Goal: Task Accomplishment & Management: Complete application form

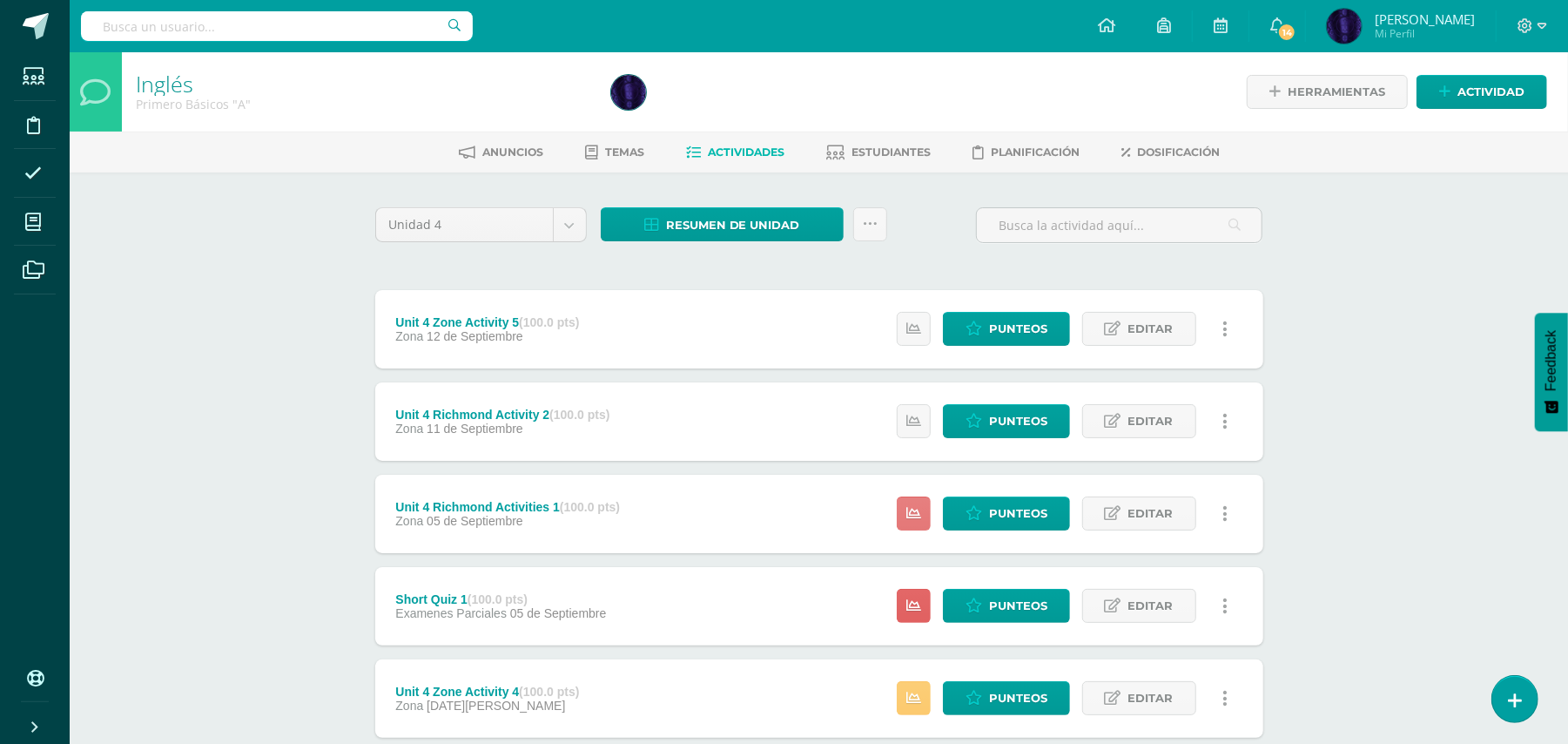
click at [906, 513] on icon at bounding box center [913, 513] width 15 height 15
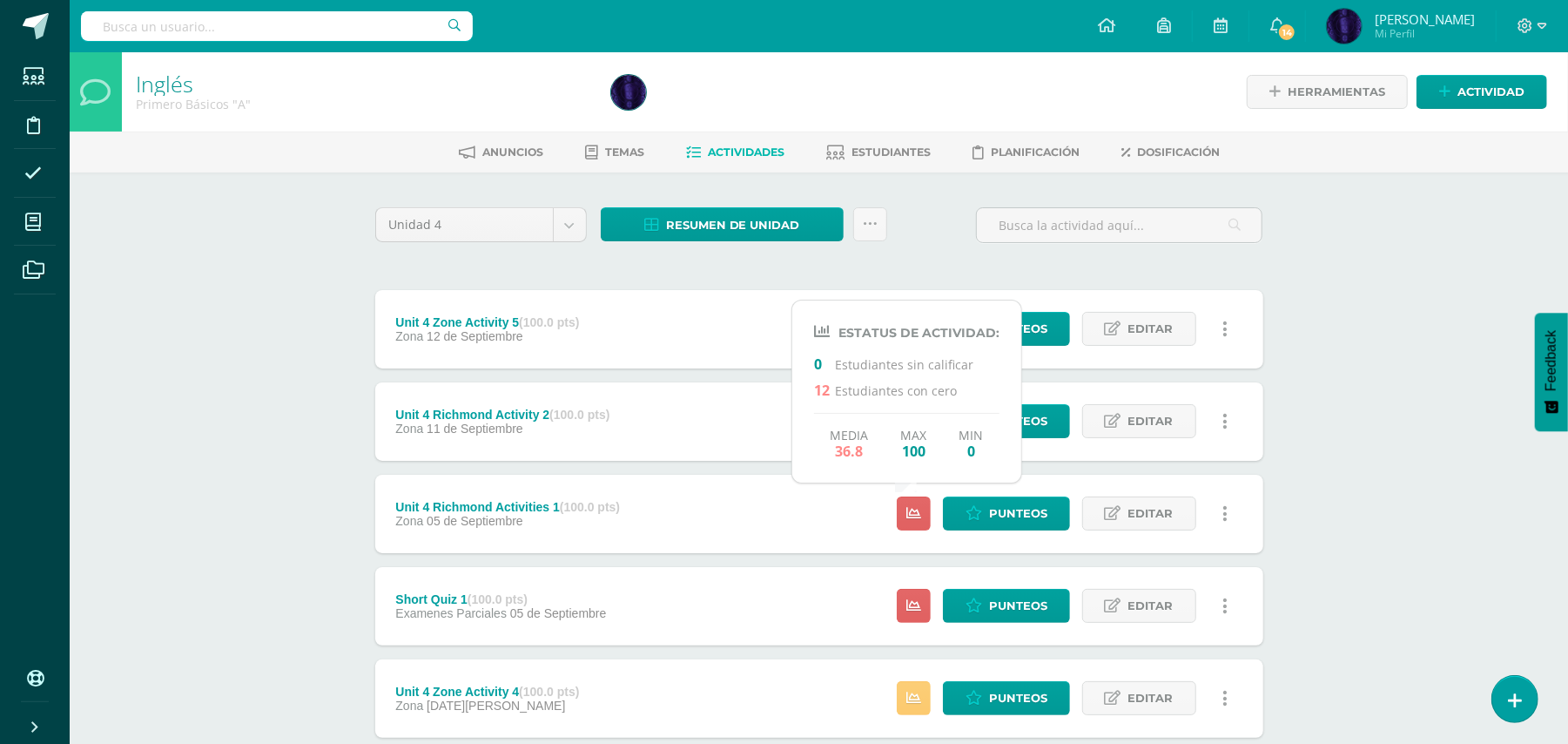
click at [1313, 466] on div "Inglés Primero Básicos "A" Herramientas Detalle de asistencias Actividad Anunci…" at bounding box center [819, 591] width 1498 height 1078
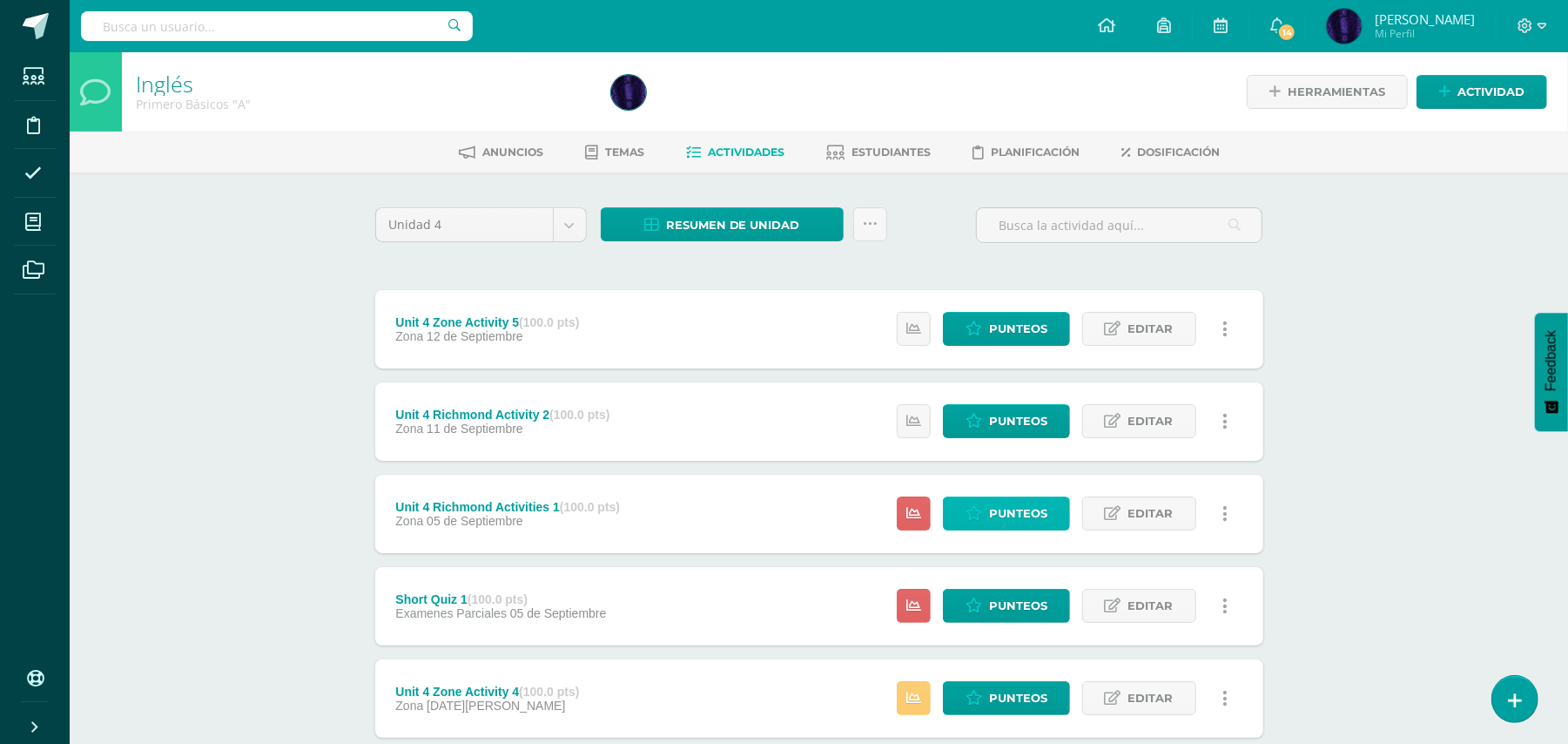
click at [1013, 509] on span "Punteos" at bounding box center [1018, 513] width 59 height 32
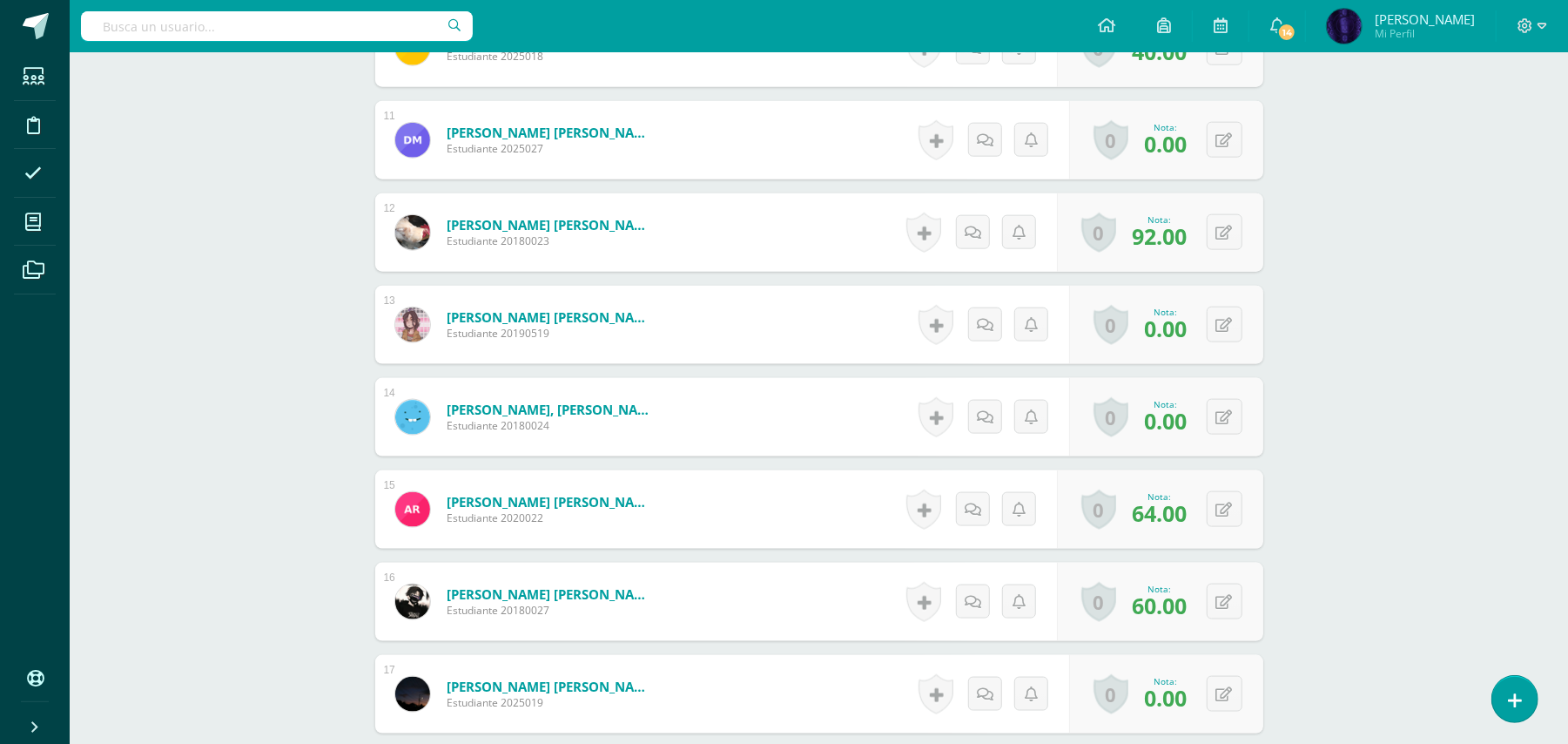
scroll to position [1561, 0]
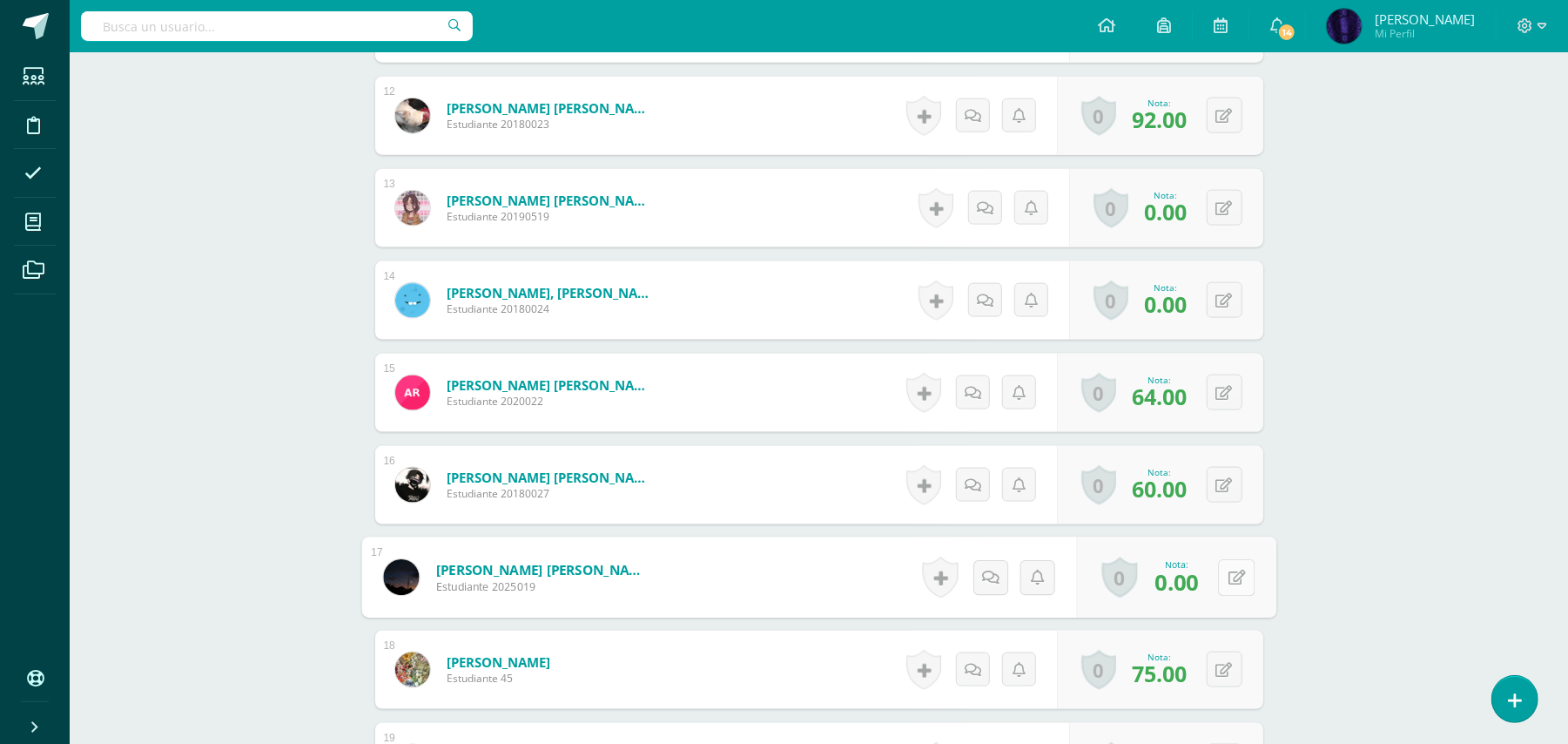
click at [1213, 575] on div "0 Logros Logros obtenidos Aún no hay logros agregados Nota: 0.00" at bounding box center [1175, 577] width 199 height 81
click at [1248, 575] on button at bounding box center [1236, 576] width 36 height 36
type input "80"
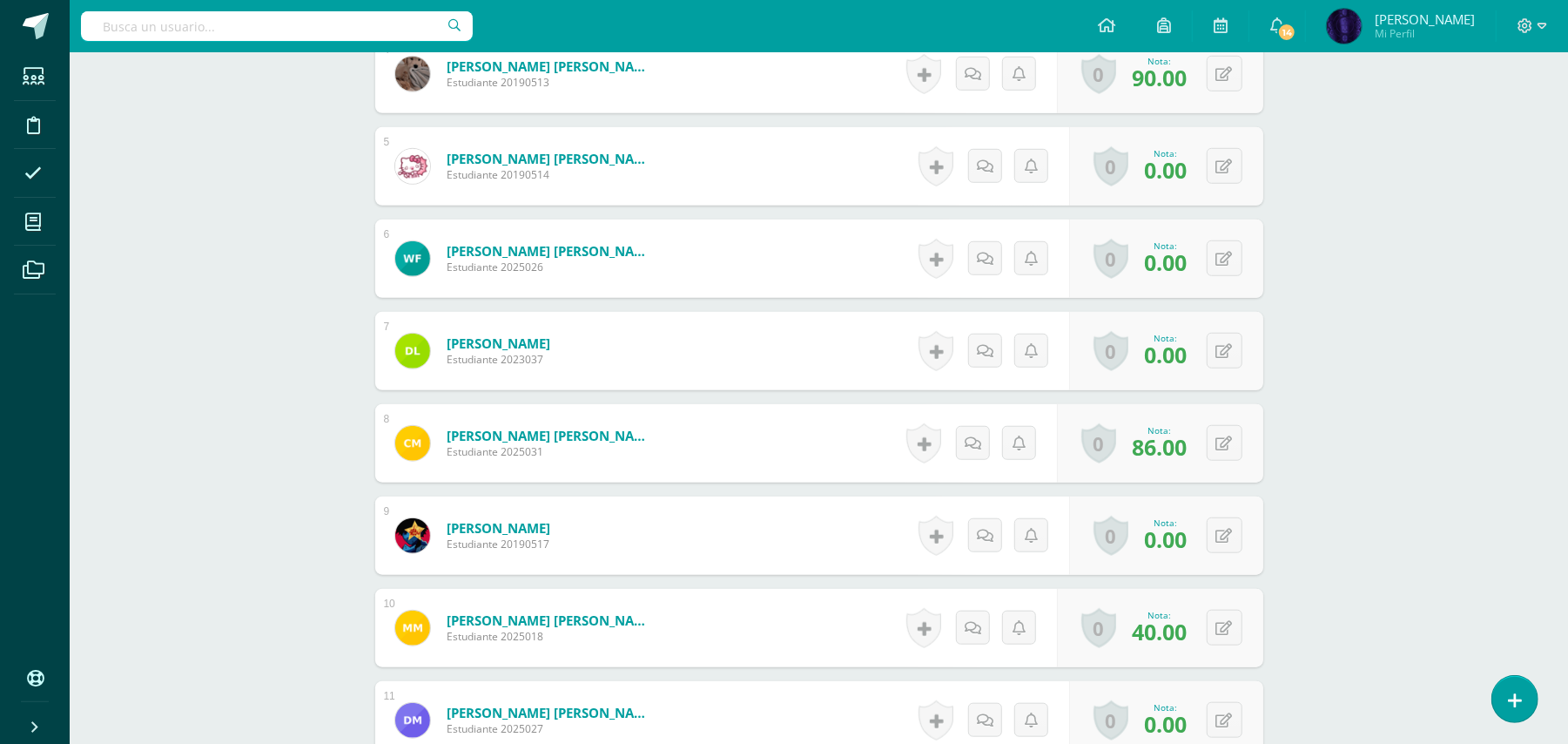
scroll to position [51, 0]
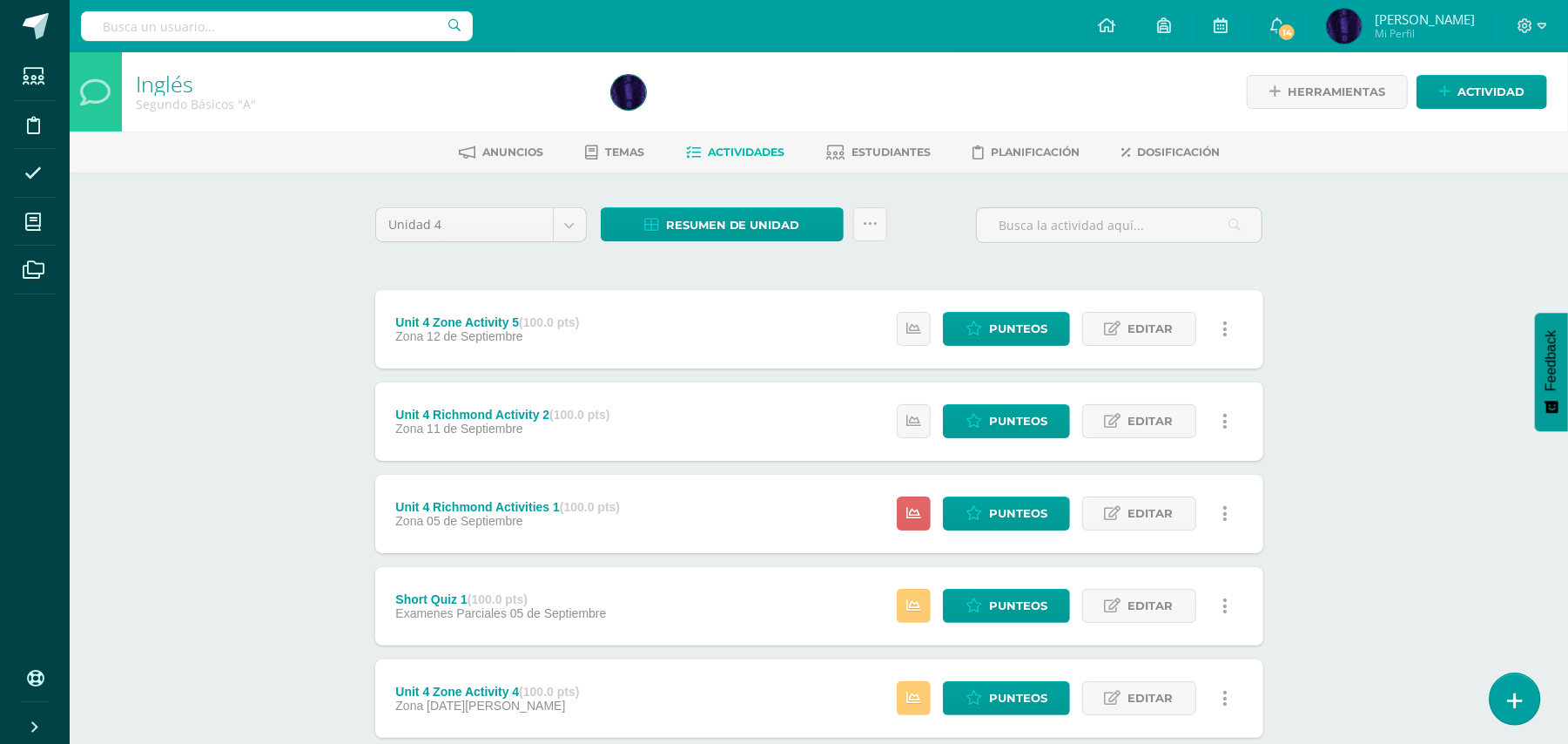
click at [1516, 692] on icon at bounding box center [1515, 701] width 16 height 20
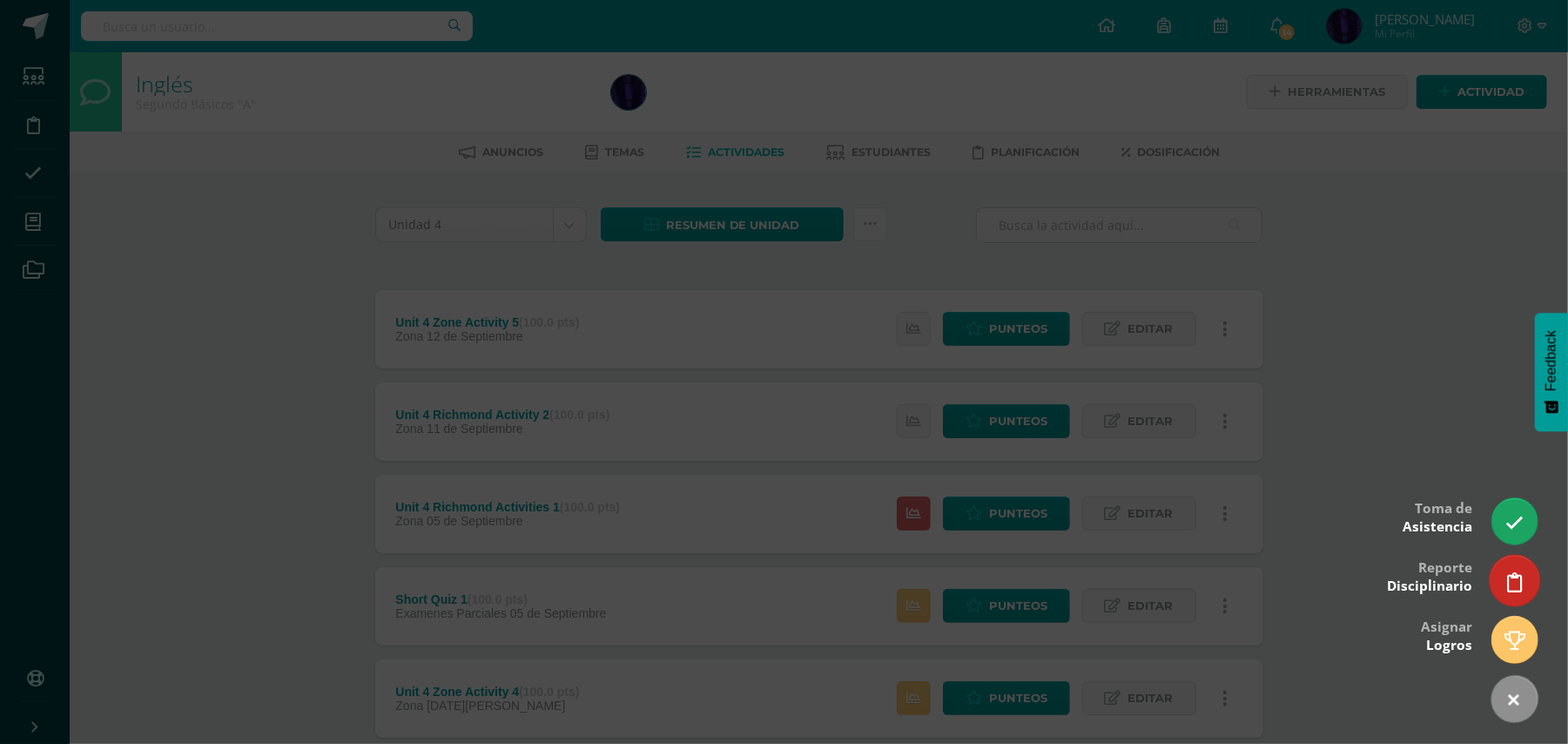
click at [1509, 582] on icon at bounding box center [1515, 582] width 16 height 20
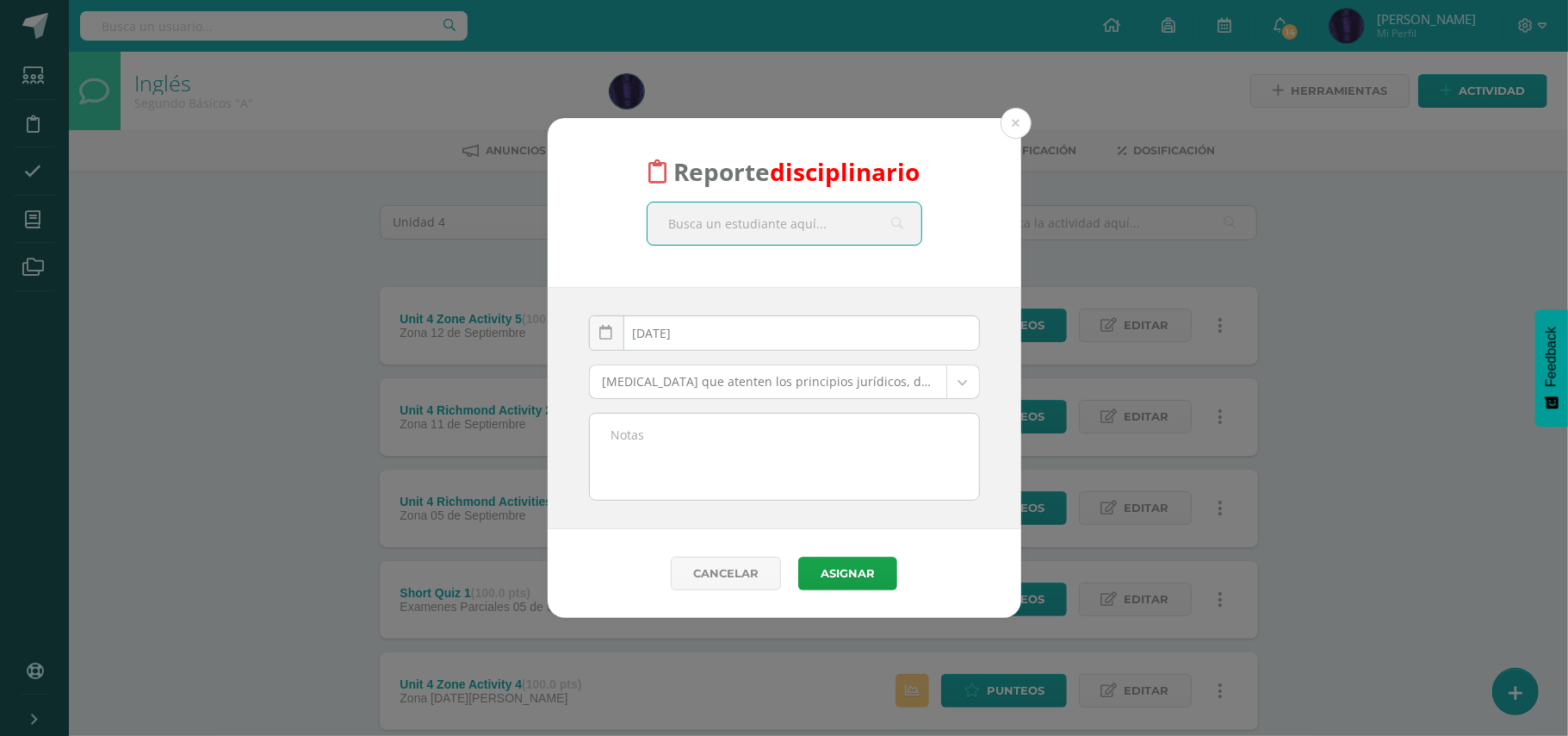
click at [751, 372] on body "Reporte disciplinario 2025-09-09 September, 2025 Mo Tu We Th Fr Sa Su 1 2 3 4 5…" at bounding box center [784, 559] width 1568 height 1118
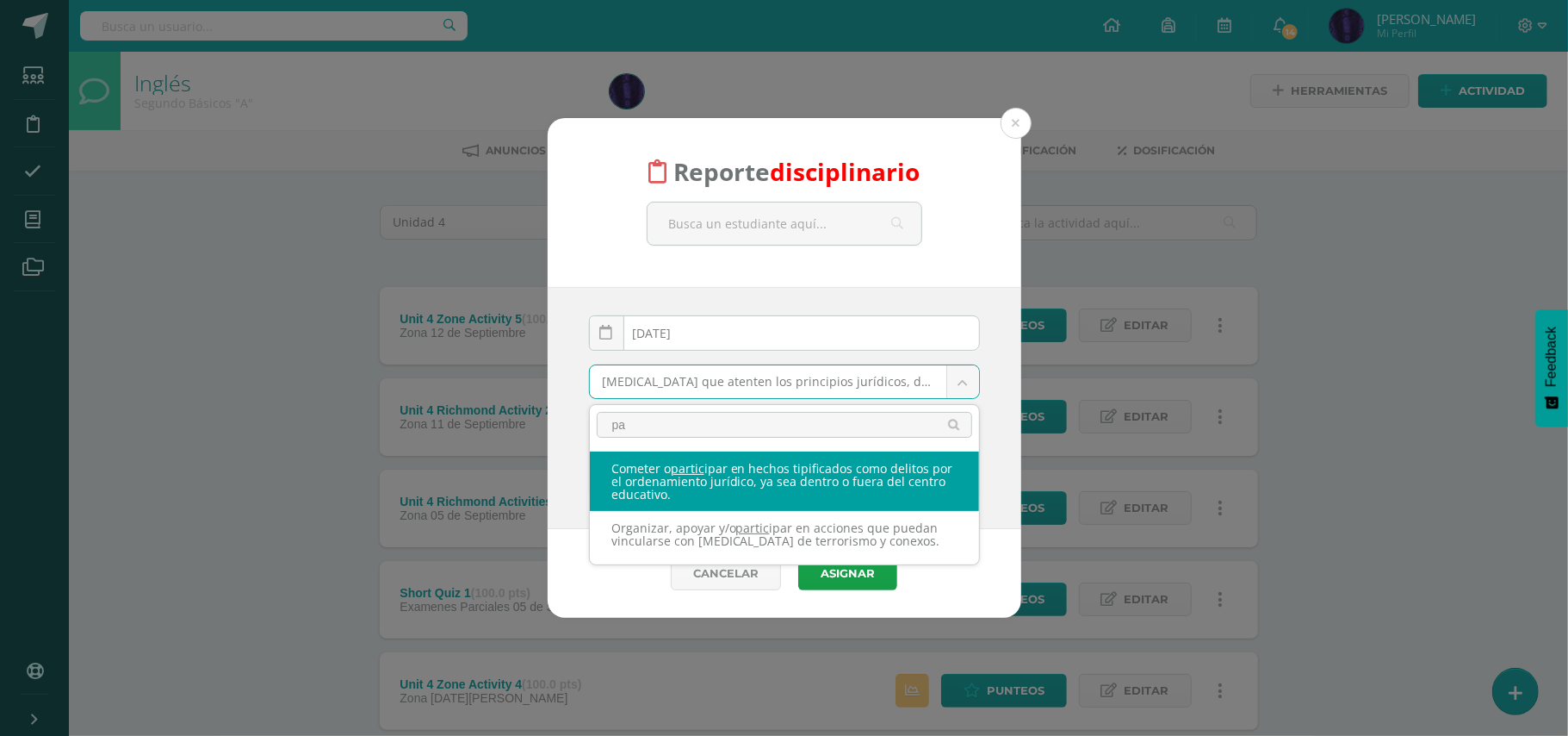
type input "p"
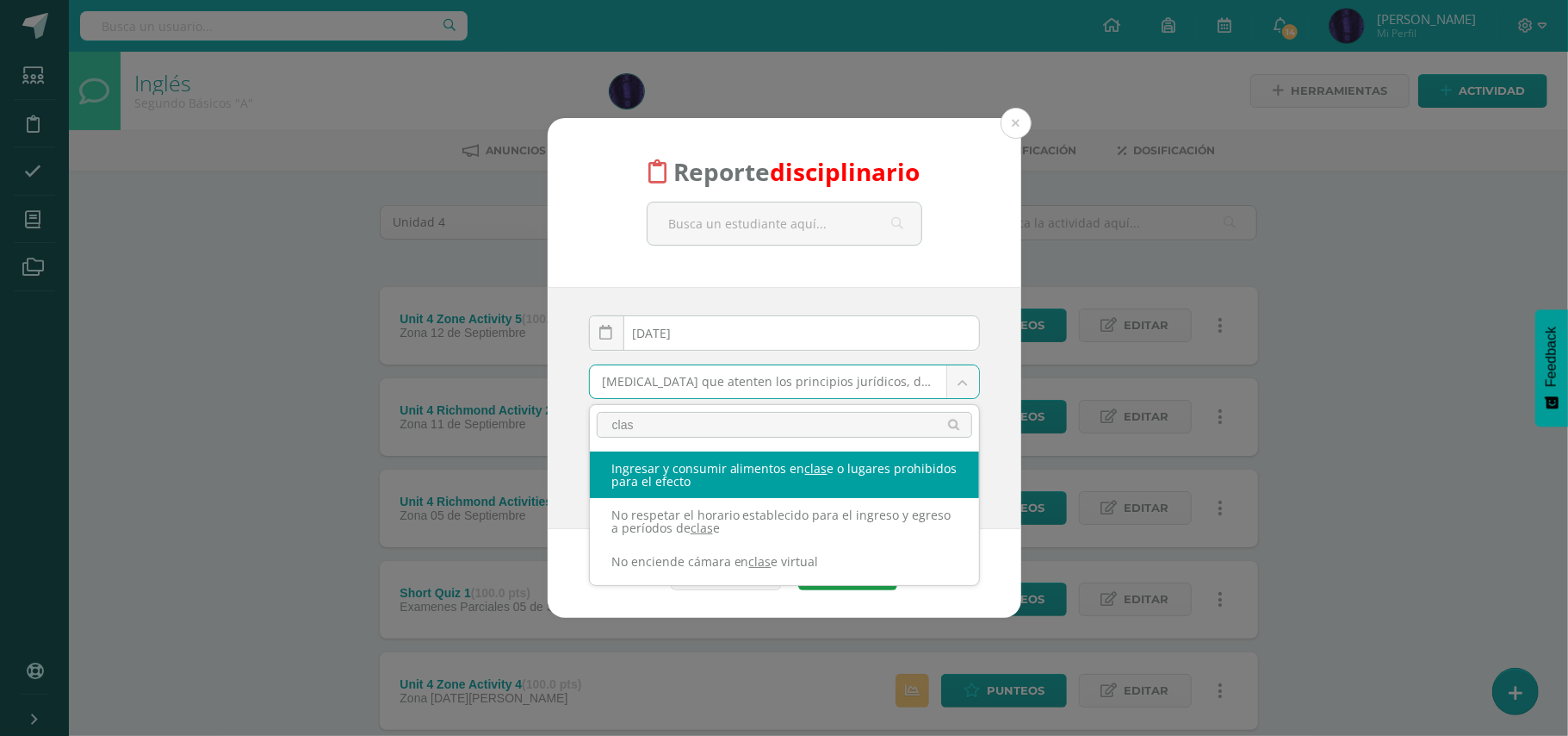
type input "clase"
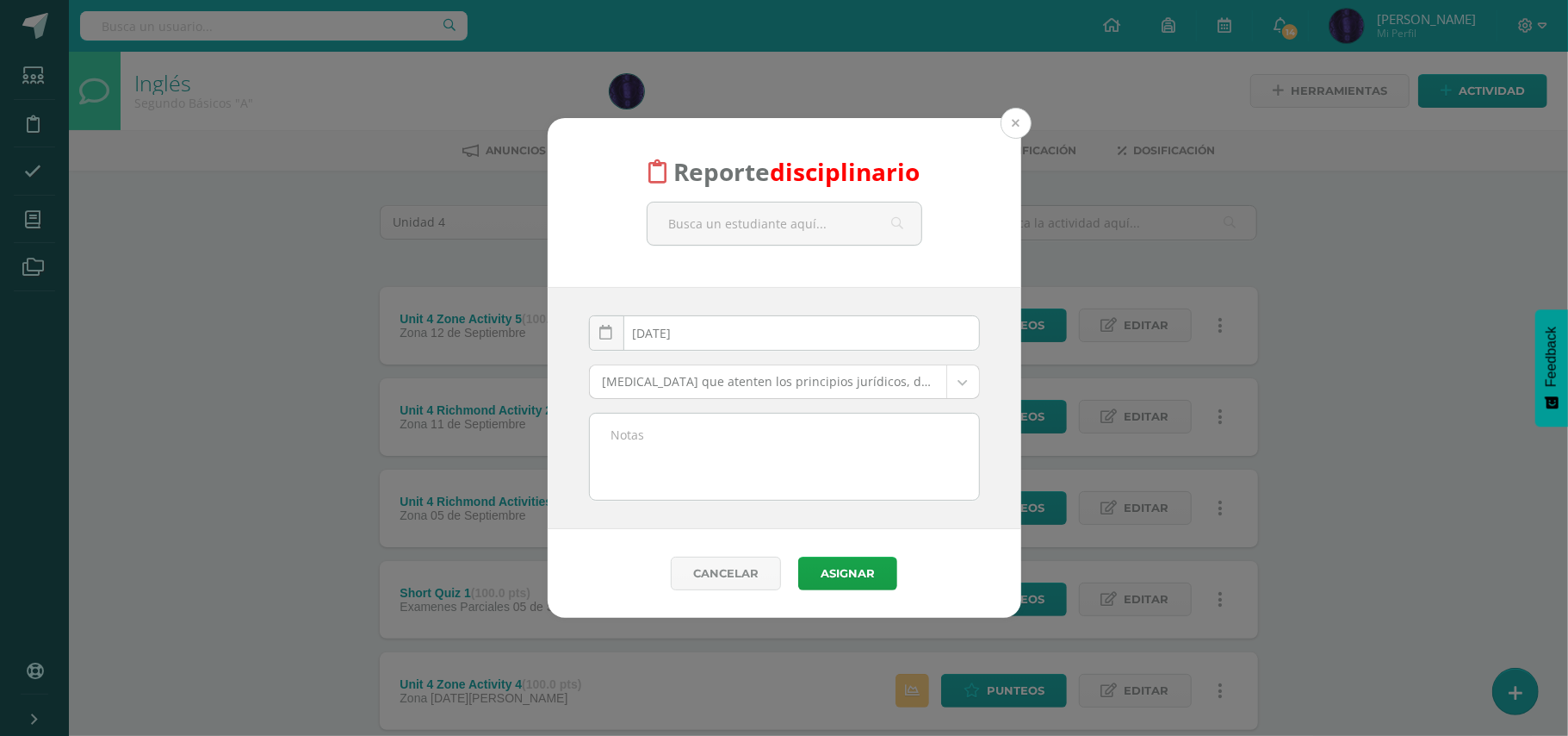
click at [1011, 118] on body "Reporte disciplinario 2025-09-09 September, 2025 Mo Tu We Th Fr Sa Su 1 2 3 4 5…" at bounding box center [784, 559] width 1568 height 1118
click at [729, 375] on body "Reporte disciplinario 2025-09-09 September, 2025 Mo Tu We Th Fr Sa Su 1 2 3 4 5…" at bounding box center [784, 559] width 1568 height 1118
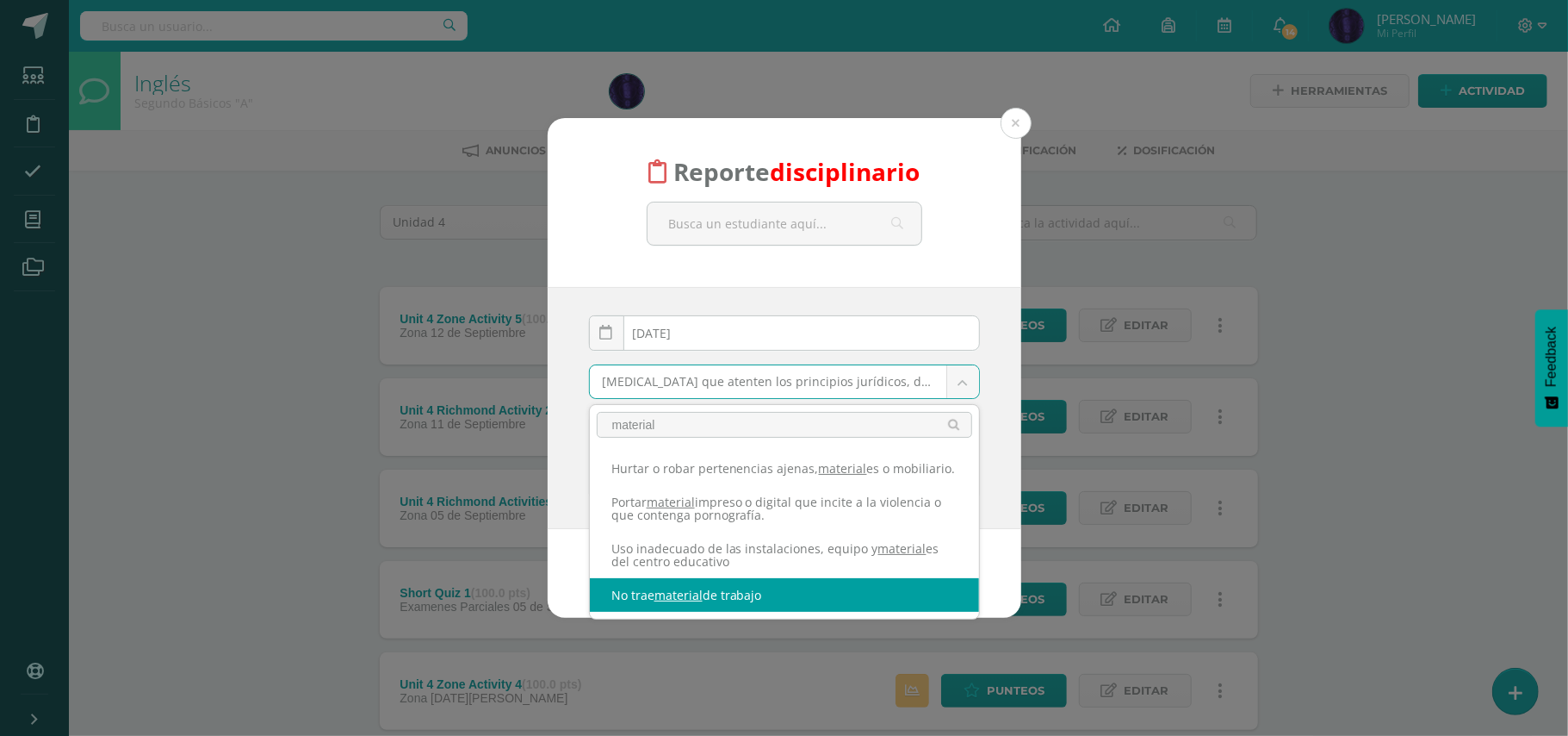
type input "material"
select select "42"
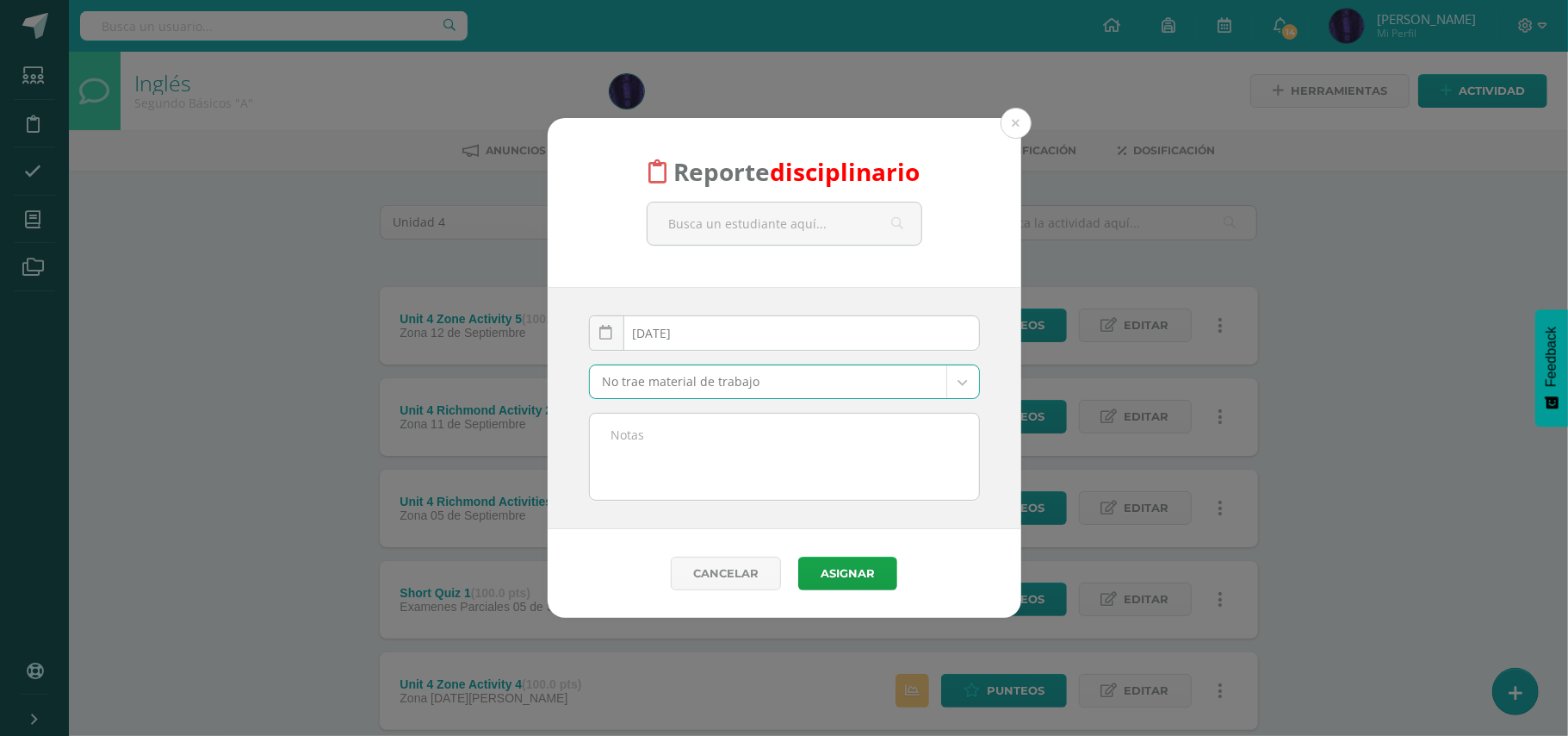
click at [754, 445] on textarea at bounding box center [785, 456] width 389 height 86
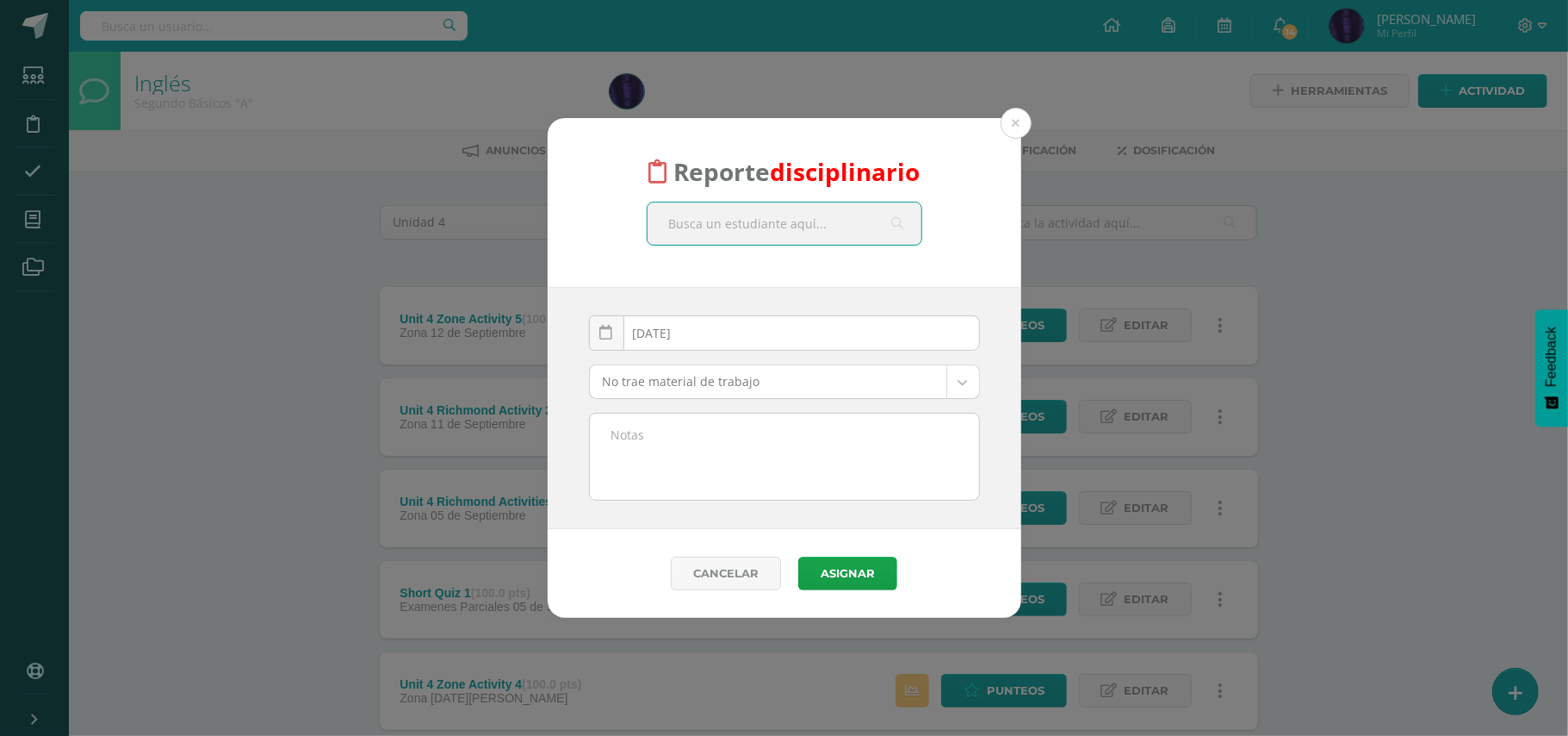
click at [761, 232] on input "text" at bounding box center [785, 224] width 274 height 42
click at [763, 452] on textarea at bounding box center [785, 456] width 389 height 86
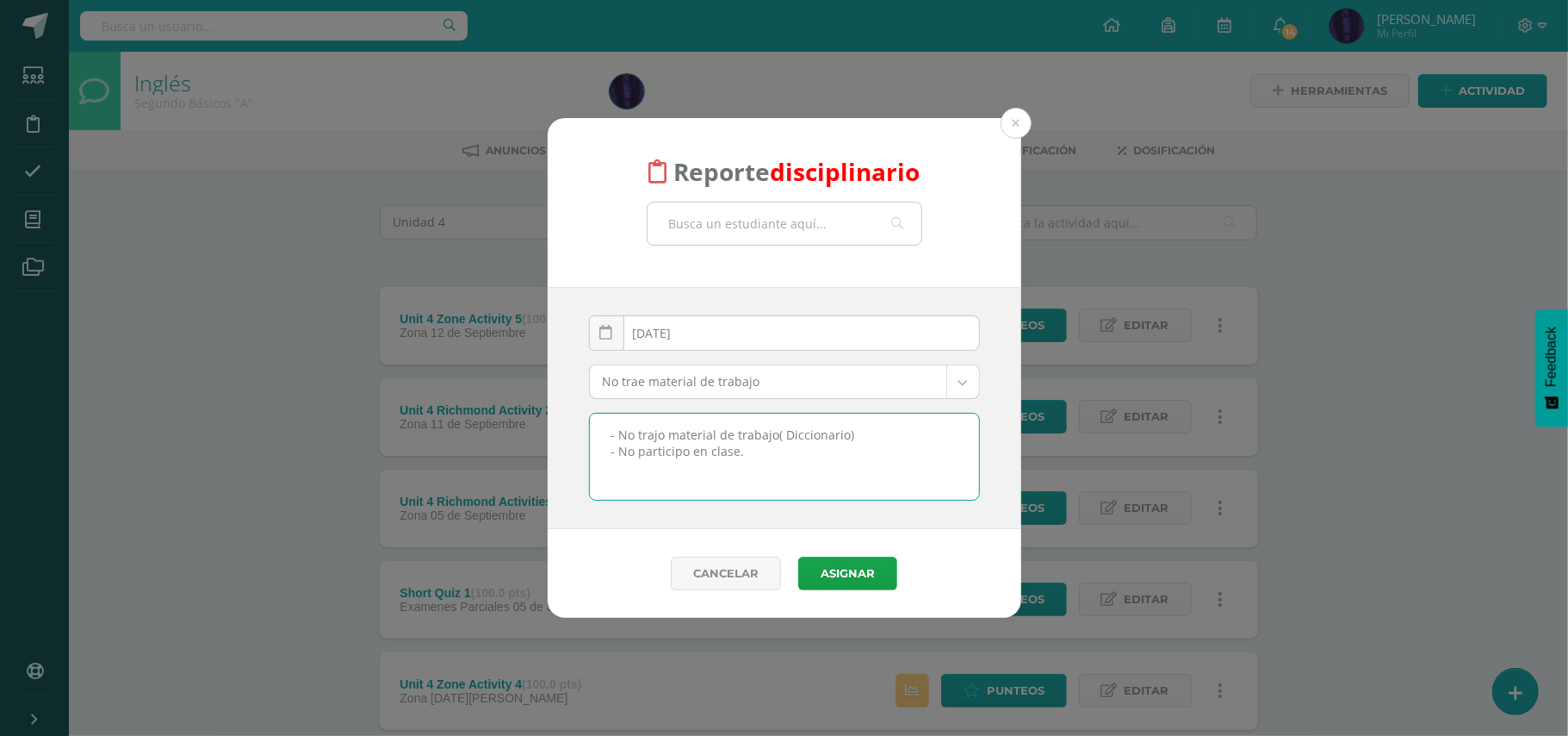
type textarea "- No trajo material de trabajo( Diccionario) - No participo en clase."
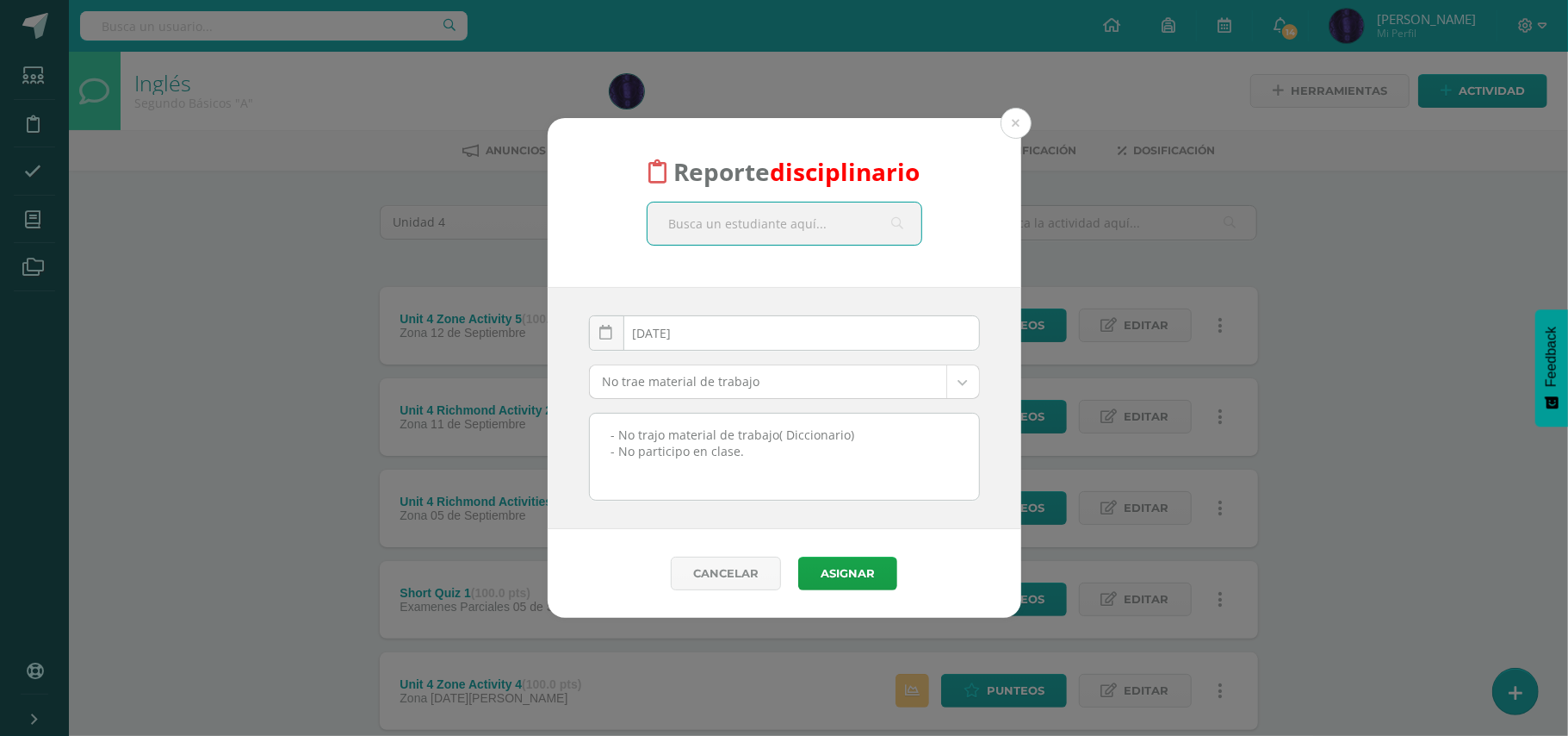
click at [809, 229] on input "text" at bounding box center [785, 224] width 274 height 42
type input "Nicolas Arana"
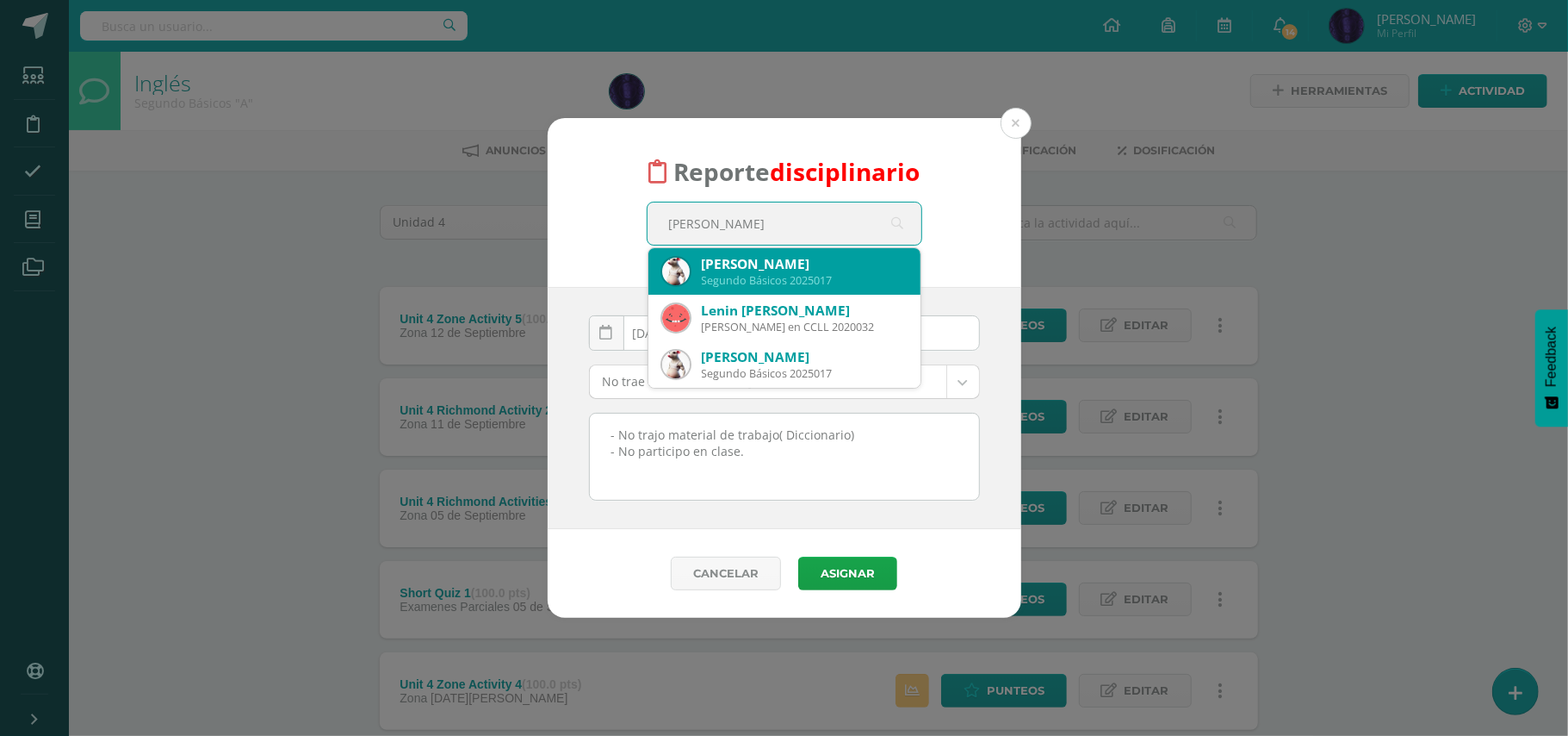
click at [793, 265] on div "Nicolás Alfredo Arana Alvarado" at bounding box center [804, 264] width 205 height 18
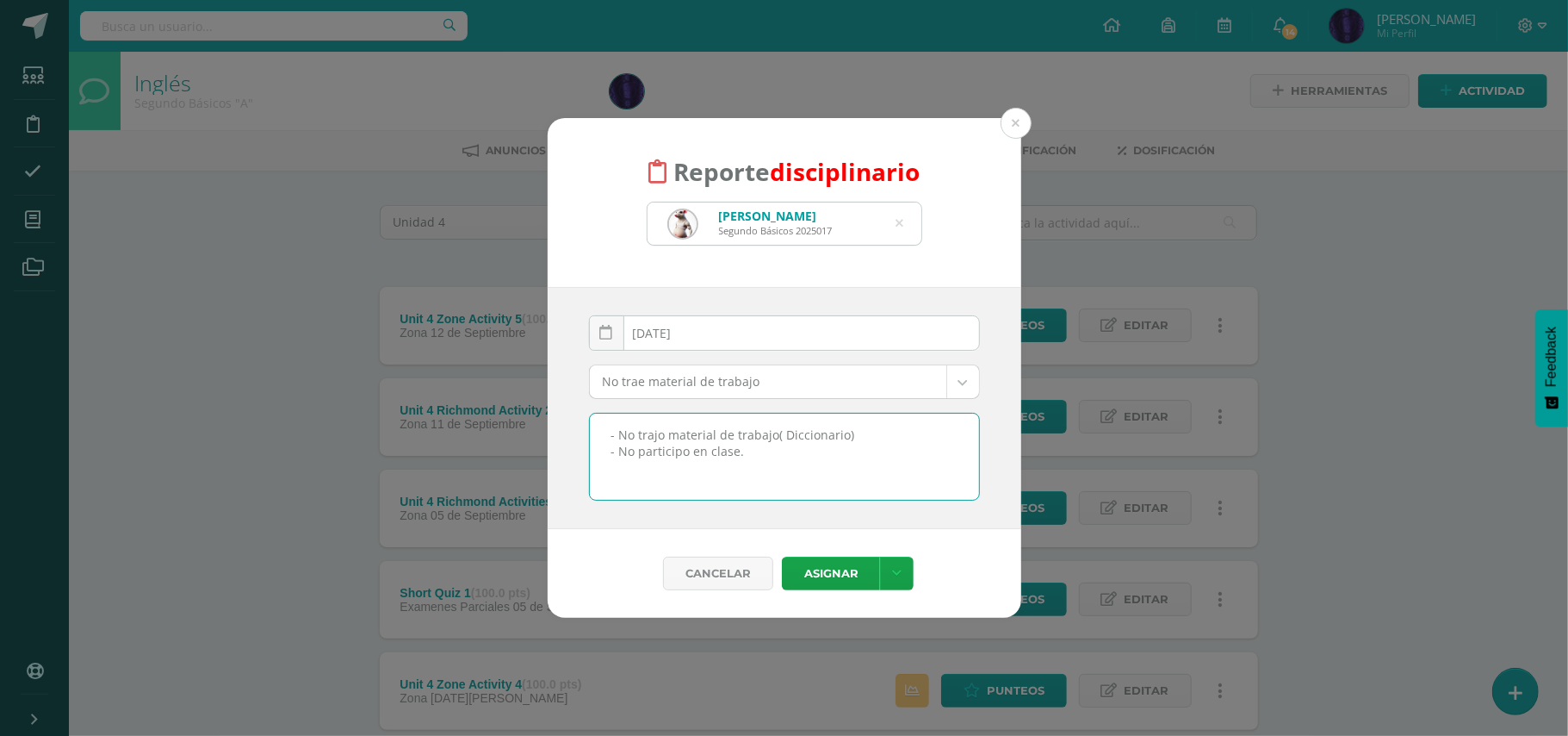
drag, startPoint x: 783, startPoint y: 461, endPoint x: 545, endPoint y: 414, distance: 242.6
click at [545, 414] on div "Reporte disciplinario Nicolás Alfredo Arana Alvarado Segundo Básicos 2025017 Ni…" at bounding box center [784, 368] width 1555 height 501
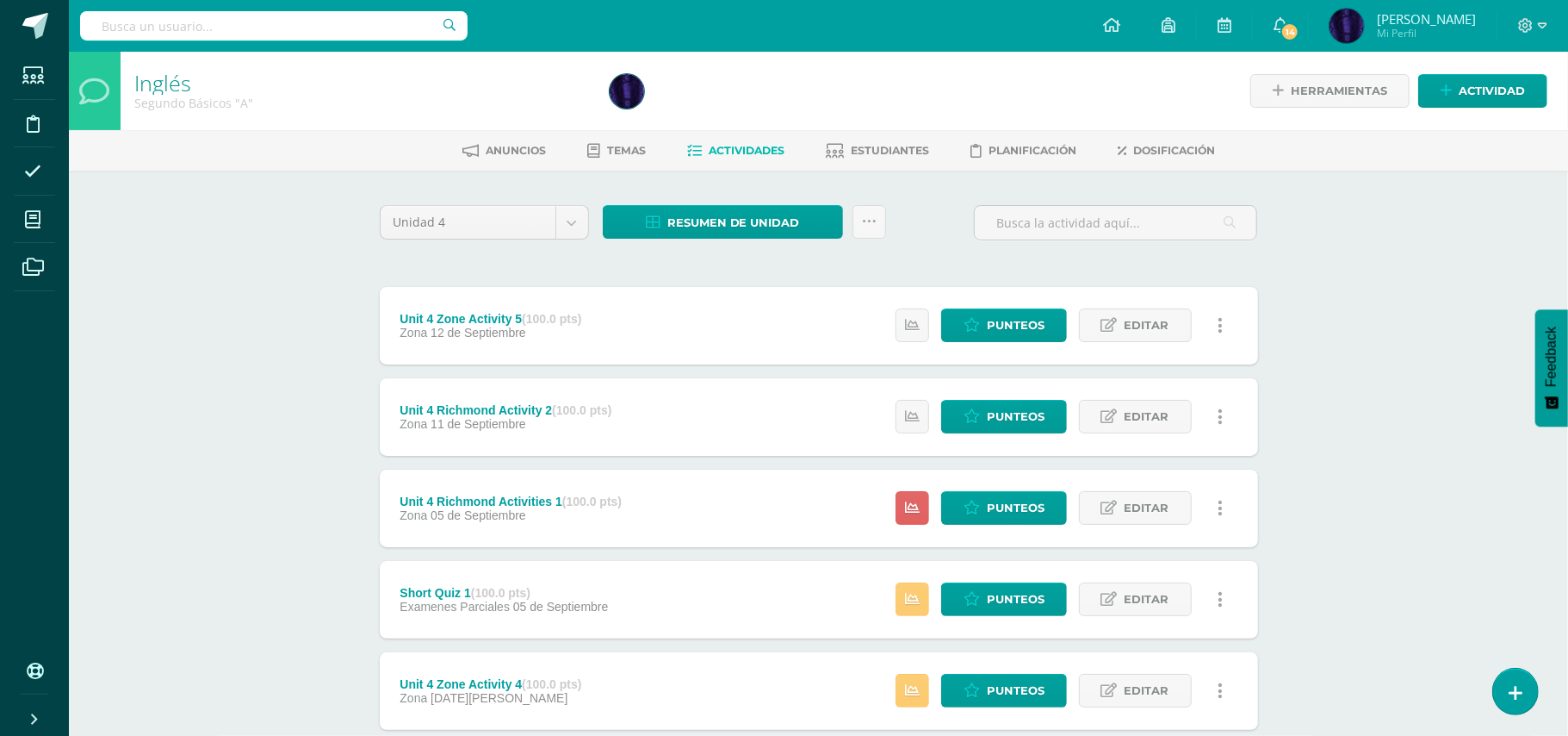
select select "42"
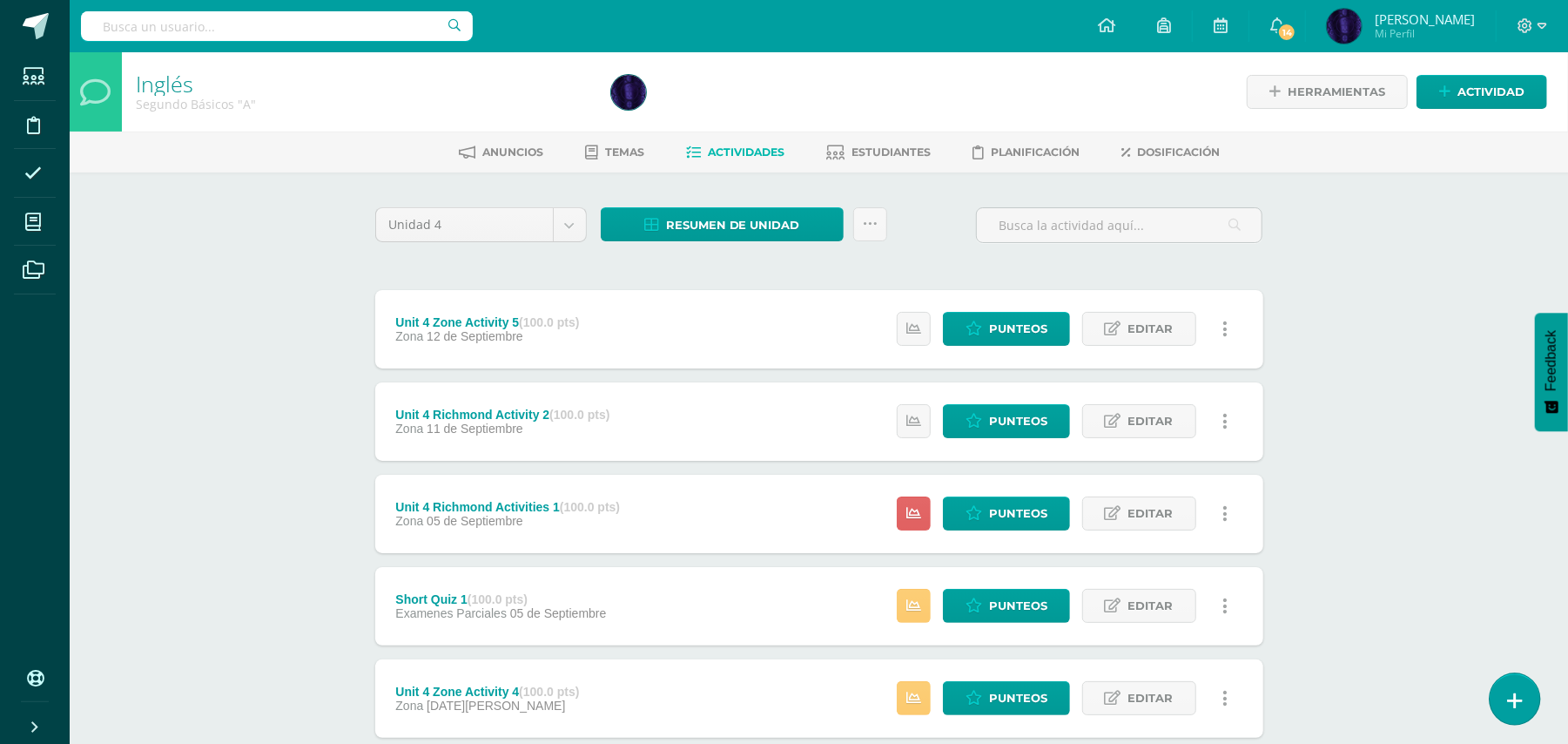
click at [1502, 698] on link at bounding box center [1514, 698] width 50 height 51
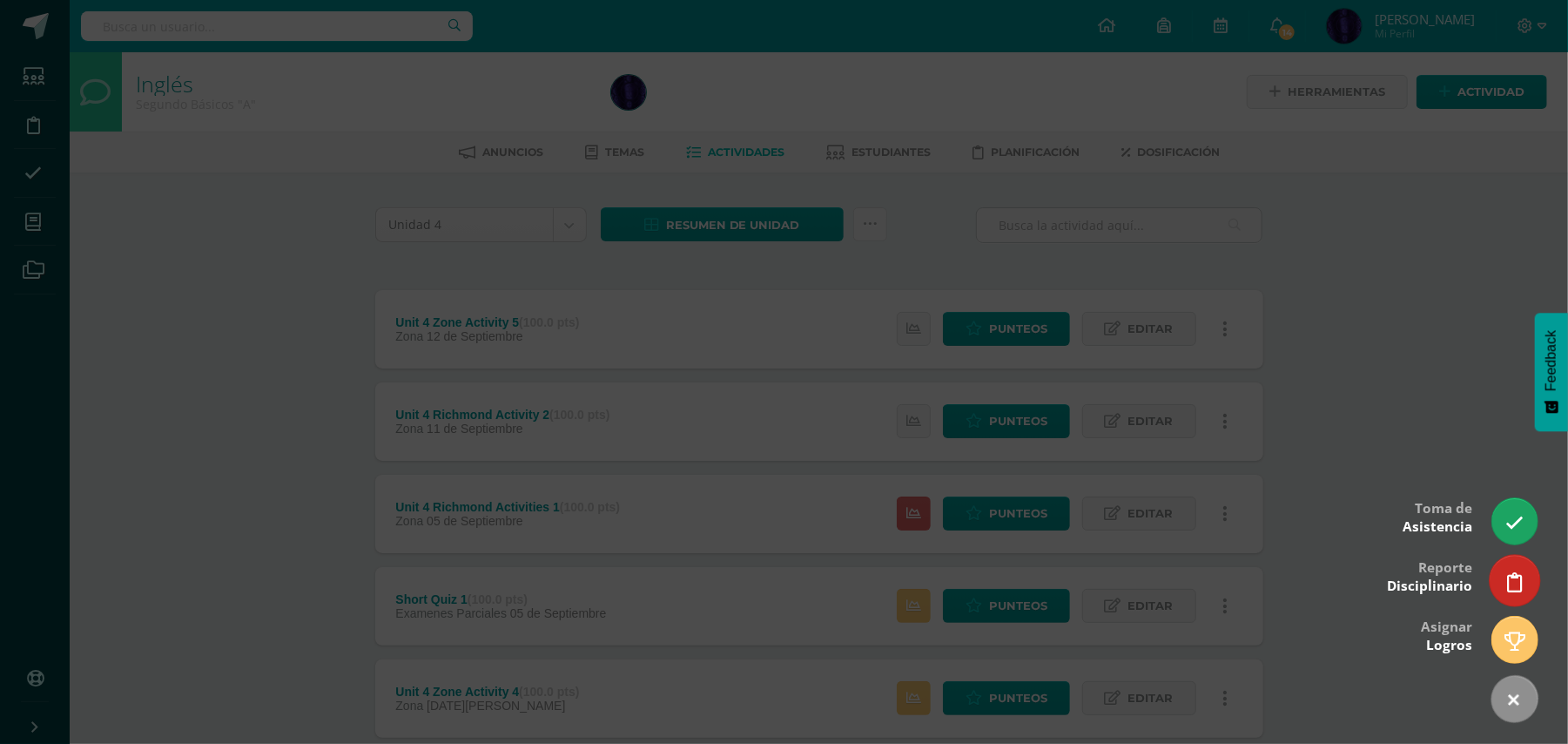
click at [1501, 583] on link at bounding box center [1514, 580] width 50 height 51
select select "42"
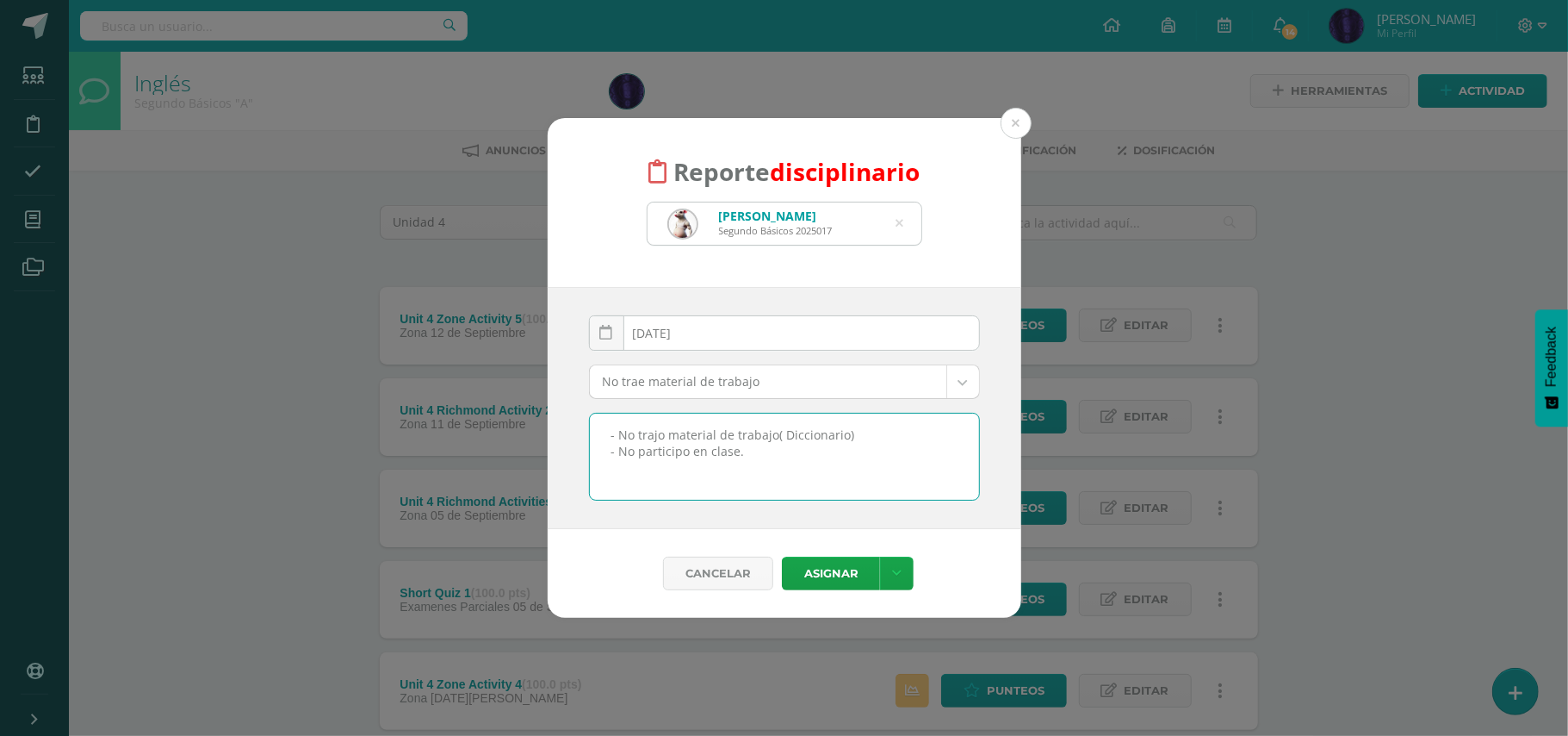
drag, startPoint x: 780, startPoint y: 487, endPoint x: 609, endPoint y: 432, distance: 179.6
click at [609, 432] on textarea "- No trajo material de trabajo( Diccionario) - No participo en clase." at bounding box center [785, 456] width 389 height 86
click at [893, 575] on icon at bounding box center [896, 573] width 10 height 15
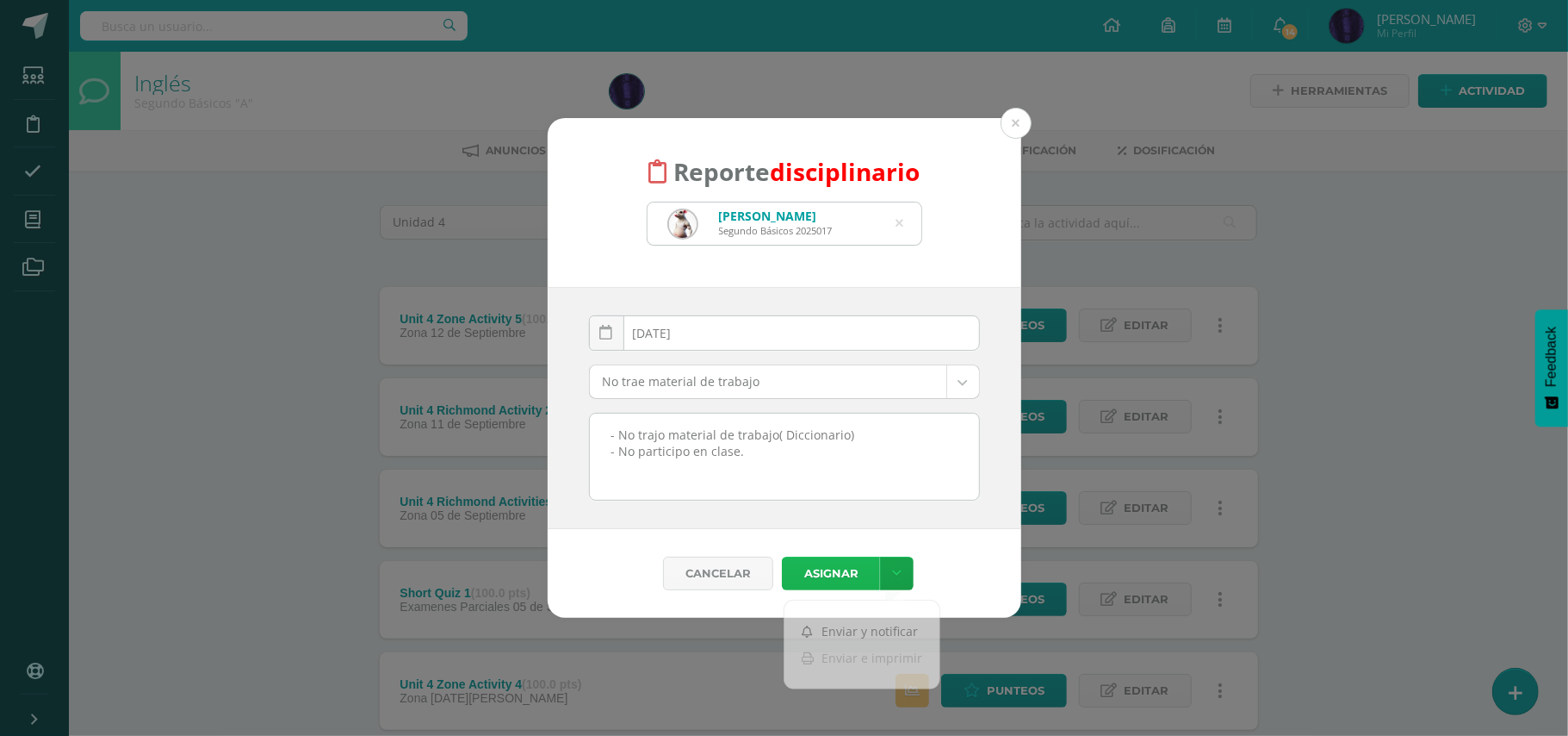
click at [823, 573] on button "Asignar" at bounding box center [831, 573] width 98 height 33
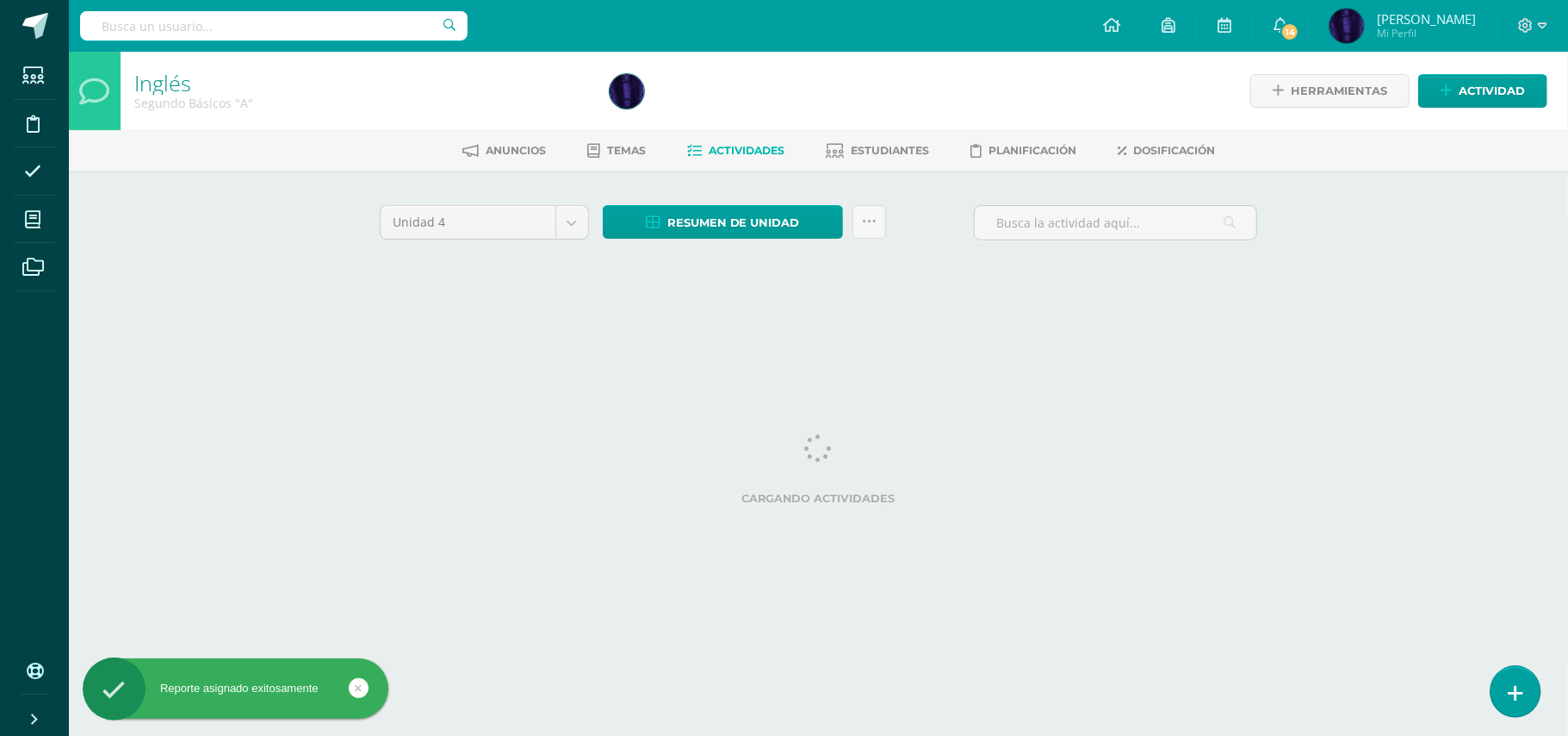
click at [1509, 693] on icon at bounding box center [1516, 693] width 16 height 20
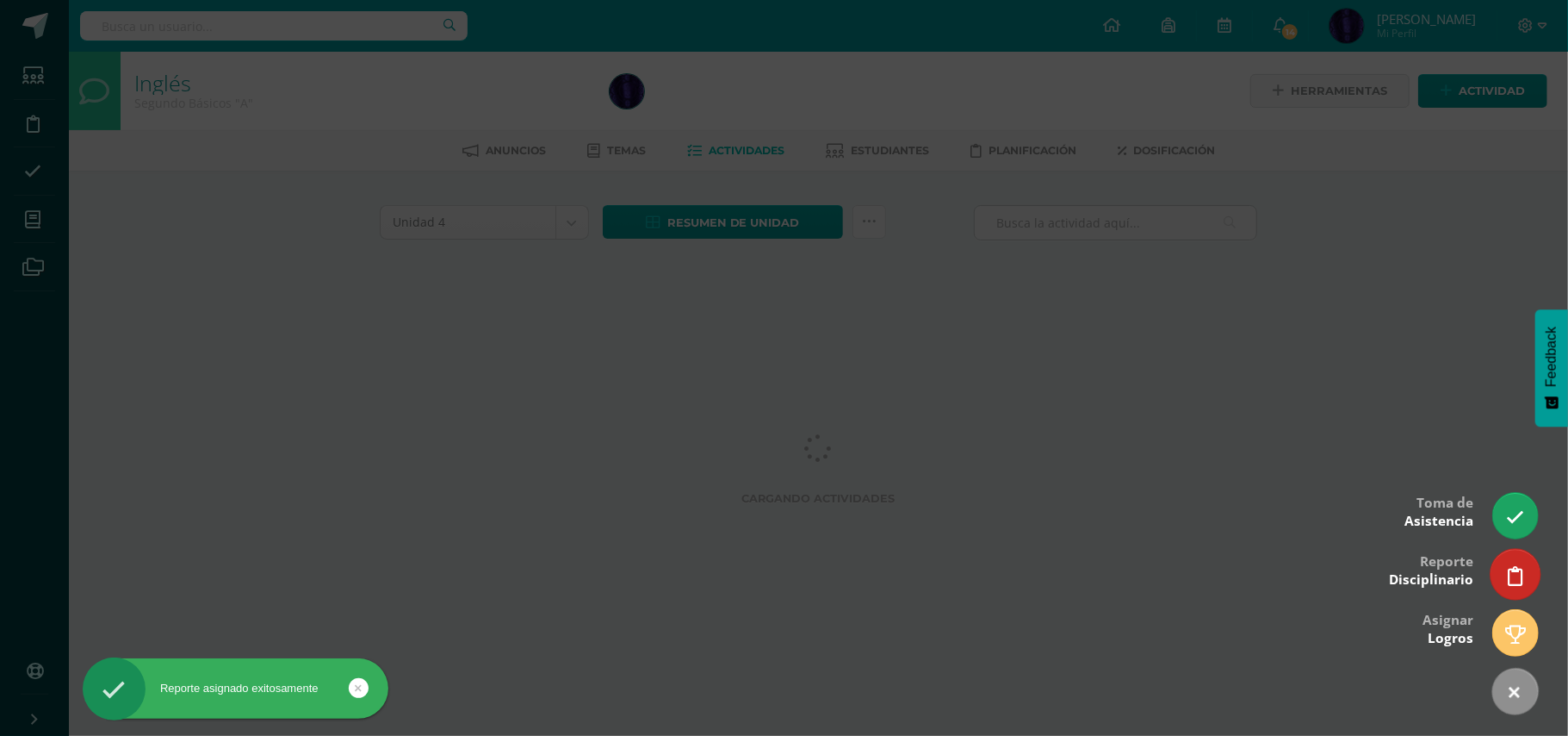
click at [1496, 321] on body "Reporte asignado exitosamente Estudiantes Disciplina Asistencia Mis cursos Arch…" at bounding box center [784, 161] width 1568 height 321
click at [1509, 579] on icon at bounding box center [1516, 575] width 16 height 20
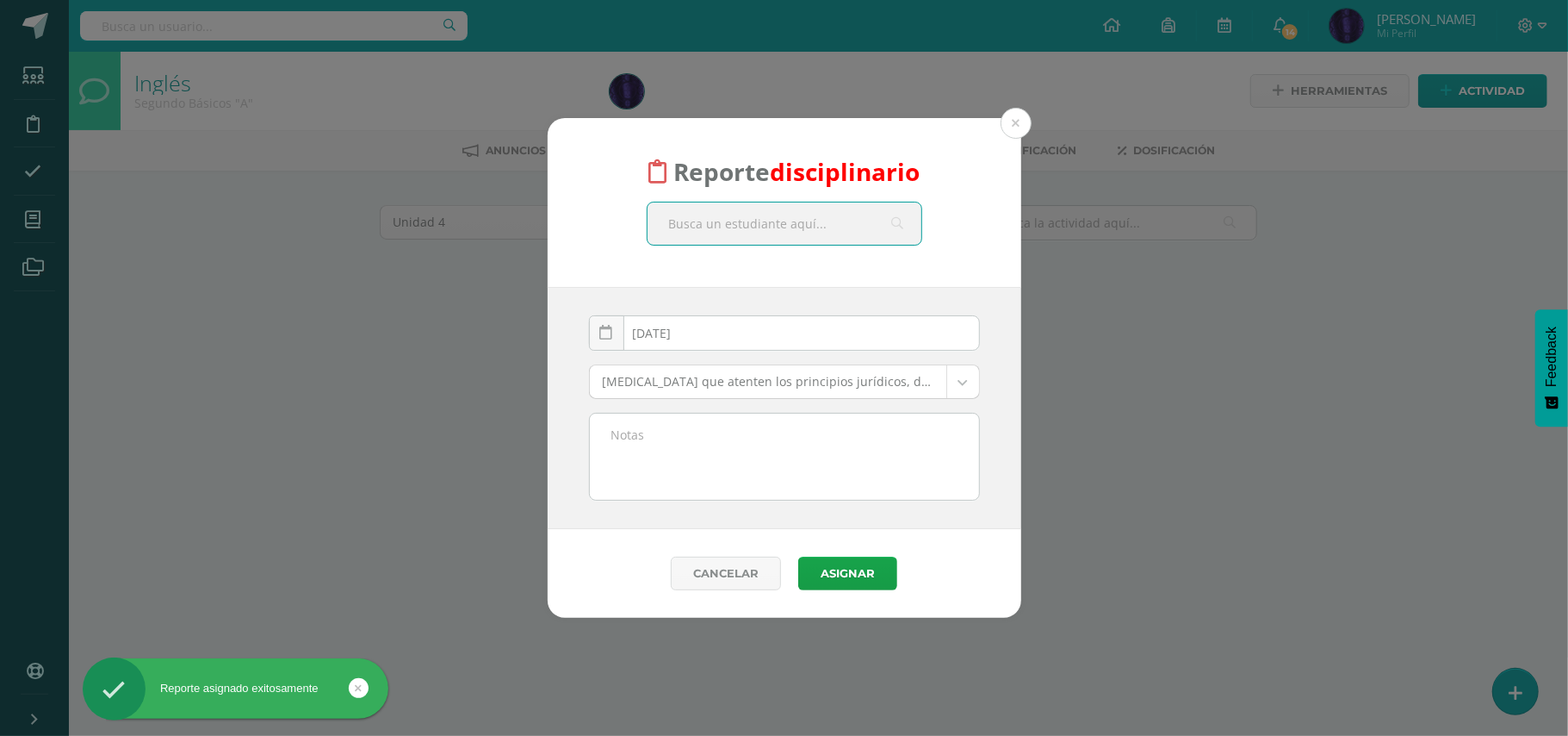
click at [772, 229] on input "text" at bounding box center [785, 224] width 274 height 42
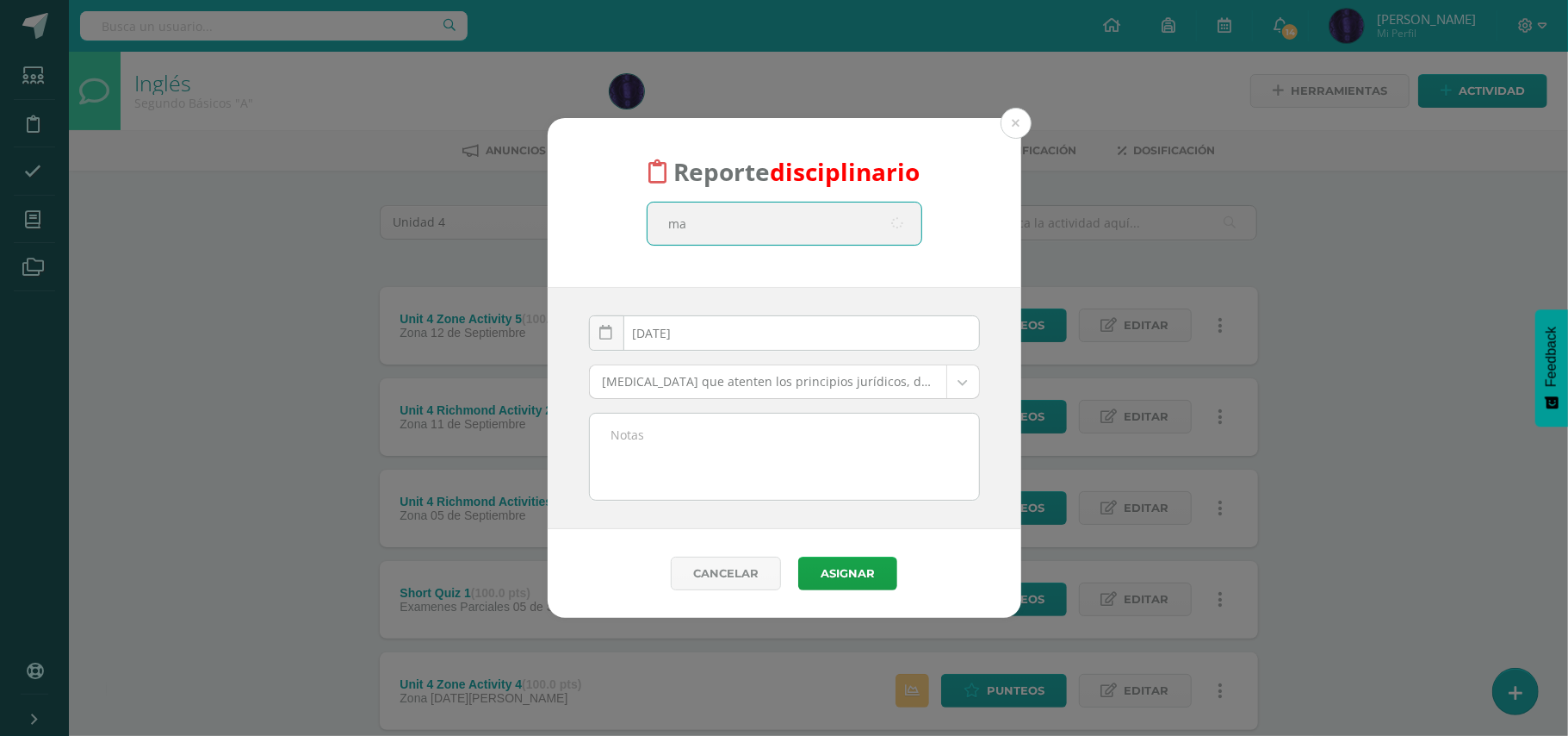
type input "m"
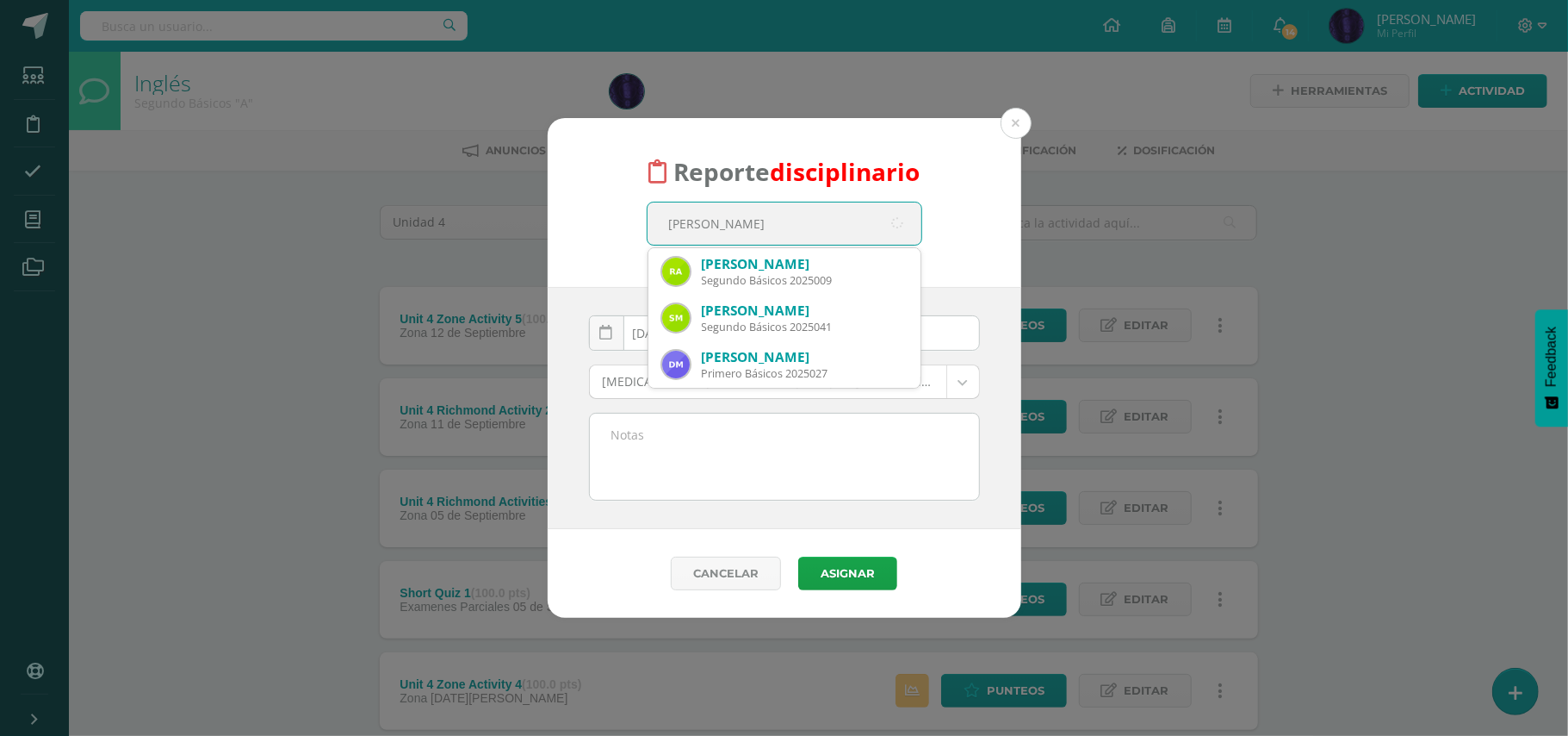
type input "mateo arana"
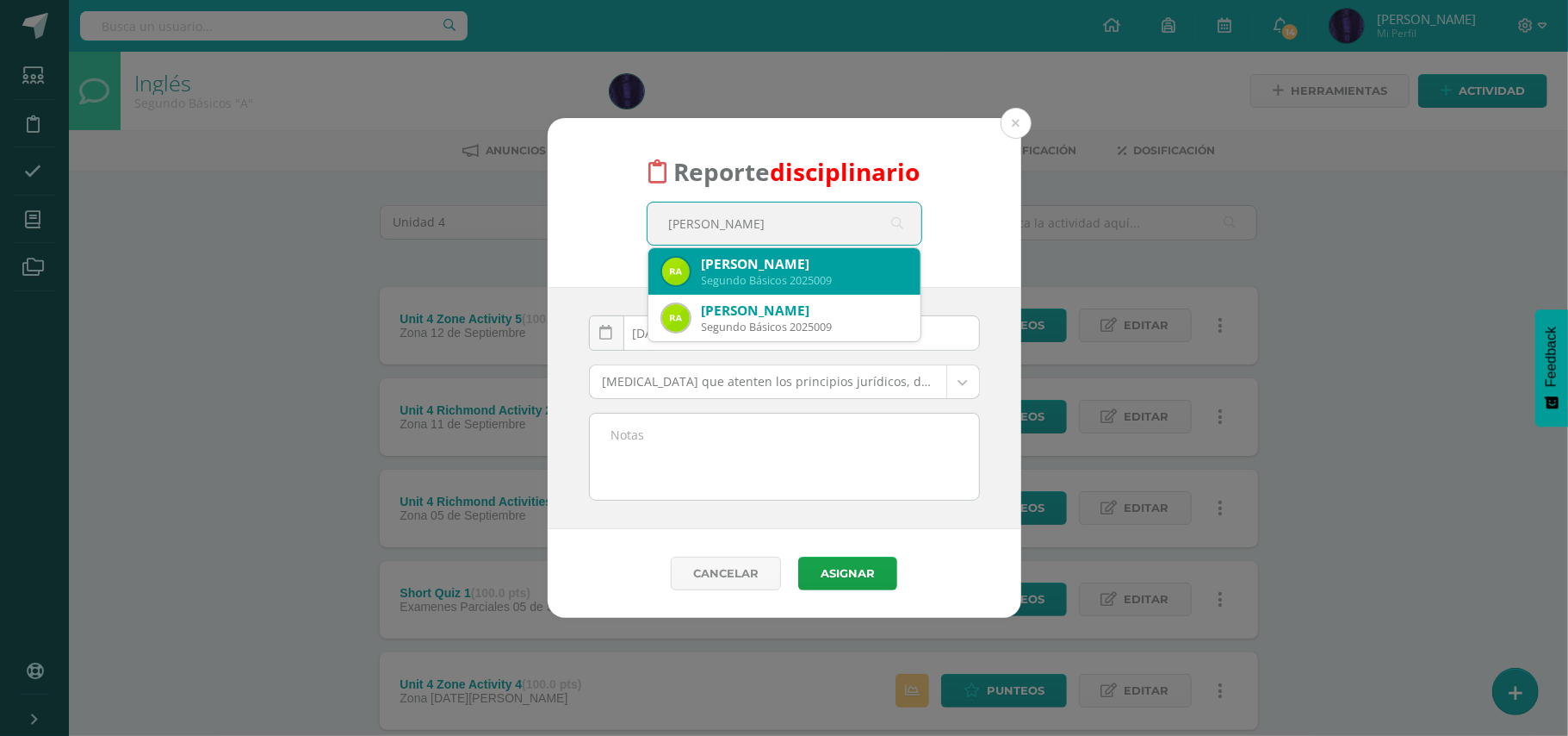
click at [768, 279] on div "Segundo Básicos 2025009" at bounding box center [804, 280] width 205 height 15
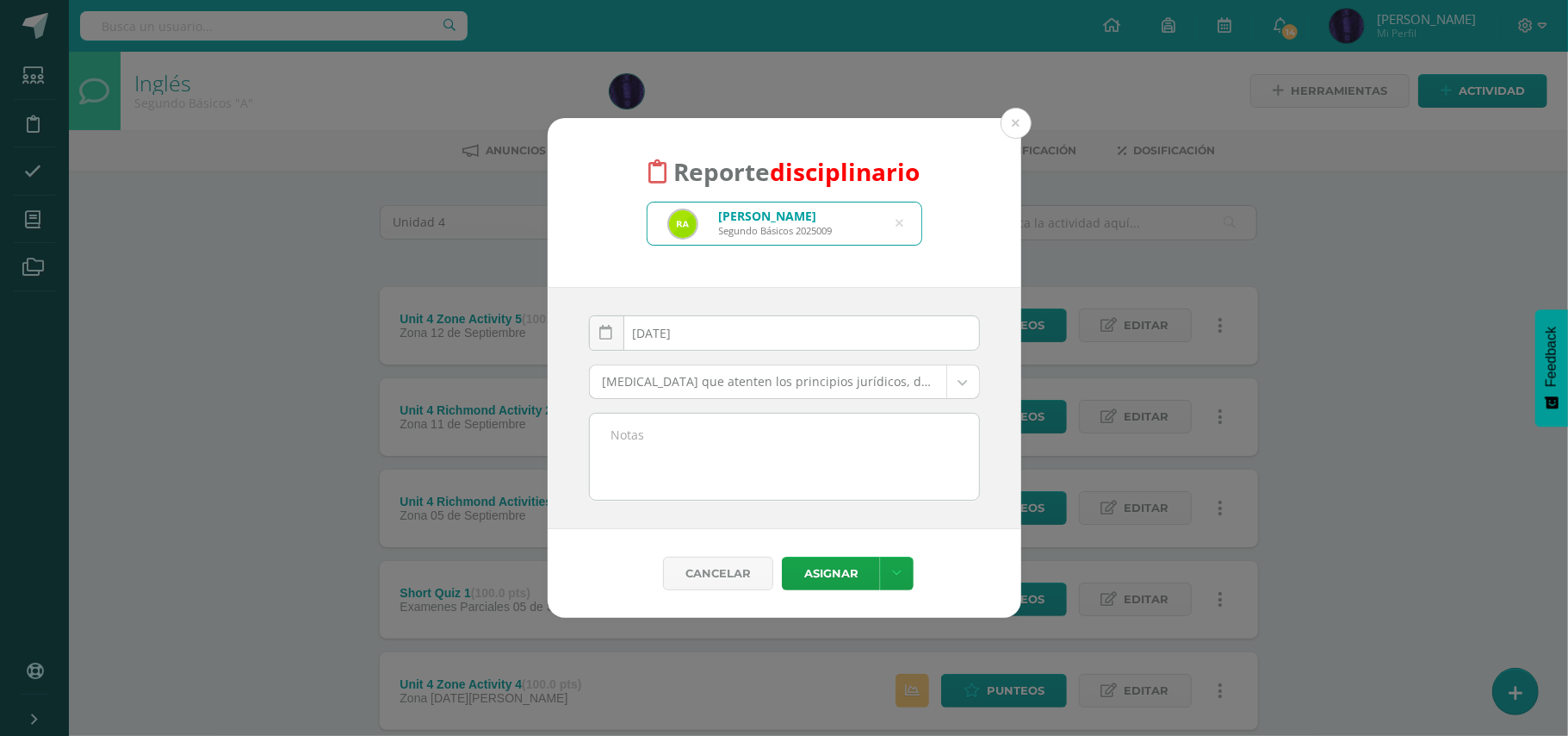
click at [743, 384] on body "Reporte disciplinario Rudy Mateo Arana Alvarado Segundo Básicos 2025009 mateo a…" at bounding box center [784, 559] width 1568 height 1118
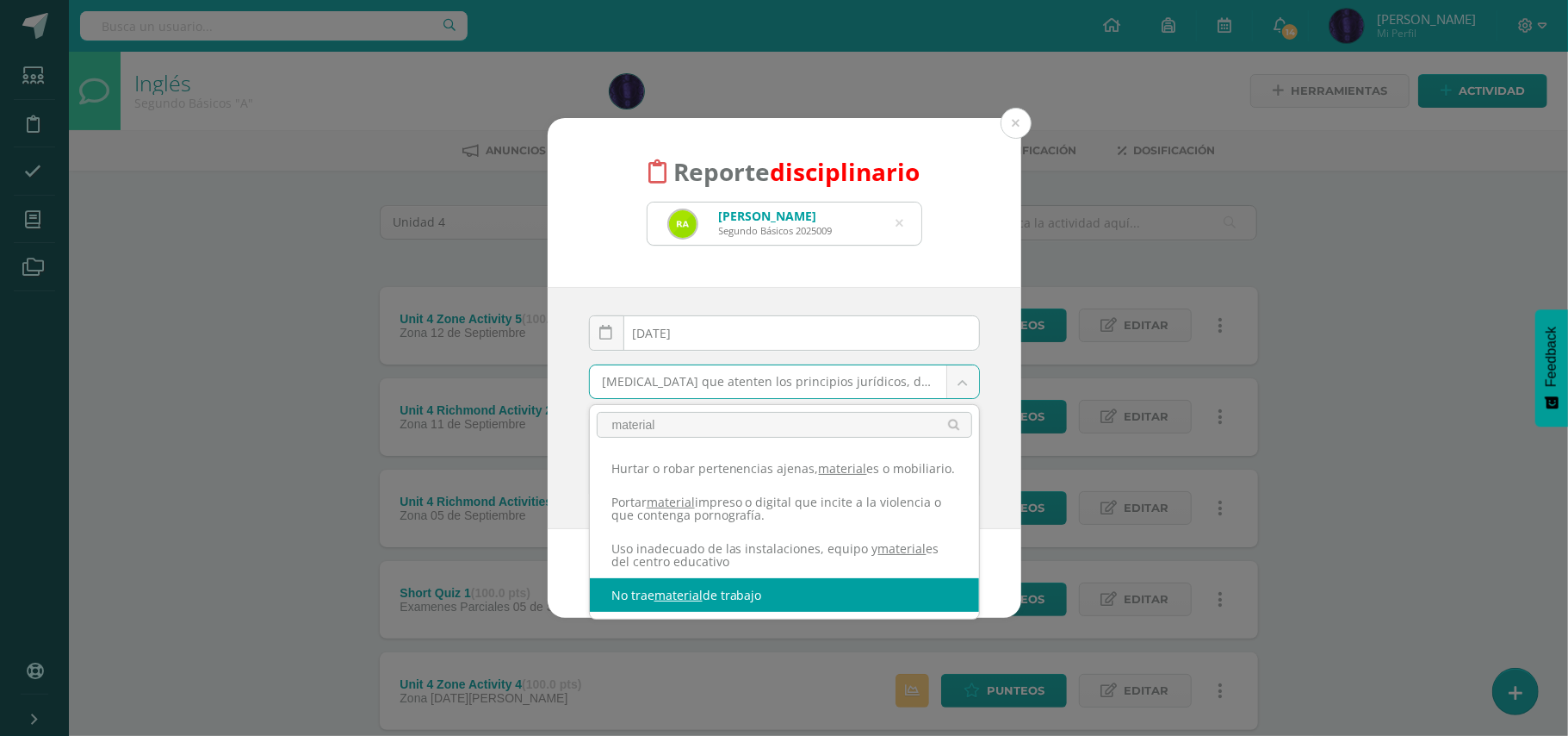
type input "material"
select select "42"
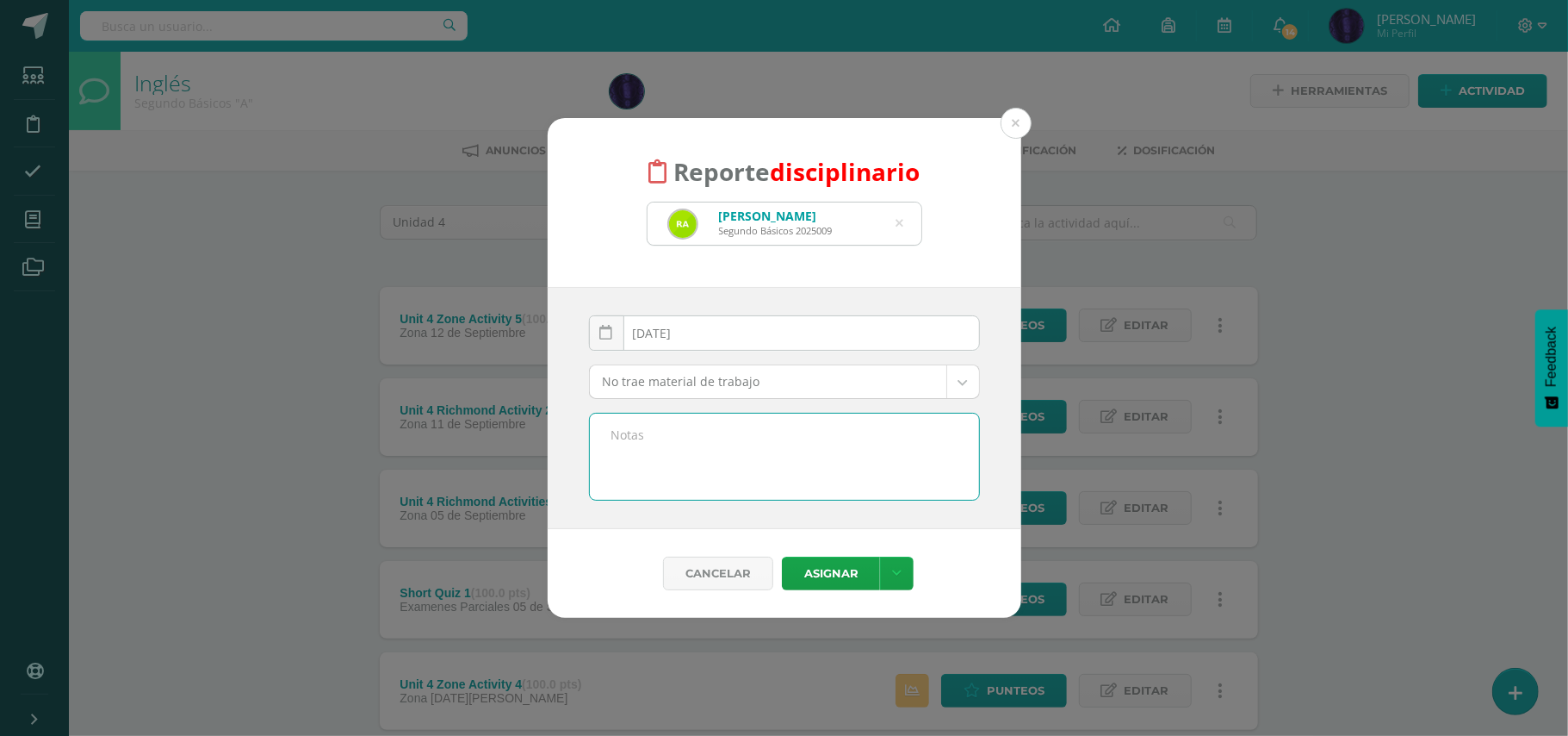
click at [782, 460] on textarea at bounding box center [785, 456] width 389 height 86
paste textarea "- No trajo material de trabajo( Diccionario) - No participo en clase."
type textarea "- No trajo material de trabajo( Diccionario) - No participo en clase."
click at [831, 568] on button "Asignar" at bounding box center [831, 573] width 98 height 33
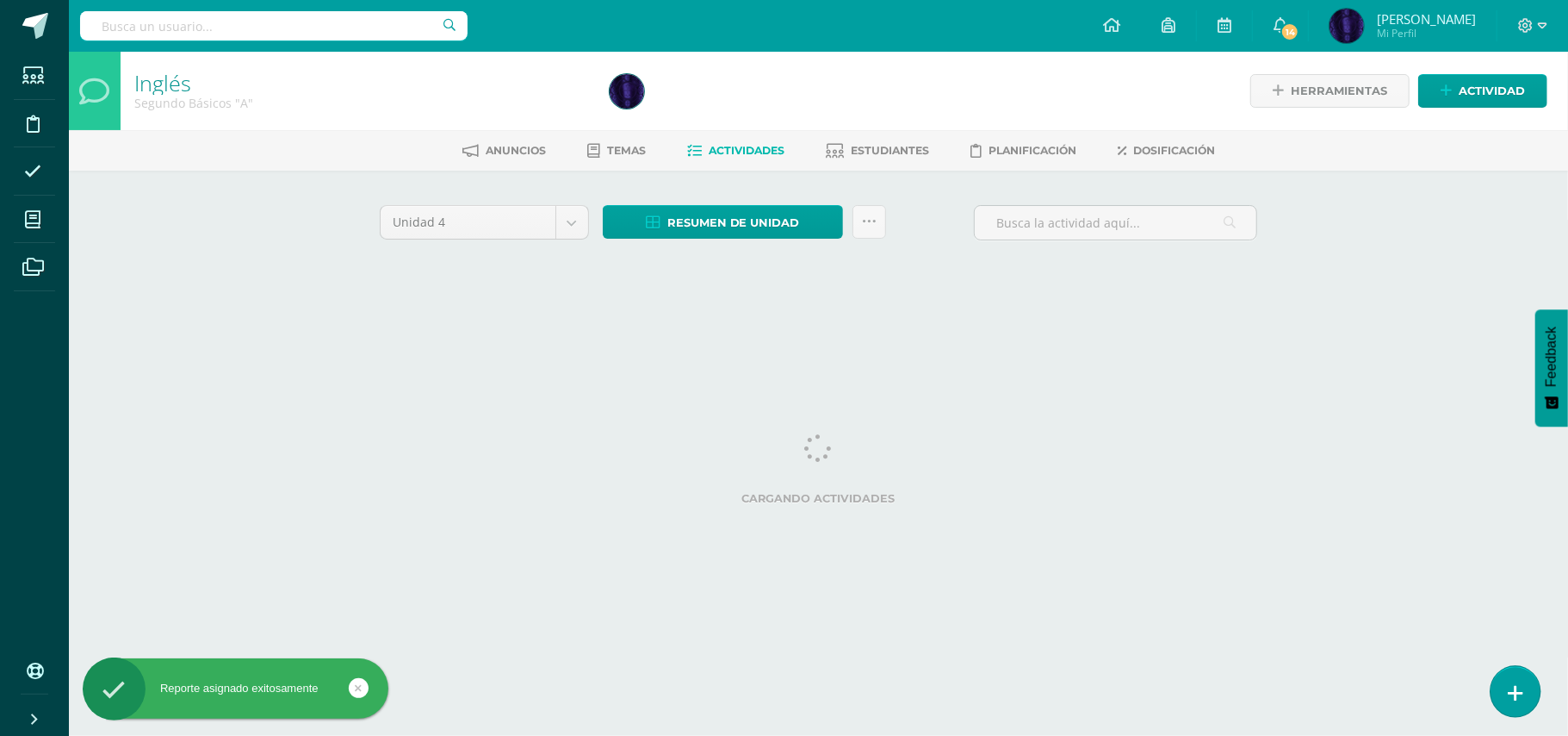
click at [1513, 695] on icon at bounding box center [1516, 693] width 16 height 20
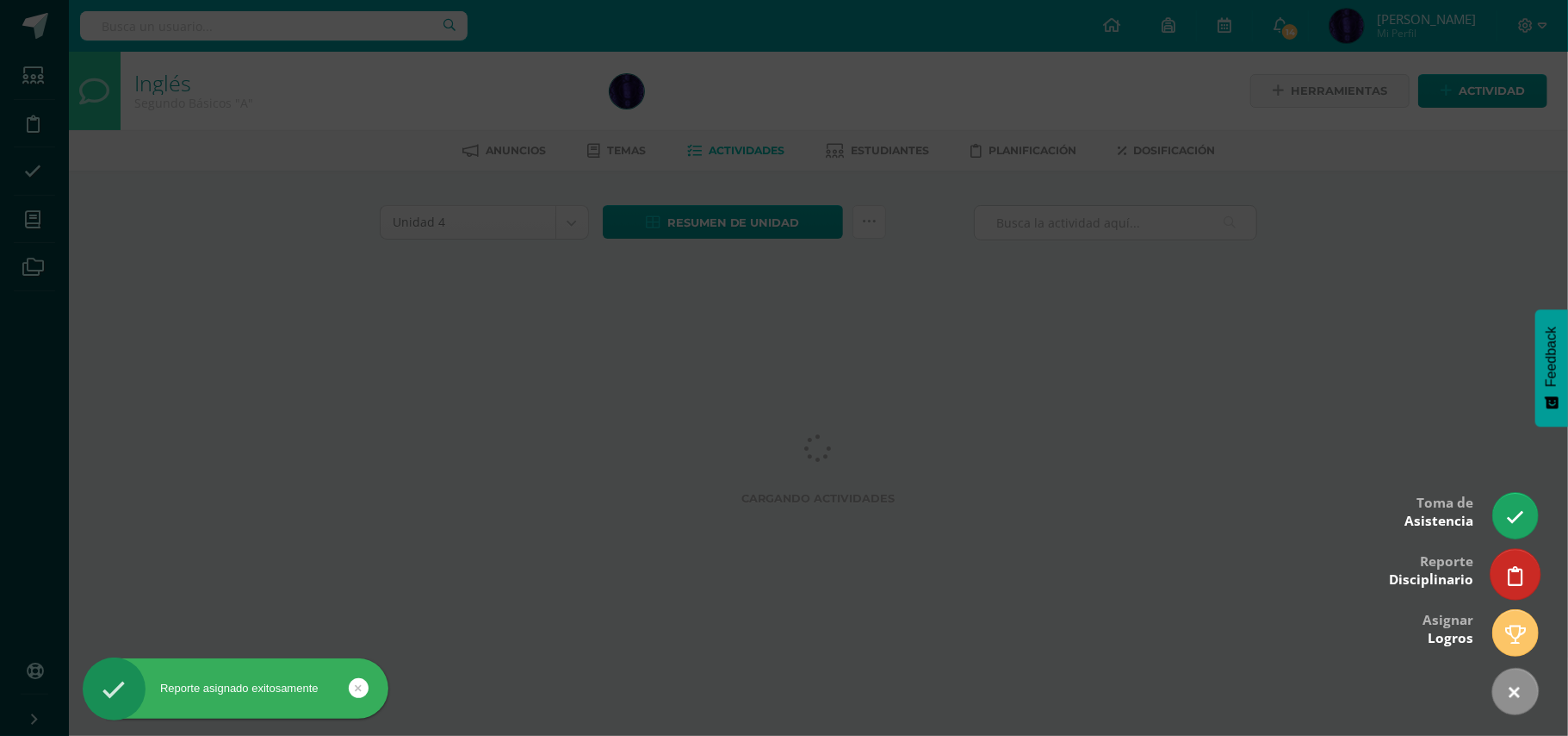
click at [1519, 572] on icon at bounding box center [1516, 575] width 16 height 20
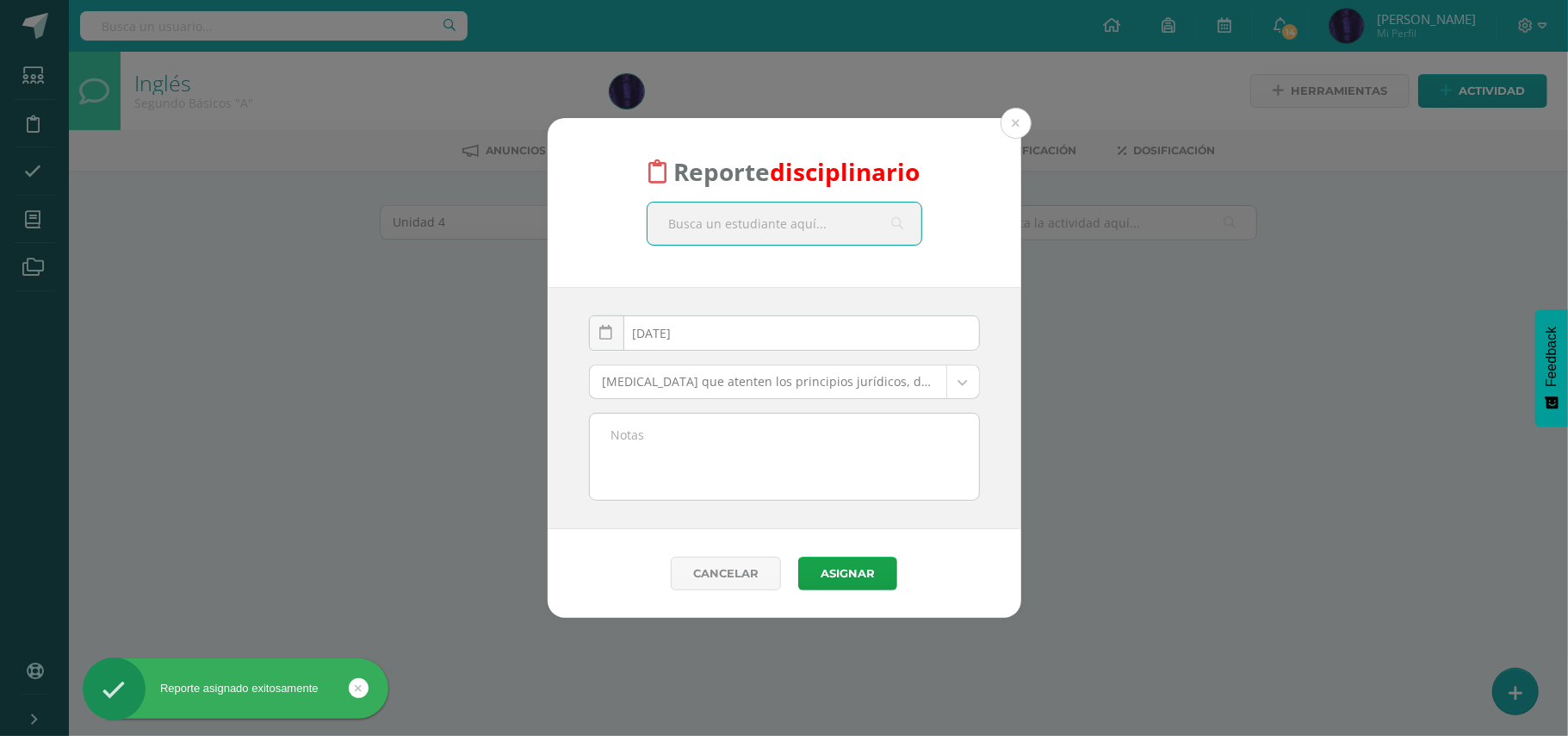
click at [824, 218] on input "text" at bounding box center [785, 224] width 274 height 42
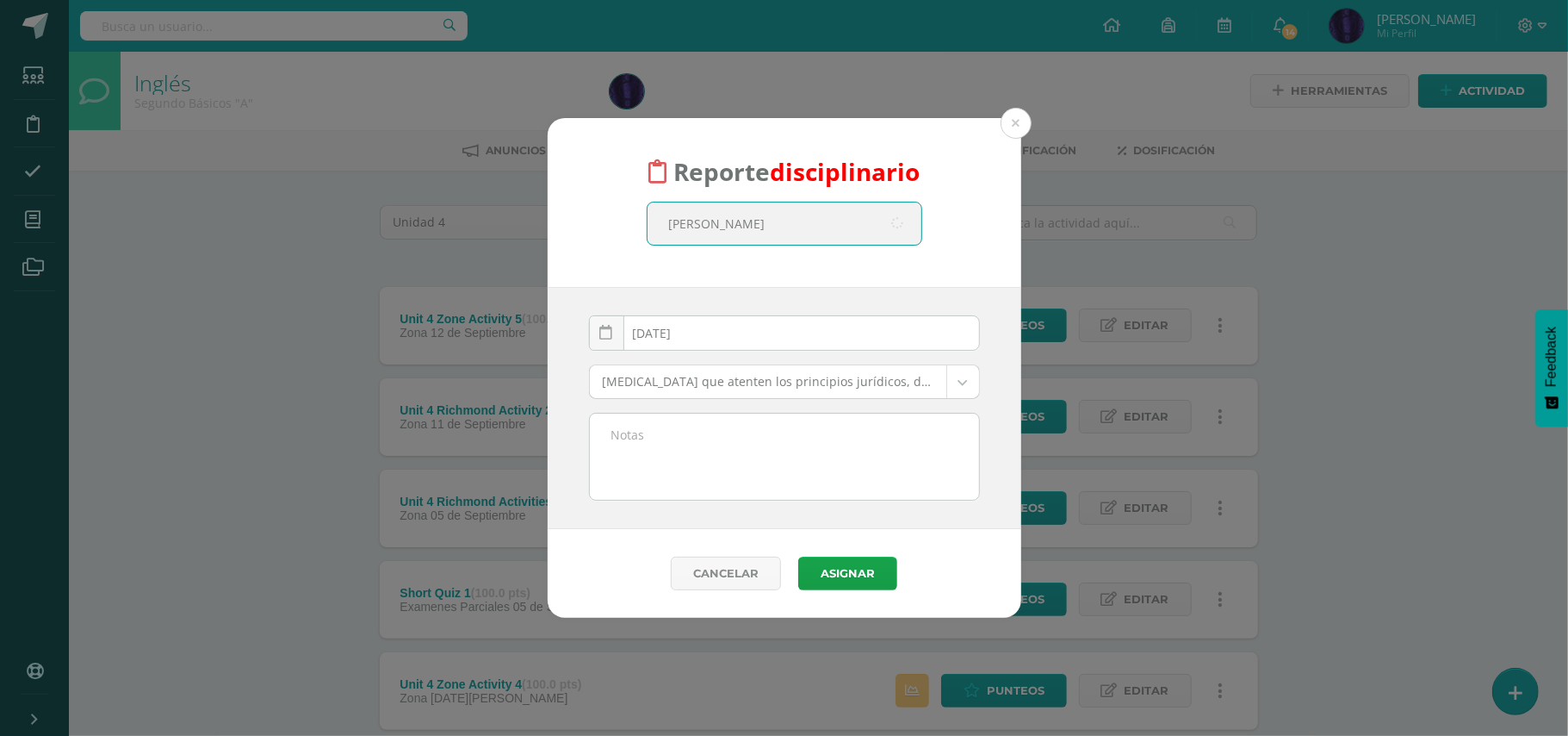
type input "fernanda mont"
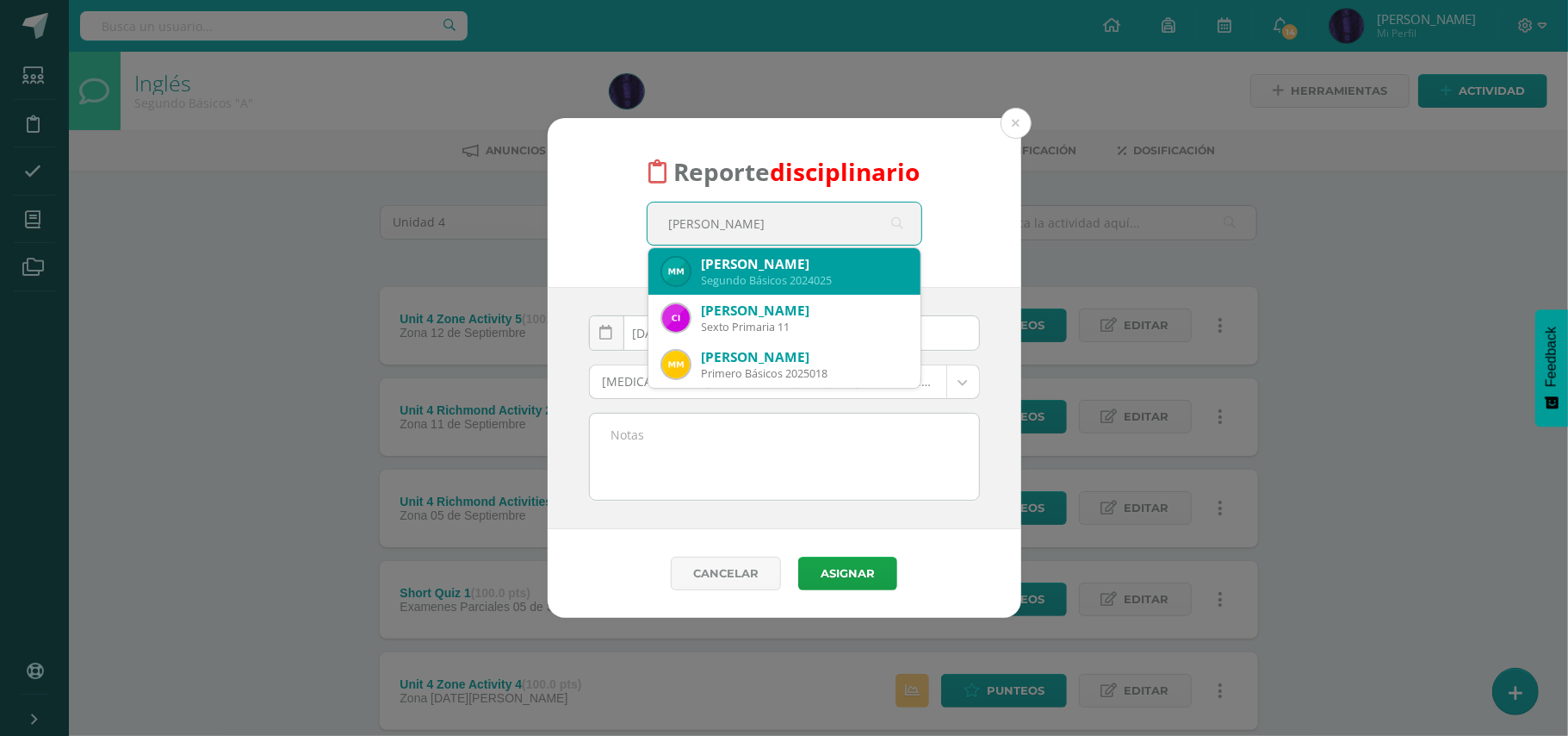
click at [780, 267] on div "María Fernanda Montezuma Camey" at bounding box center [804, 264] width 205 height 18
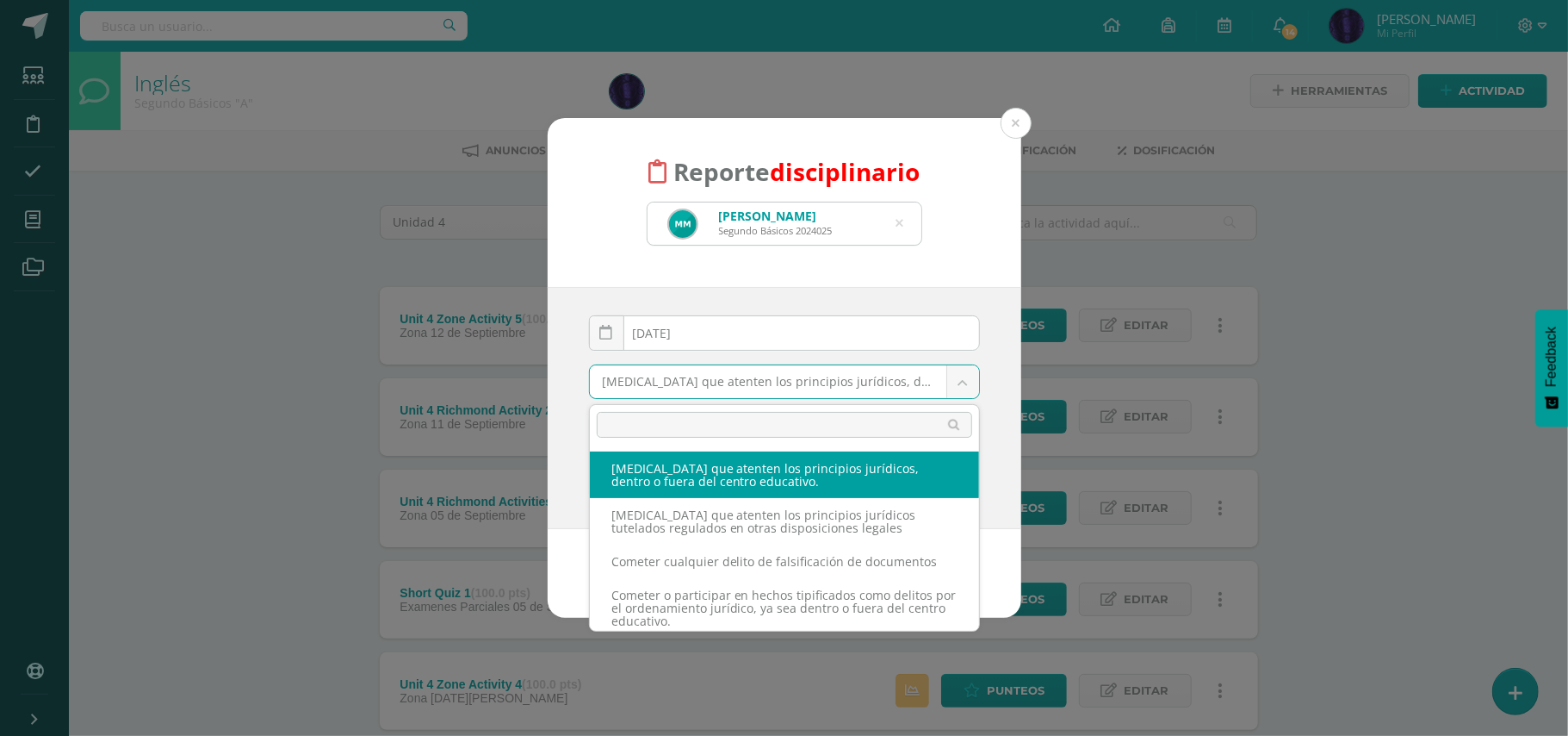
click at [725, 377] on body "Reporte disciplinario María Fernanda Montezuma Camey Segundo Básicos 2024025 fe…" at bounding box center [784, 559] width 1568 height 1118
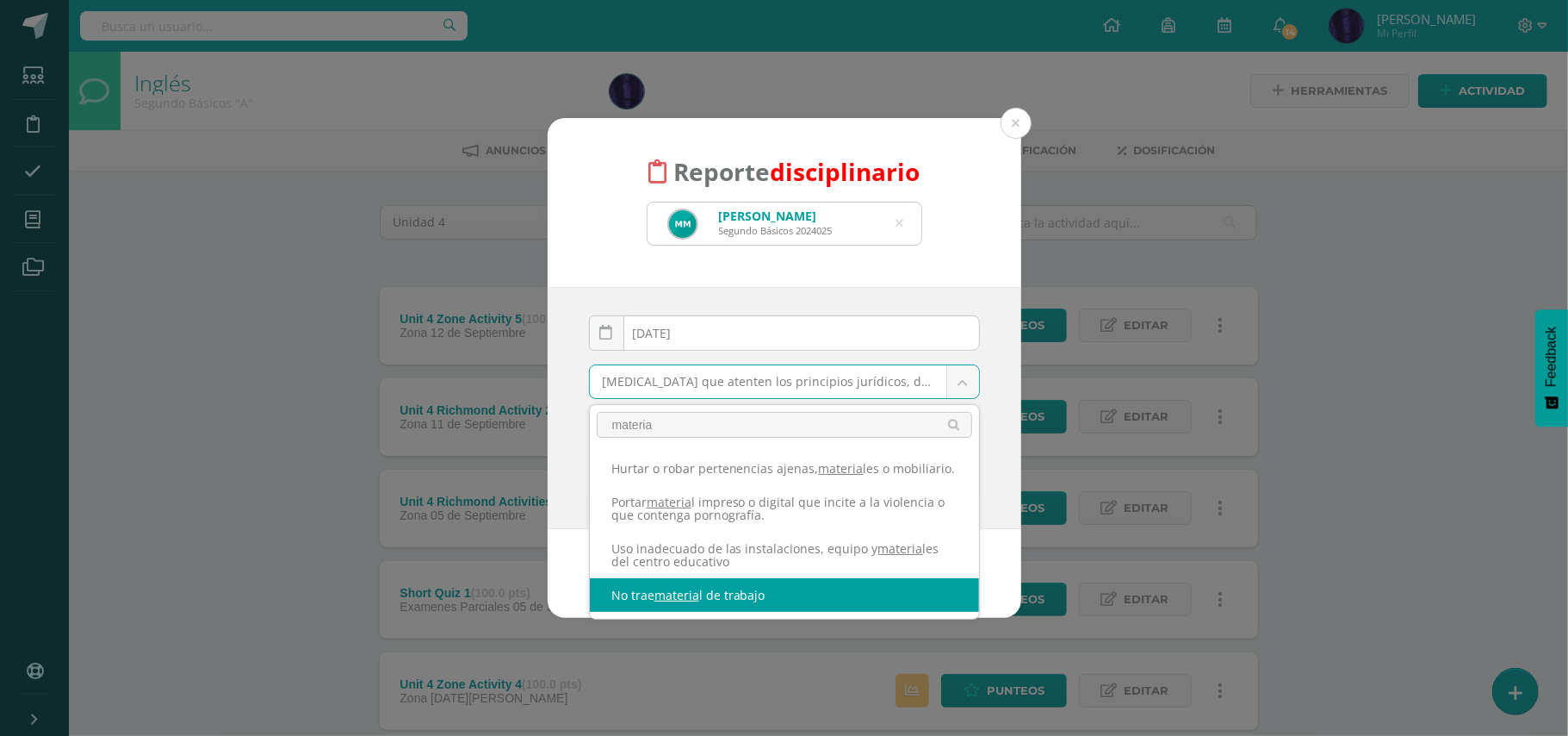
type input "materia"
select select "42"
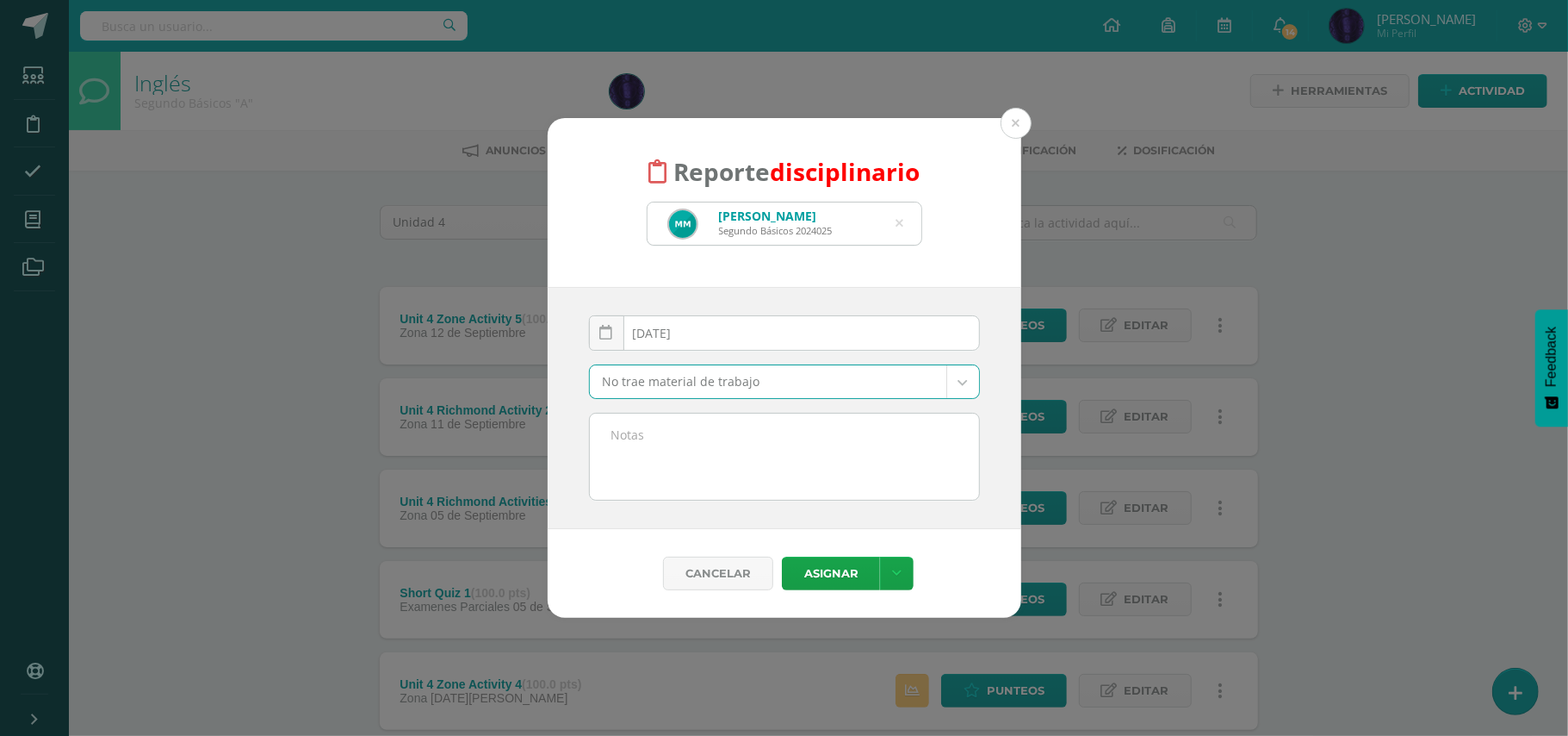
click at [711, 486] on textarea at bounding box center [785, 456] width 389 height 86
paste textarea "- No trajo material de trabajo( Diccionario) - No participo en clase."
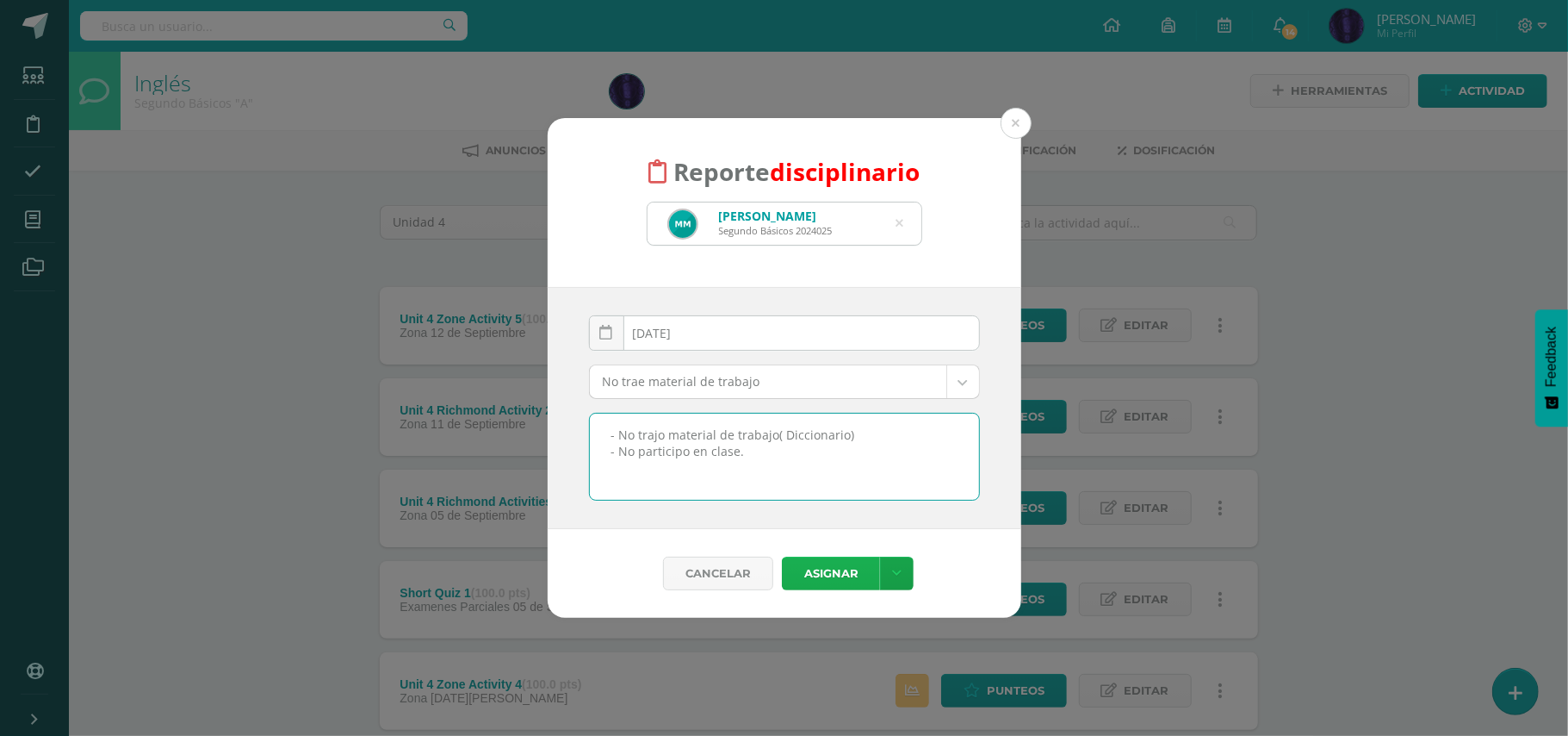
type textarea "- No trajo material de trabajo( Diccionario) - No participo en clase."
click at [827, 575] on button "Asignar" at bounding box center [831, 573] width 98 height 33
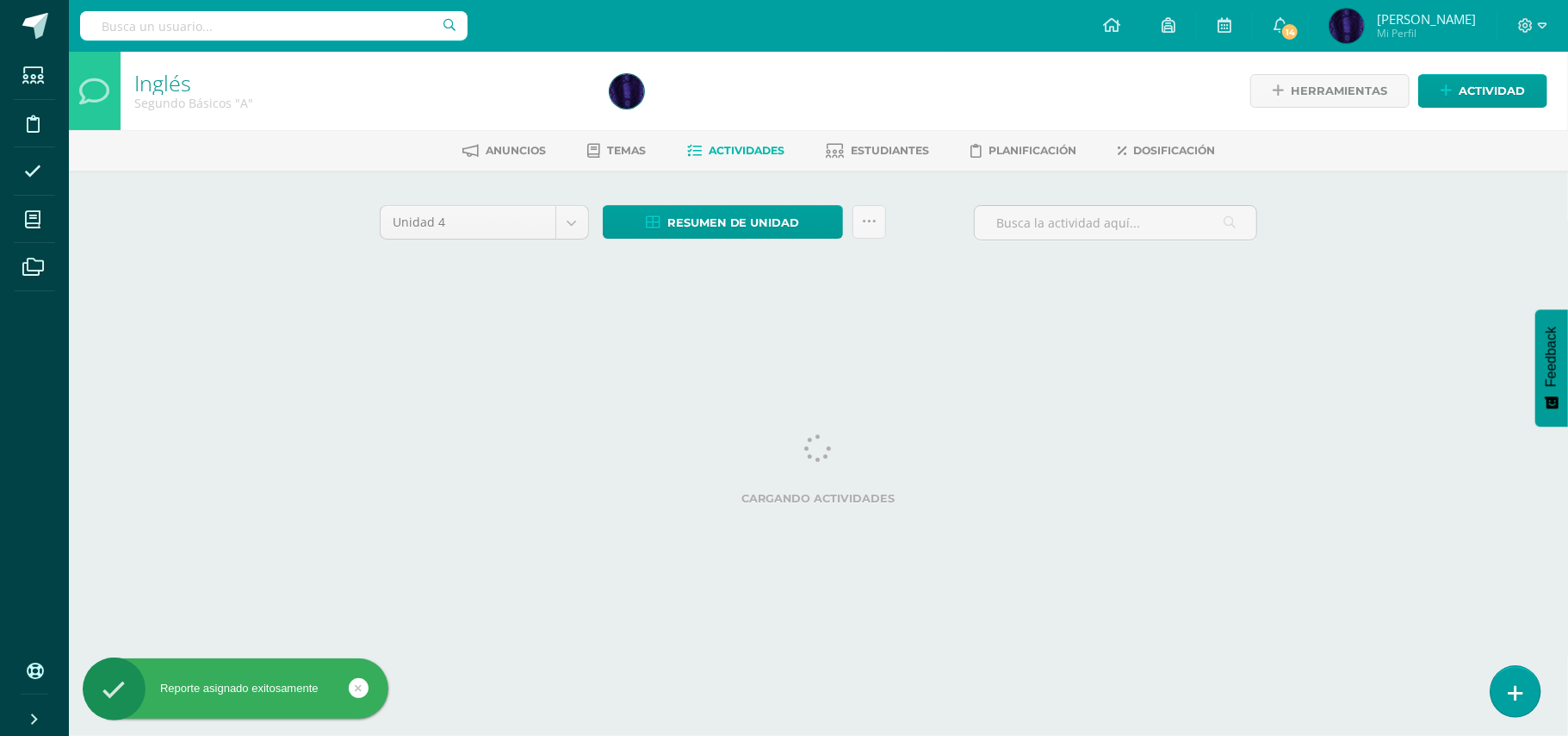
click at [1507, 684] on link at bounding box center [1515, 690] width 49 height 50
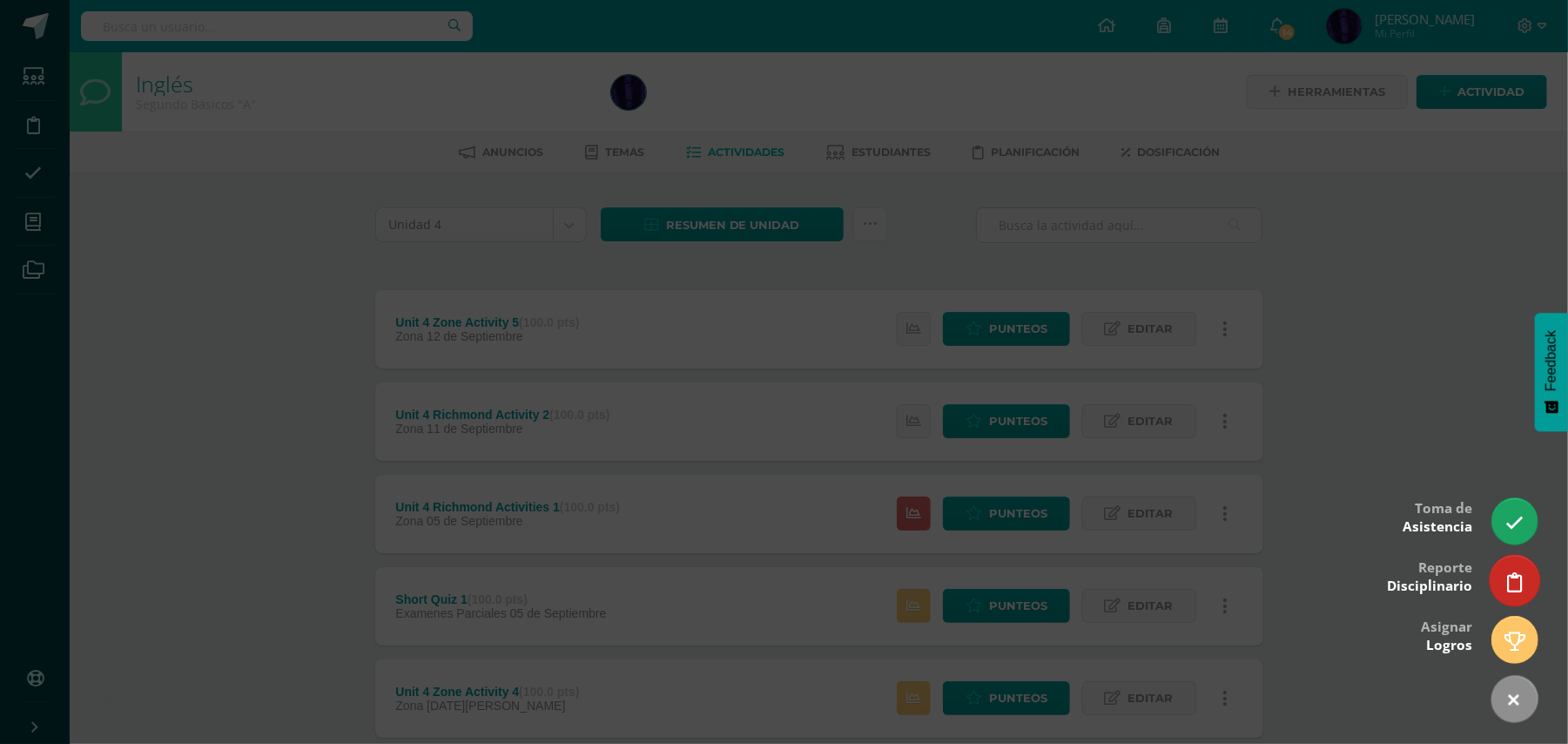
click at [1495, 579] on link at bounding box center [1514, 580] width 50 height 51
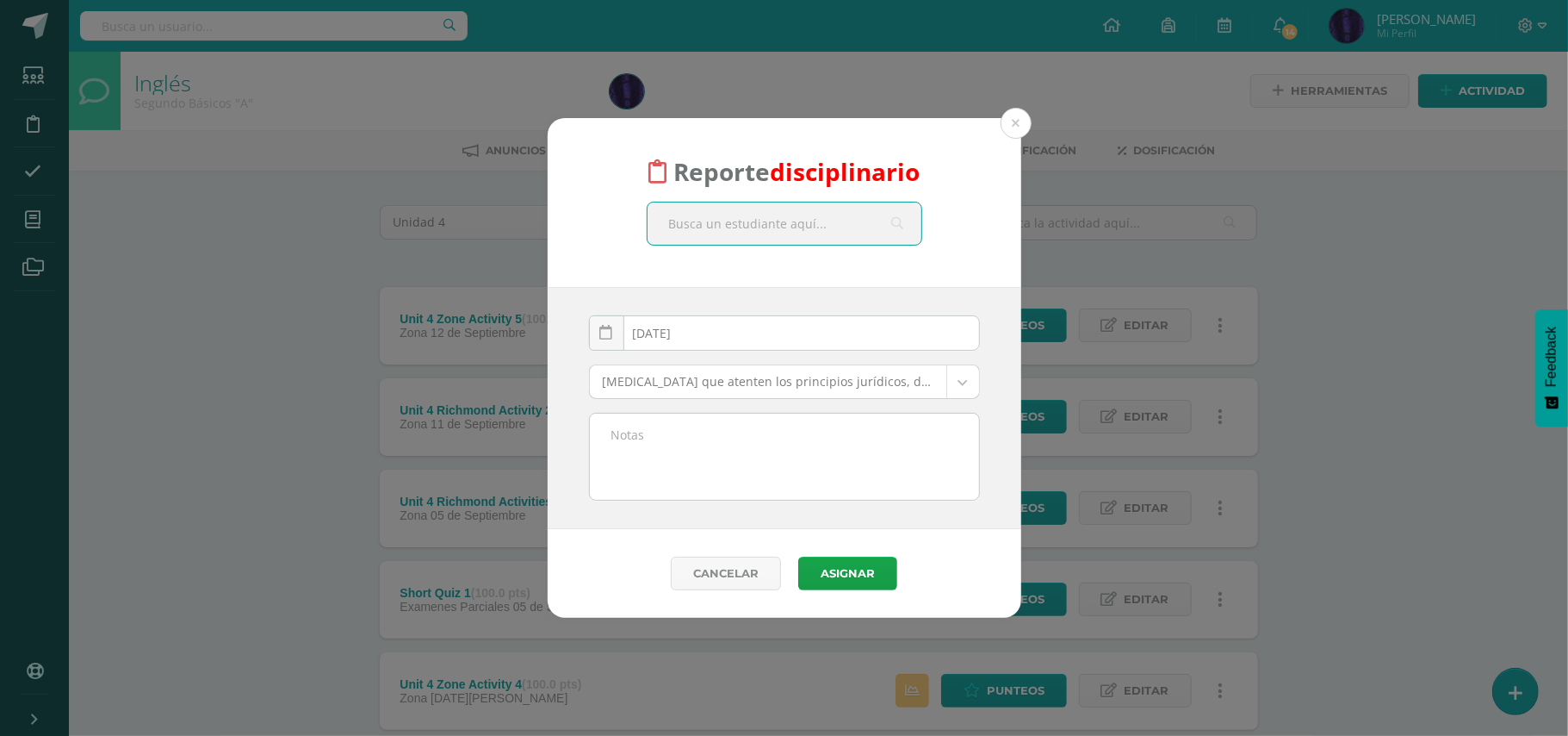
click at [775, 207] on input "text" at bounding box center [785, 224] width 274 height 42
click at [775, 231] on input "text" at bounding box center [785, 224] width 274 height 42
type input "[PERSON_NAME]"
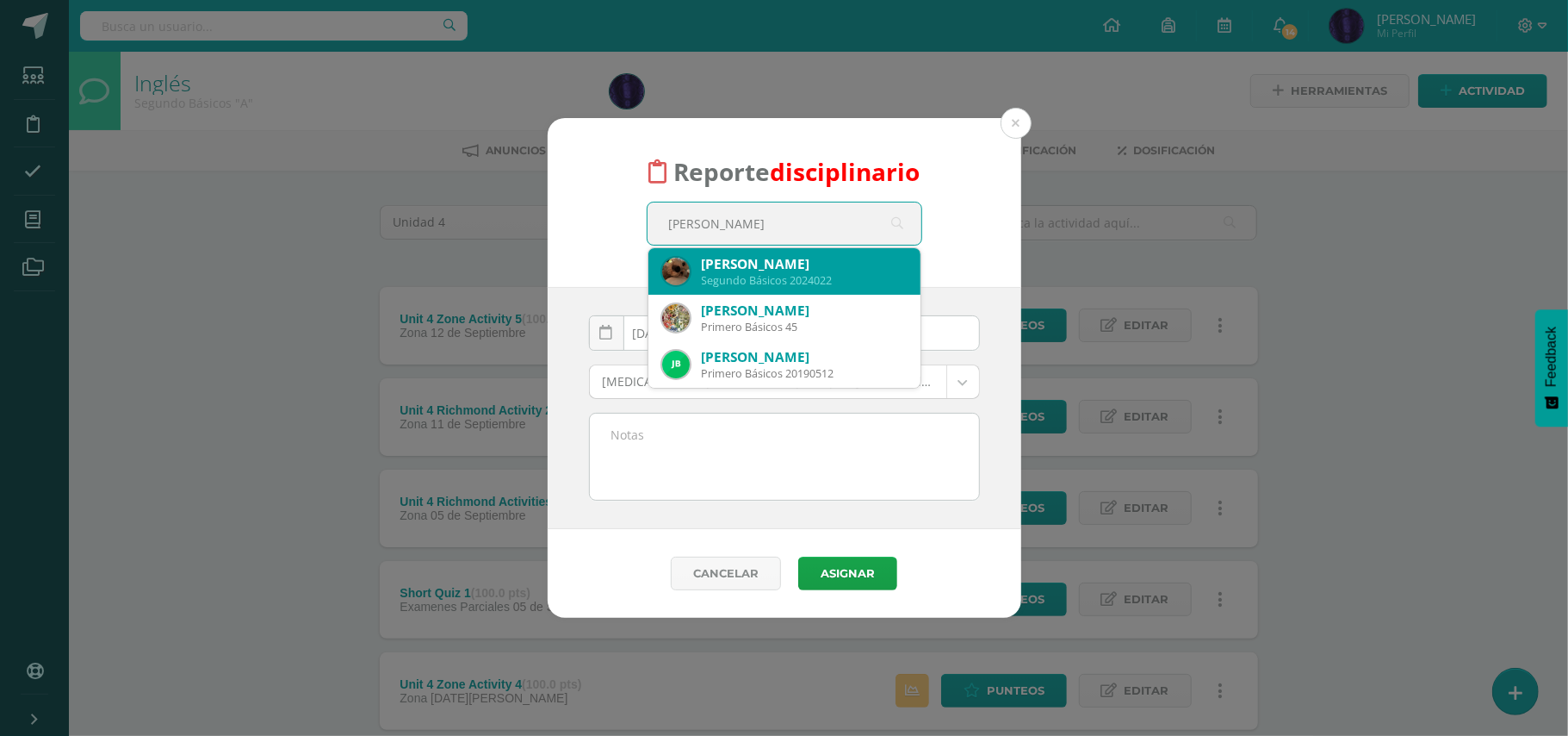
click at [772, 275] on div "Segundo Básicos 2024022" at bounding box center [804, 280] width 205 height 15
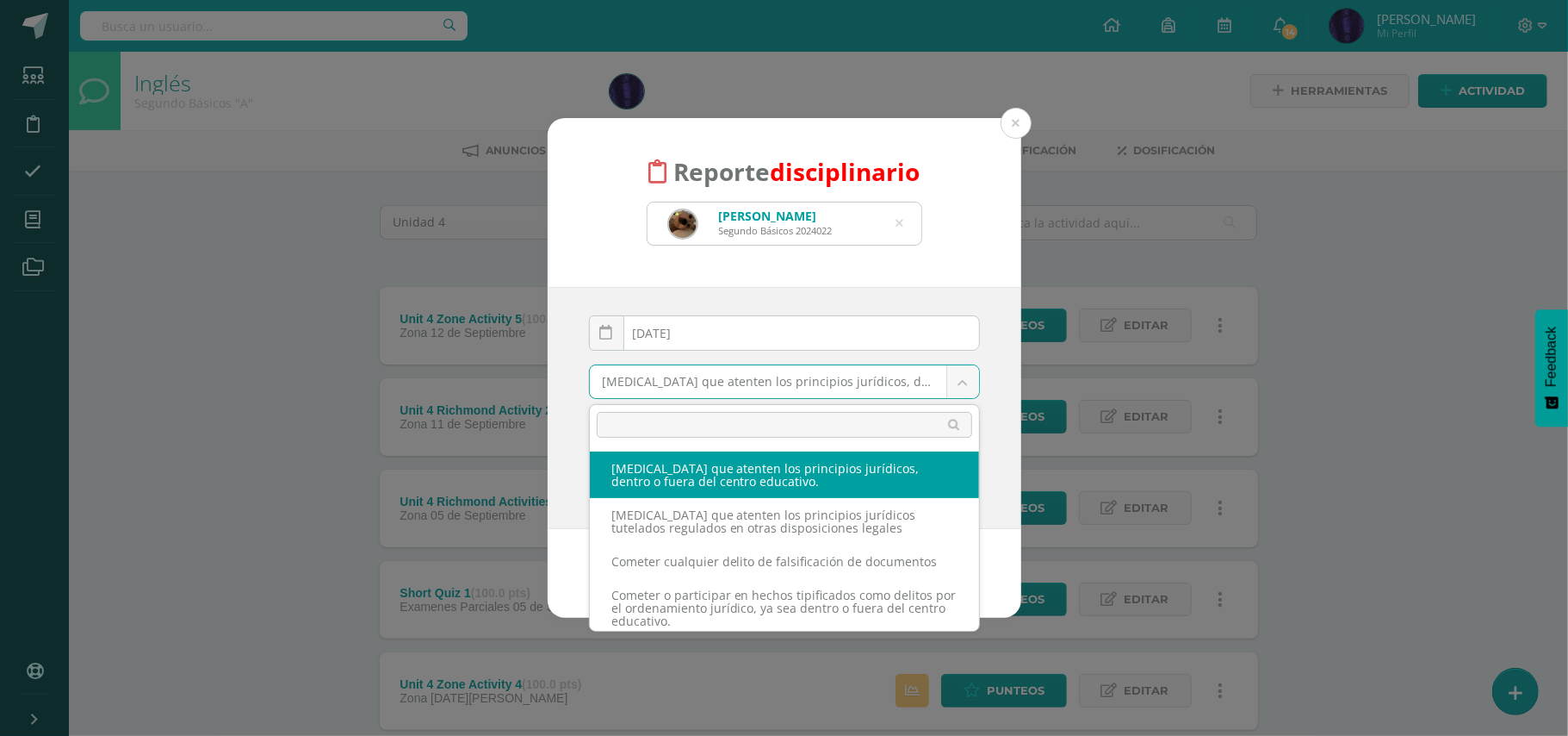
click at [748, 382] on body "Reporte disciplinario Geraldine Elizabeth Barrera Reyna Segundo Básicos 2024022…" at bounding box center [784, 559] width 1568 height 1118
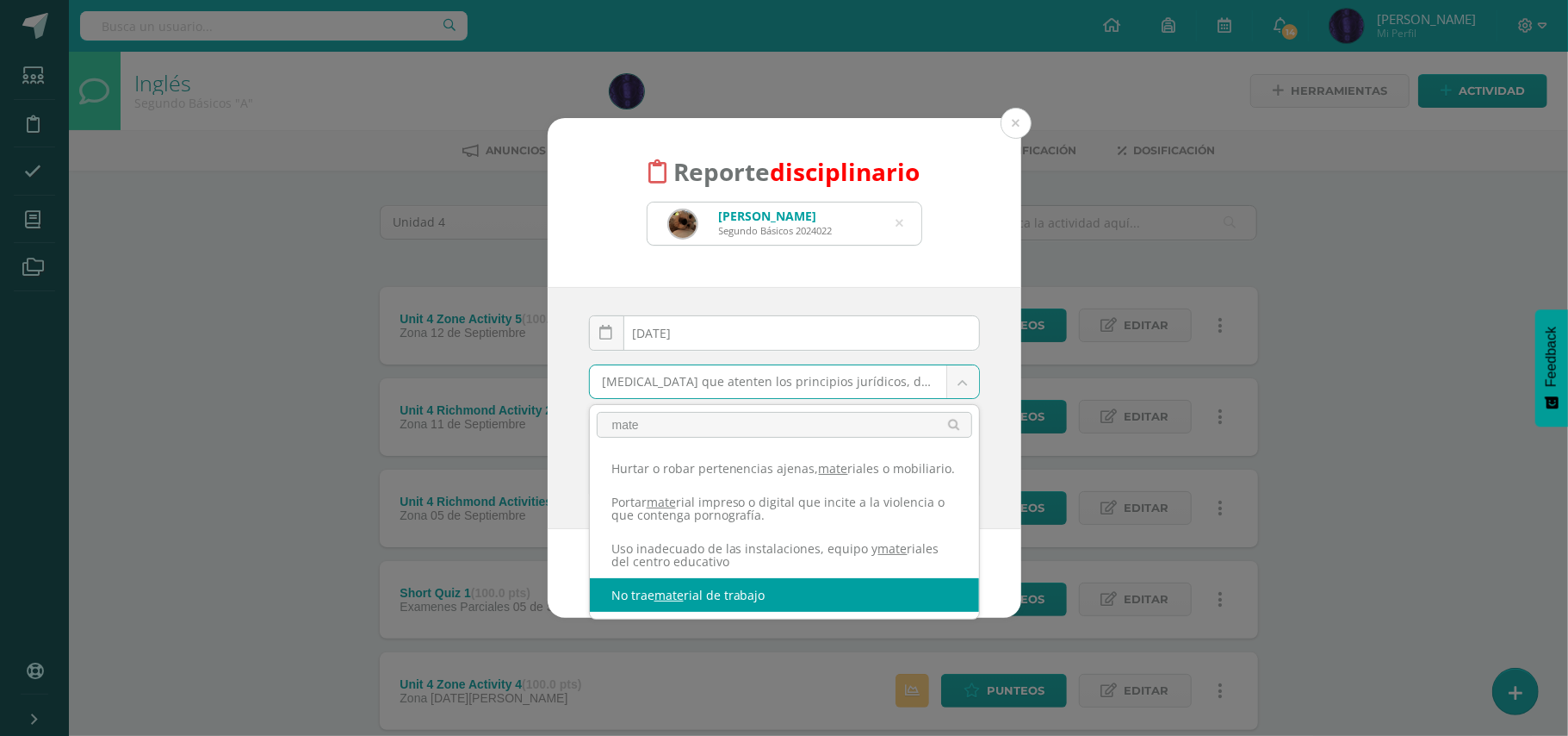
type input "mate"
select select "42"
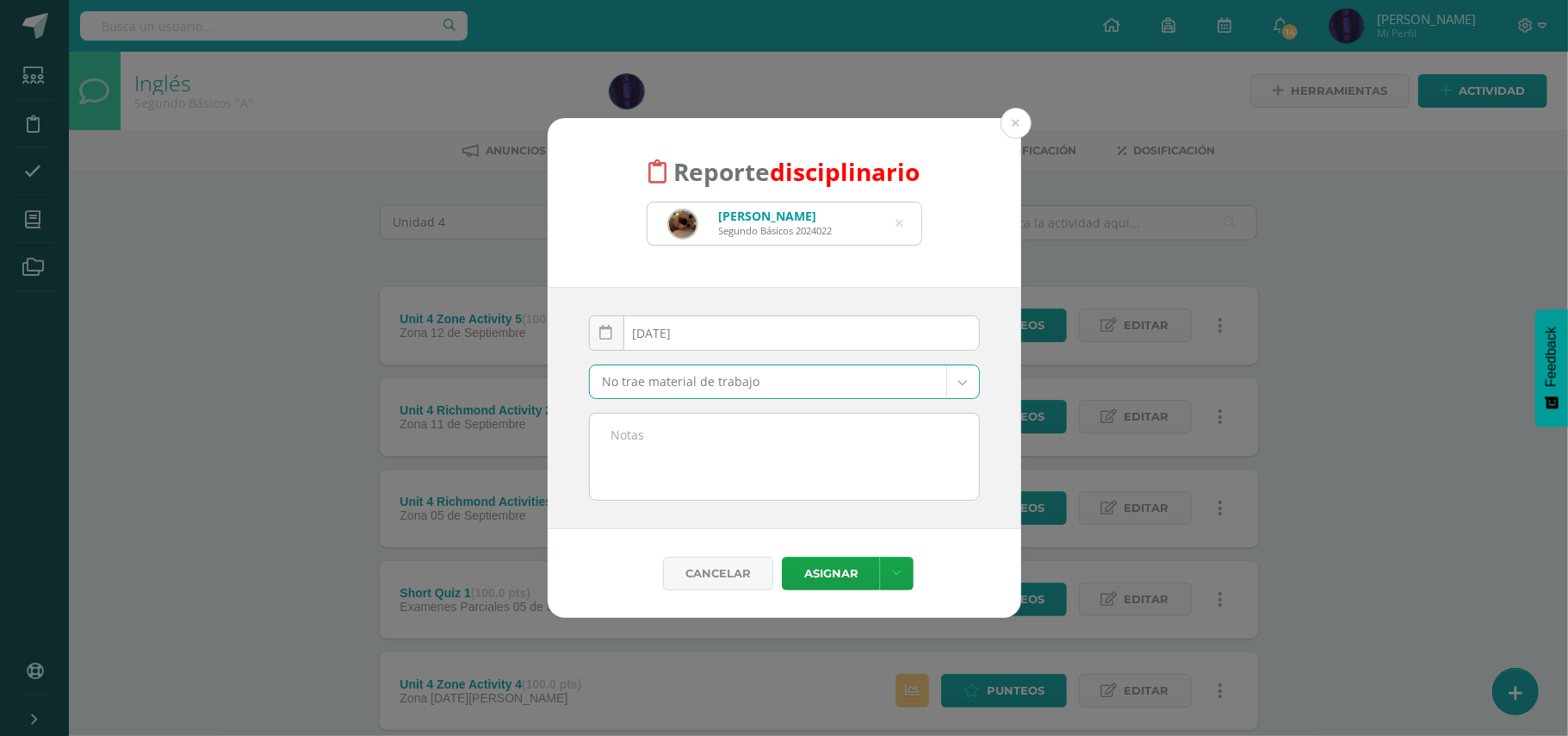
click at [736, 462] on textarea at bounding box center [785, 456] width 389 height 86
paste textarea "- No trajo material de trabajo( Diccionario) - No participo en clase."
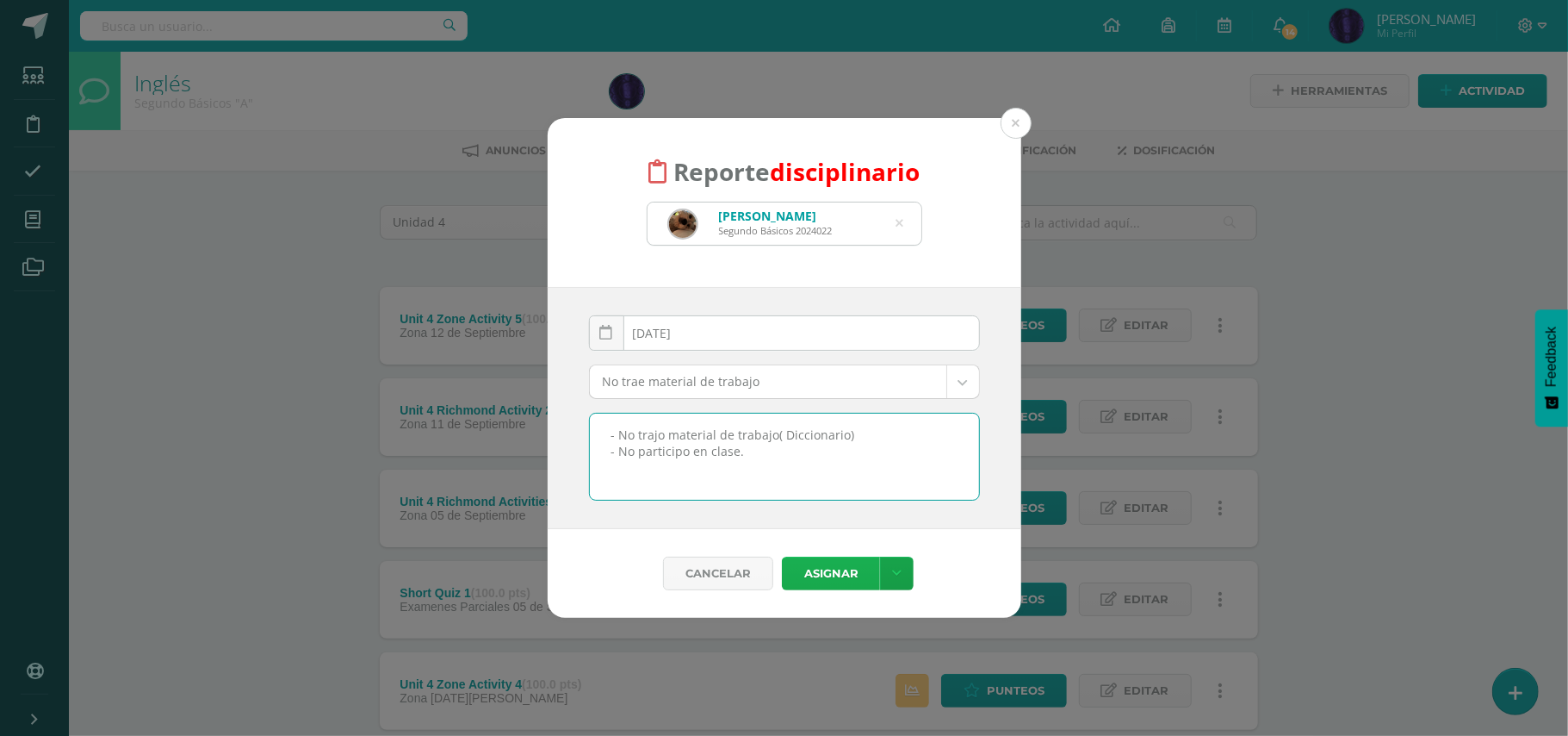
type textarea "- No trajo material de trabajo( Diccionario) - No participo en clase."
click at [828, 574] on button "Asignar" at bounding box center [831, 573] width 98 height 33
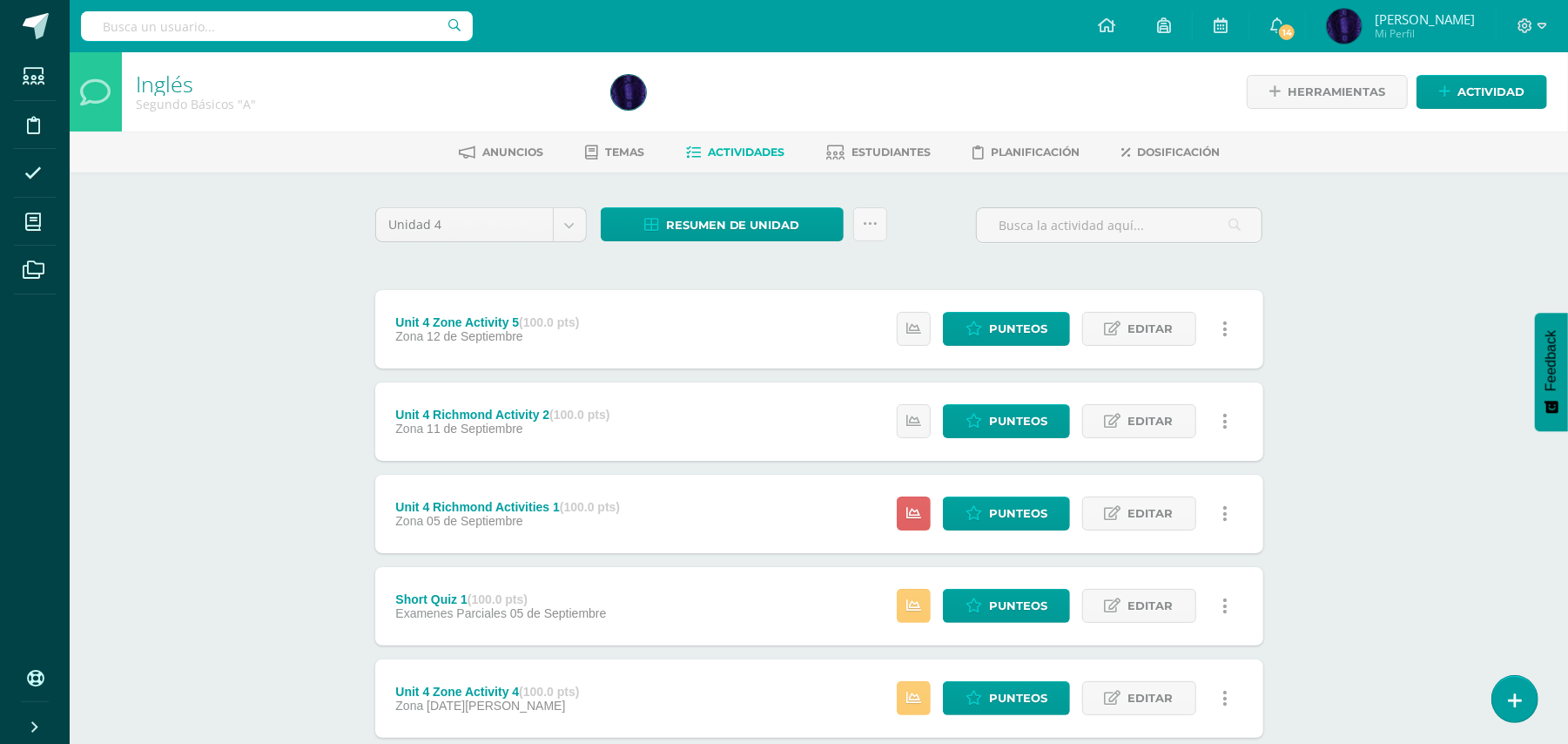
click at [1422, 356] on div "Inglés Segundo Básicos "A" Herramientas Detalle de asistencias Actividad Anunci…" at bounding box center [819, 591] width 1498 height 1078
click at [1527, 695] on link at bounding box center [1514, 698] width 50 height 51
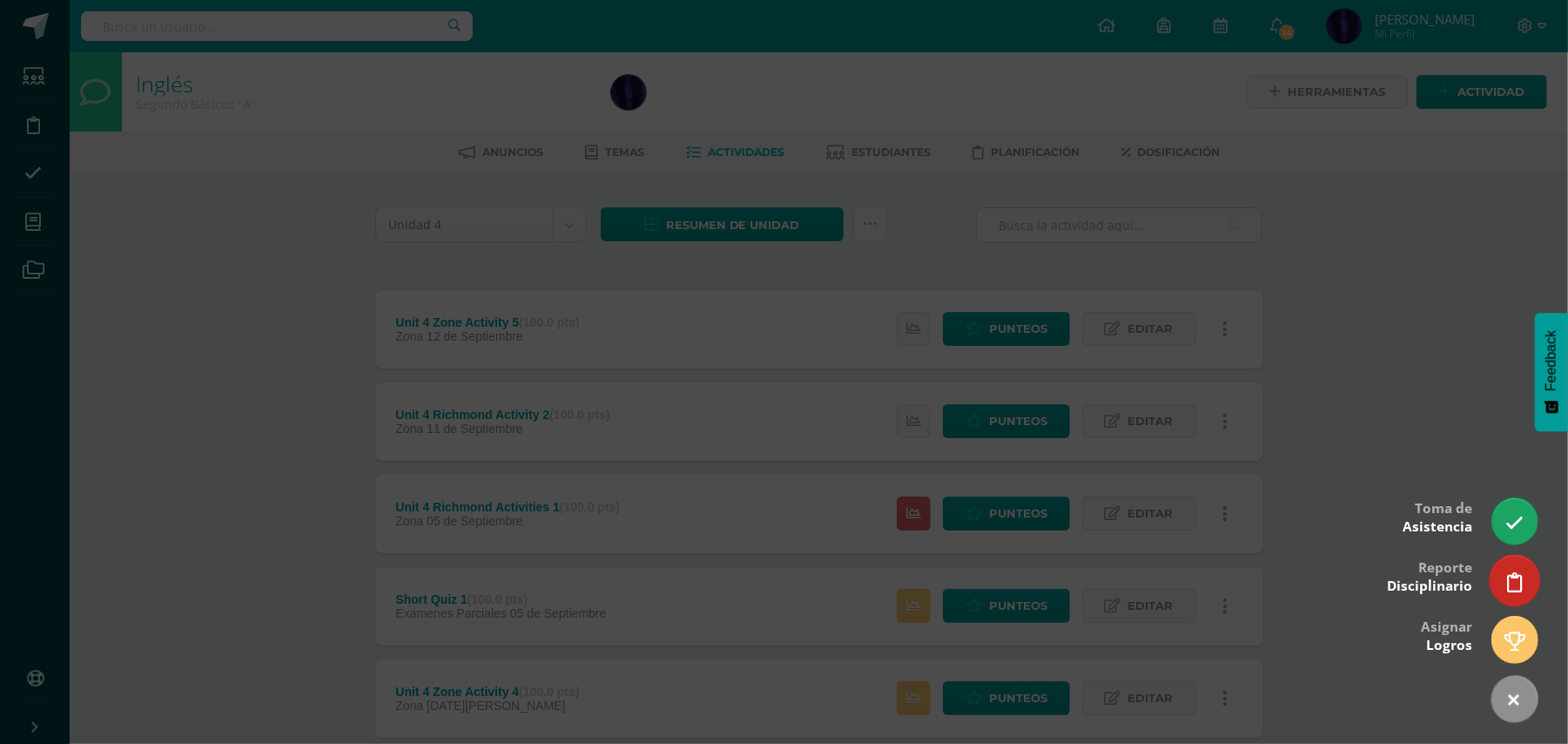
click at [1519, 580] on icon at bounding box center [1515, 582] width 16 height 20
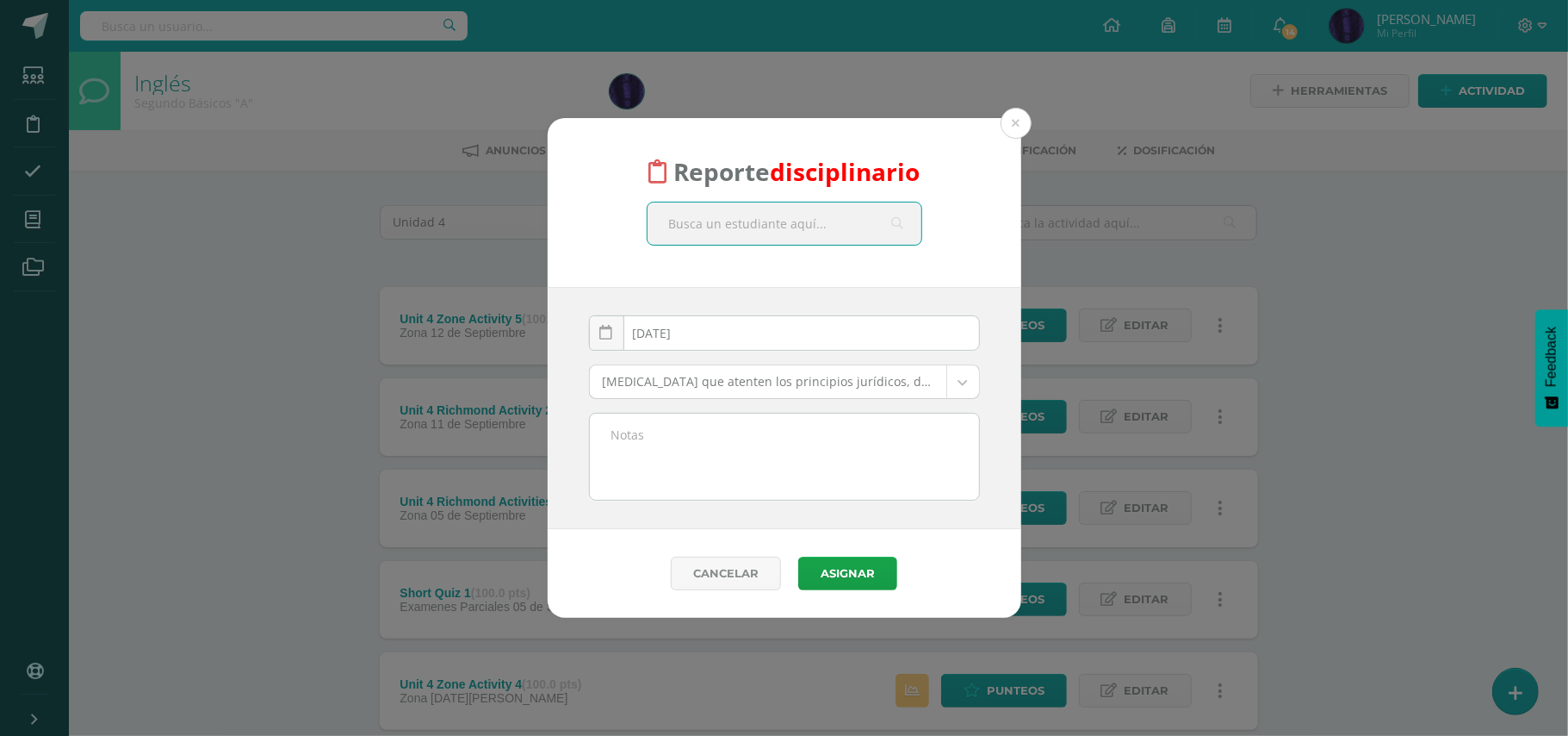
click at [789, 229] on input "text" at bounding box center [785, 224] width 274 height 42
type input "deyra"
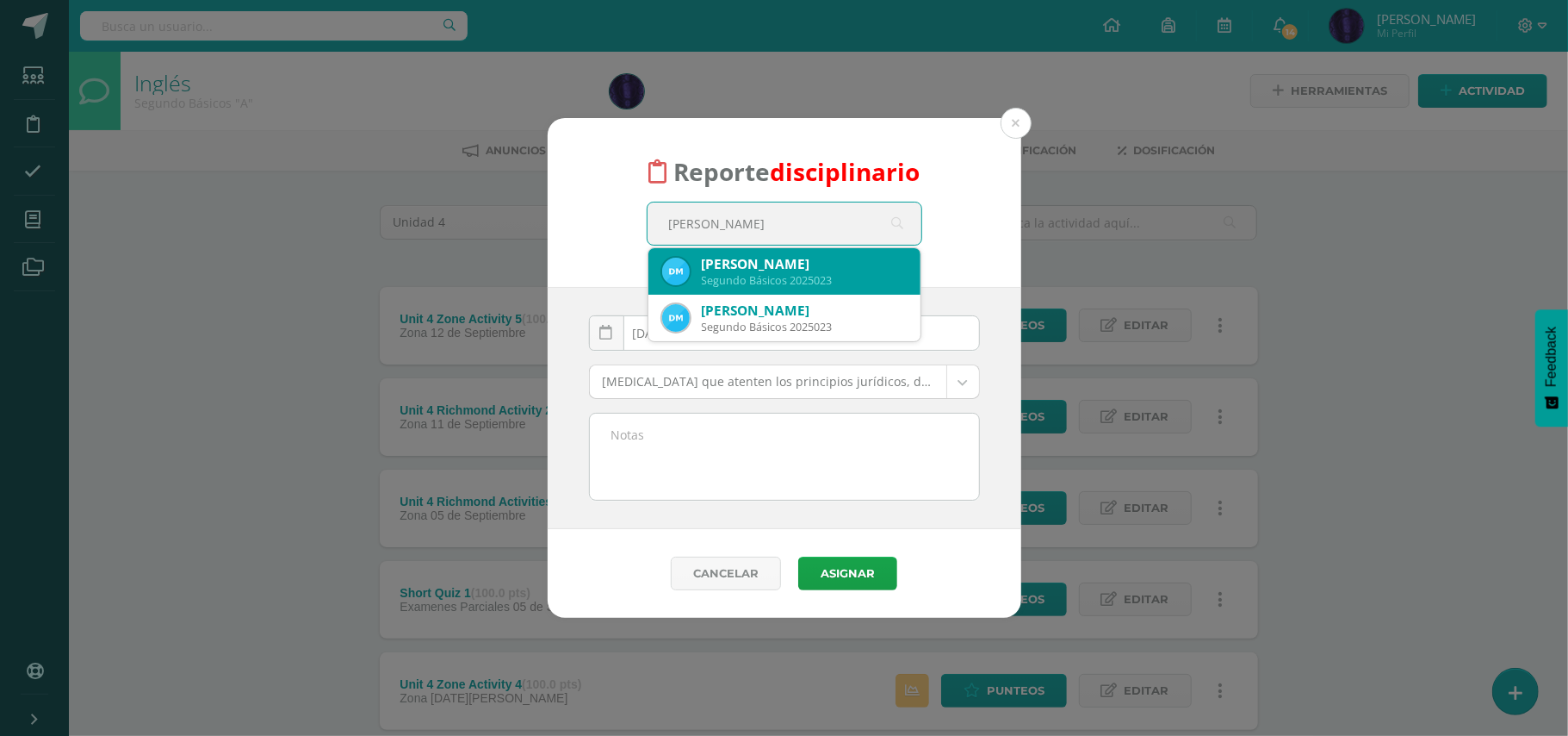
click at [768, 256] on div "Deyra Ximena Mauricio Velasquez" at bounding box center [804, 264] width 205 height 18
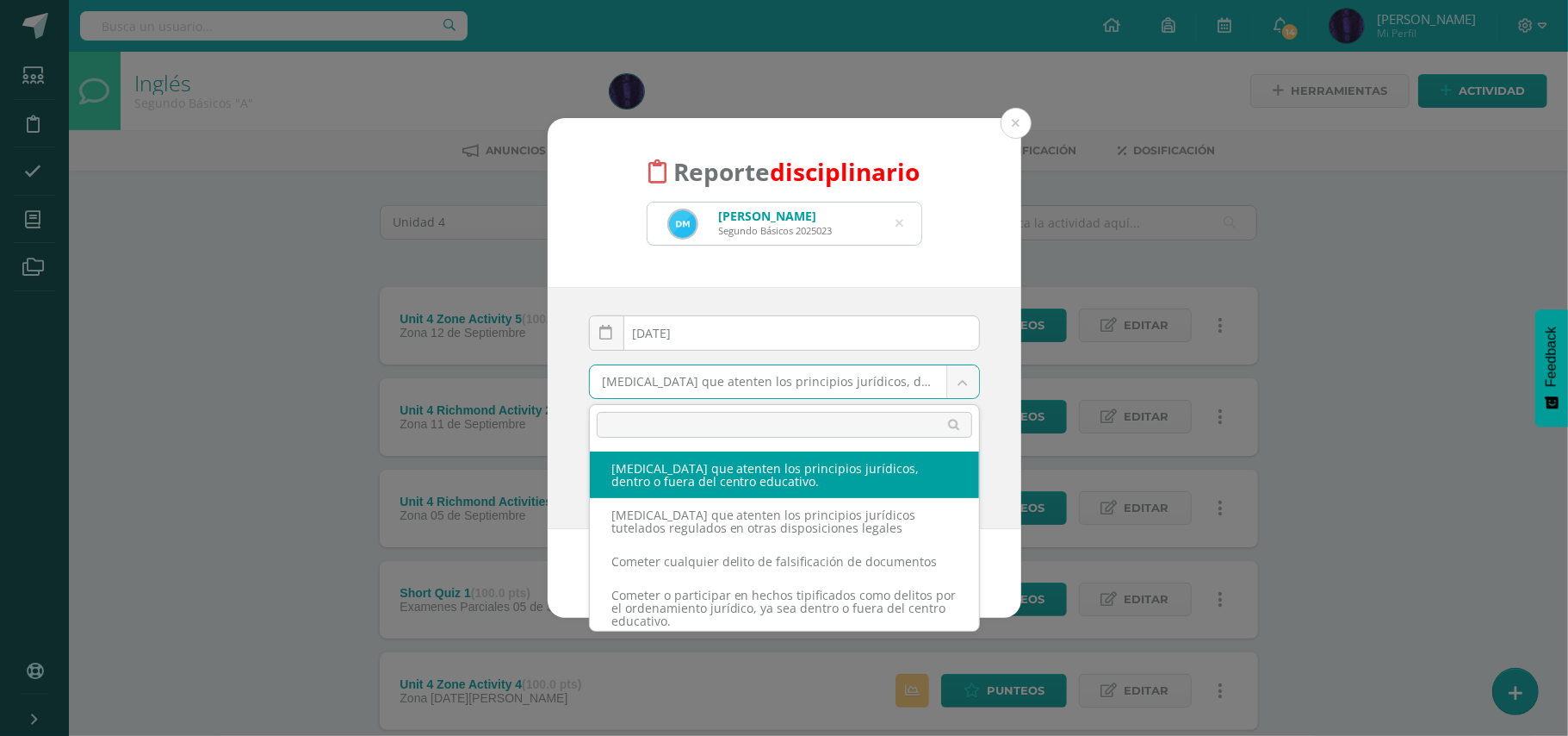
click at [722, 381] on body "Reporte disciplinario Deyra Ximena Mauricio Velasquez Segundo Básicos 2025023 d…" at bounding box center [784, 559] width 1568 height 1118
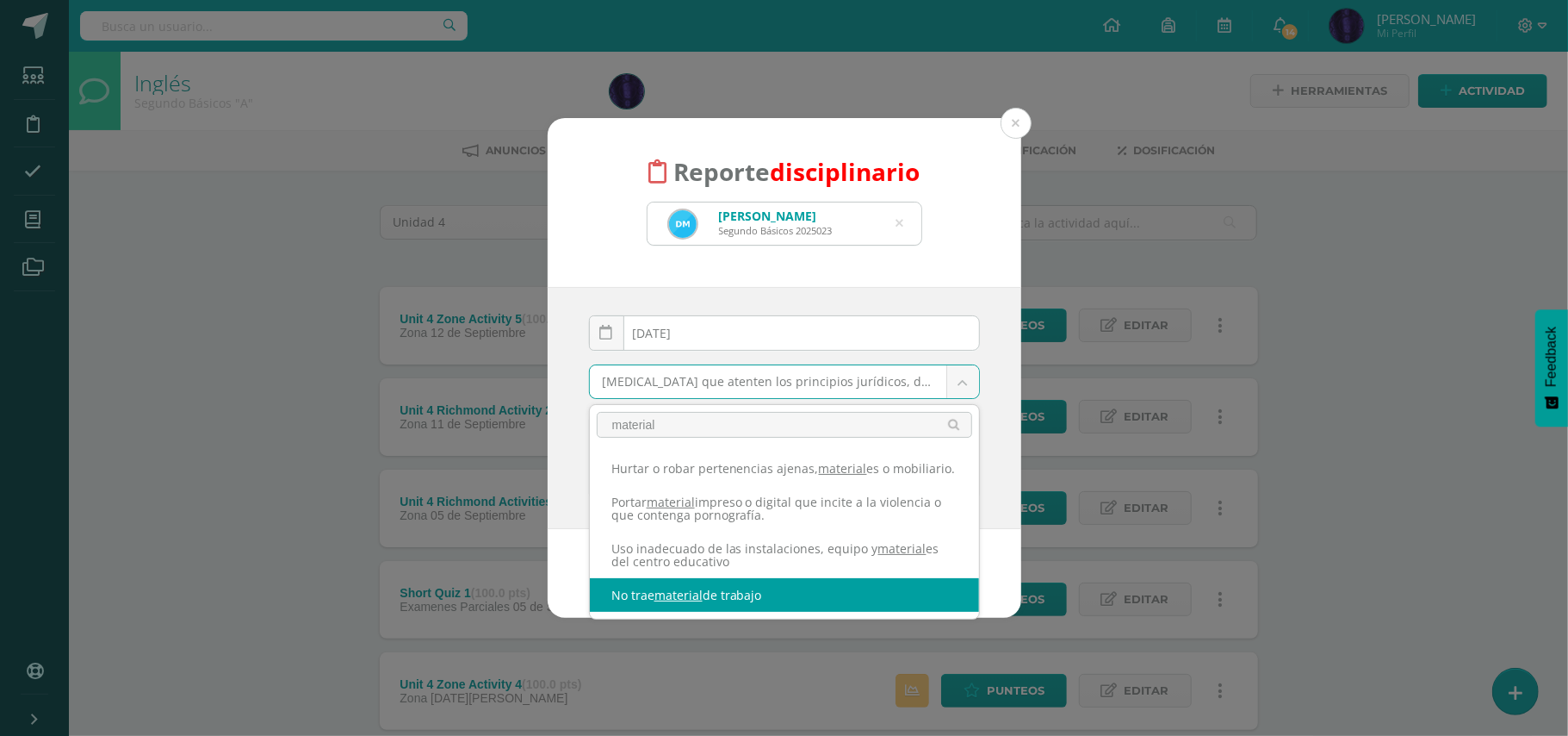
type input "material"
select select "42"
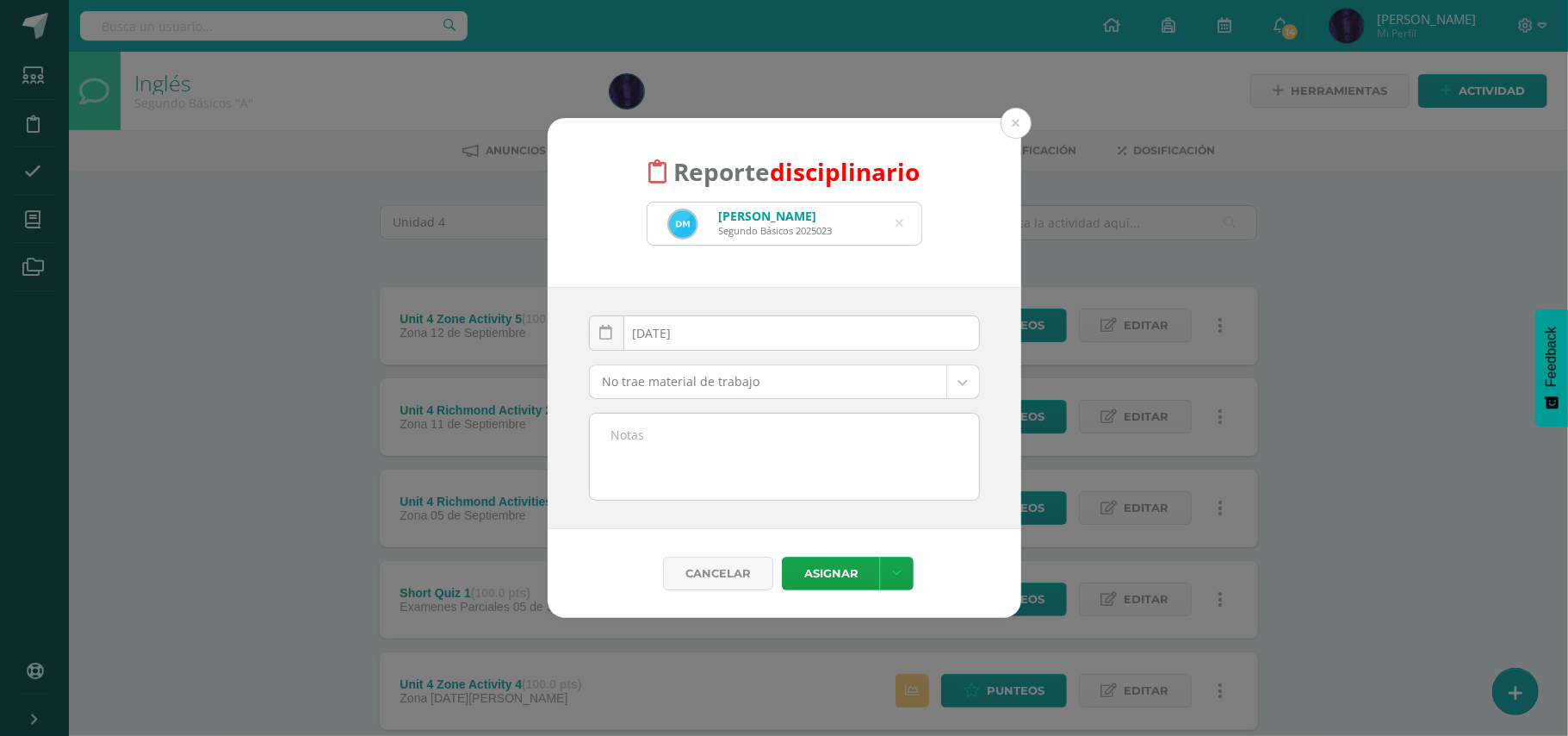
click at [779, 511] on div "[DATE] September, 2025 Mo Tu We Th Fr Sa Su 1 2 3 4 5 6 7 8 9 10 11 12 13 14 15…" at bounding box center [785, 408] width 474 height 242
click at [795, 470] on textarea at bounding box center [785, 456] width 389 height 86
paste textarea "- No trajo material de trabajo( Diccionario) - No participo en clase."
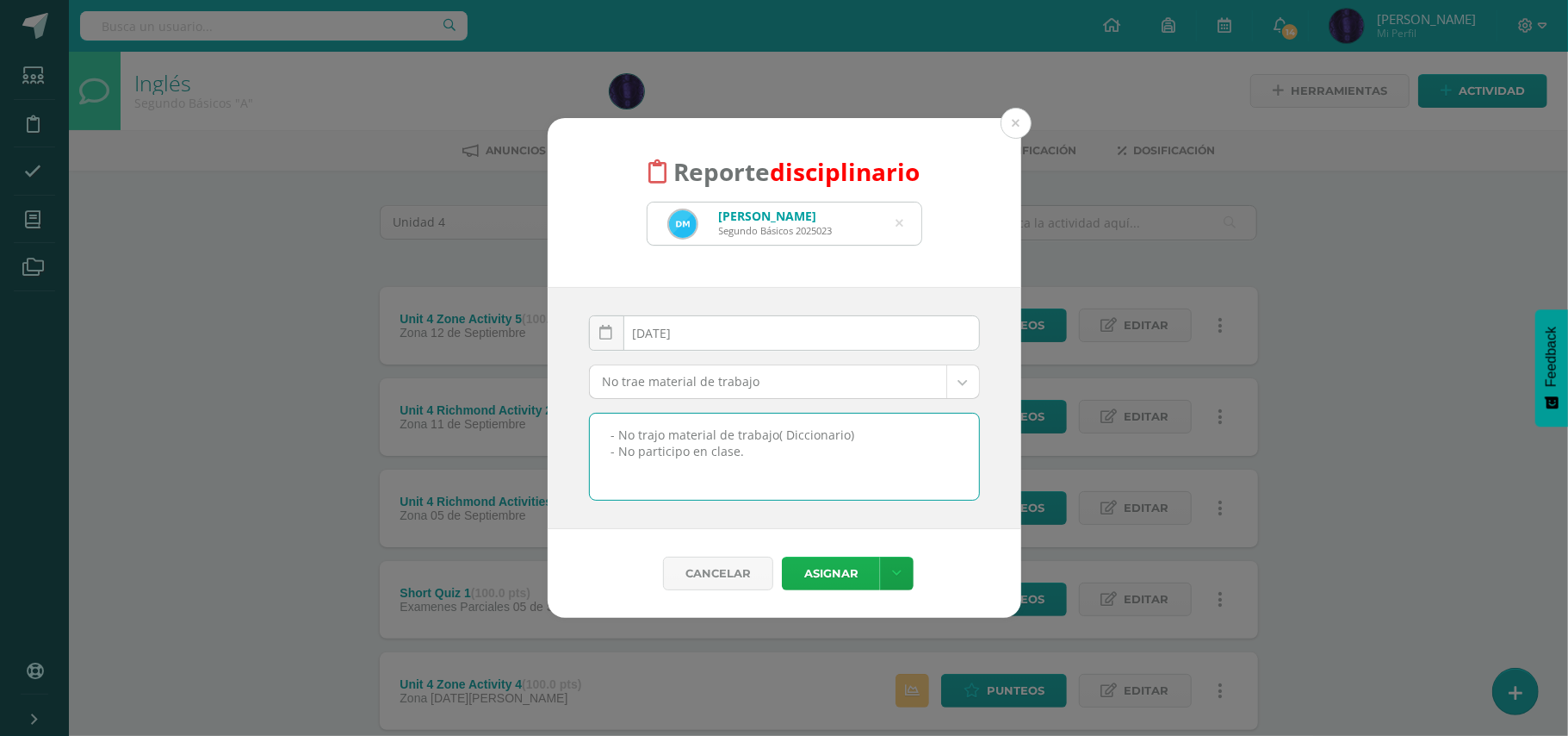
type textarea "- No trajo material de trabajo( Diccionario) - No participo en clase."
click at [815, 582] on button "Asignar" at bounding box center [831, 573] width 98 height 33
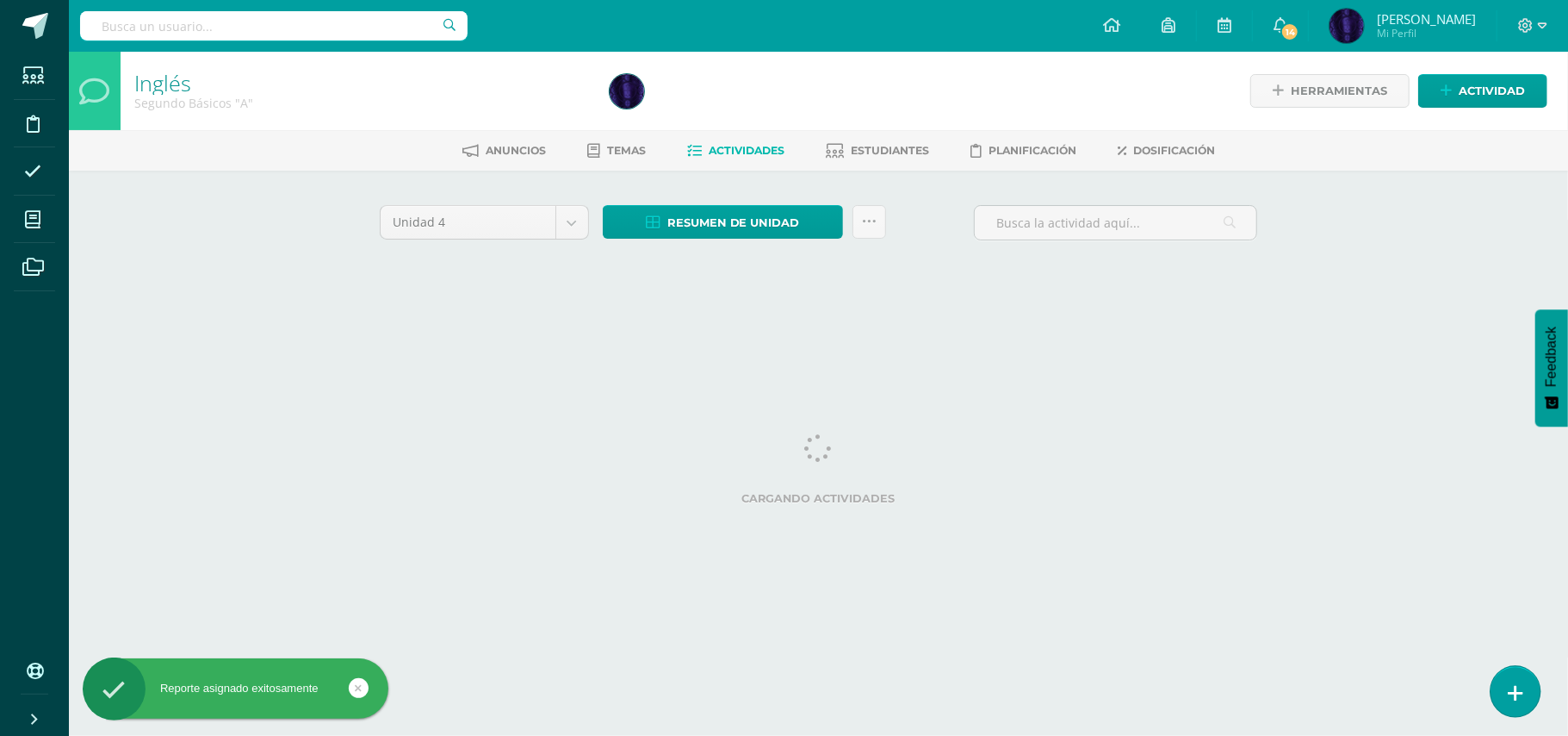
click at [1522, 699] on icon at bounding box center [1516, 693] width 16 height 20
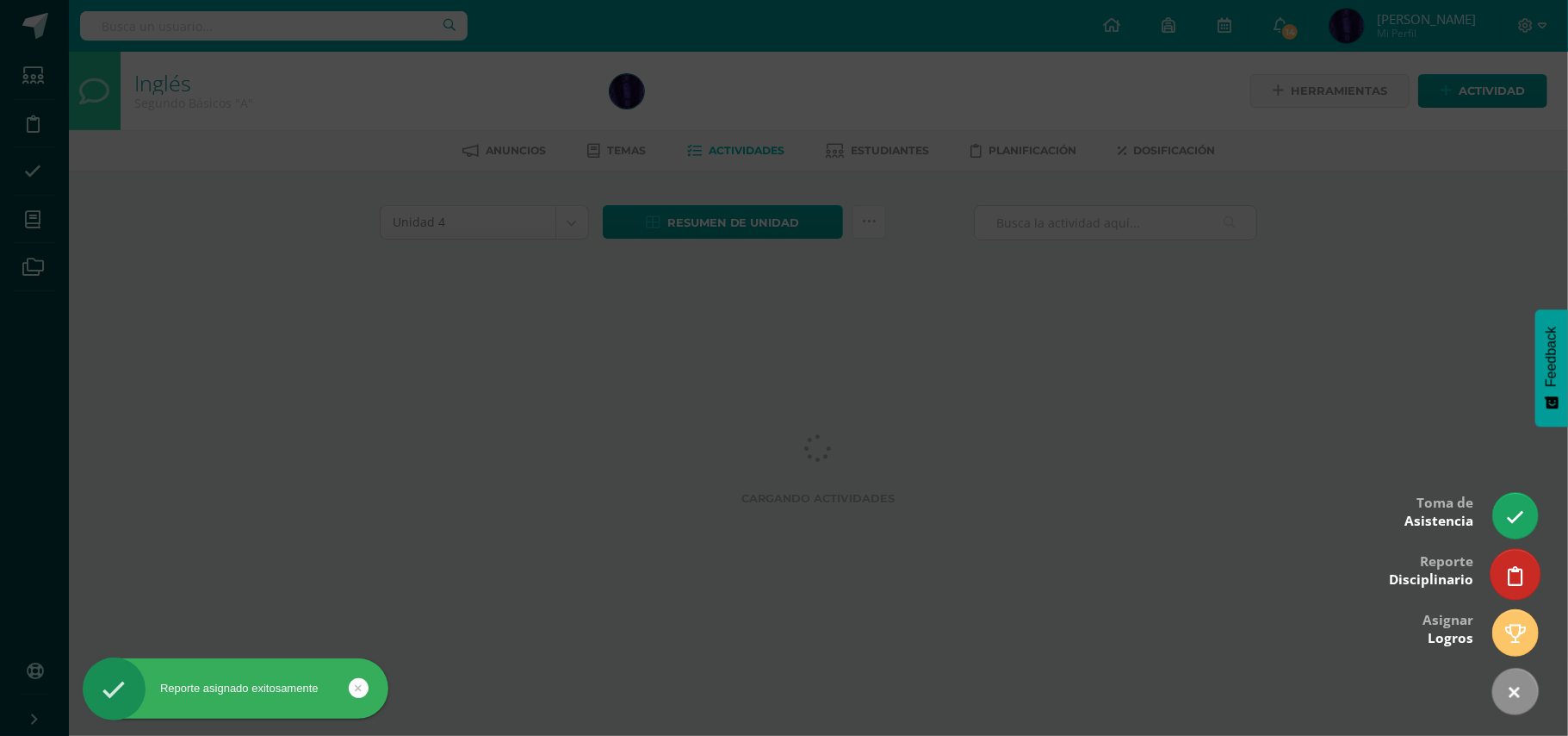
click at [1515, 576] on icon at bounding box center [1516, 575] width 16 height 20
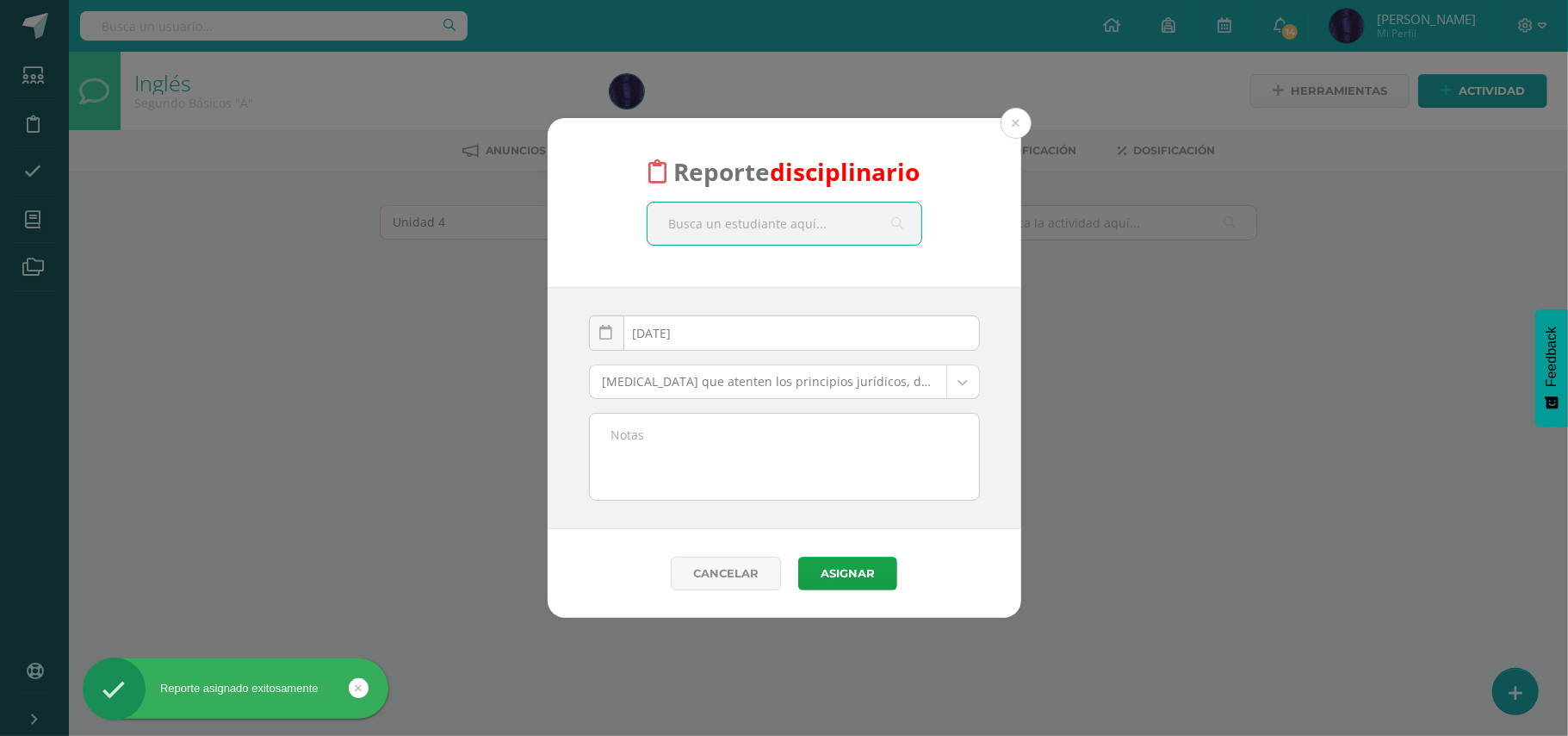
click at [793, 216] on input "text" at bounding box center [785, 224] width 274 height 42
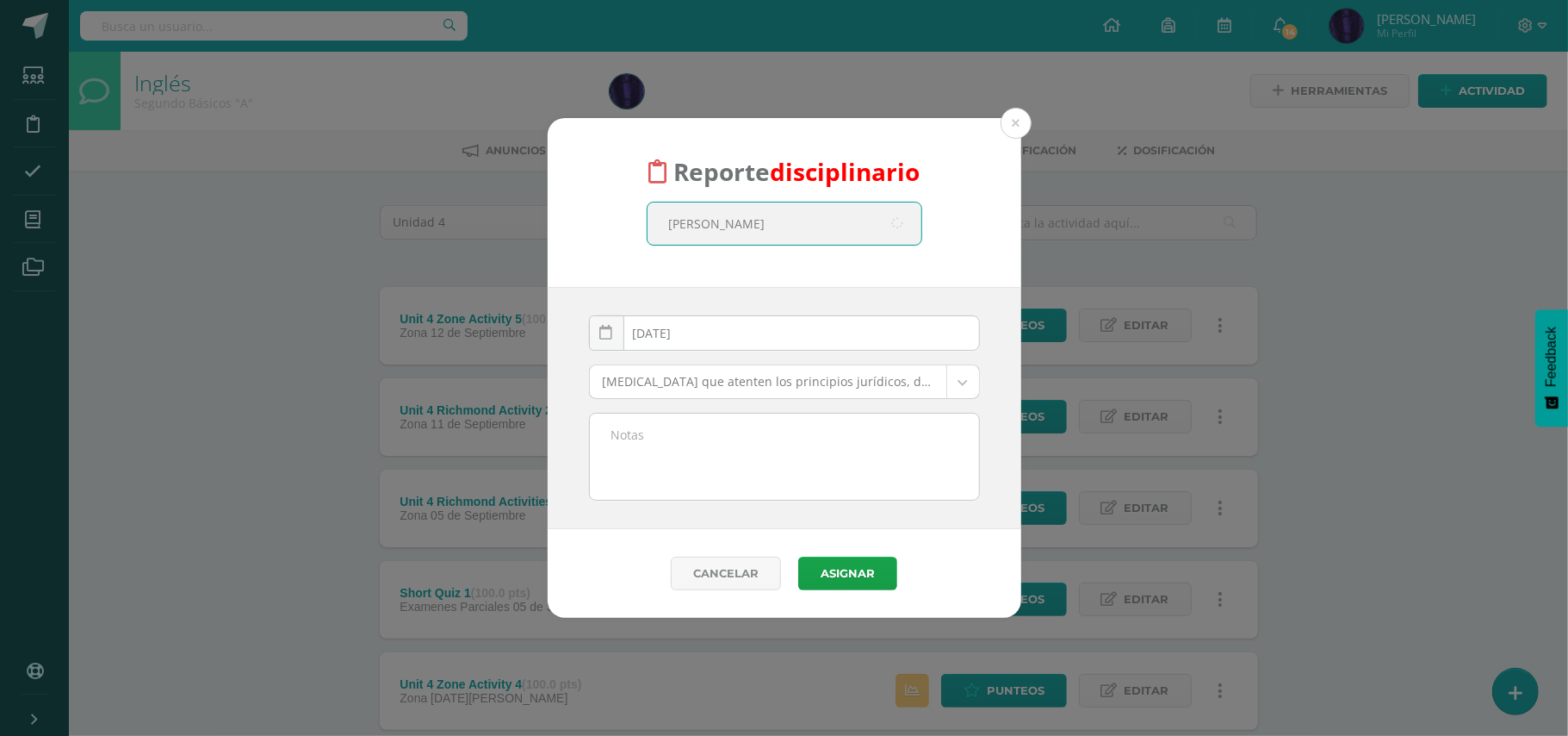
type input "[PERSON_NAME]"
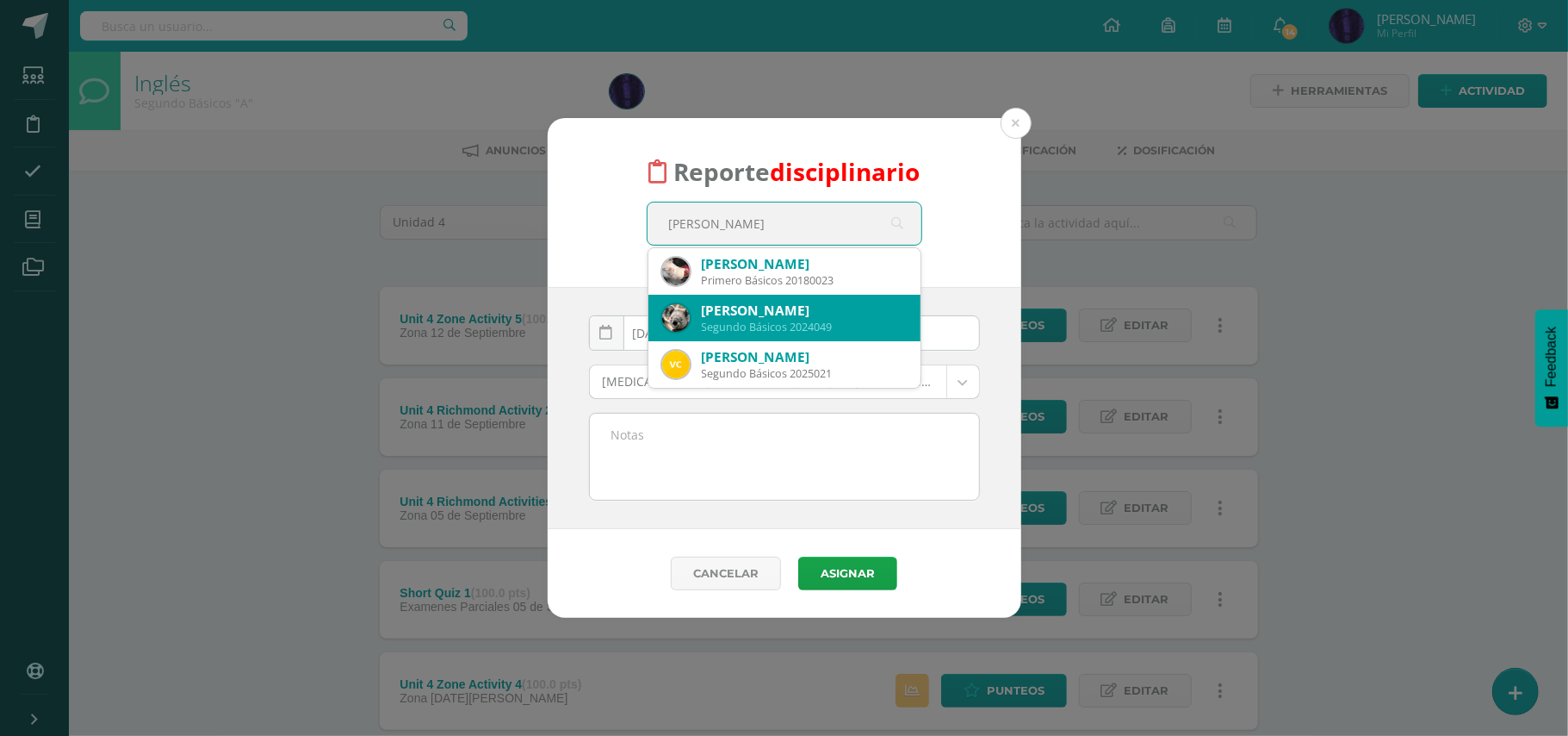
click at [763, 331] on div "Segundo Básicos 2024049" at bounding box center [804, 326] width 205 height 15
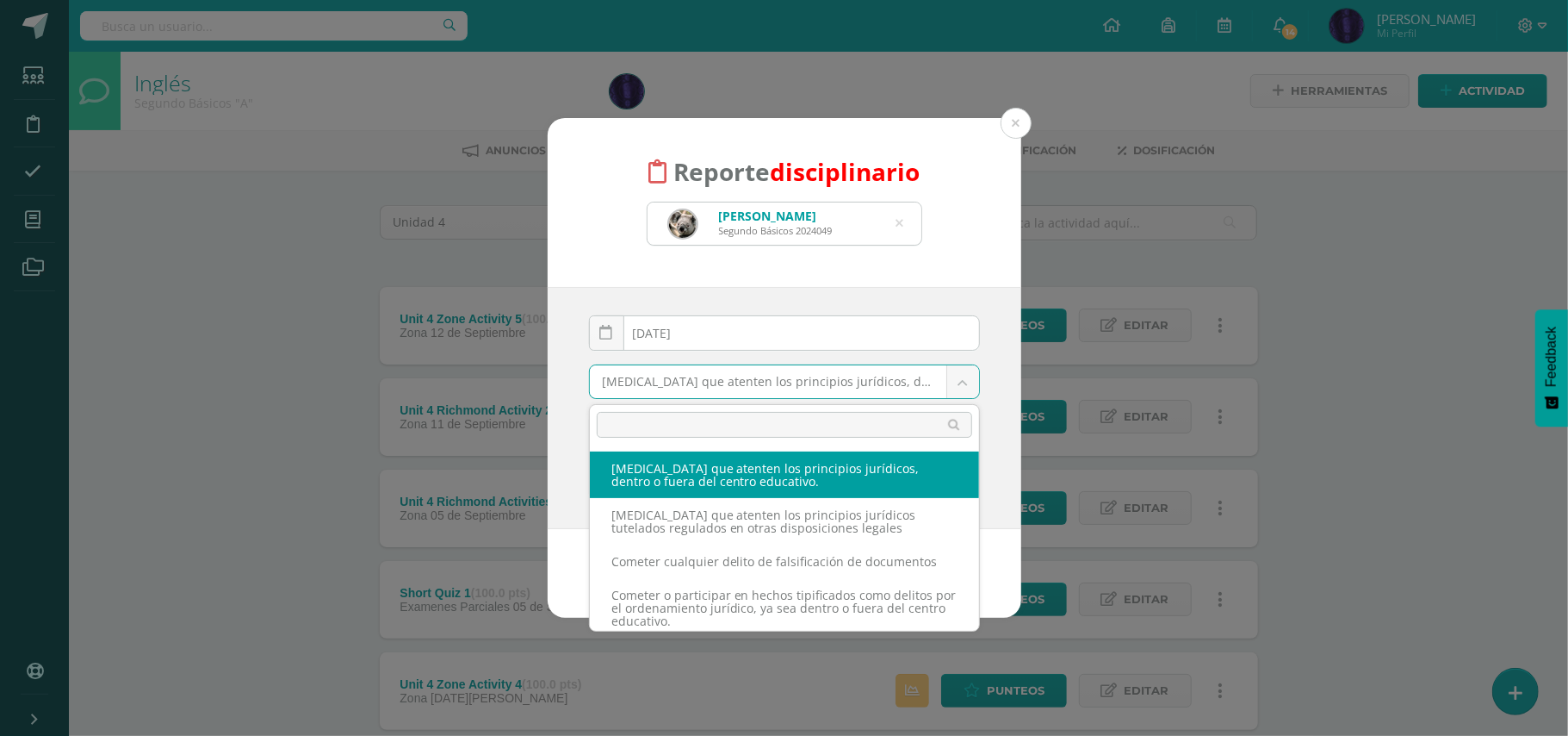
click at [749, 393] on body "Reporte disciplinario Andrés Morales Segundo Básicos 2024049 andres morale 2025…" at bounding box center [784, 559] width 1568 height 1118
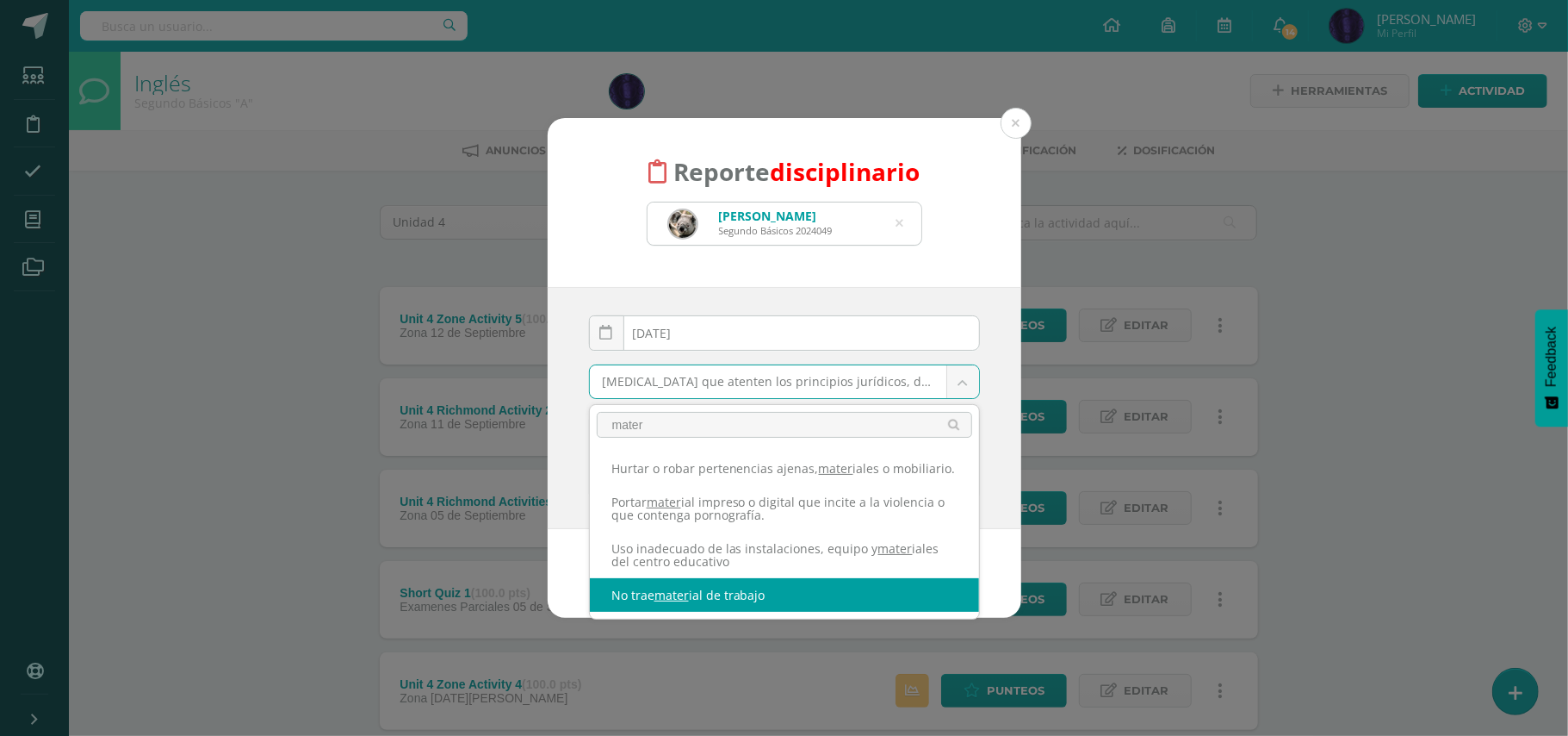
type input "mater"
select select "42"
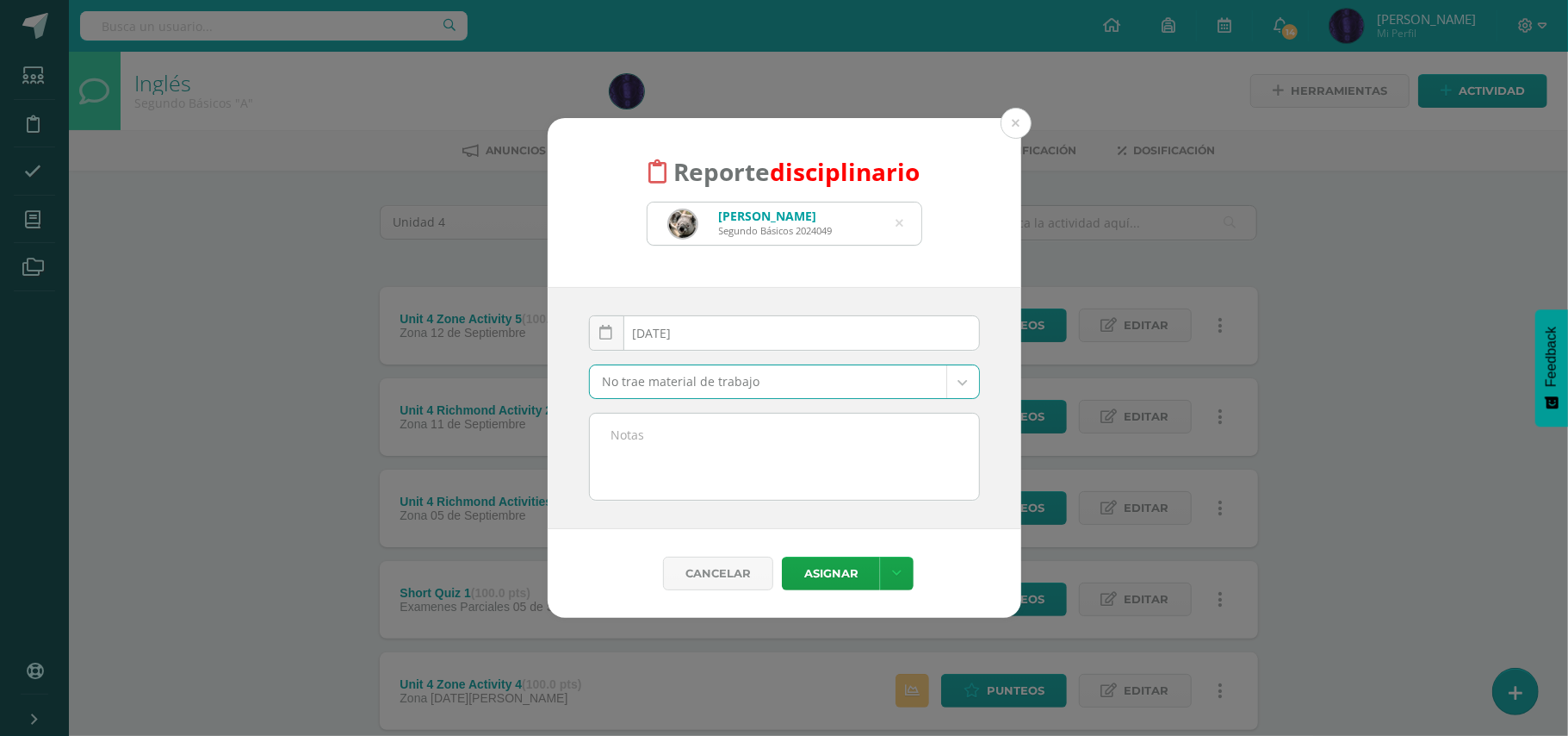
click at [697, 486] on textarea at bounding box center [785, 456] width 389 height 86
paste textarea "- No trajo material de trabajo( Diccionario) - No participo en clase."
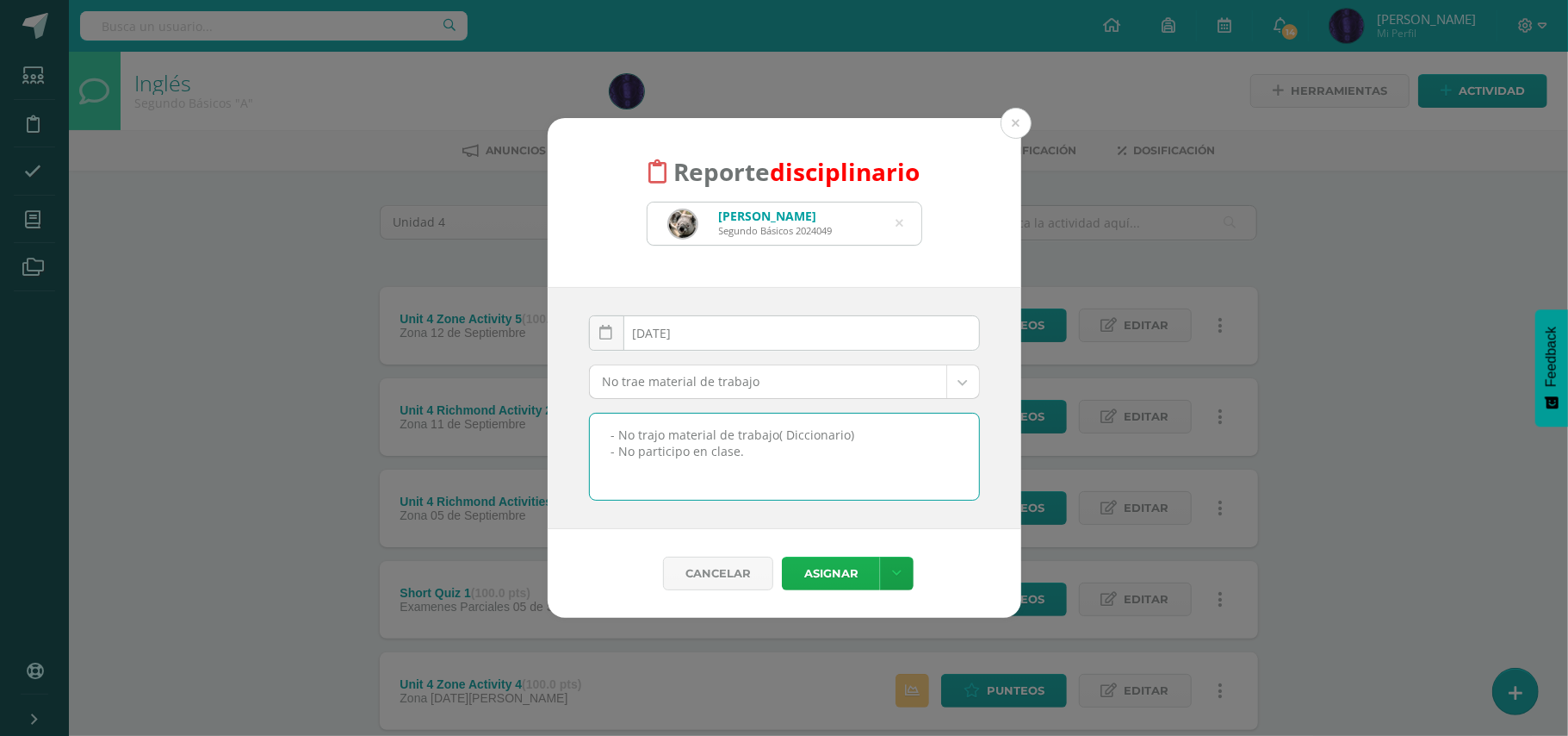
type textarea "- No trajo material de trabajo( Diccionario) - No participo en clase."
click at [824, 577] on button "Asignar" at bounding box center [831, 573] width 98 height 33
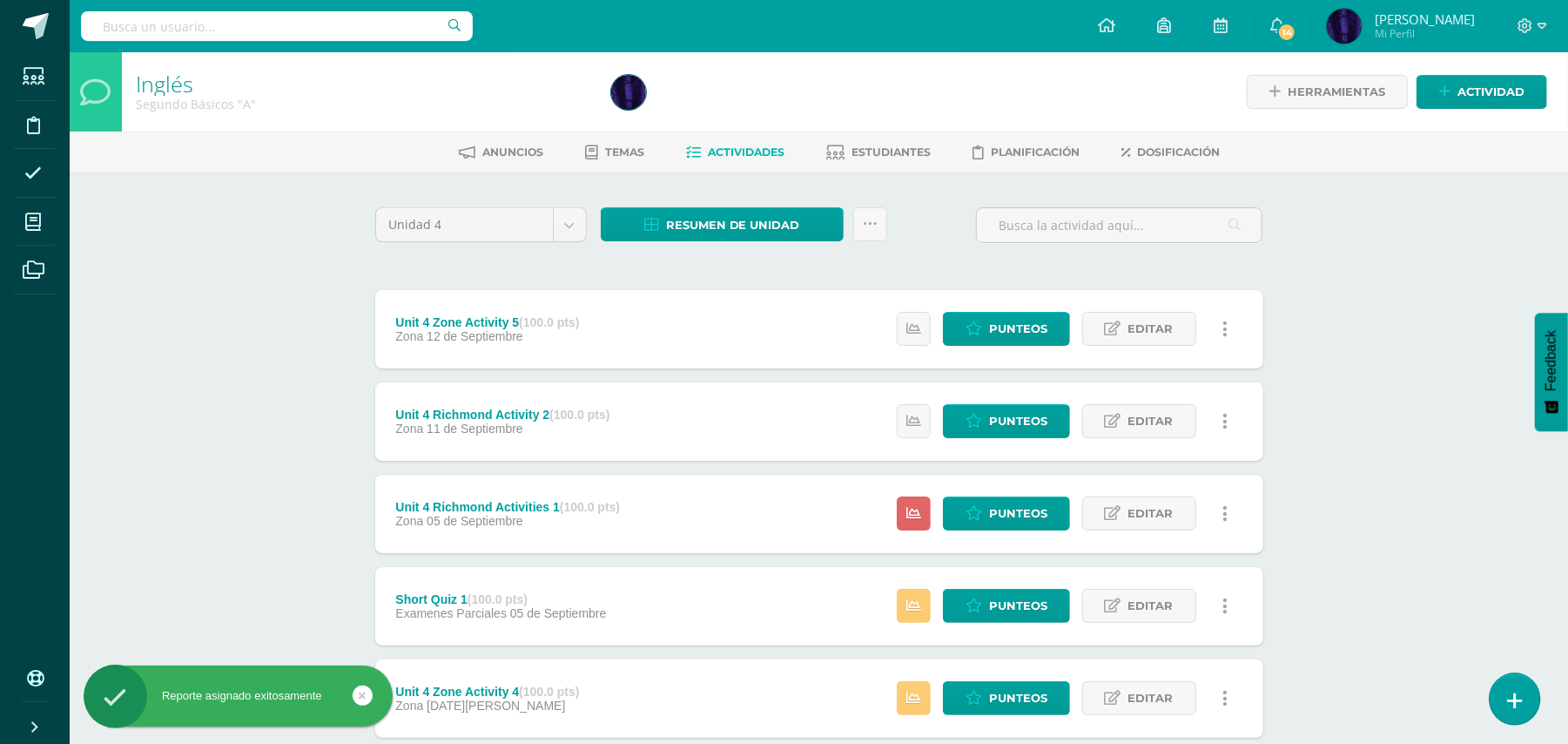
click at [1516, 707] on icon at bounding box center [1515, 701] width 16 height 20
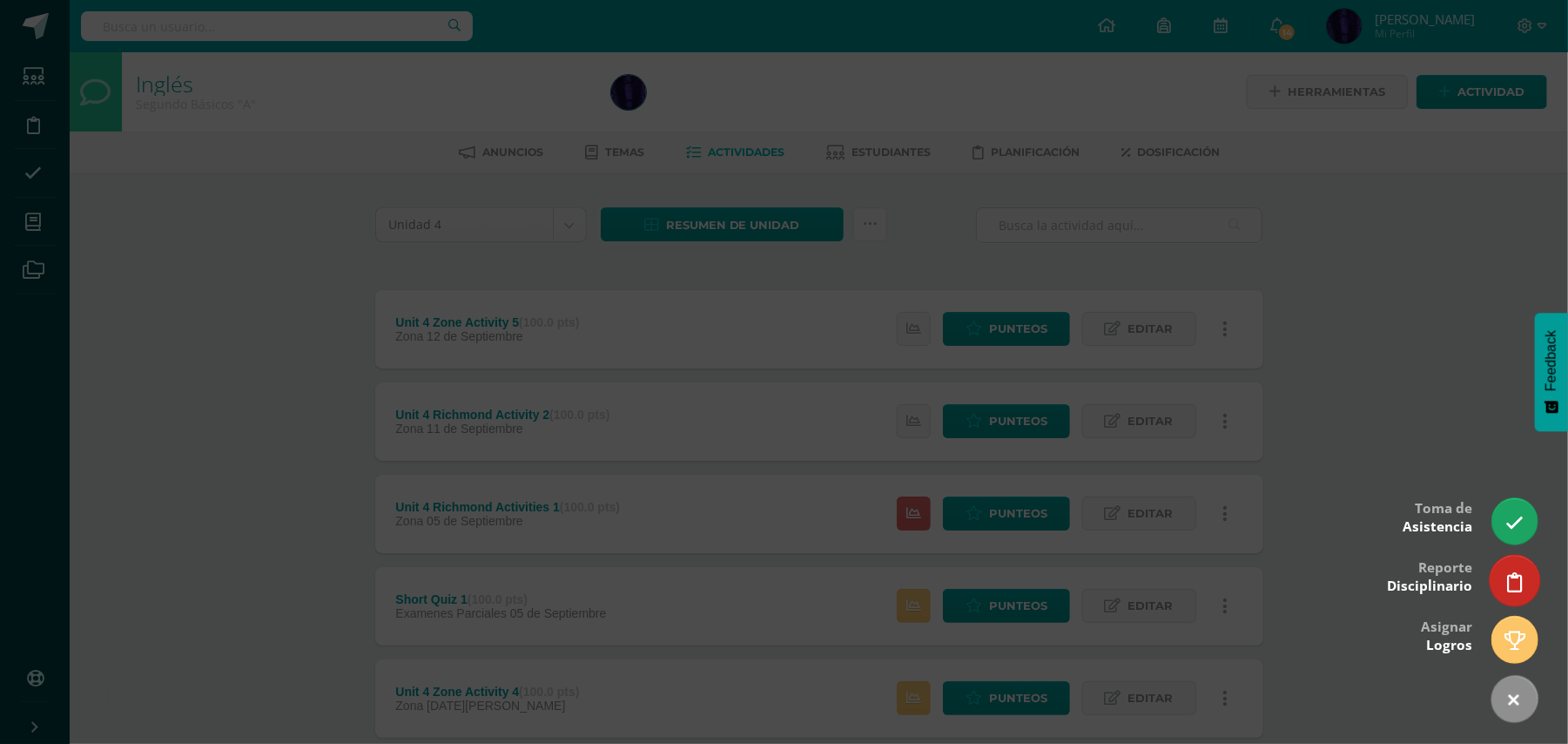
click at [1520, 580] on icon at bounding box center [1515, 582] width 16 height 20
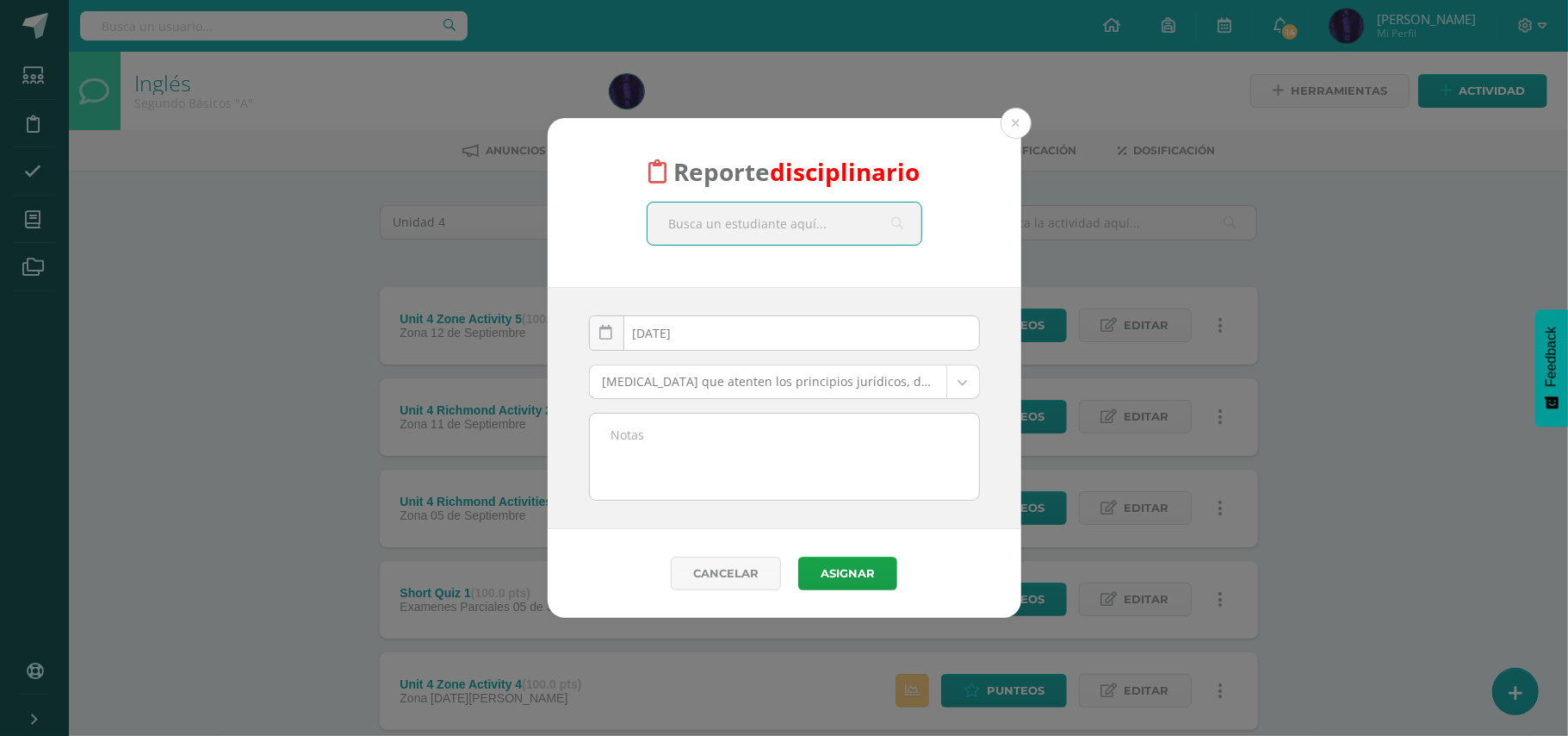
click at [717, 228] on input "text" at bounding box center [785, 224] width 274 height 42
click at [794, 386] on body "Reporte disciplinario 2025-09-09 September, 2025 Mo Tu We Th Fr Sa Su 1 2 3 4 5…" at bounding box center [784, 559] width 1568 height 1118
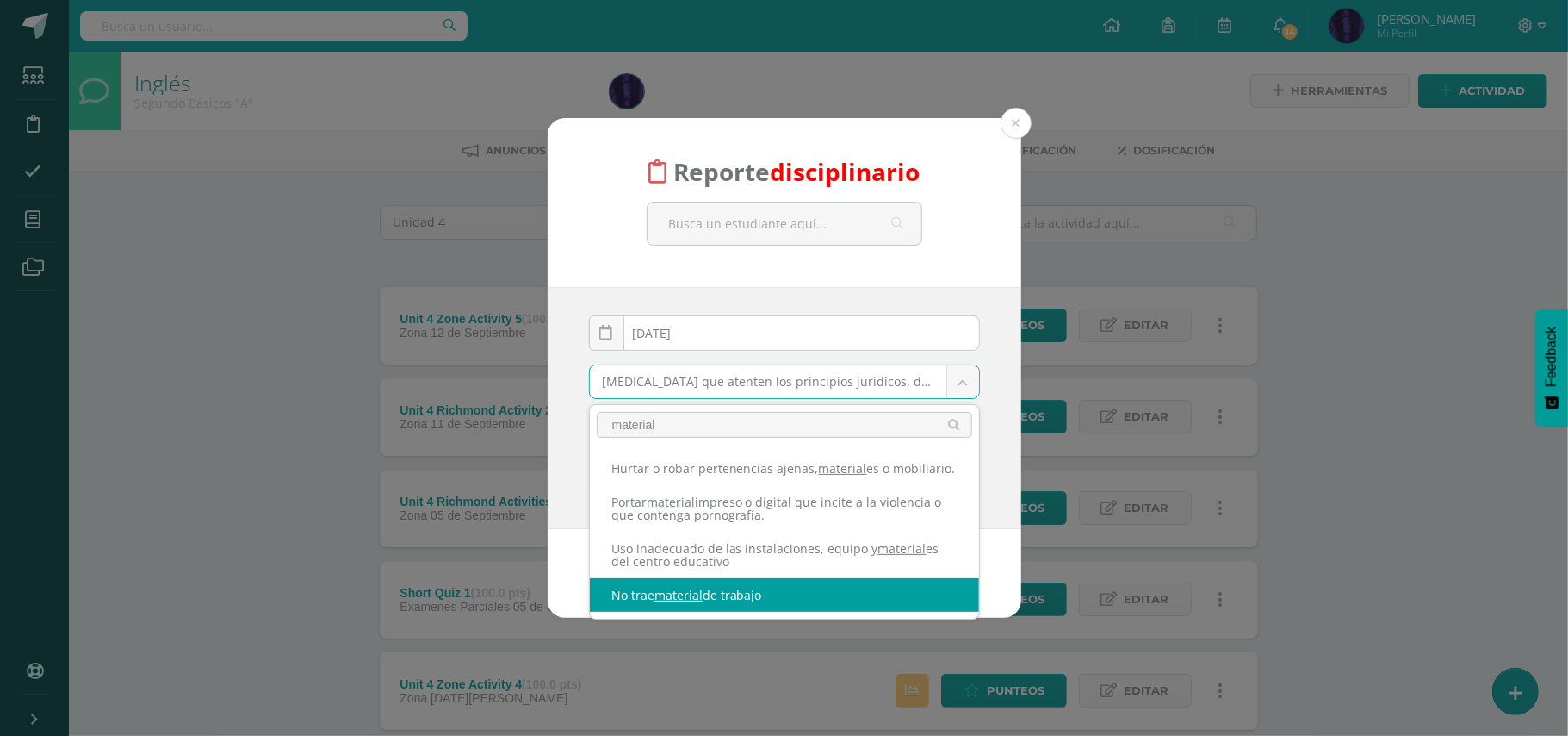
type input "material"
select select "42"
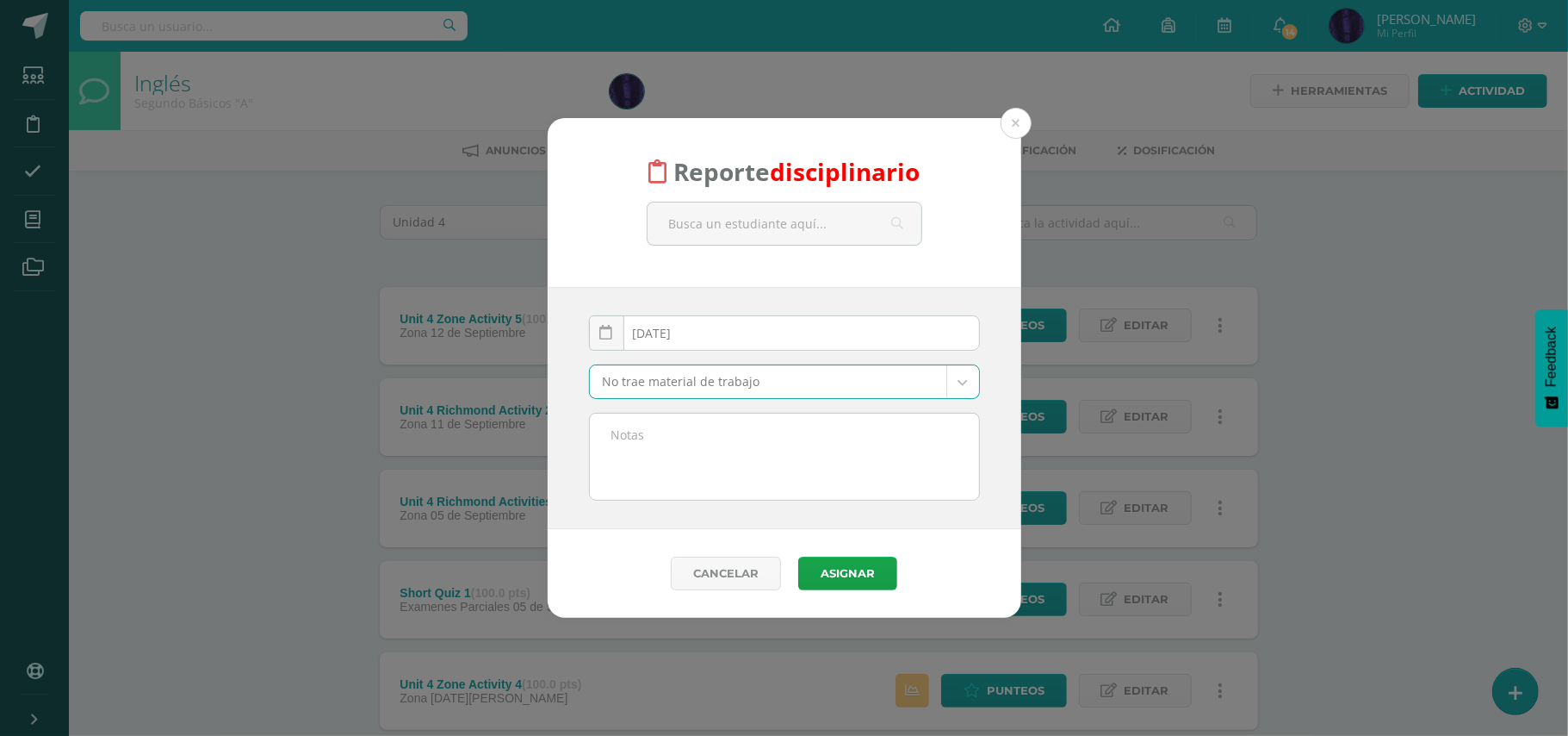
click at [738, 502] on div "2025-09-09 September, 2025 Mo Tu We Th Fr Sa Su 1 2 3 4 5 6 7 8 9 10 11 12 13 1…" at bounding box center [785, 408] width 474 height 242
click at [759, 448] on textarea at bounding box center [785, 456] width 389 height 86
paste textarea "- No trajo material de trabajo( Diccionario) - No participo en clase."
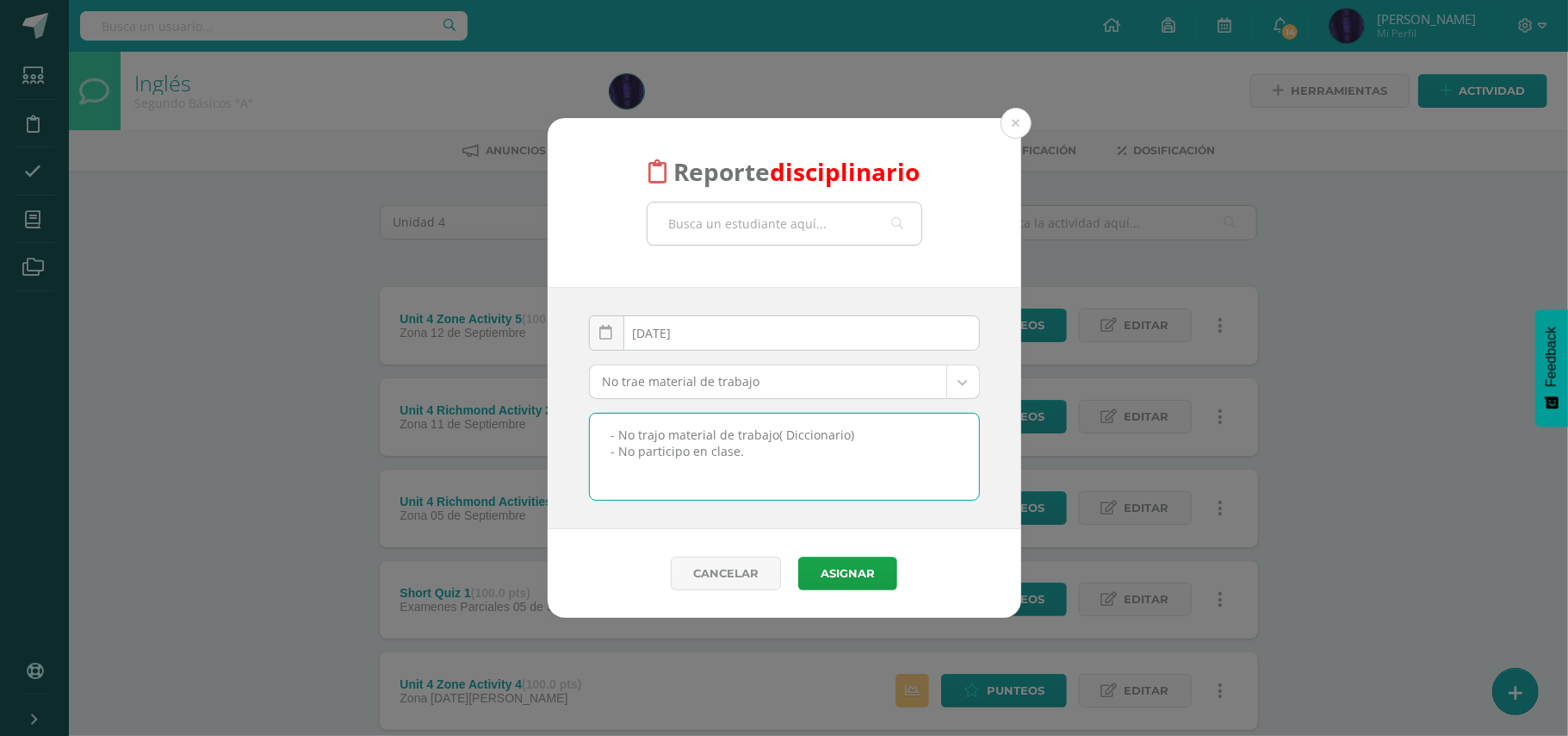
type textarea "- No trajo material de trabajo( Diccionario) - No participo en clase."
click at [779, 212] on input "text" at bounding box center [785, 224] width 274 height 42
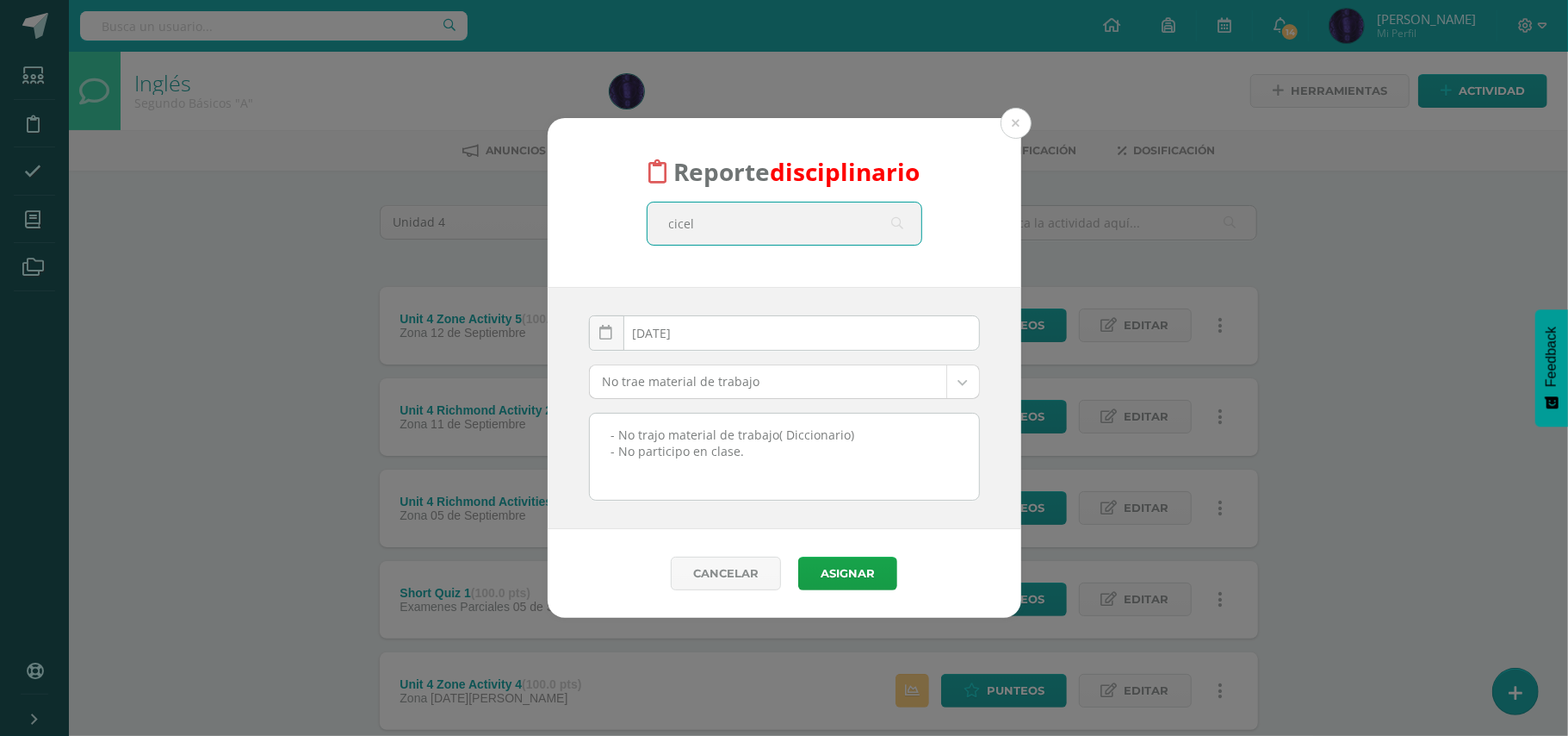
type input "cicely"
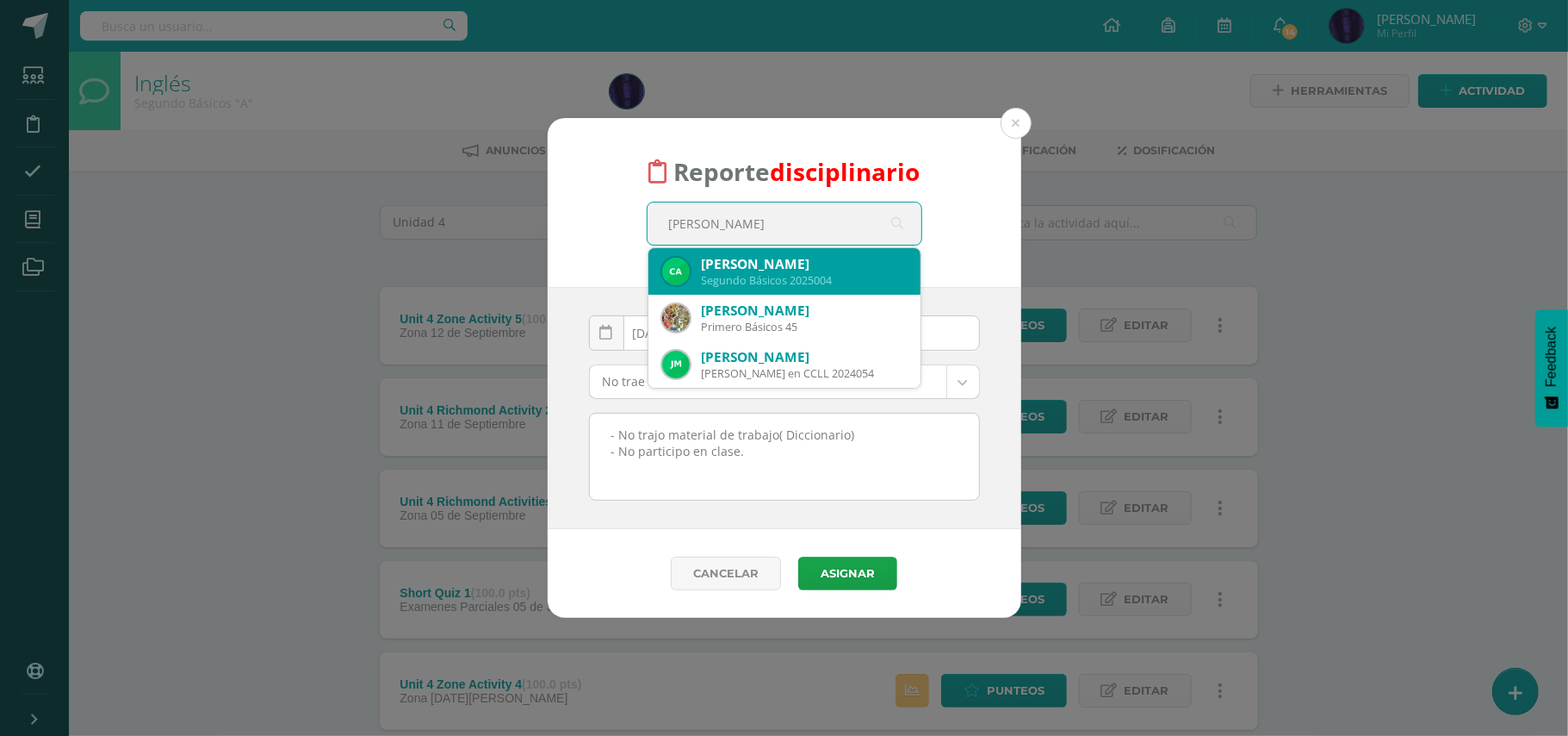
click at [752, 273] on div "Segundo Básicos 2025004" at bounding box center [804, 280] width 205 height 15
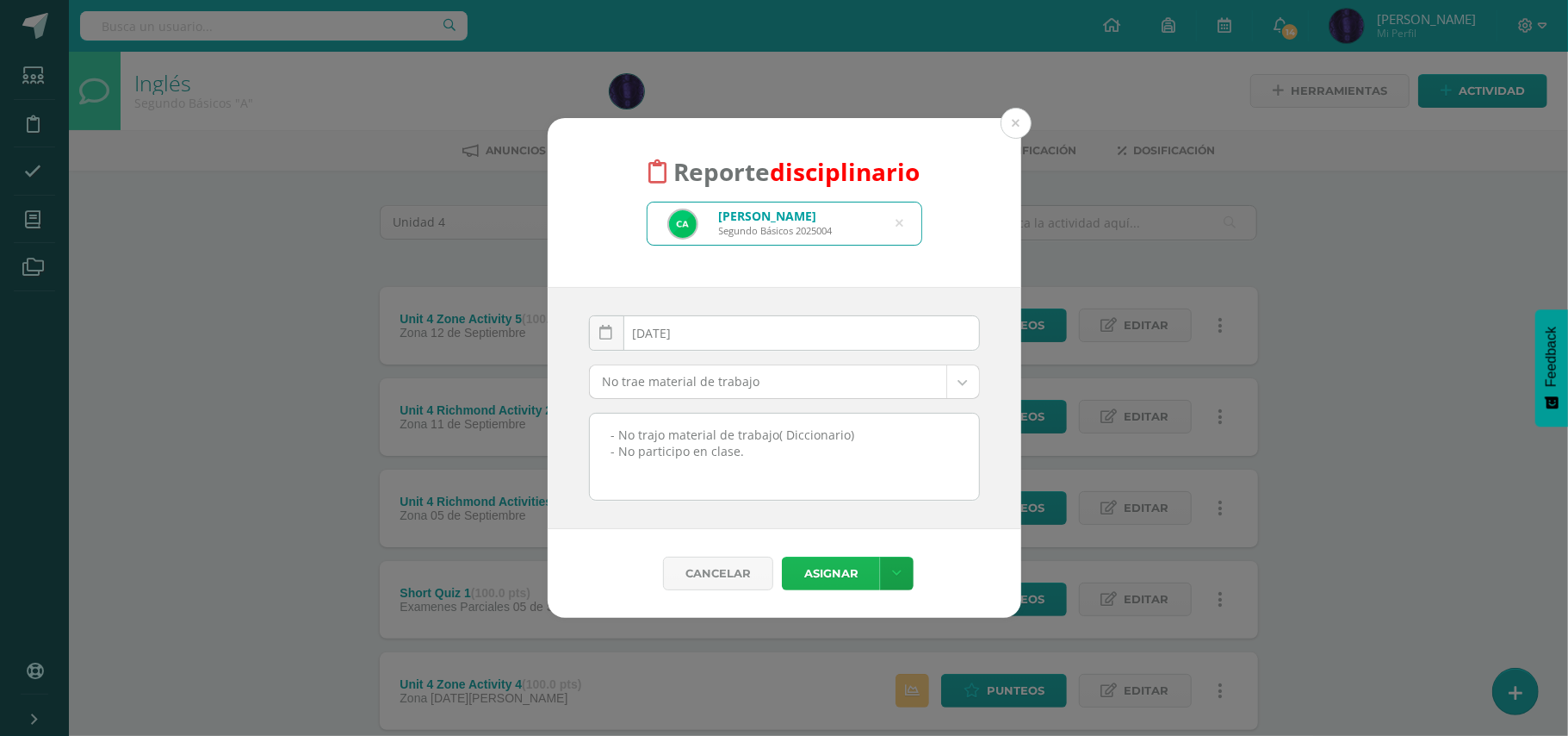
click at [821, 570] on button "Asignar" at bounding box center [831, 573] width 98 height 33
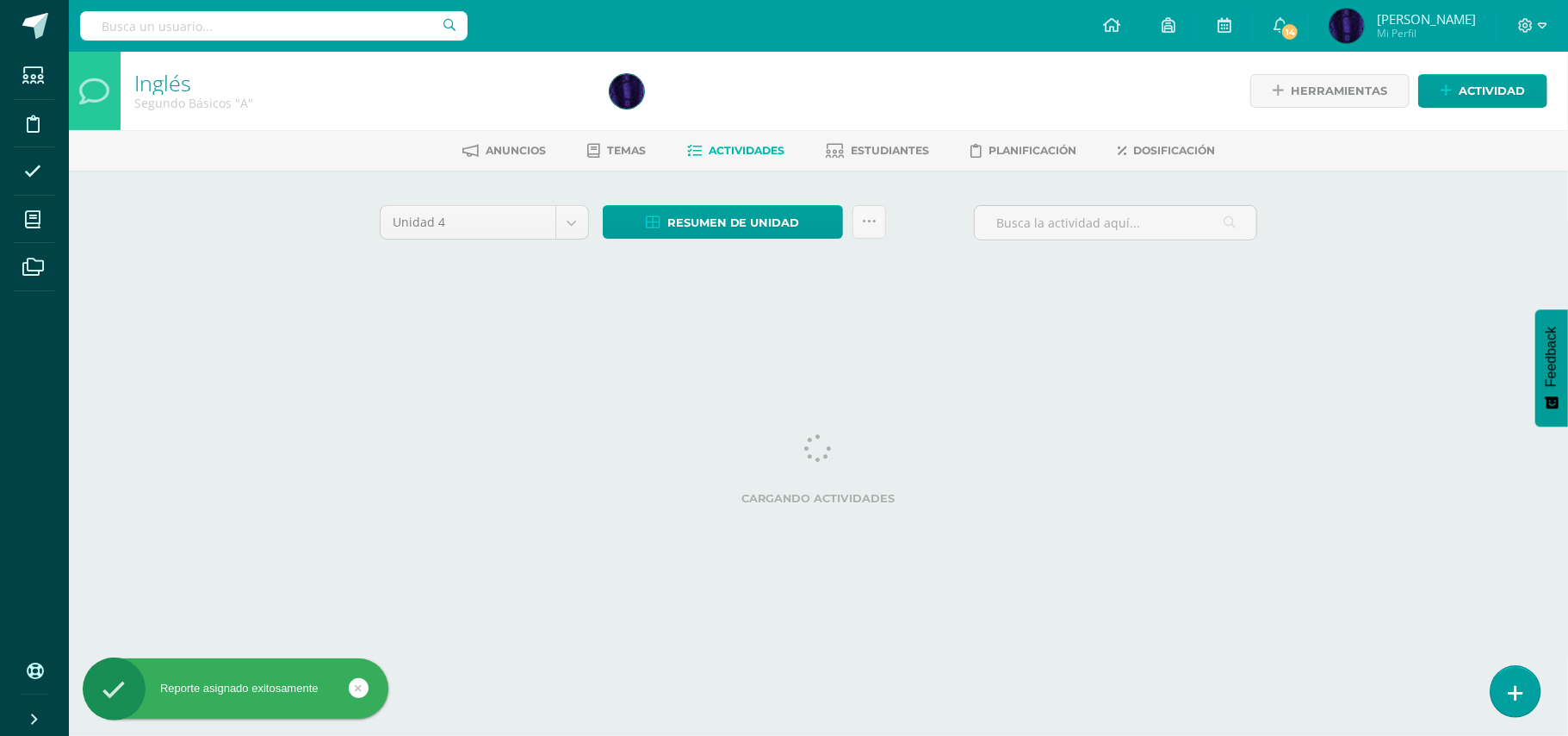
click at [1530, 690] on link at bounding box center [1515, 690] width 49 height 50
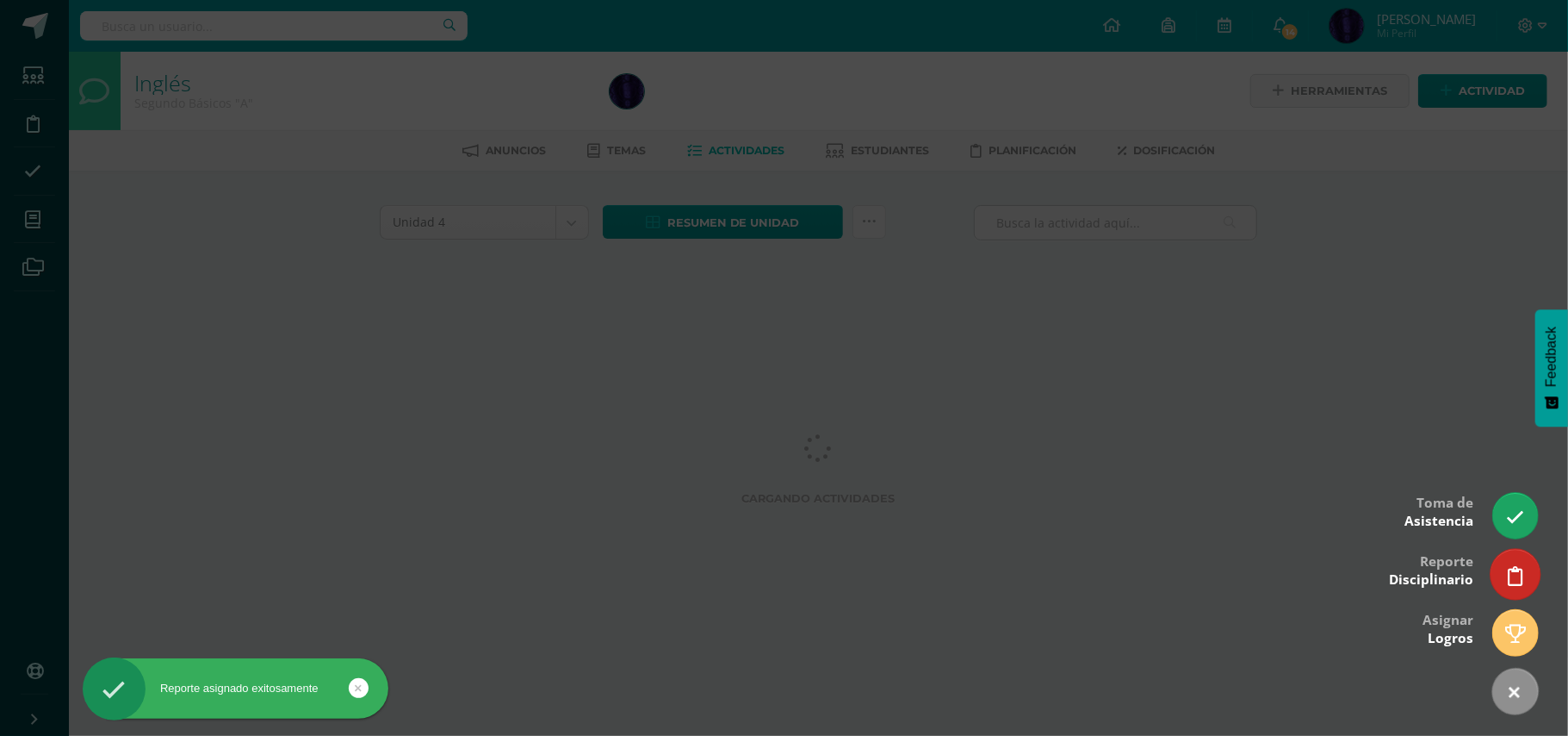
click at [1513, 580] on icon at bounding box center [1516, 575] width 16 height 20
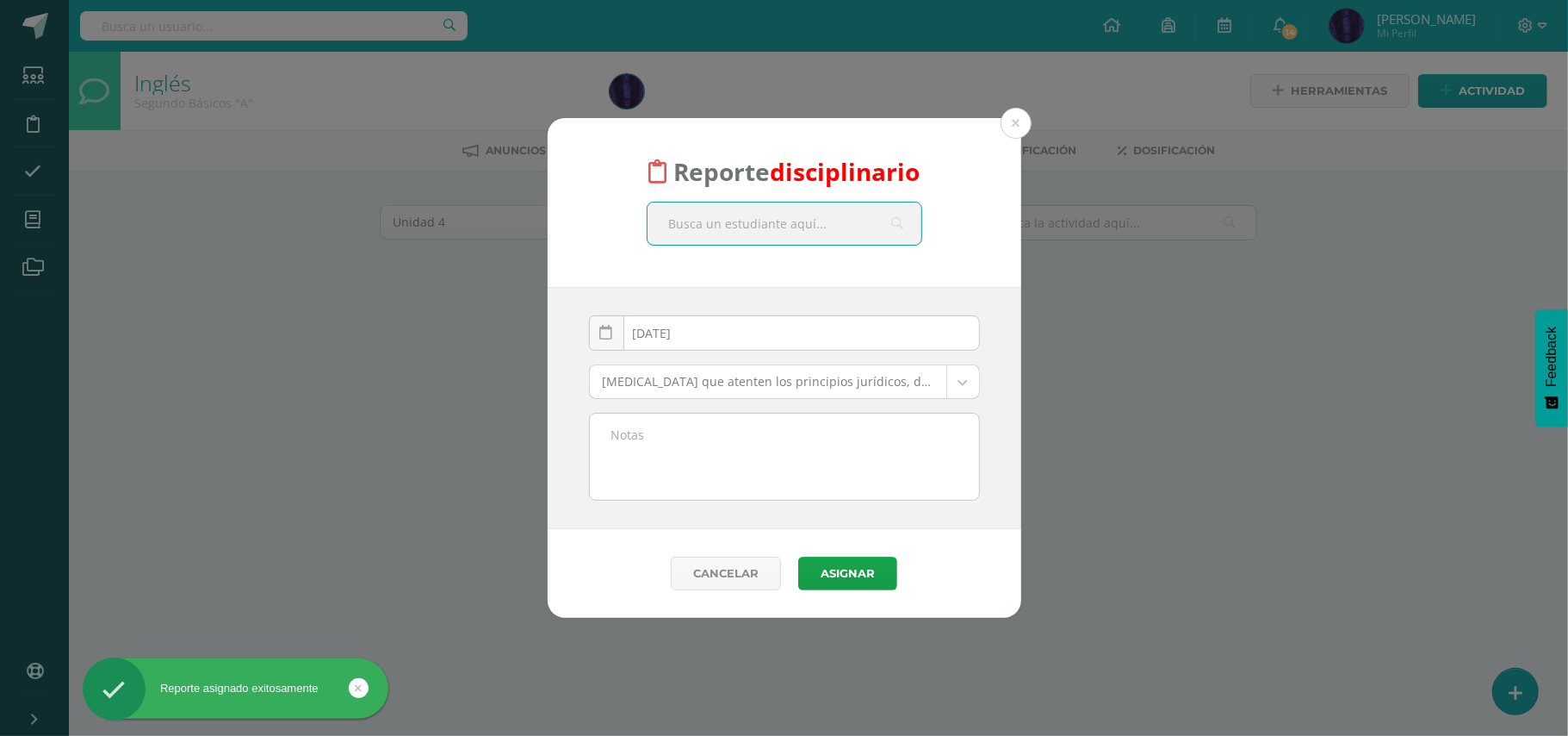
click at [766, 236] on input "text" at bounding box center [785, 224] width 274 height 42
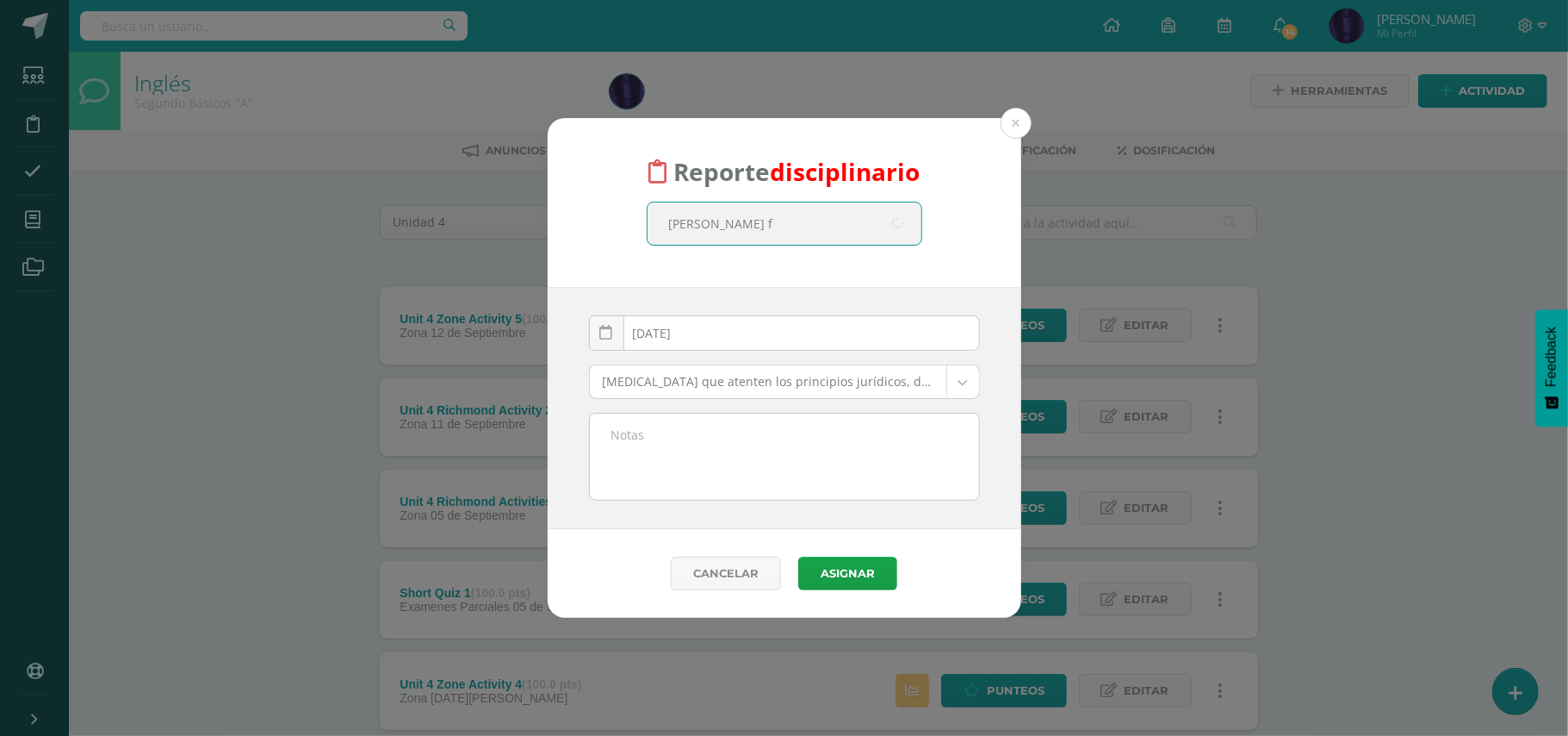
type input "ximena fi"
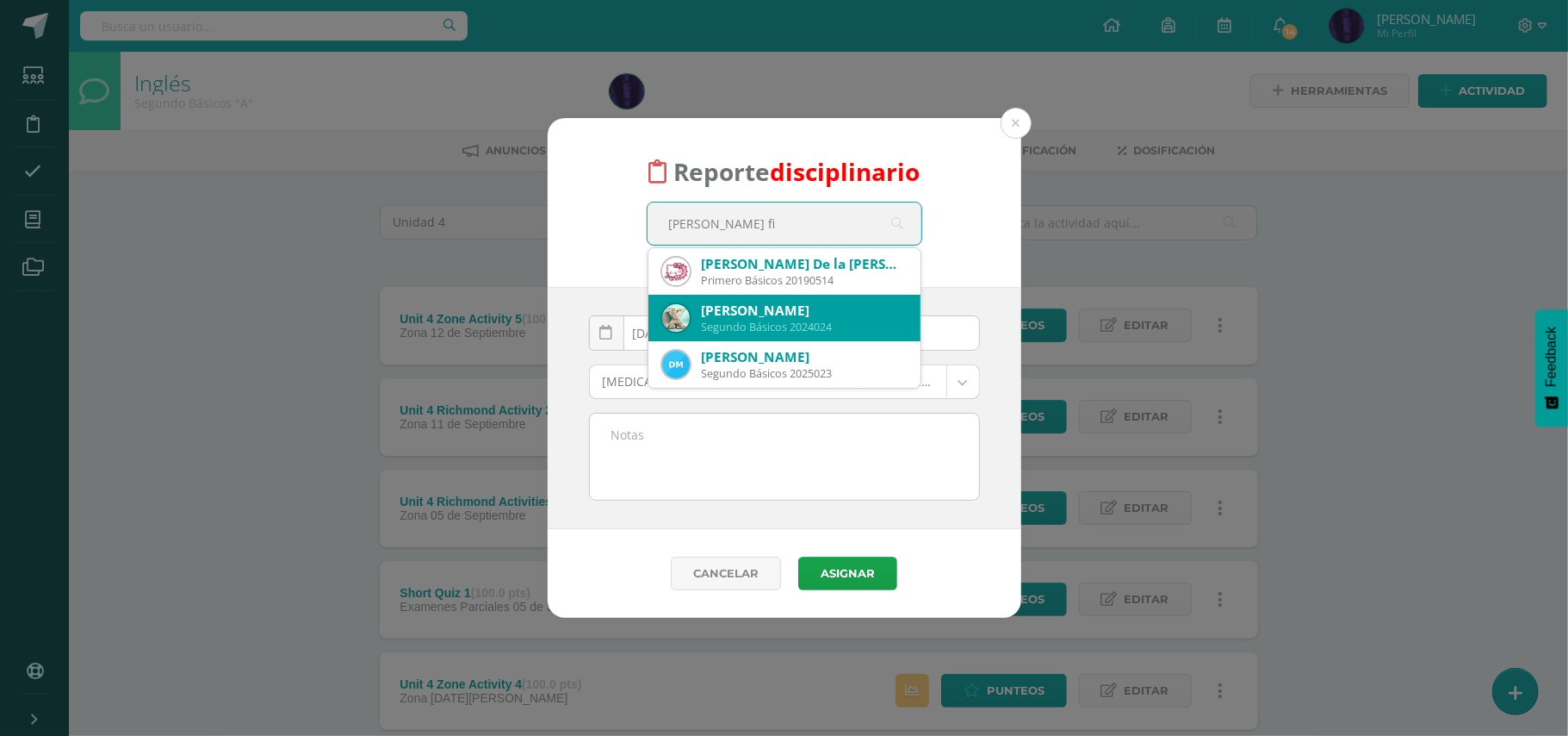
click at [787, 314] on div "Diana Ximena Figueroa Bobadilla" at bounding box center [804, 311] width 205 height 18
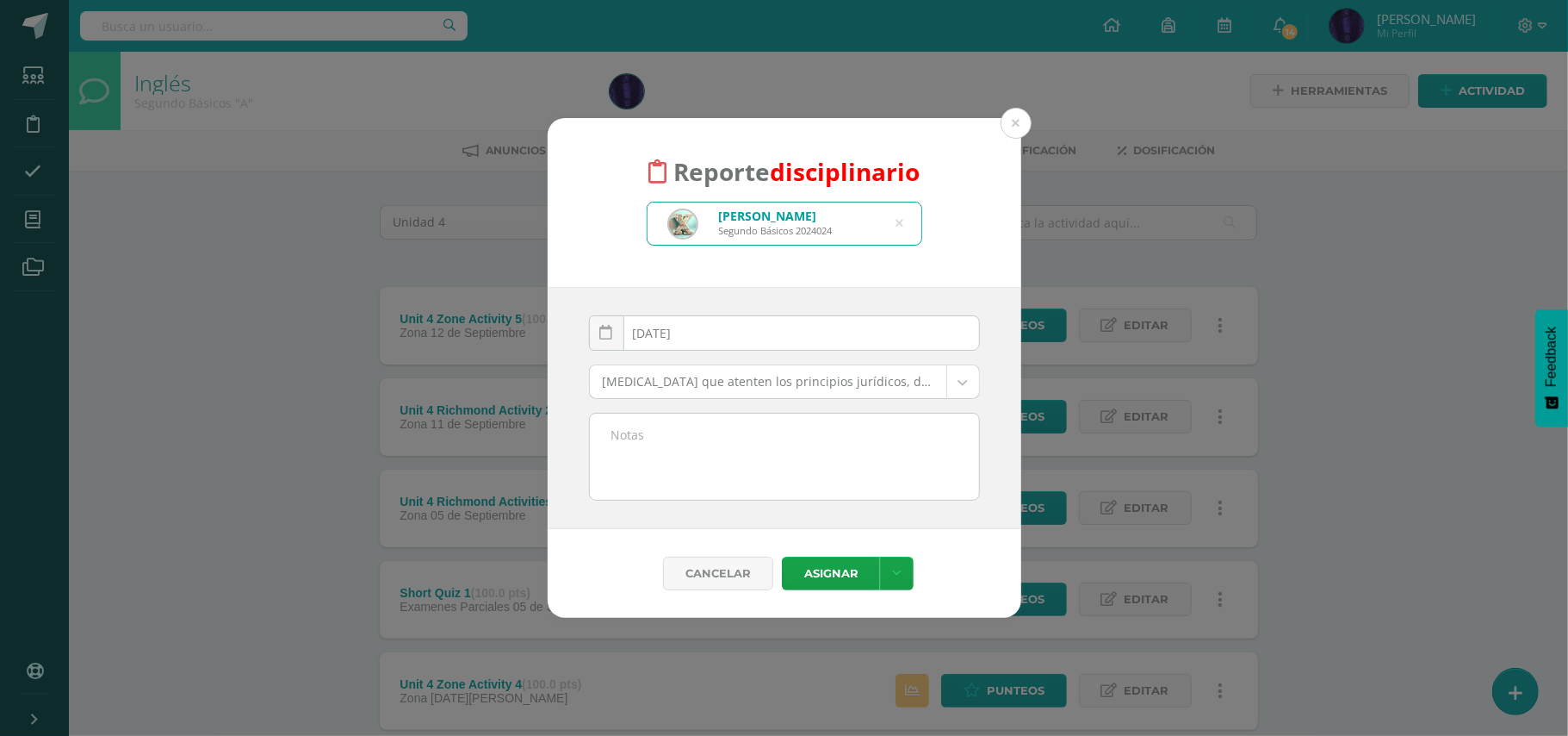
click at [739, 383] on body "Reporte disciplinario Diana Ximena Figueroa Bobadilla Segundo Básicos 2024024 x…" at bounding box center [784, 559] width 1568 height 1118
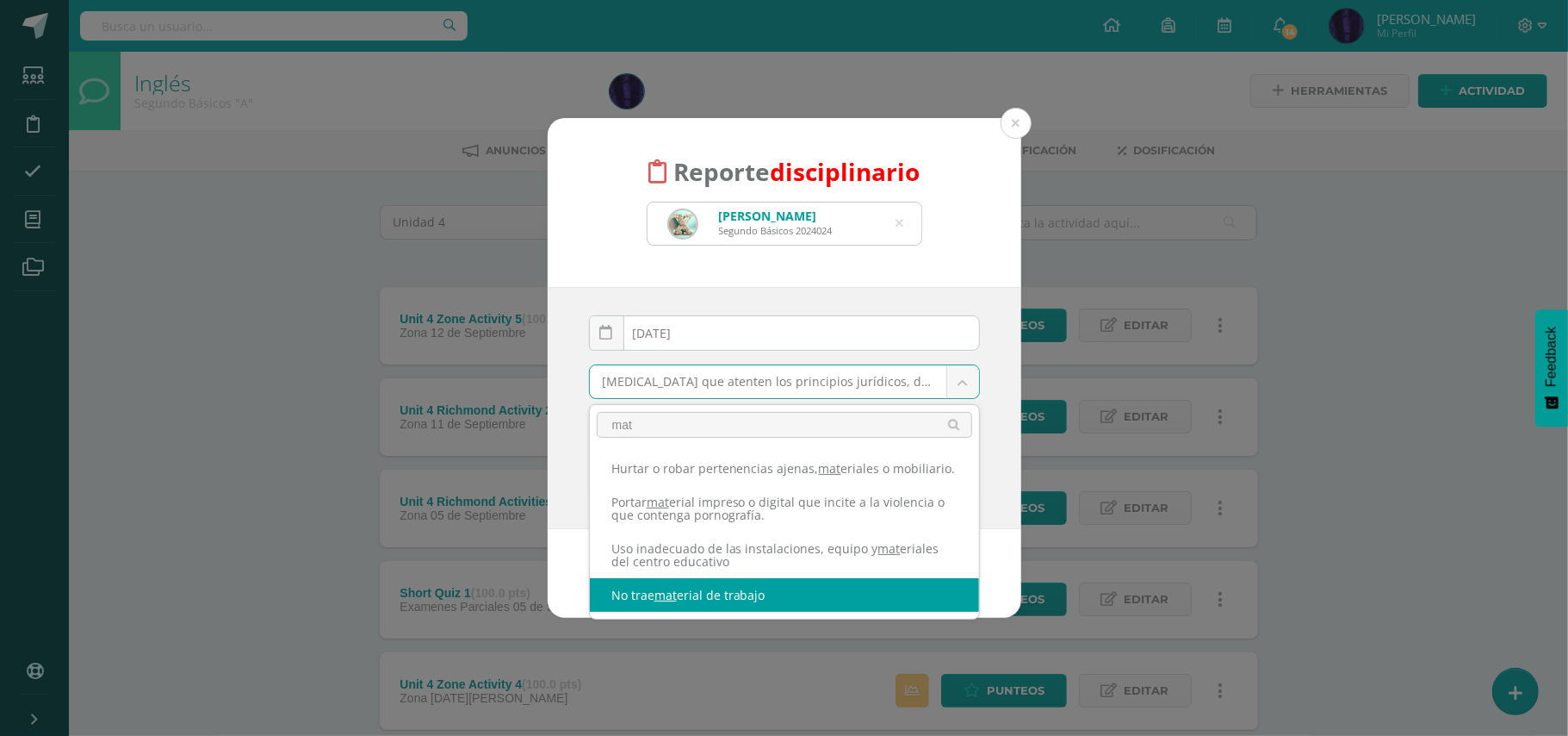
type input "mat"
select select "42"
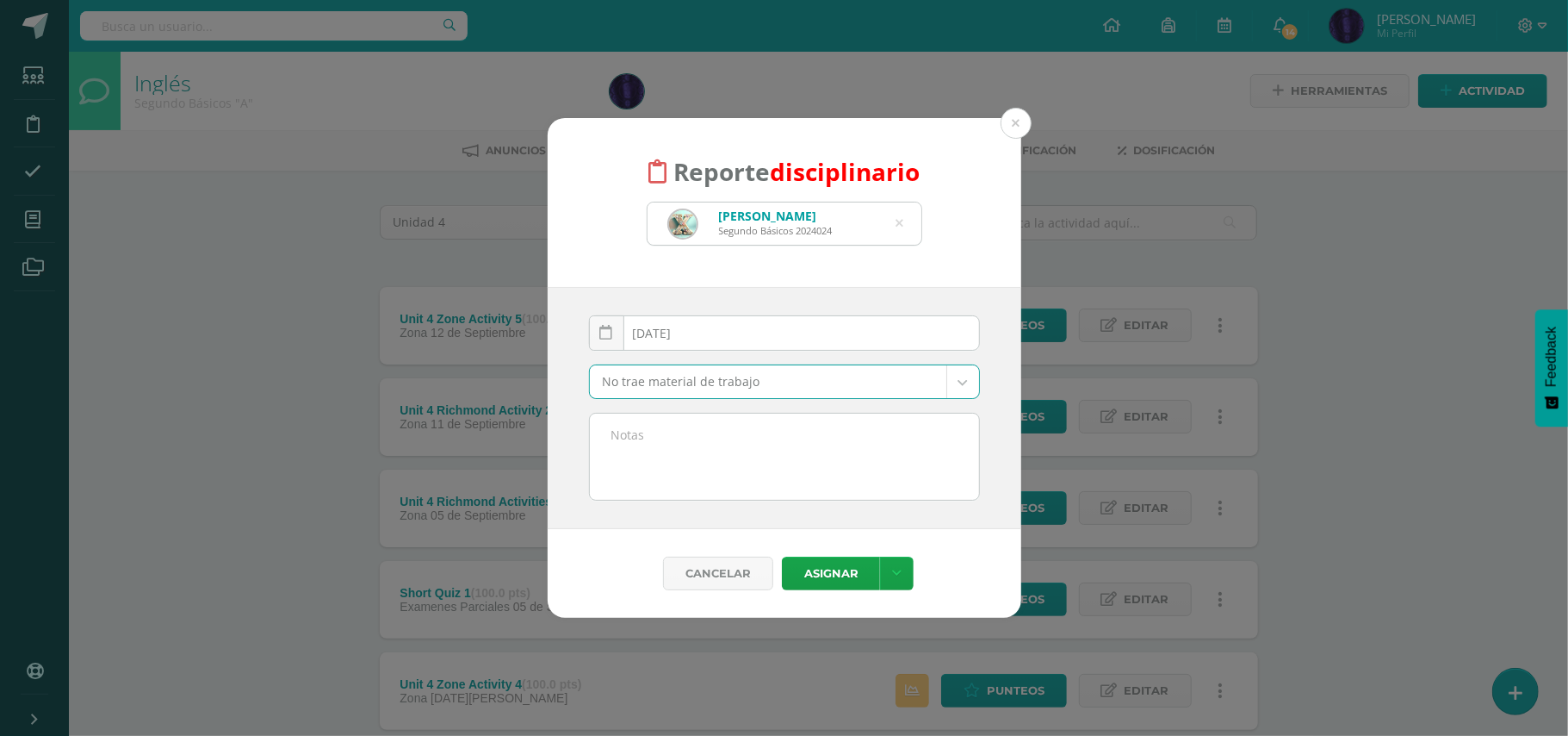
click at [758, 510] on div "[DATE] September, 2025 Mo Tu We Th Fr Sa Su 1 2 3 4 5 6 7 8 9 10 11 12 13 14 15…" at bounding box center [785, 408] width 474 height 242
click at [791, 462] on textarea at bounding box center [785, 456] width 389 height 86
paste textarea "- No trajo material de trabajo( Diccionario) - No participo en clase."
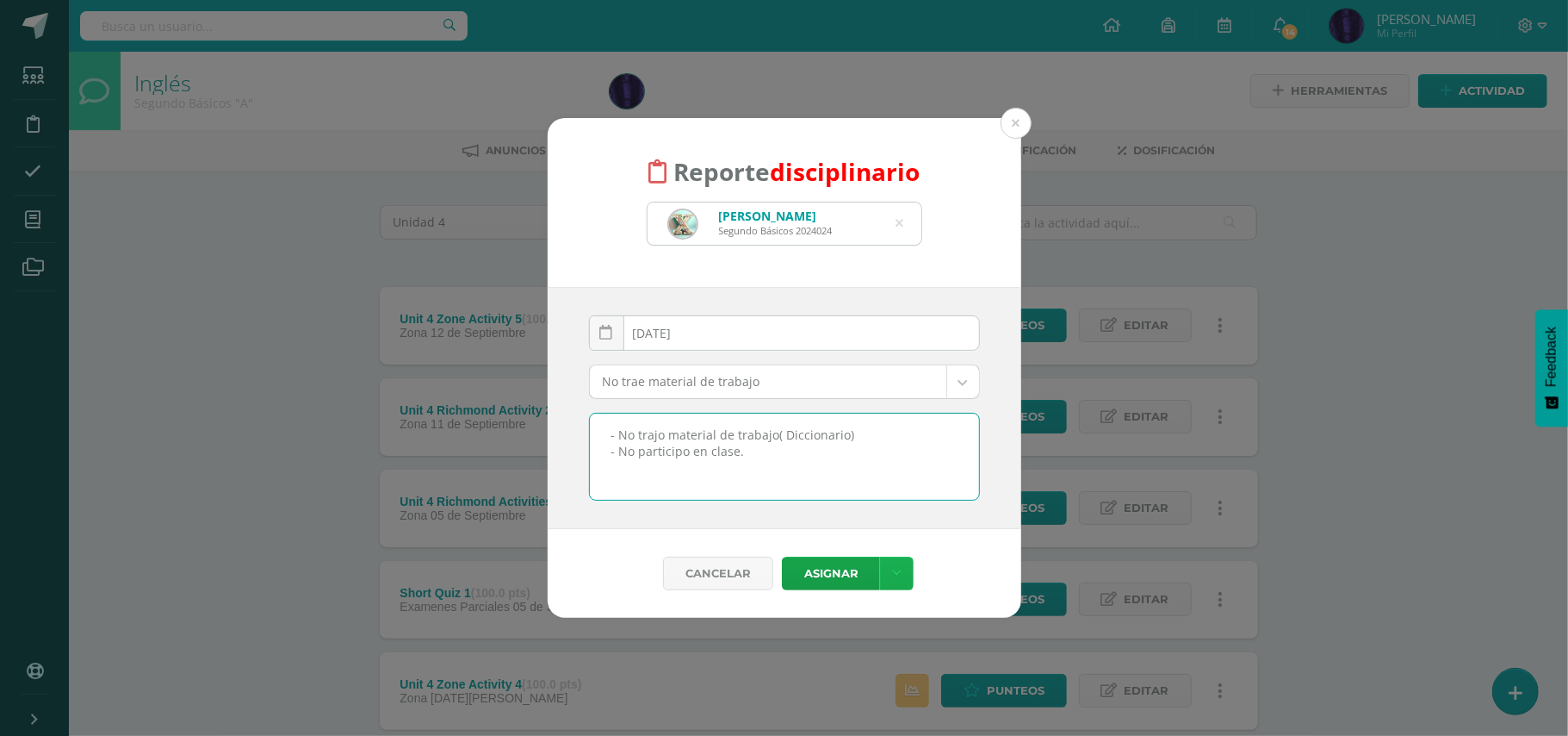
type textarea "- No trajo material de trabajo( Diccionario) - No participo en clase."
click at [901, 575] on icon at bounding box center [896, 573] width 10 height 15
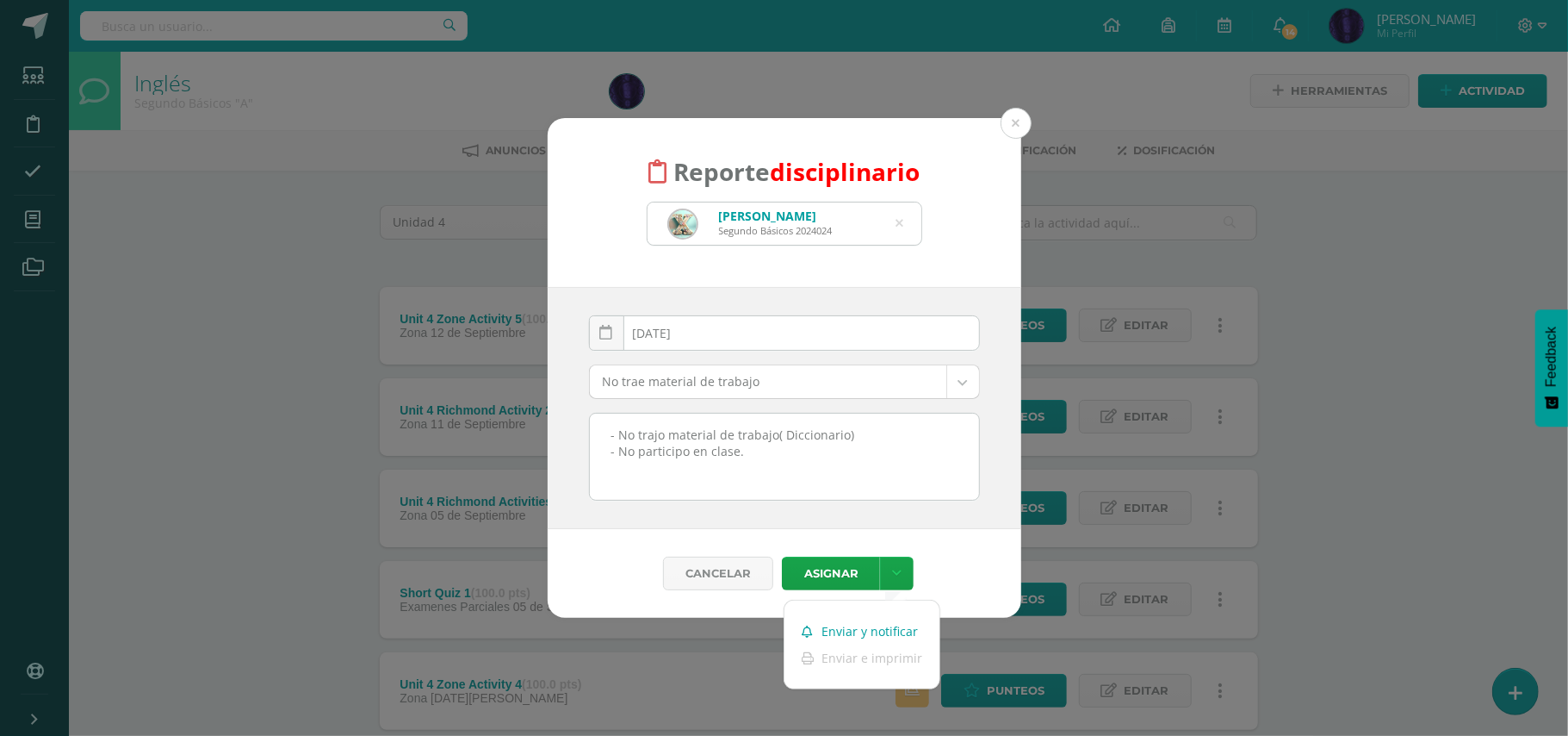
click at [894, 631] on link "Enviar y notificar" at bounding box center [862, 631] width 155 height 26
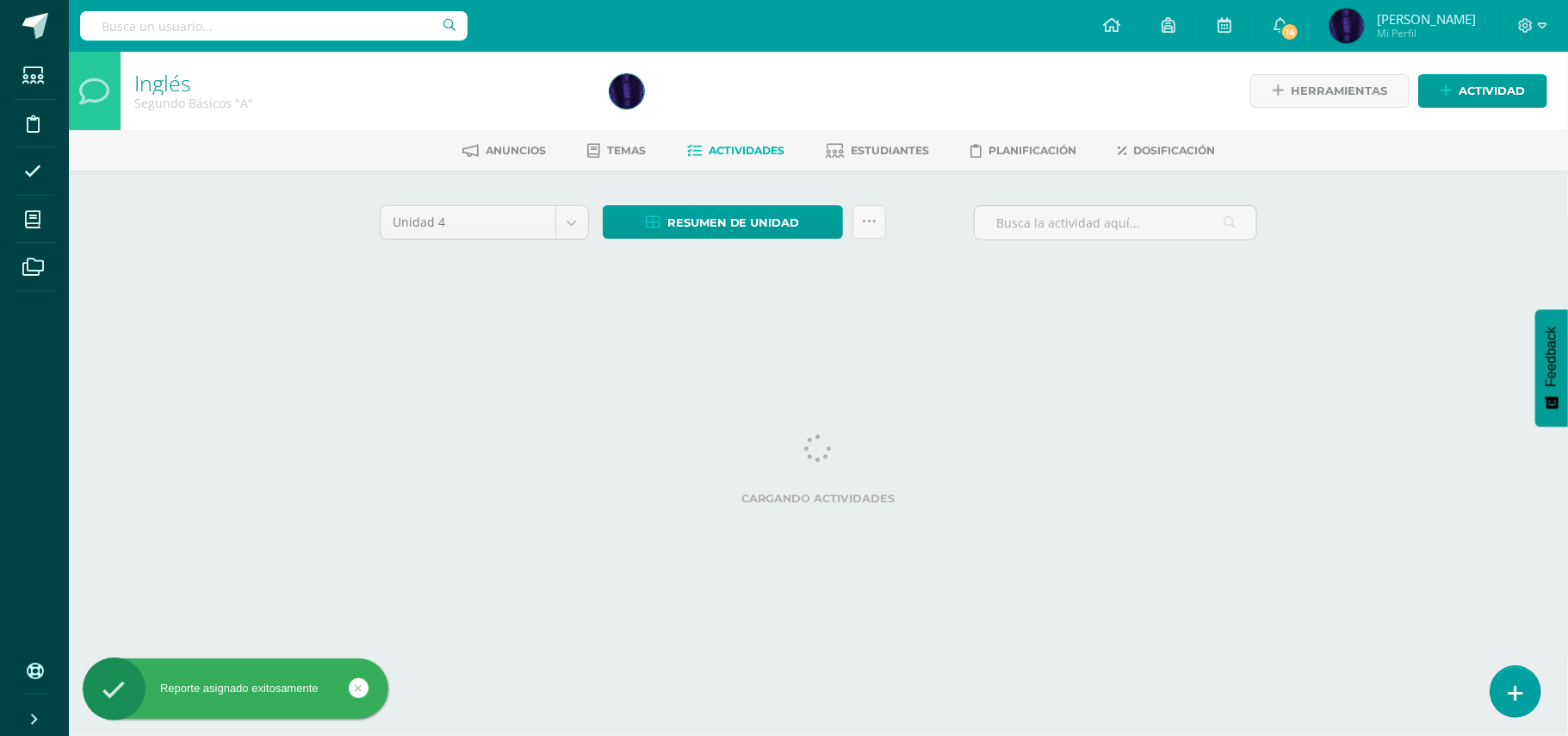
click at [1517, 688] on icon at bounding box center [1516, 693] width 16 height 20
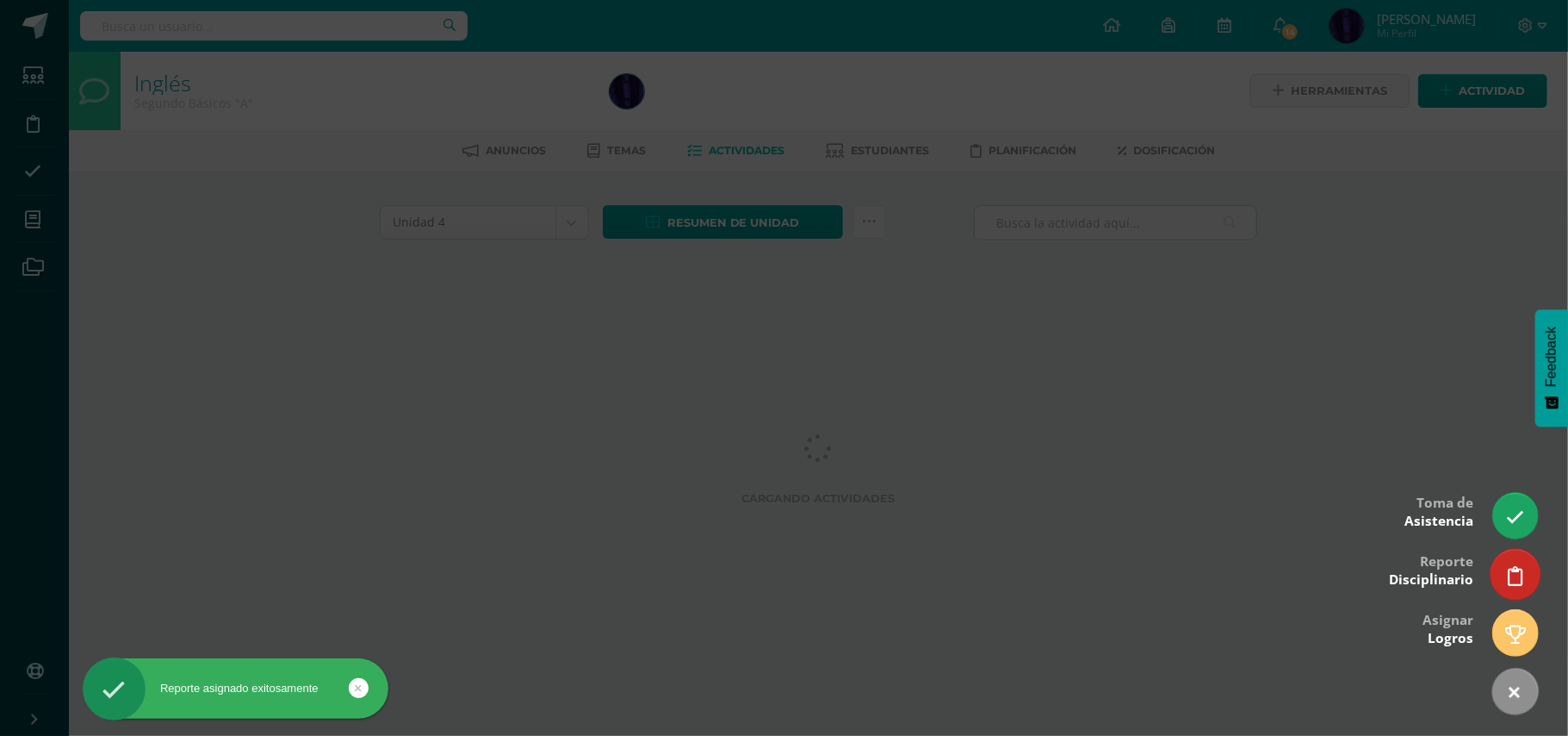
click at [1517, 574] on icon at bounding box center [1516, 575] width 16 height 20
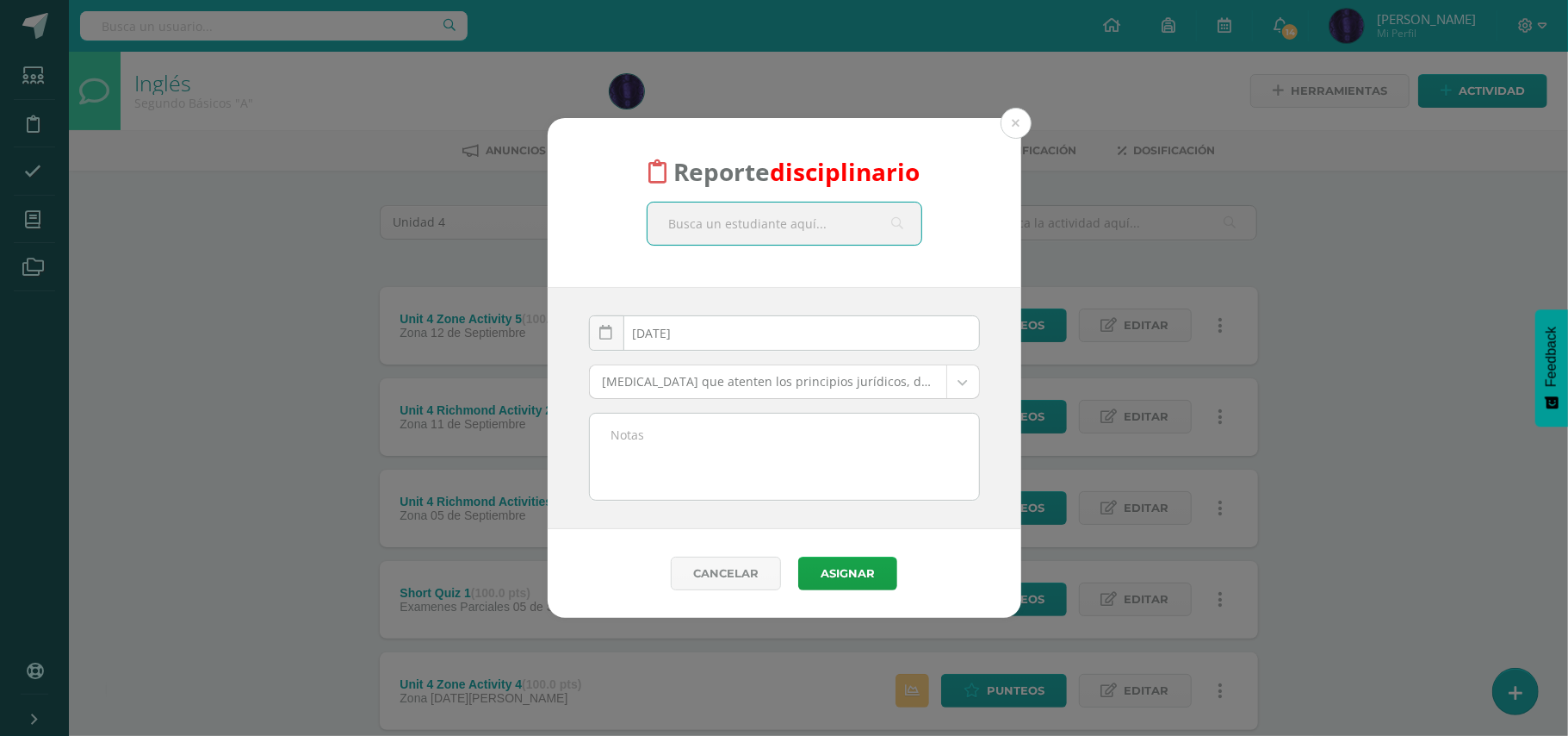
click at [756, 234] on input "text" at bounding box center [785, 224] width 274 height 42
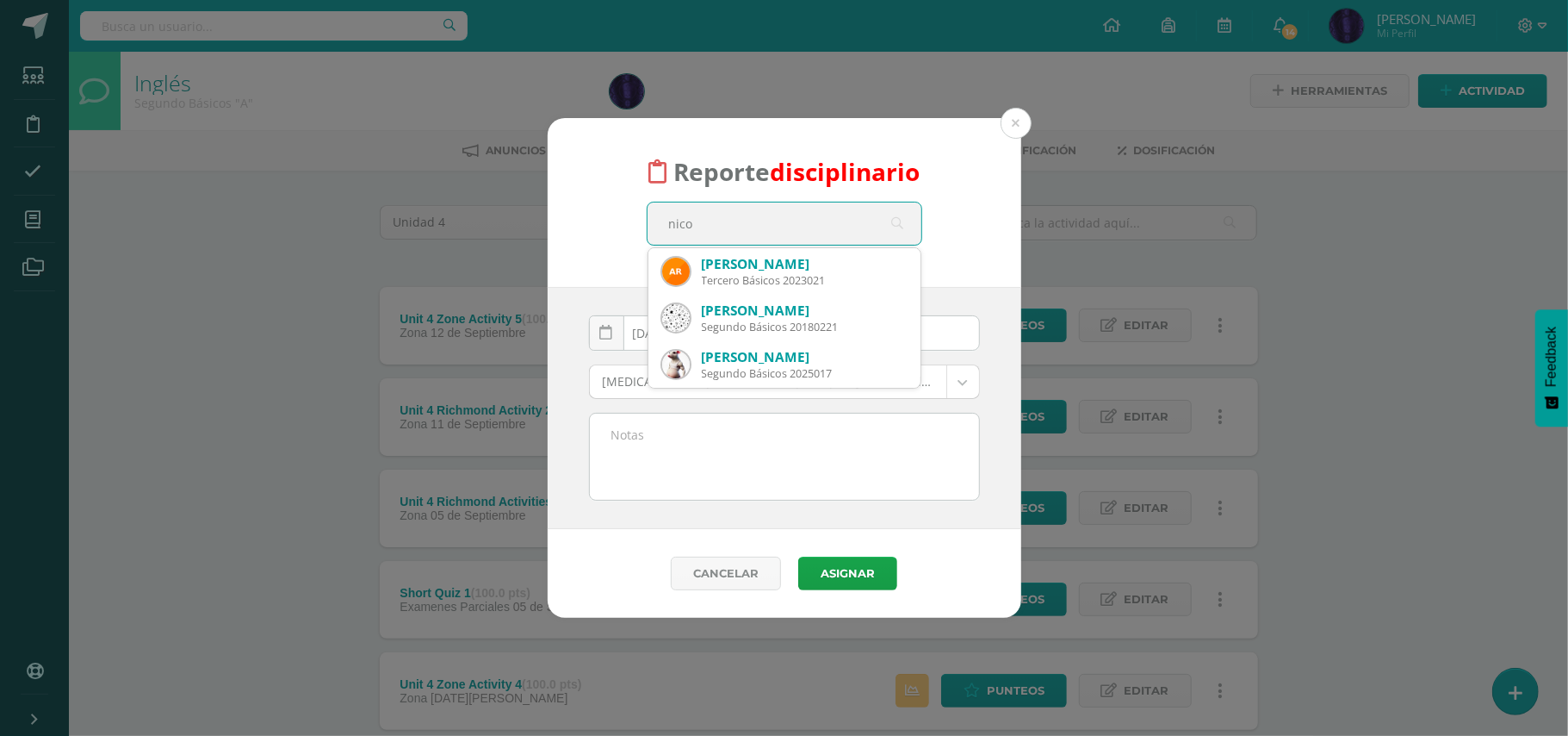
type input "[PERSON_NAME]"
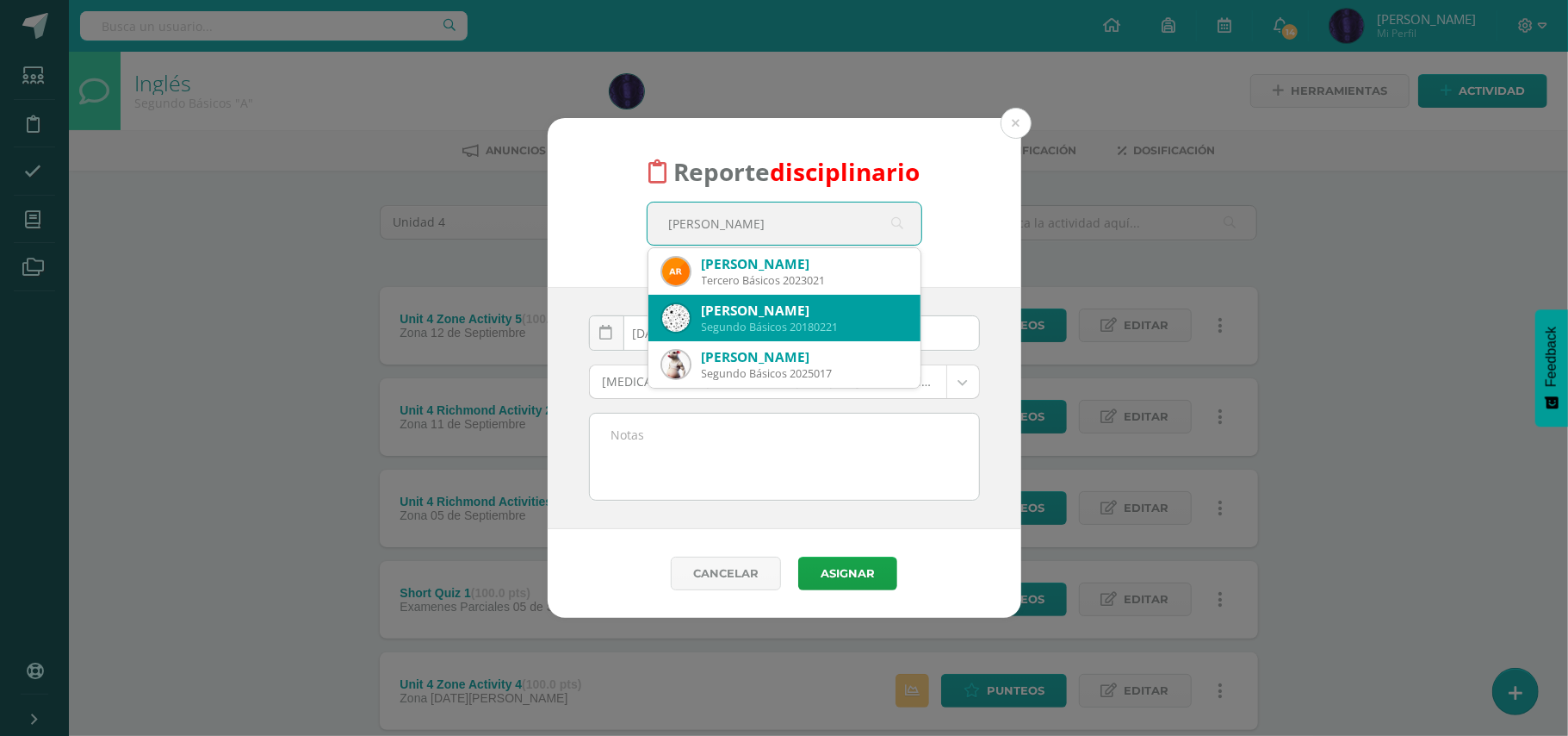
click at [799, 314] on div "[PERSON_NAME]" at bounding box center [804, 311] width 205 height 18
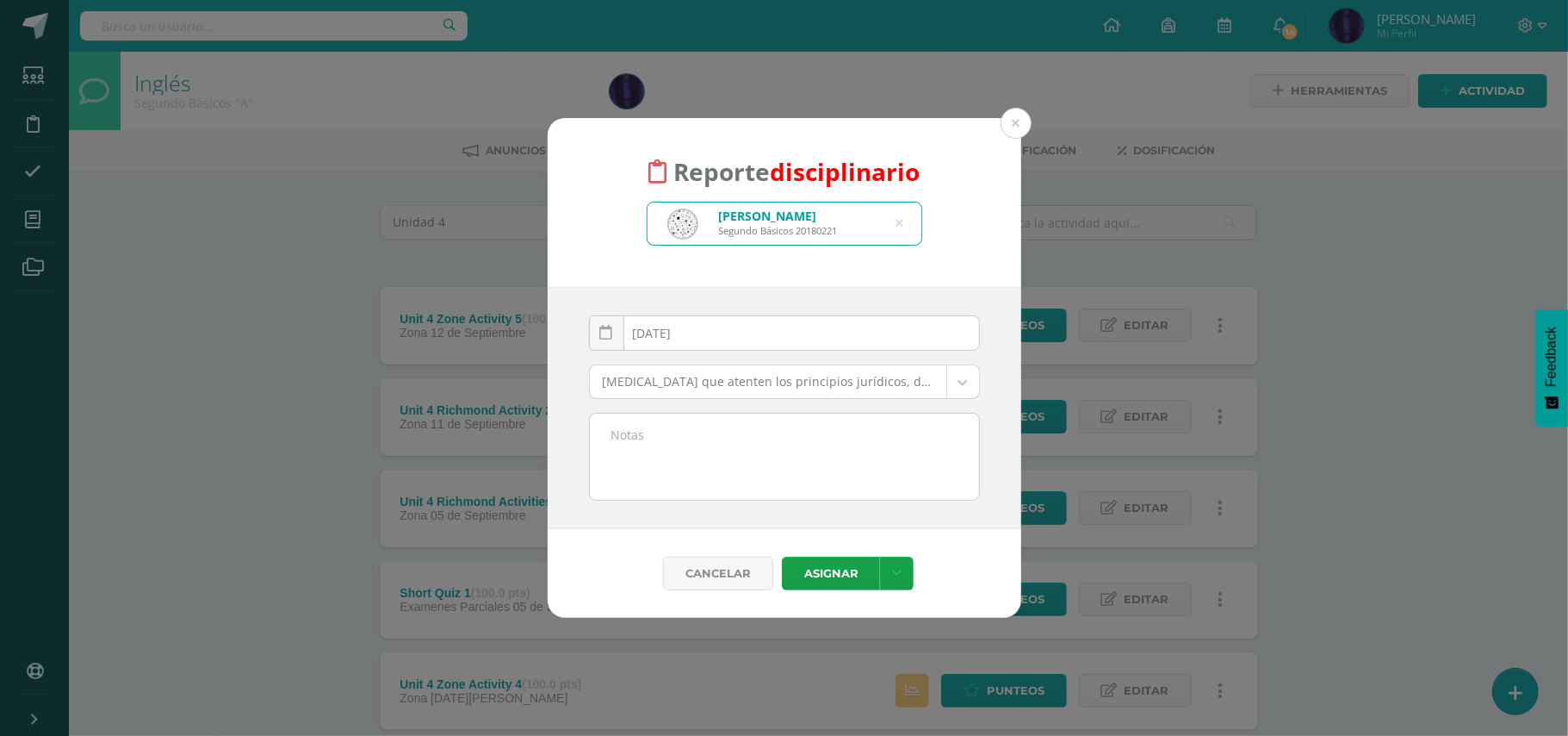
click at [758, 380] on body "Reporte disciplinario [PERSON_NAME] Segundo Básicos 20180221 [PERSON_NAME] [DAT…" at bounding box center [784, 559] width 1568 height 1118
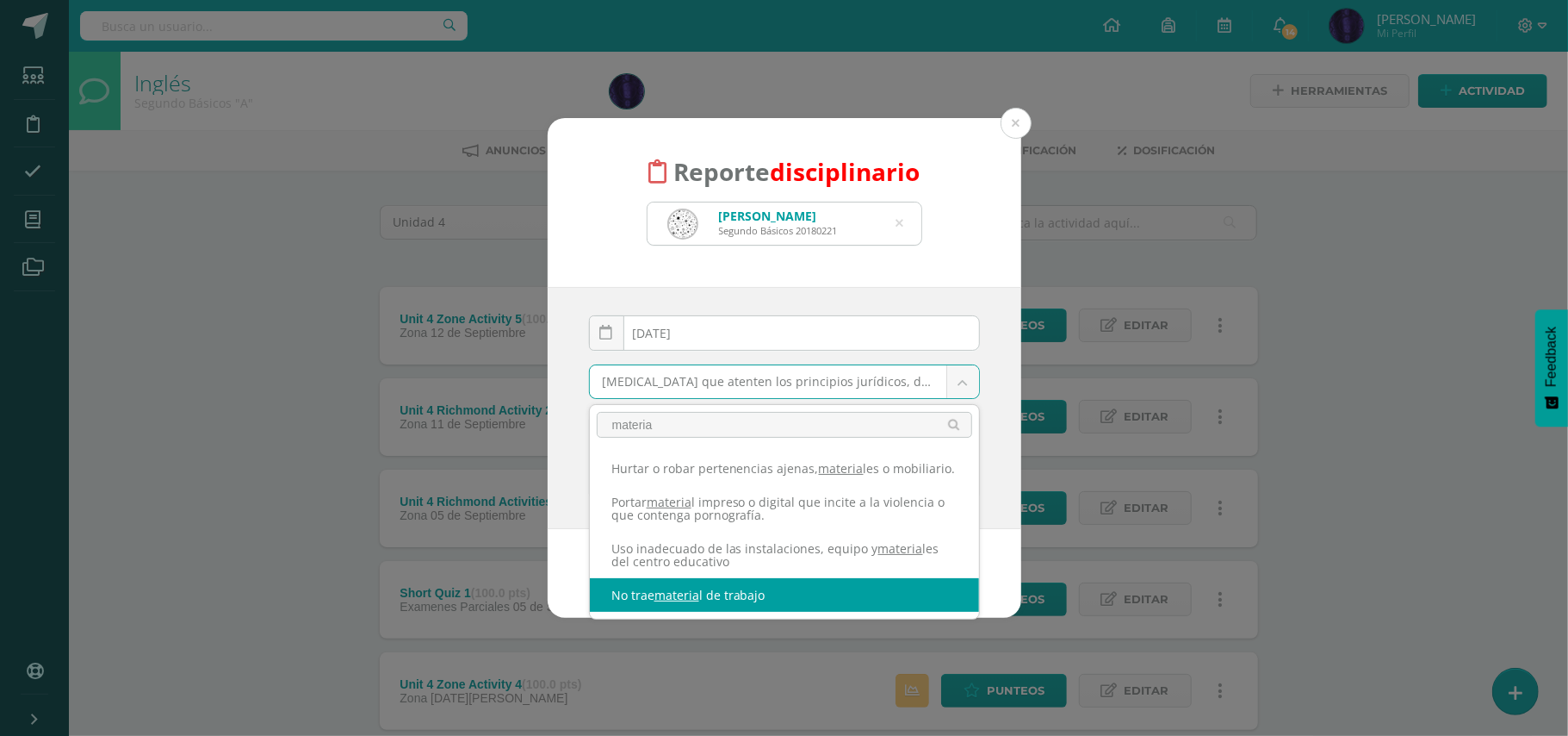
type input "materia"
select select "42"
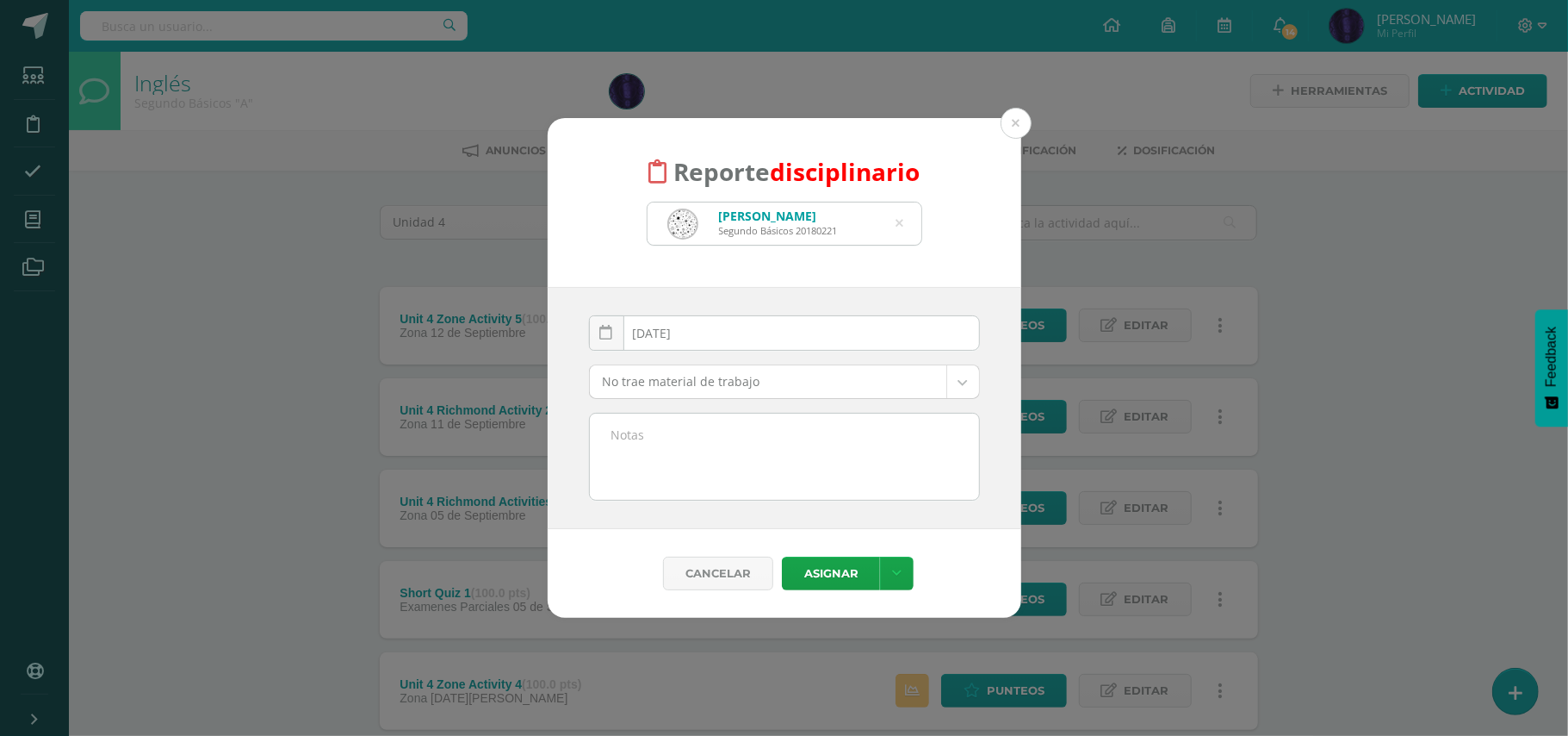
click at [783, 514] on div "[DATE] September, 2025 Mo Tu We Th Fr Sa Su 1 2 3 4 5 6 7 8 9 10 11 12 13 14 15…" at bounding box center [785, 408] width 474 height 242
click at [800, 458] on textarea at bounding box center [785, 456] width 389 height 86
paste textarea "- No trajo material de trabajo( Diccionario) - No participo en clase."
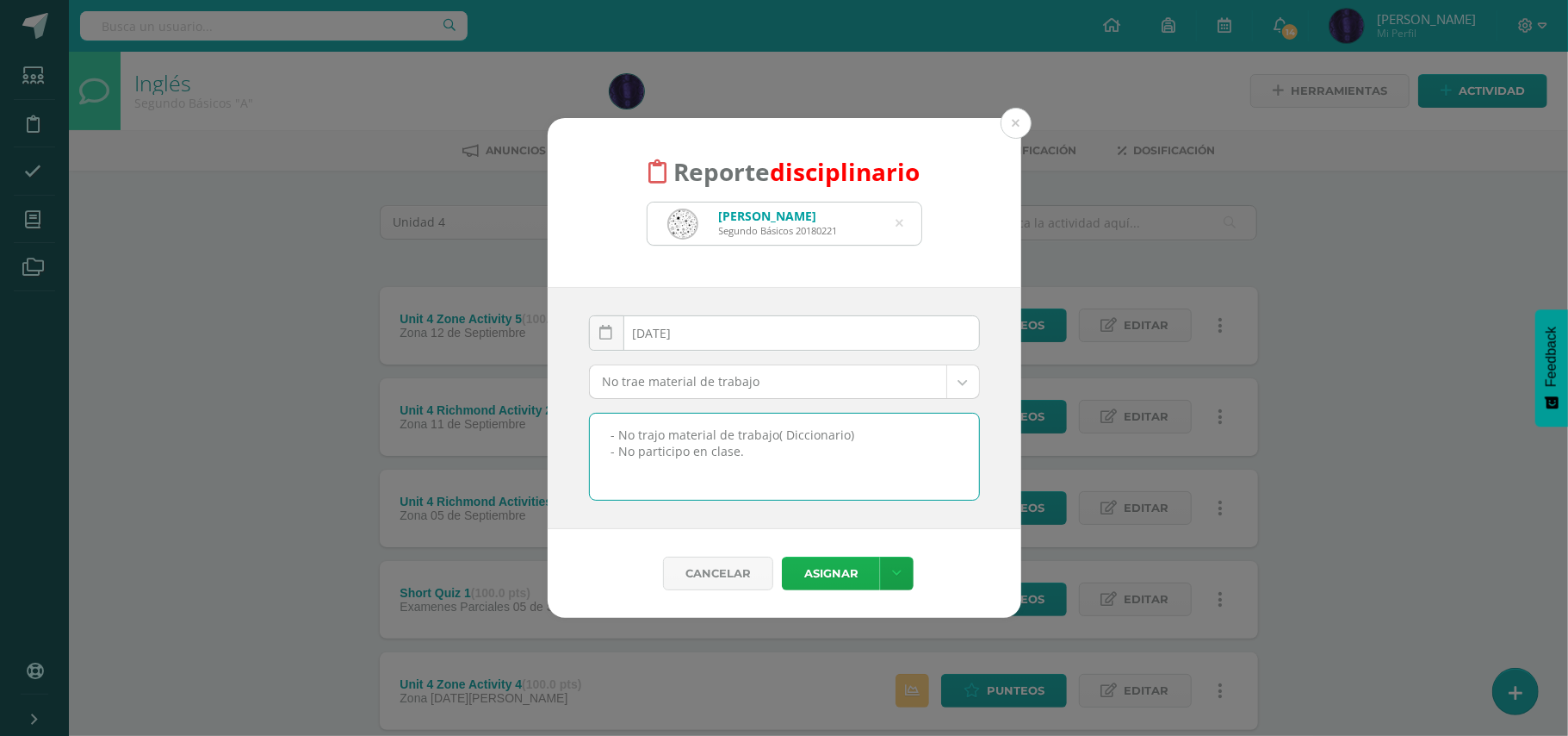
type textarea "- No trajo material de trabajo( Diccionario) - No participo en clase."
click at [845, 576] on button "Asignar" at bounding box center [831, 573] width 98 height 33
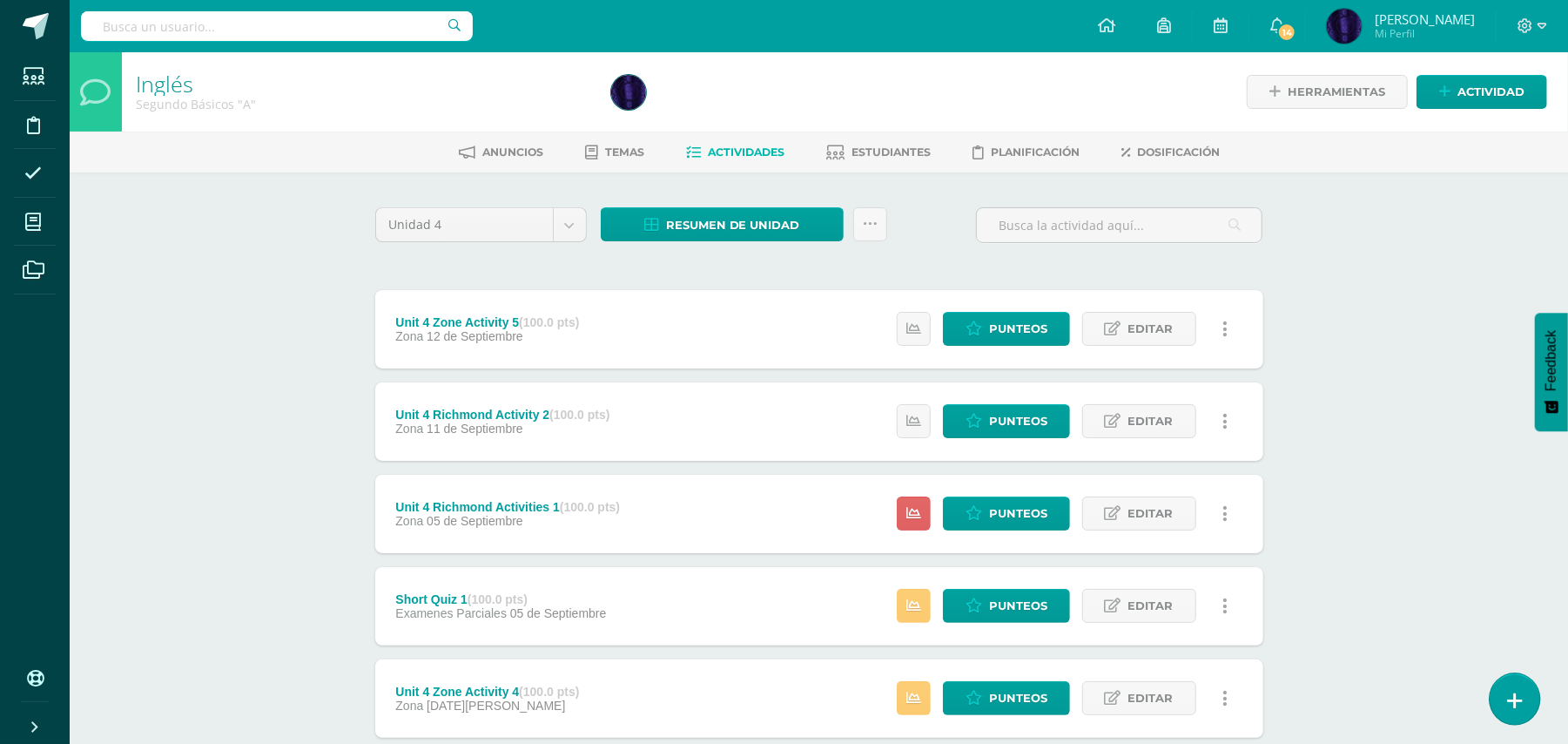
click at [1513, 697] on icon at bounding box center [1515, 701] width 16 height 20
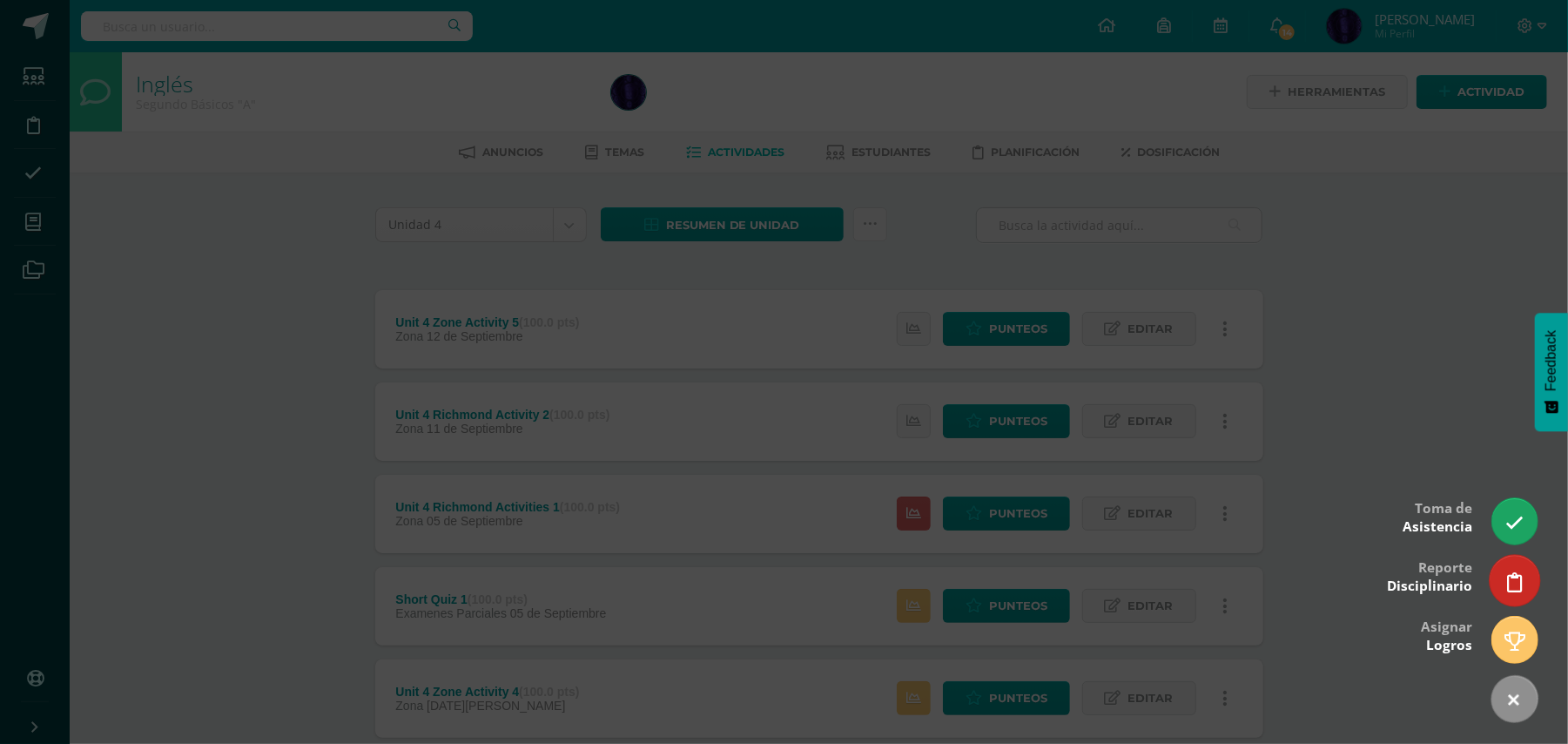
click at [1525, 578] on link at bounding box center [1514, 580] width 50 height 51
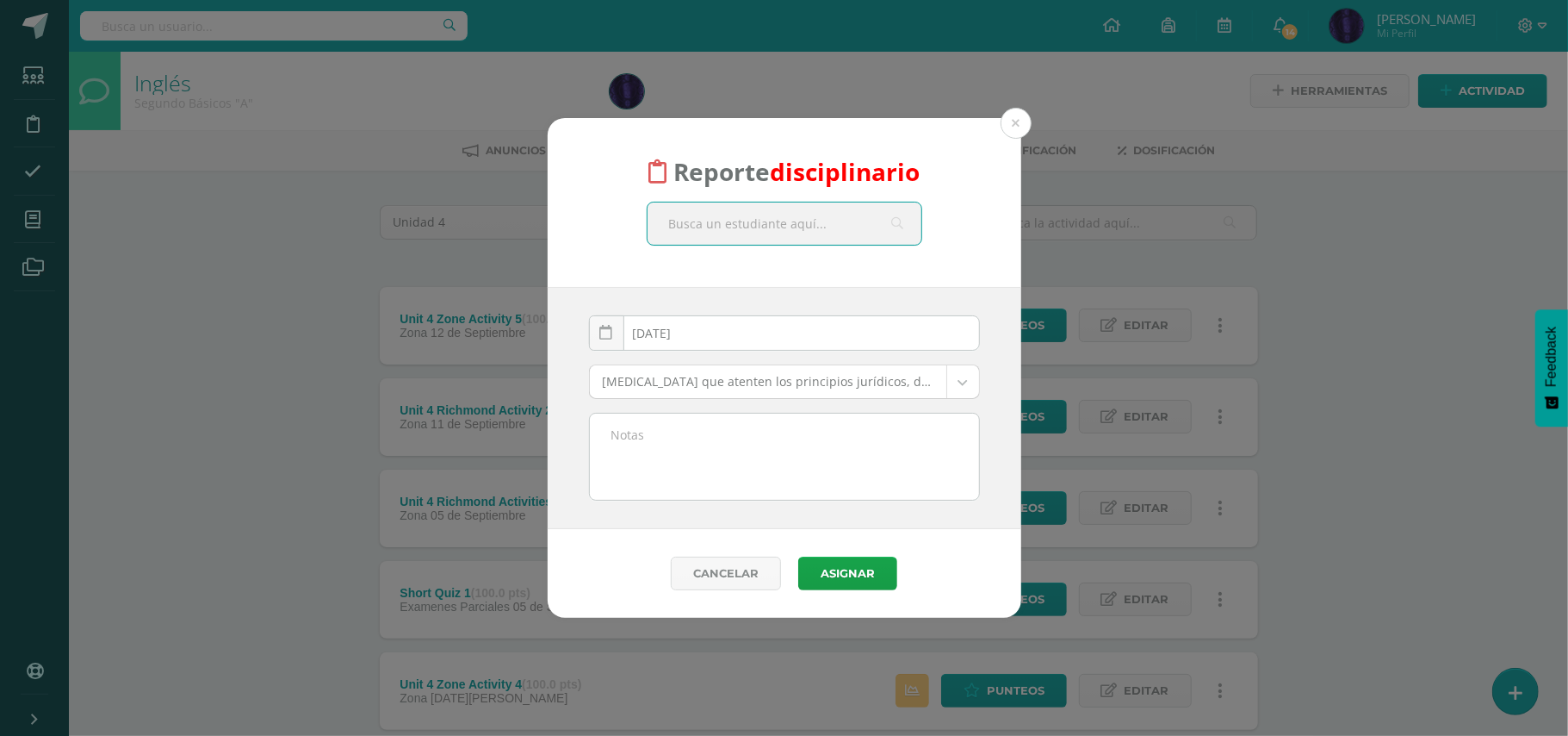
click at [793, 234] on input "text" at bounding box center [785, 224] width 274 height 42
type input "valeria agui"
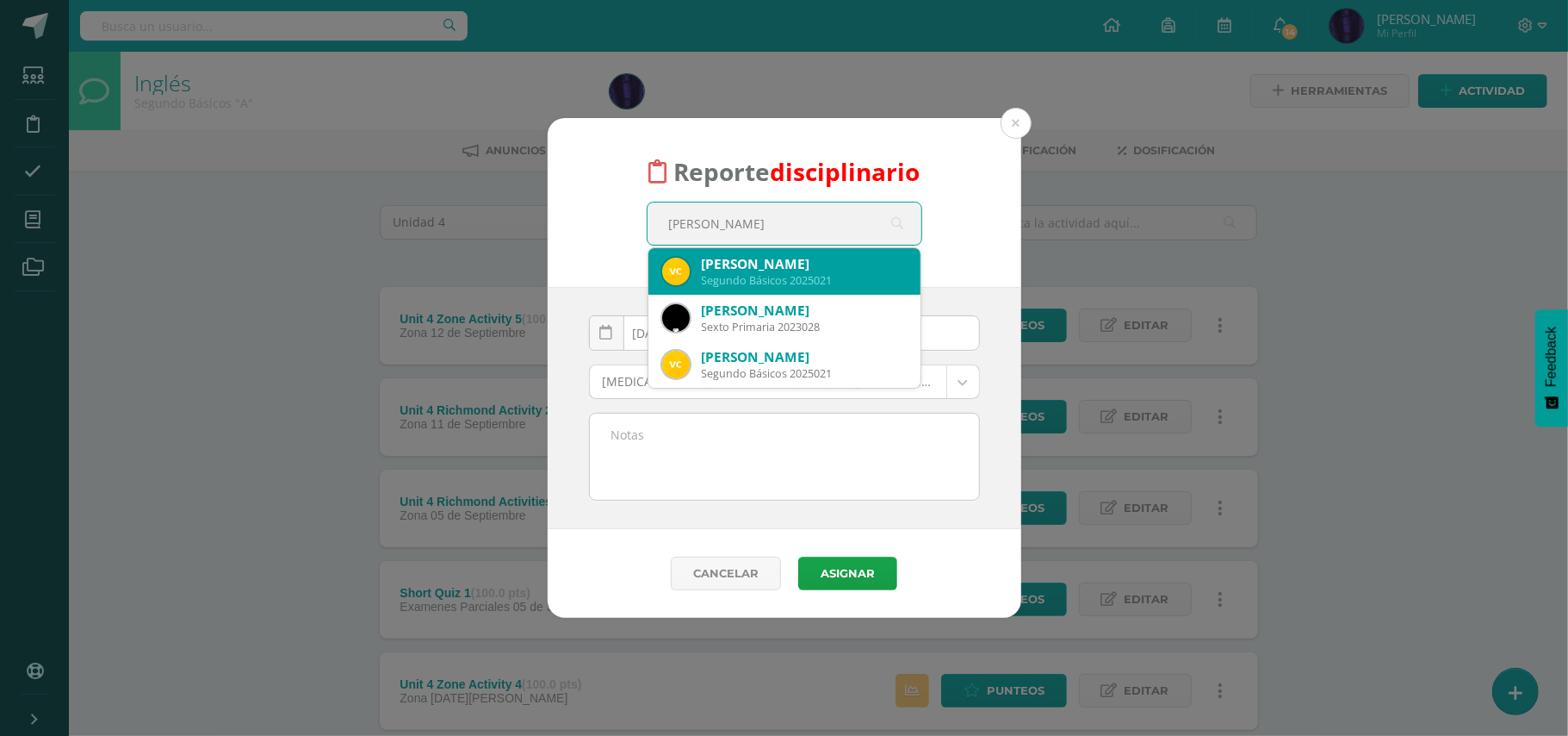
click at [803, 256] on div "Valeria Alessandra Cardoza Aguiluz" at bounding box center [804, 264] width 205 height 18
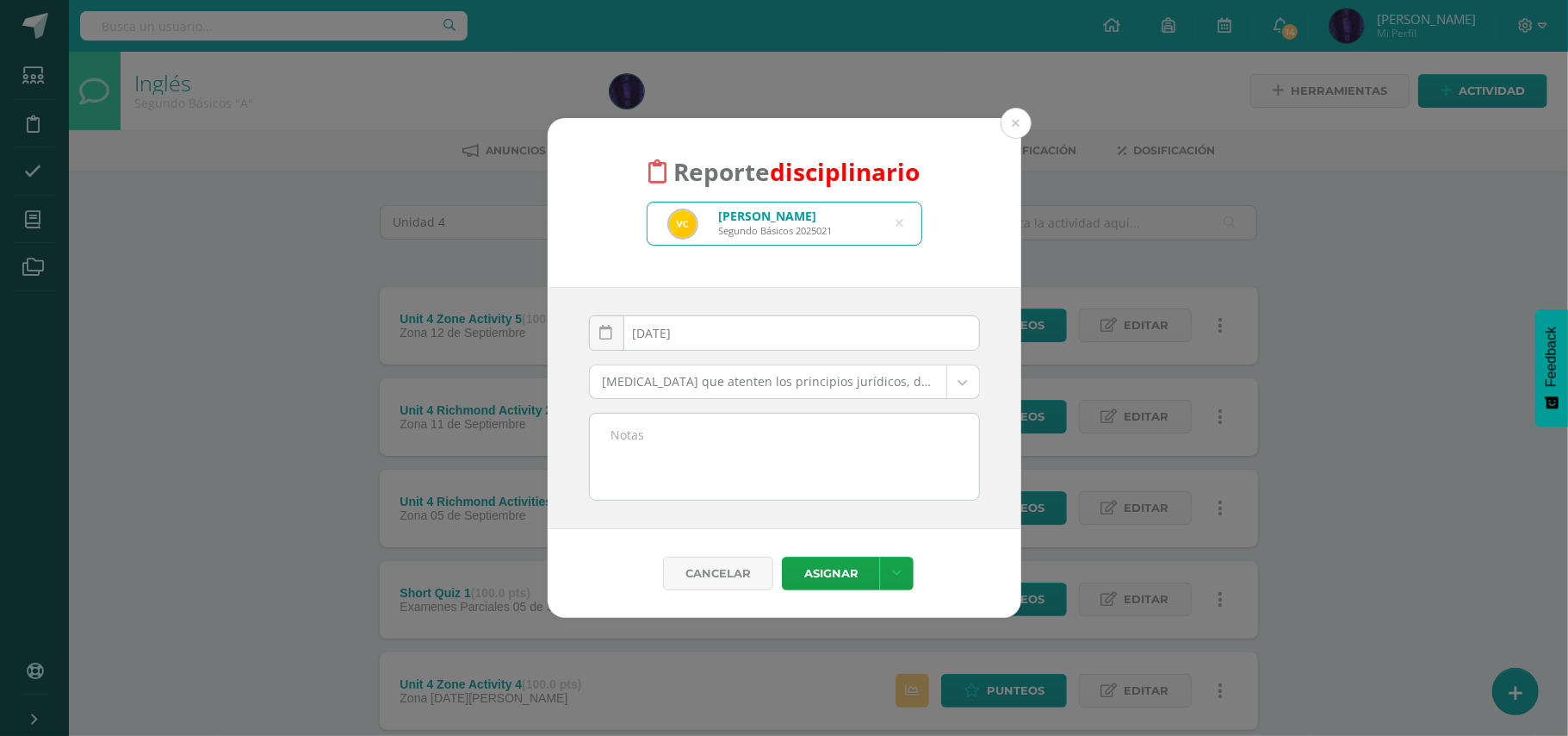
click at [718, 387] on body "Reporte disciplinario Valeria Alessandra Cardoza Aguiluz Segundo Básicos 202502…" at bounding box center [784, 559] width 1568 height 1118
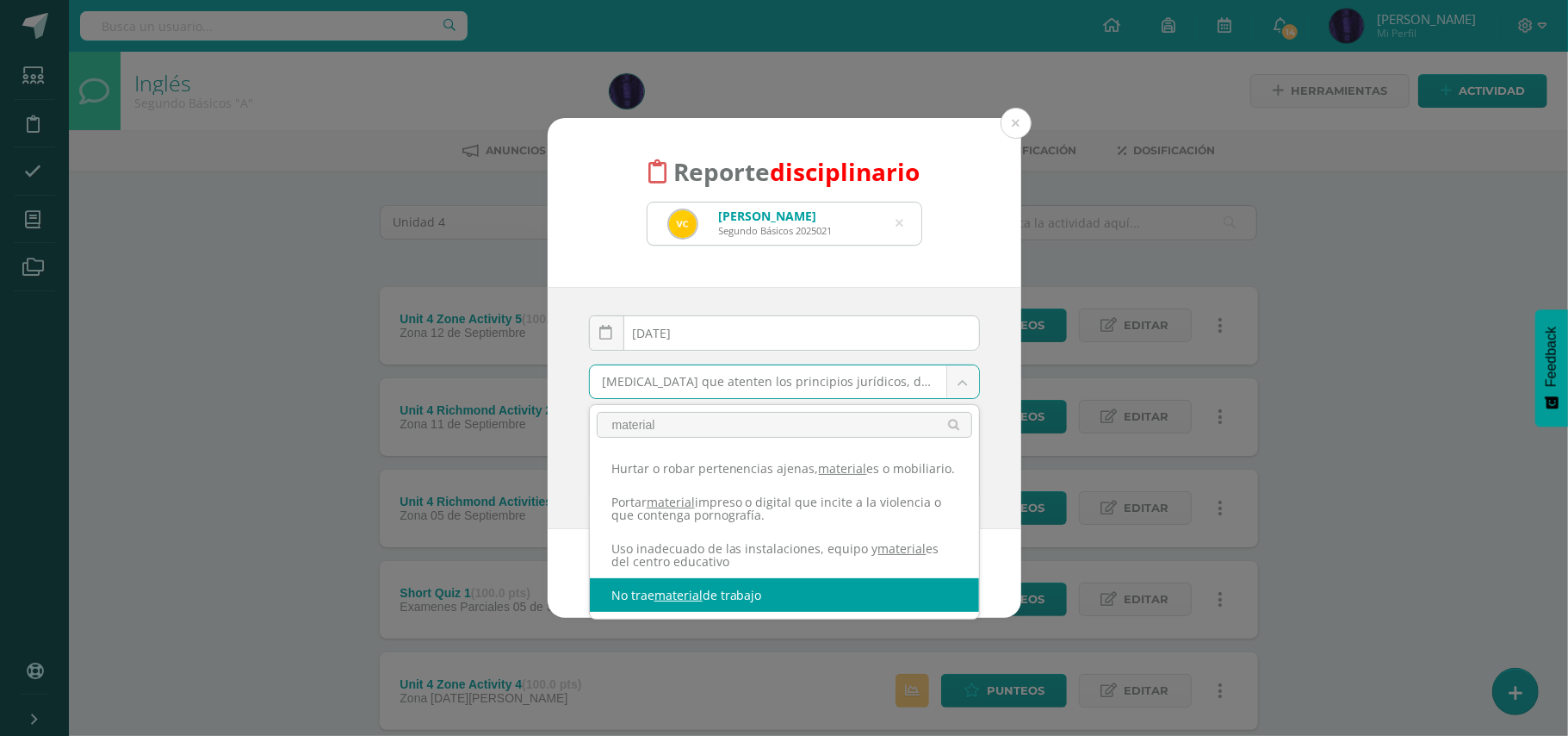
type input "material"
select select "42"
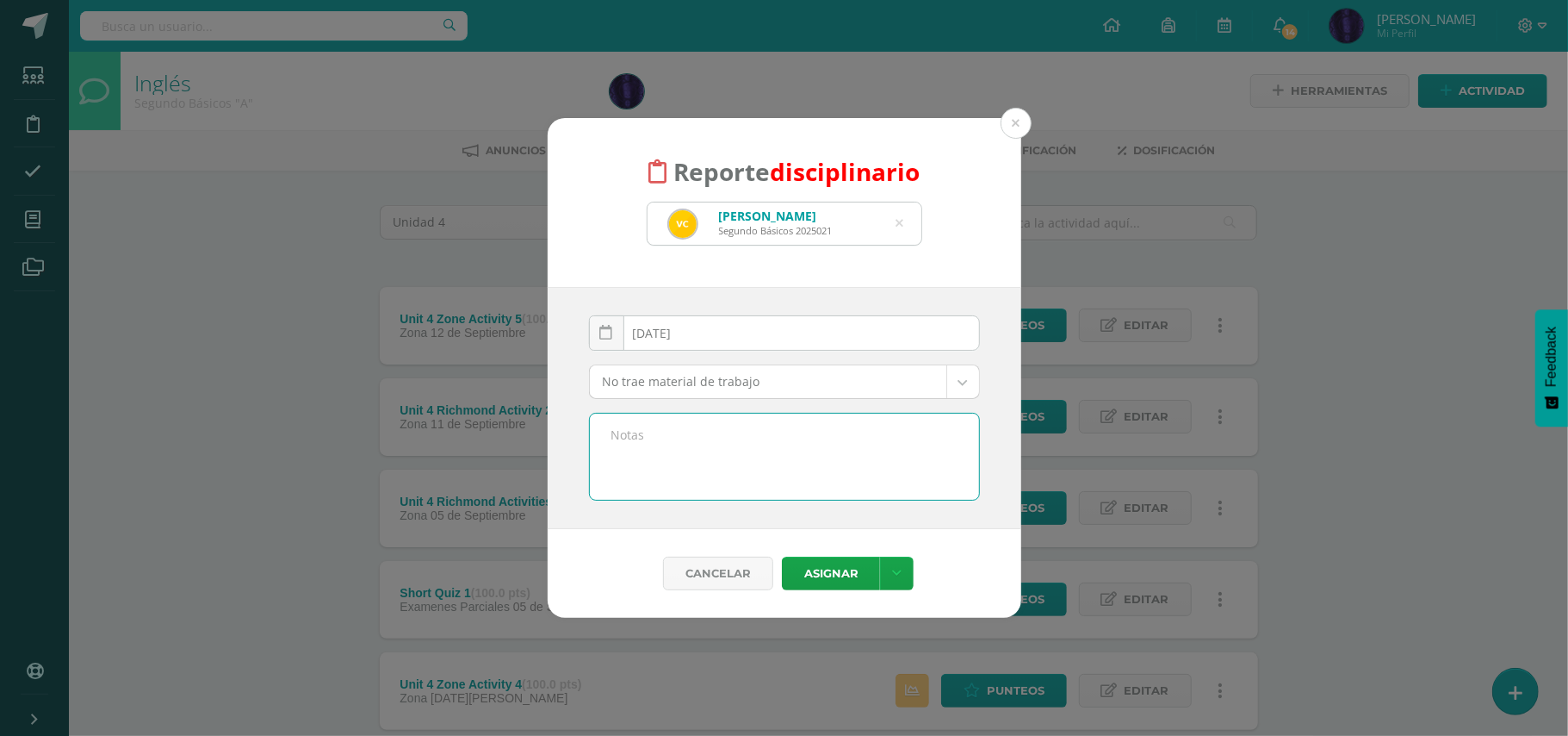
click at [754, 469] on textarea at bounding box center [785, 456] width 389 height 86
paste textarea "- No trajo material de trabajo( Diccionario) - No participo en clase."
type textarea "- No trajo material de trabajo( Diccionario) - No participo en clase."
click at [718, 584] on link "Cancelar" at bounding box center [718, 573] width 110 height 33
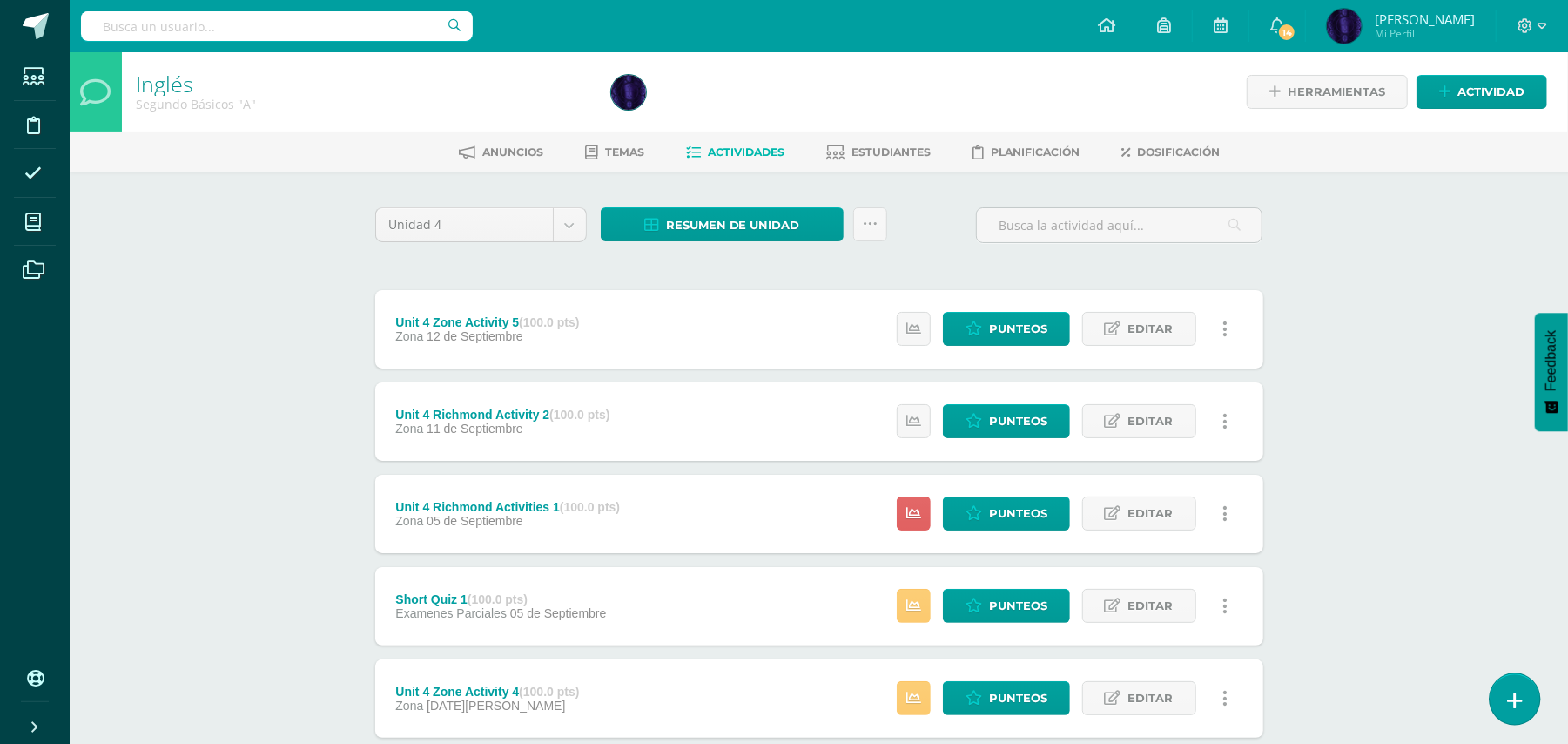
click at [1522, 693] on icon at bounding box center [1515, 701] width 16 height 20
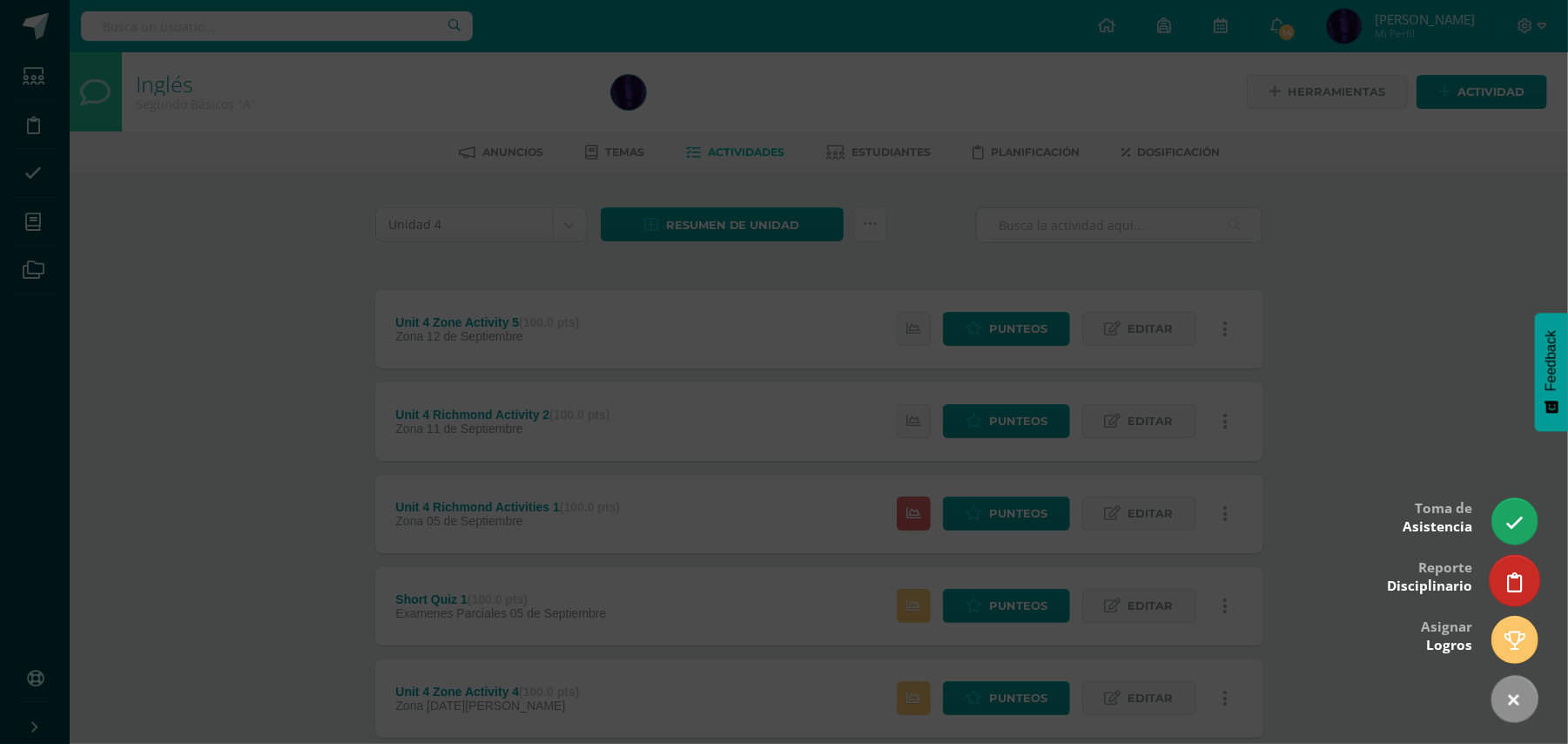
click at [1509, 579] on icon at bounding box center [1515, 582] width 16 height 20
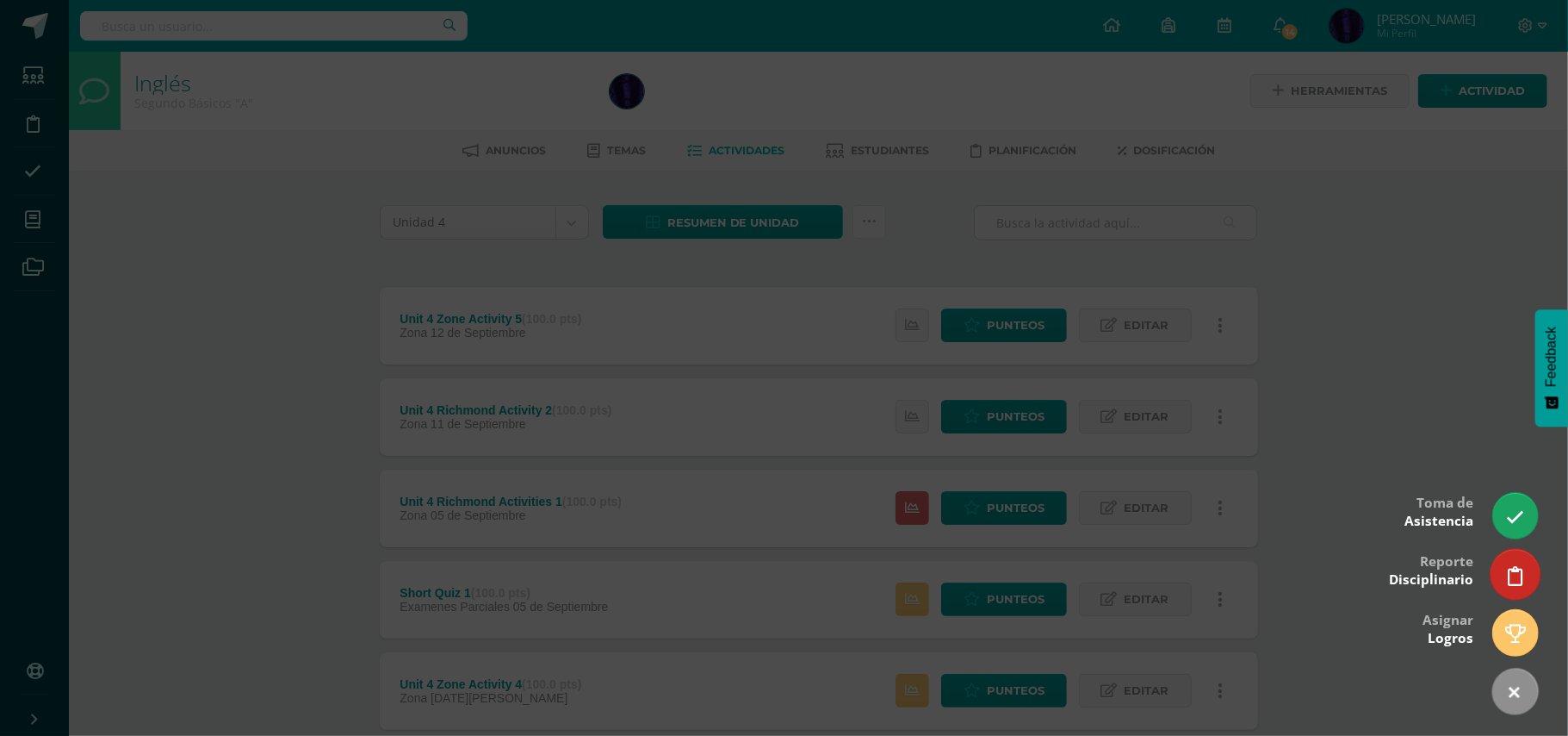
select select "42"
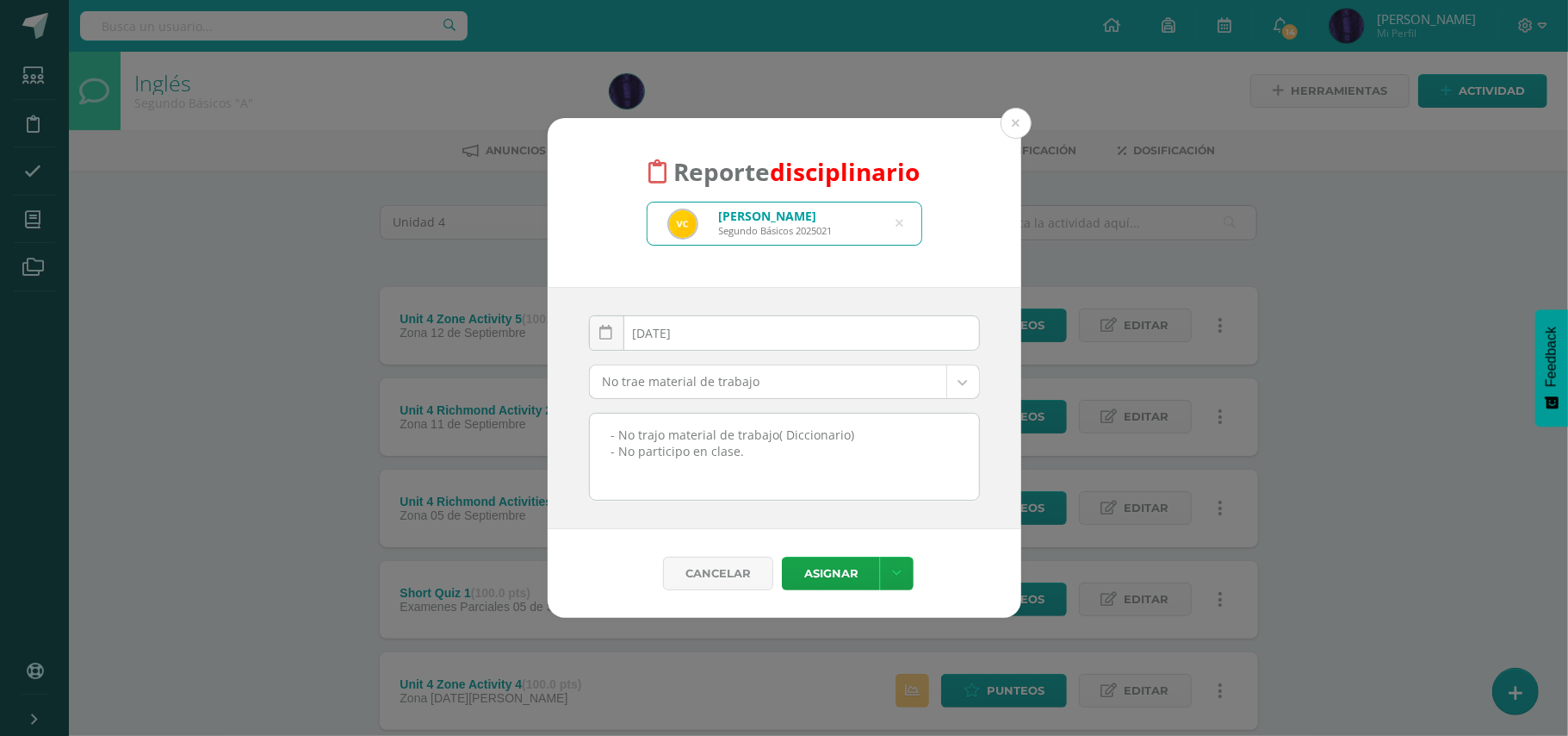
click at [900, 225] on icon at bounding box center [900, 224] width 8 height 44
click at [758, 225] on input "text" at bounding box center [785, 224] width 274 height 42
type input "letona"
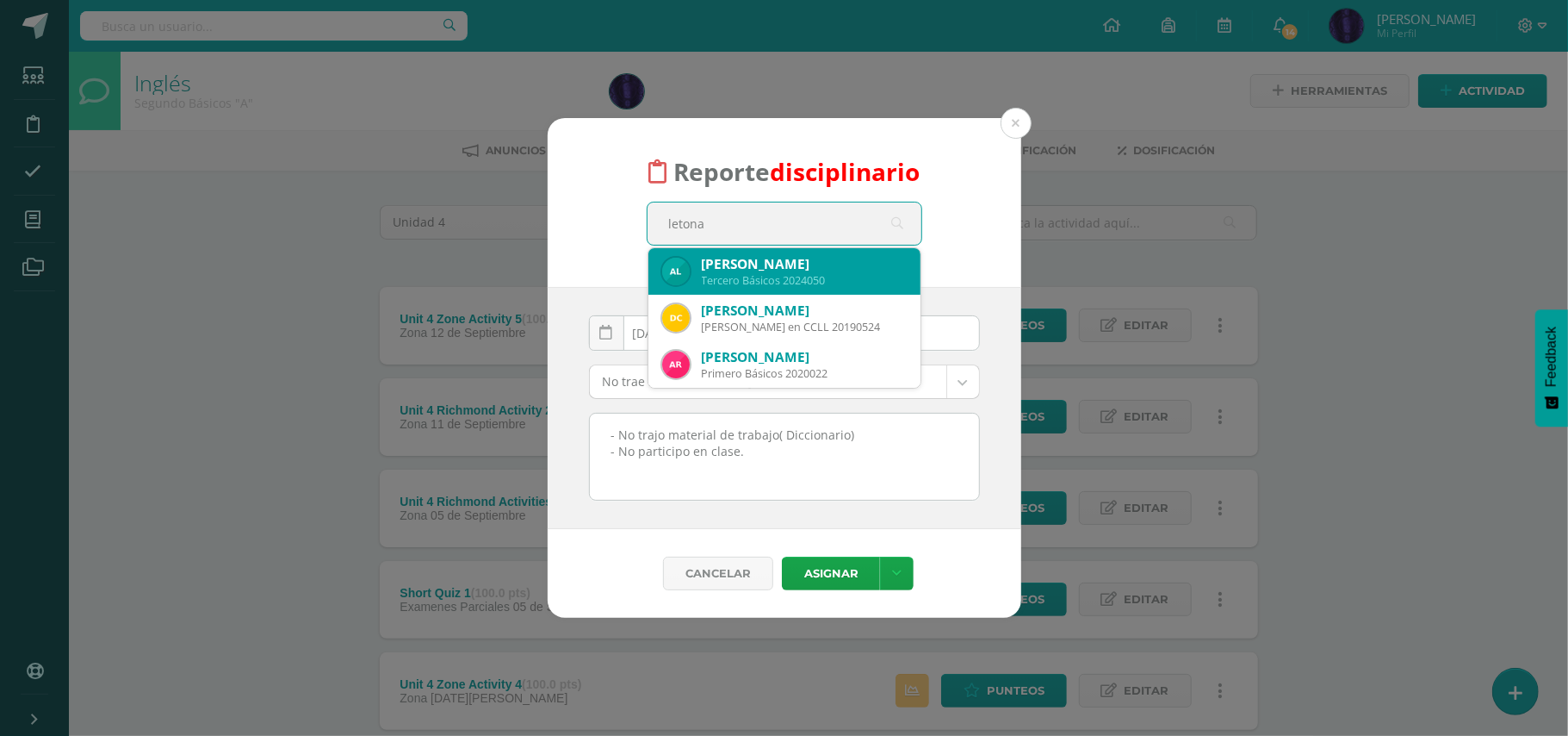
click at [721, 273] on div "Tercero Básicos 2024050" at bounding box center [804, 280] width 205 height 15
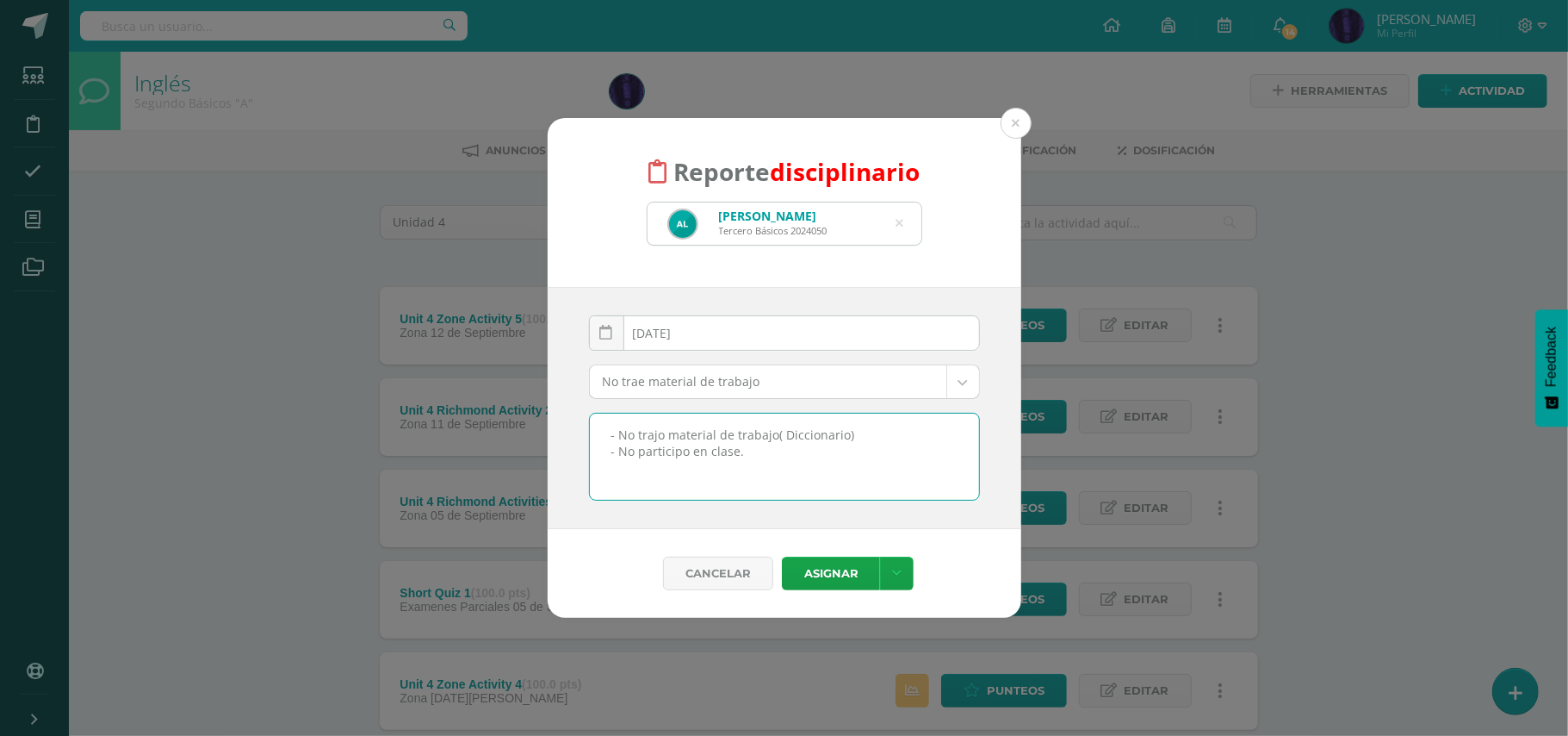
drag, startPoint x: 782, startPoint y: 461, endPoint x: 548, endPoint y: 480, distance: 234.8
click at [548, 480] on div "2025-09-09 September, 2025 Mo Tu We Th Fr Sa Su 1 2 3 4 5 6 7 8 9 10 11 12 13 1…" at bounding box center [785, 408] width 474 height 242
type textarea "- No trajo material de trabajo( Diccionario)"
click at [821, 572] on button "Asignar" at bounding box center [831, 573] width 98 height 33
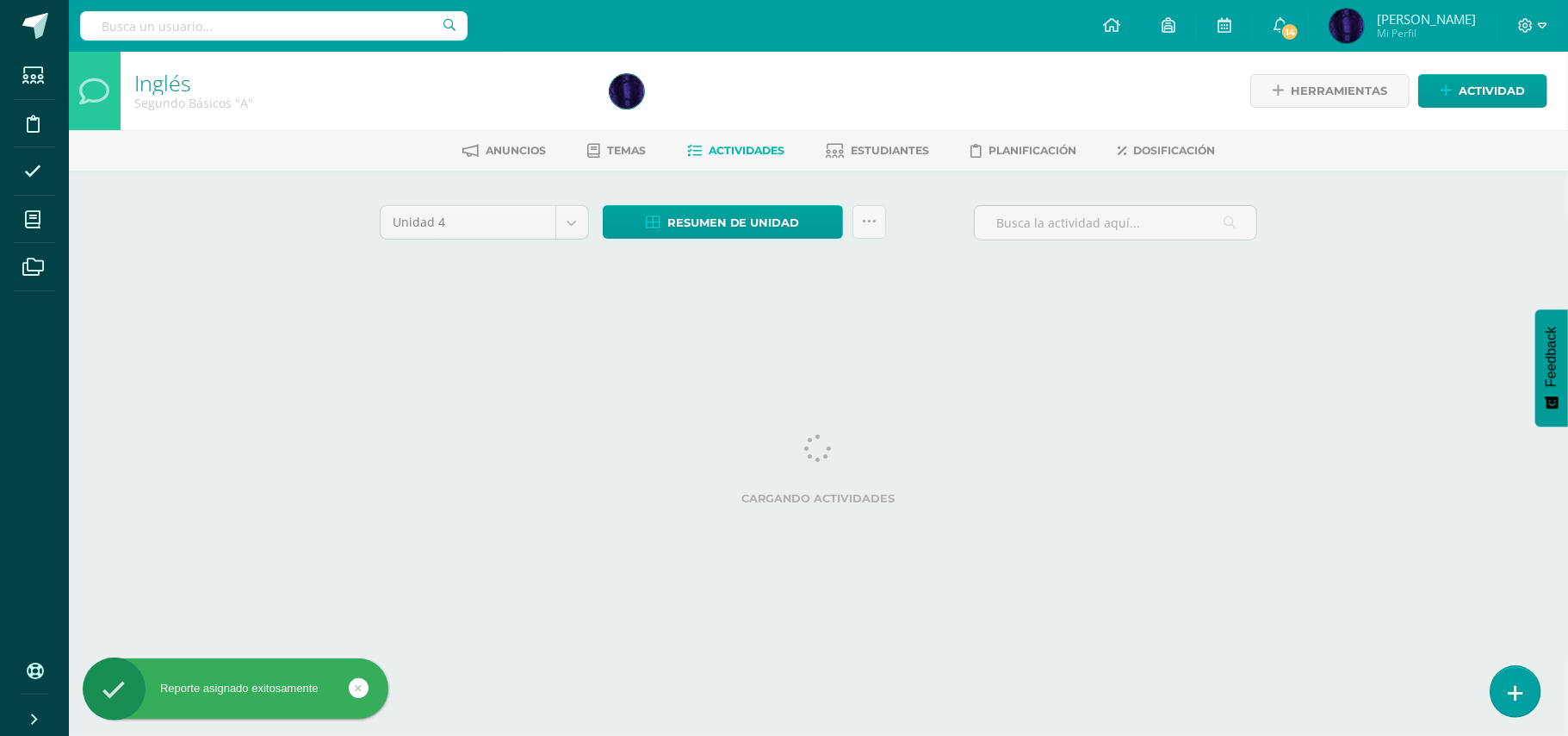
click at [1521, 686] on icon at bounding box center [1516, 693] width 16 height 20
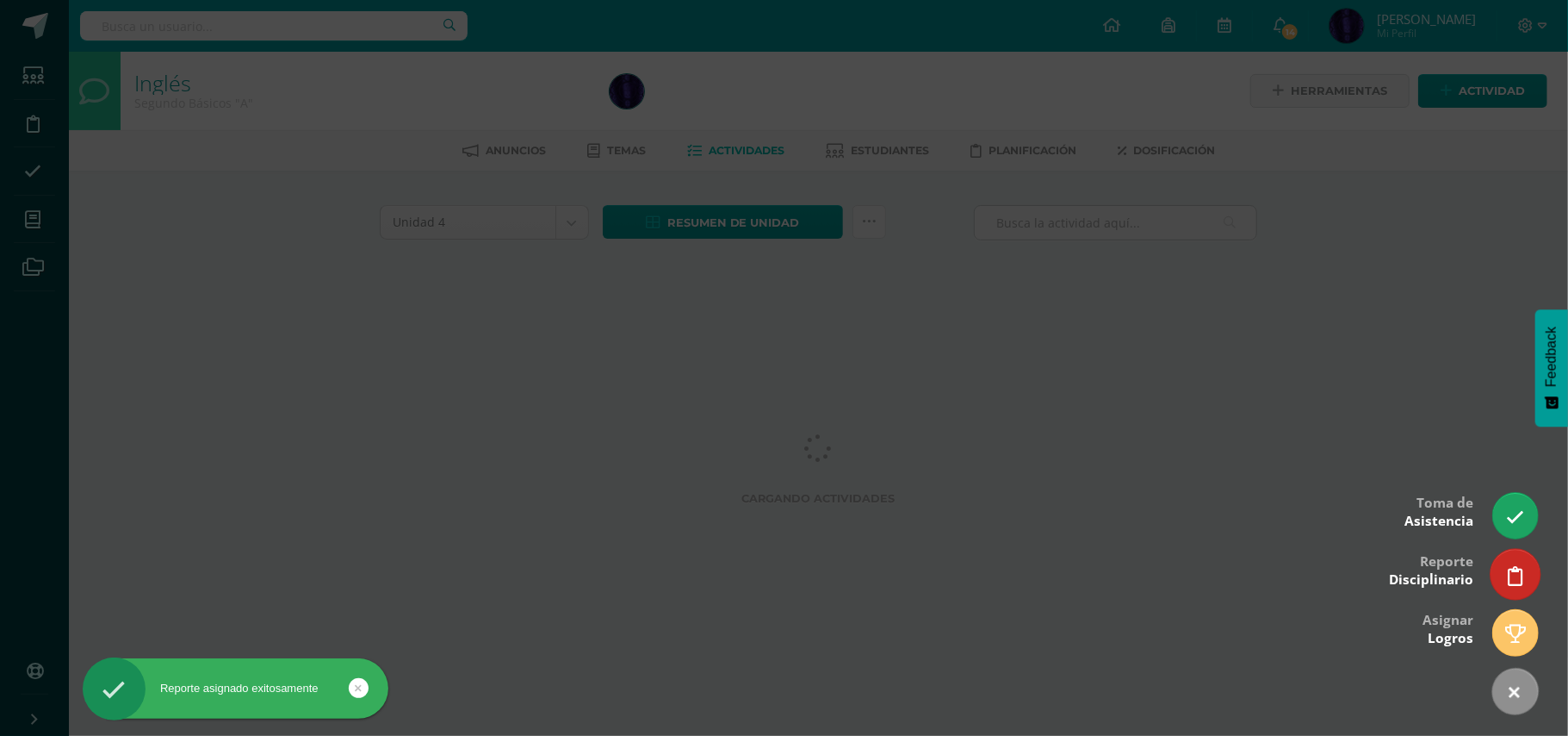
click at [1500, 579] on link at bounding box center [1515, 574] width 49 height 50
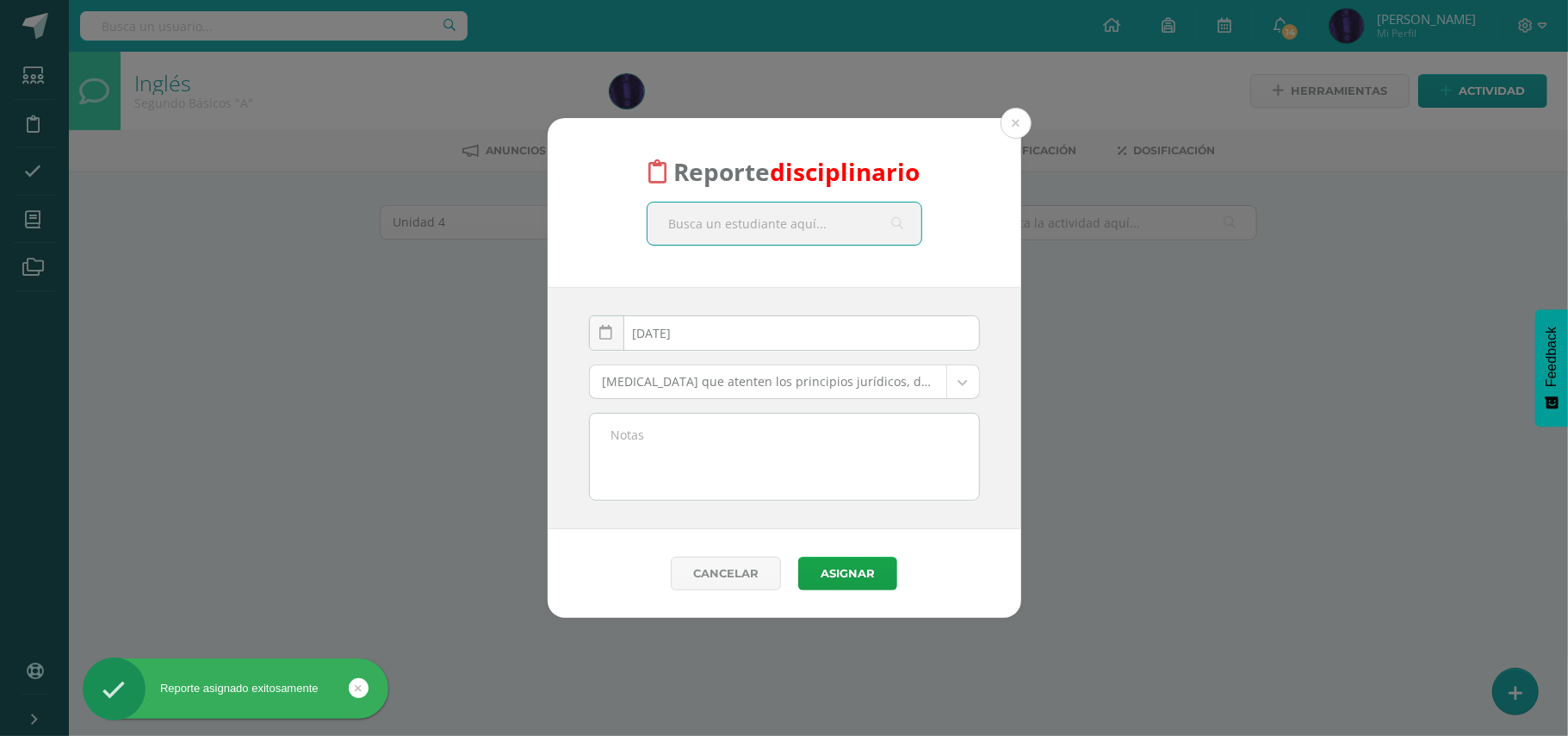
click at [784, 222] on input "text" at bounding box center [785, 224] width 274 height 42
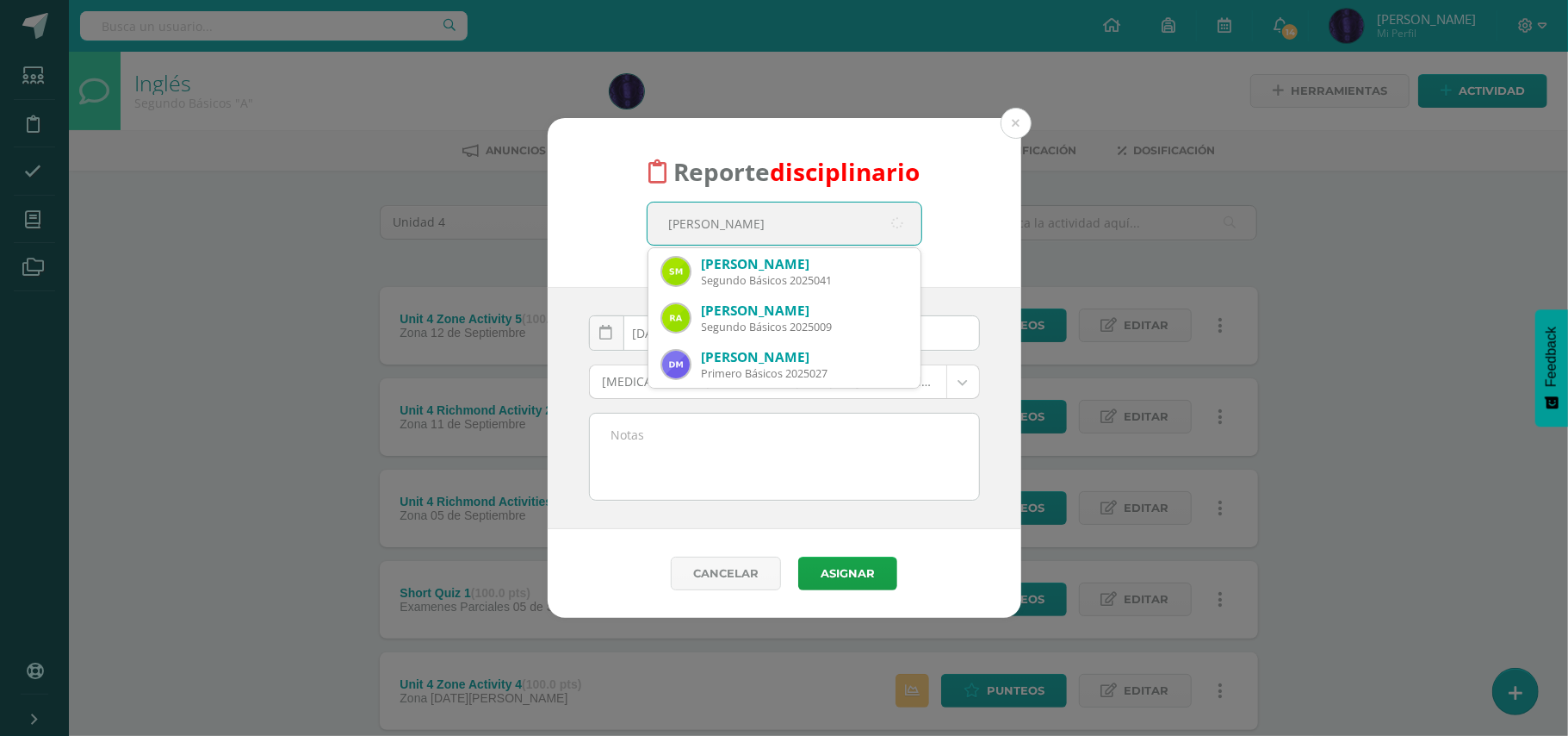
type input "[PERSON_NAME]"
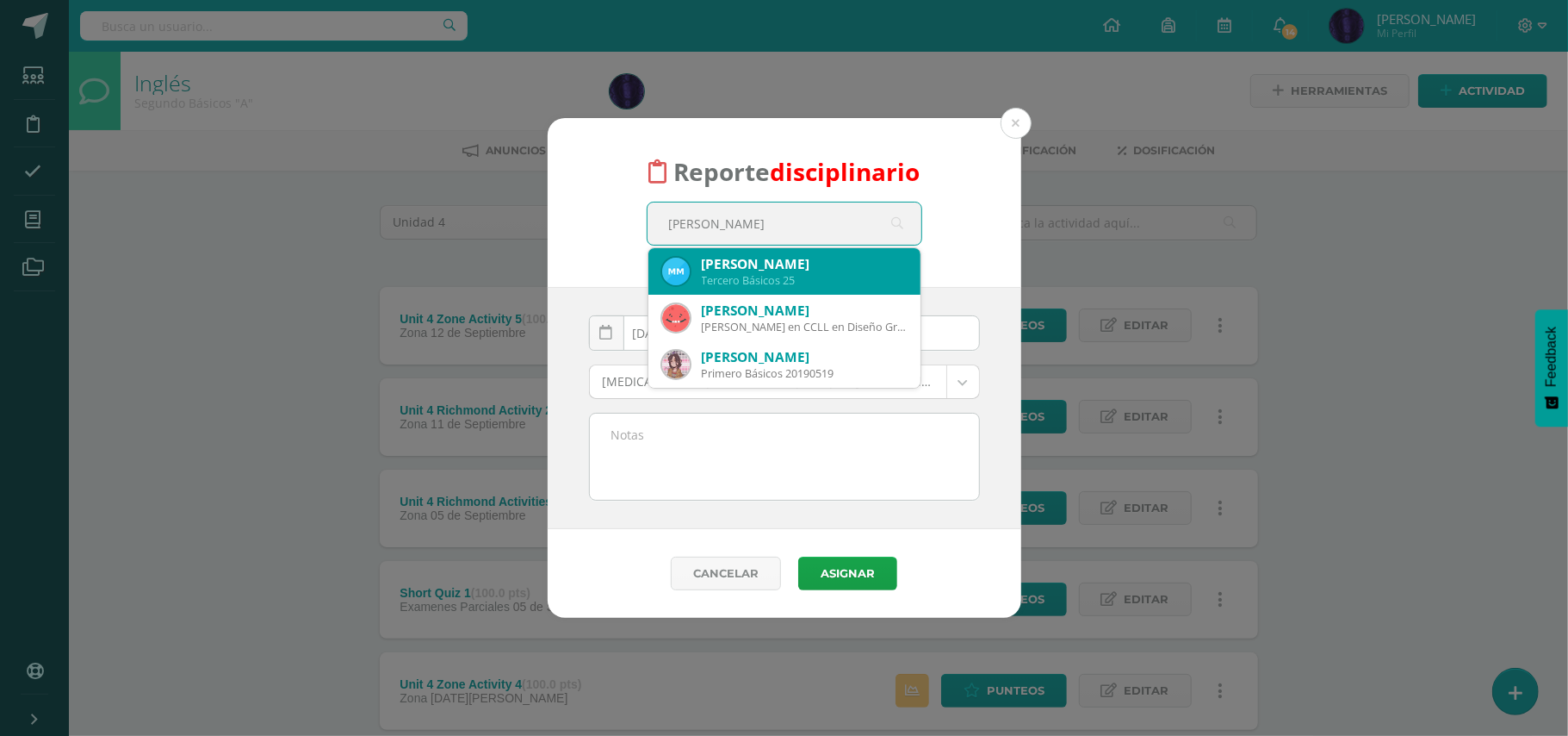
click at [773, 275] on div "Tercero Básicos 25" at bounding box center [804, 280] width 205 height 15
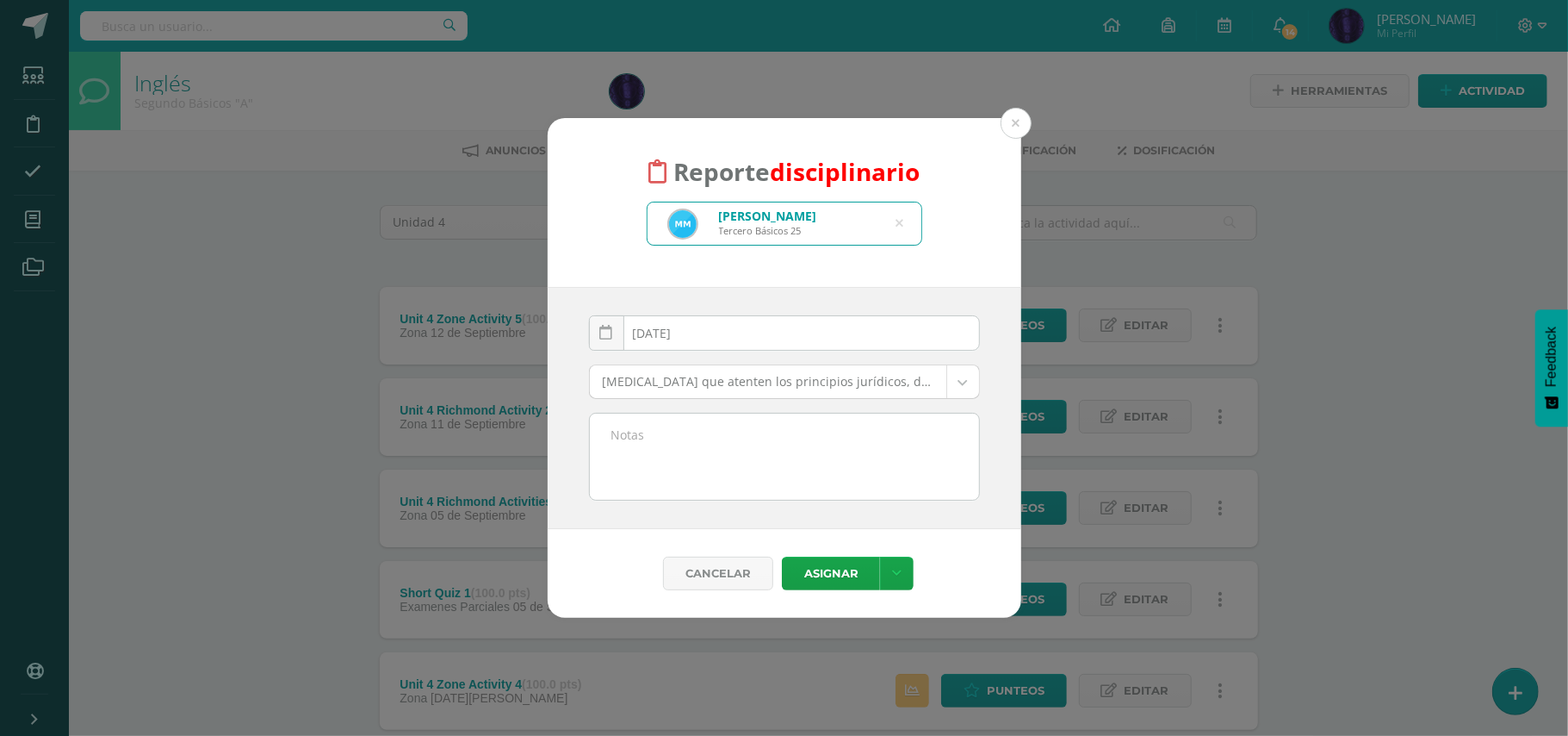
click at [695, 379] on body "Reporte disciplinario [PERSON_NAME] Tercero Básicos 25 [PERSON_NAME] [DATE] Sep…" at bounding box center [784, 559] width 1568 height 1118
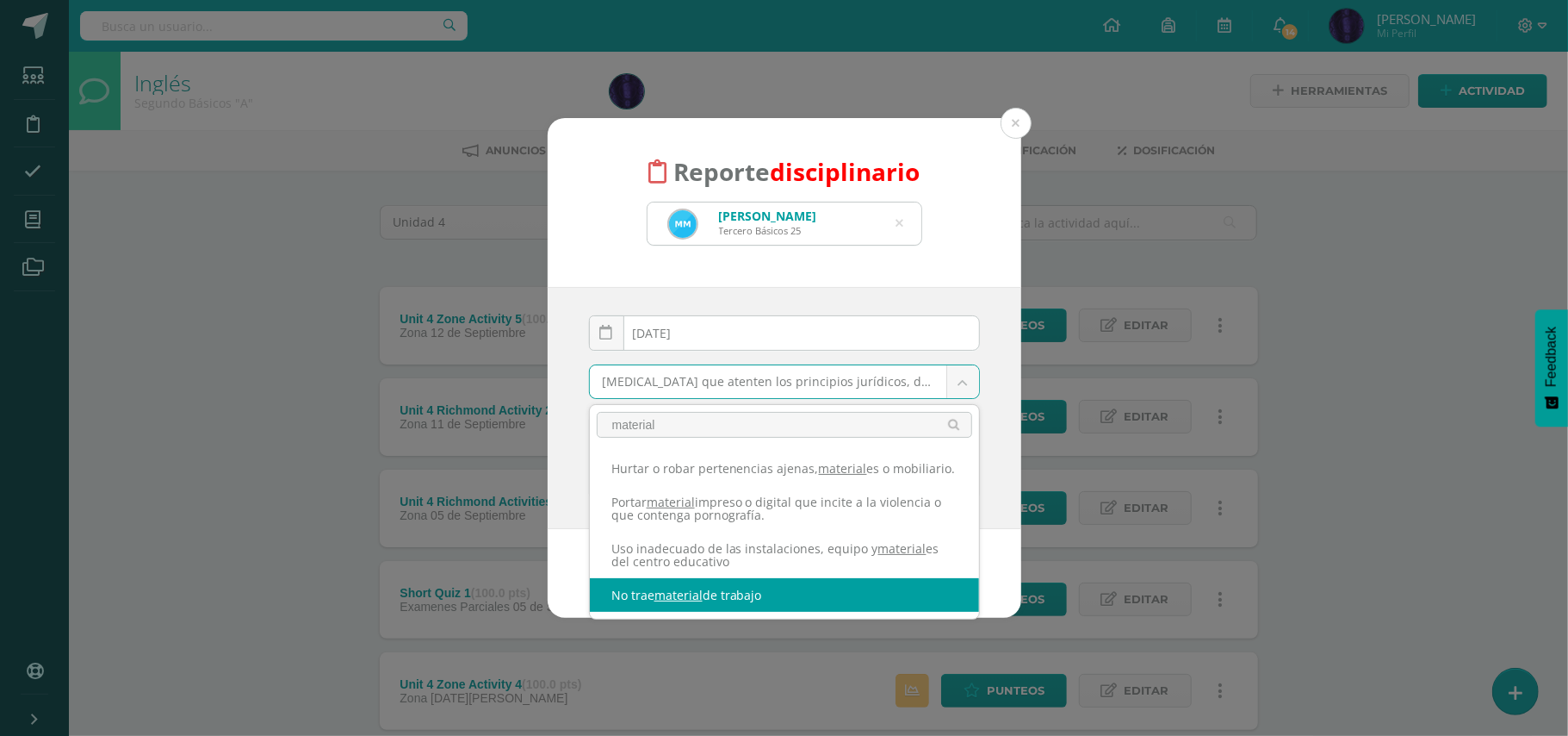
type input "material"
select select "42"
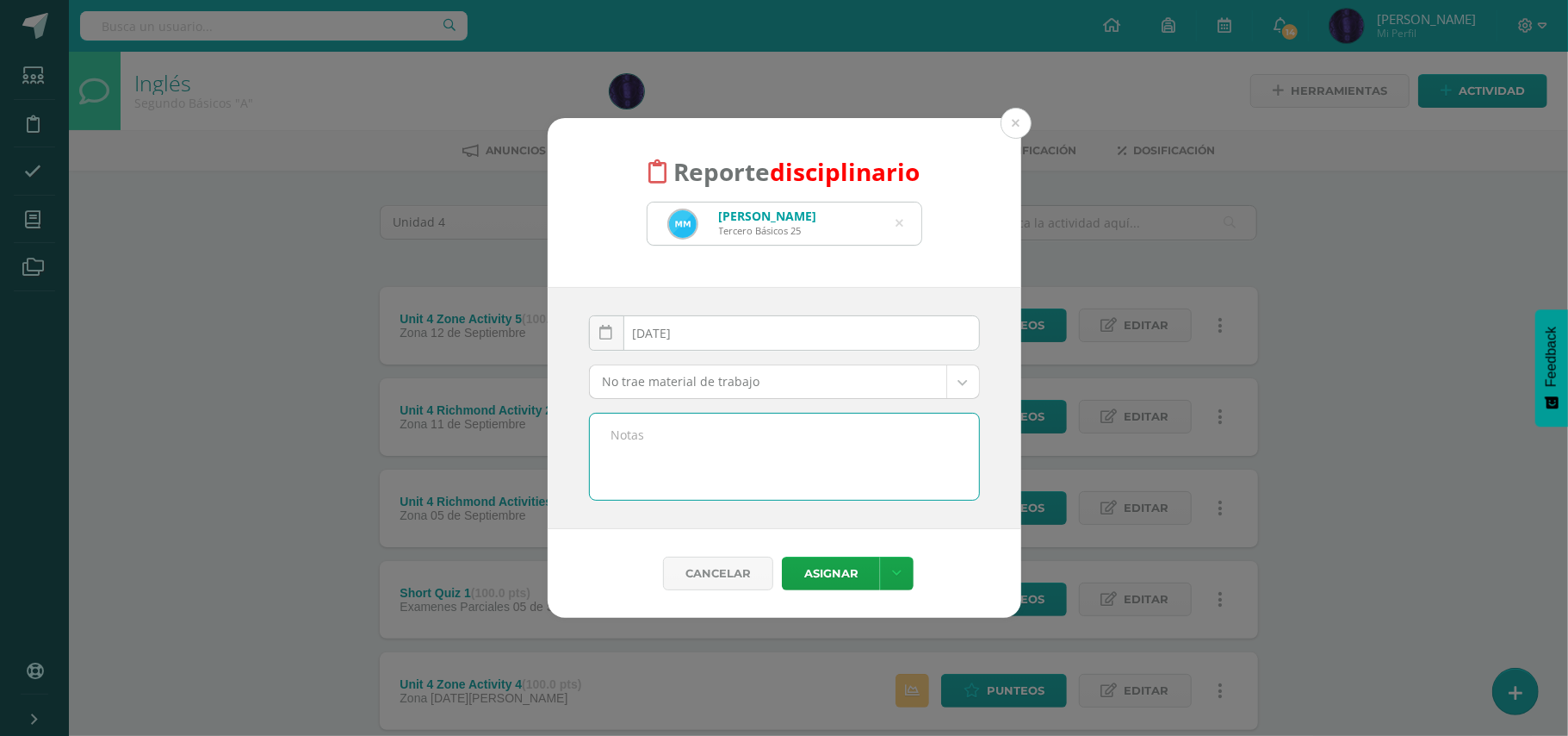
click at [723, 473] on textarea at bounding box center [785, 456] width 389 height 86
paste textarea "- No trajo material de trabajo( Diccionario) - No participo en clase."
drag, startPoint x: 759, startPoint y: 459, endPoint x: 539, endPoint y: 459, distance: 220.0
click at [539, 459] on div "Reporte disciplinario [PERSON_NAME] Tercero Básicos 25 [PERSON_NAME] [DATE] Sep…" at bounding box center [784, 368] width 1555 height 501
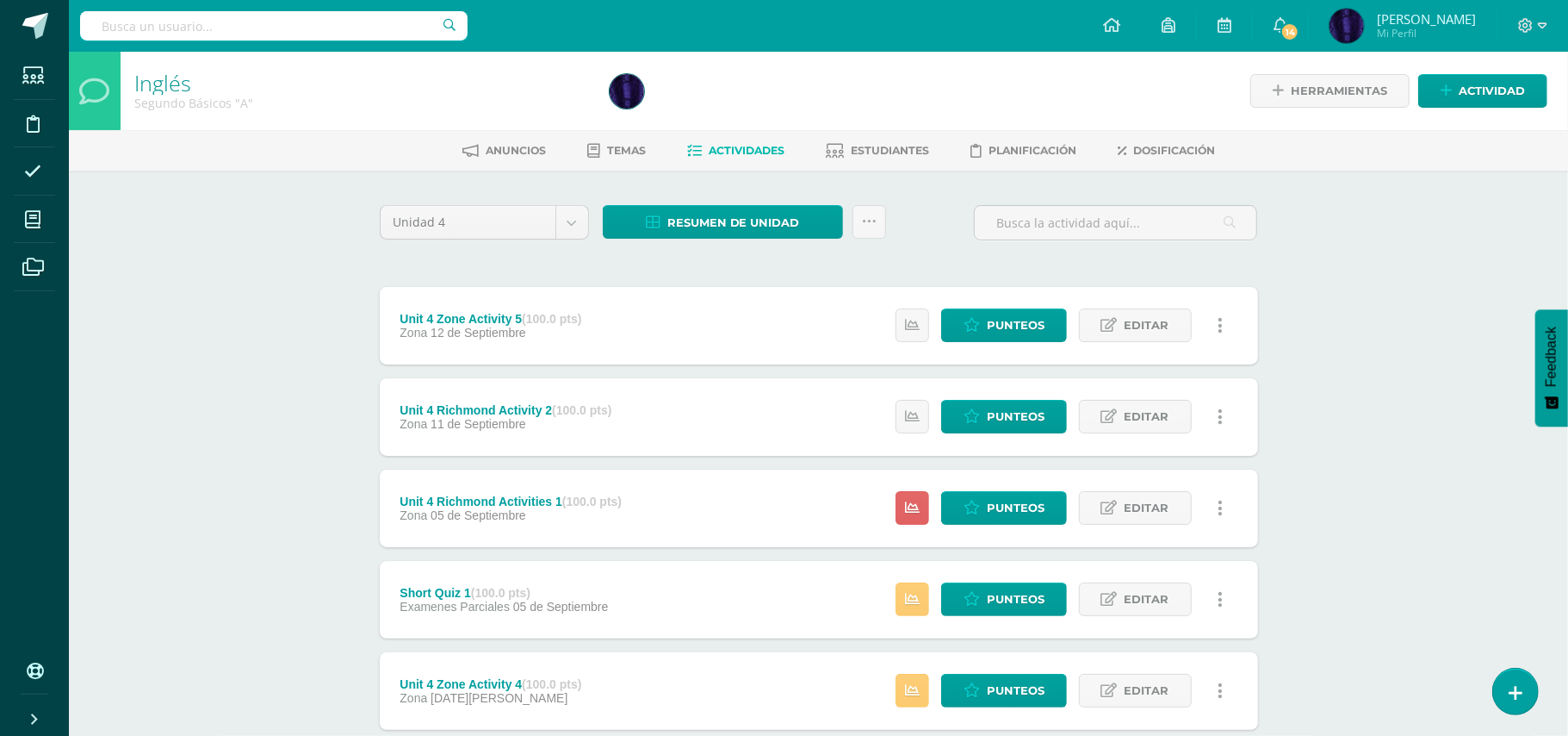
type textarea "- No trajo material de trabajo( Diccionario)"
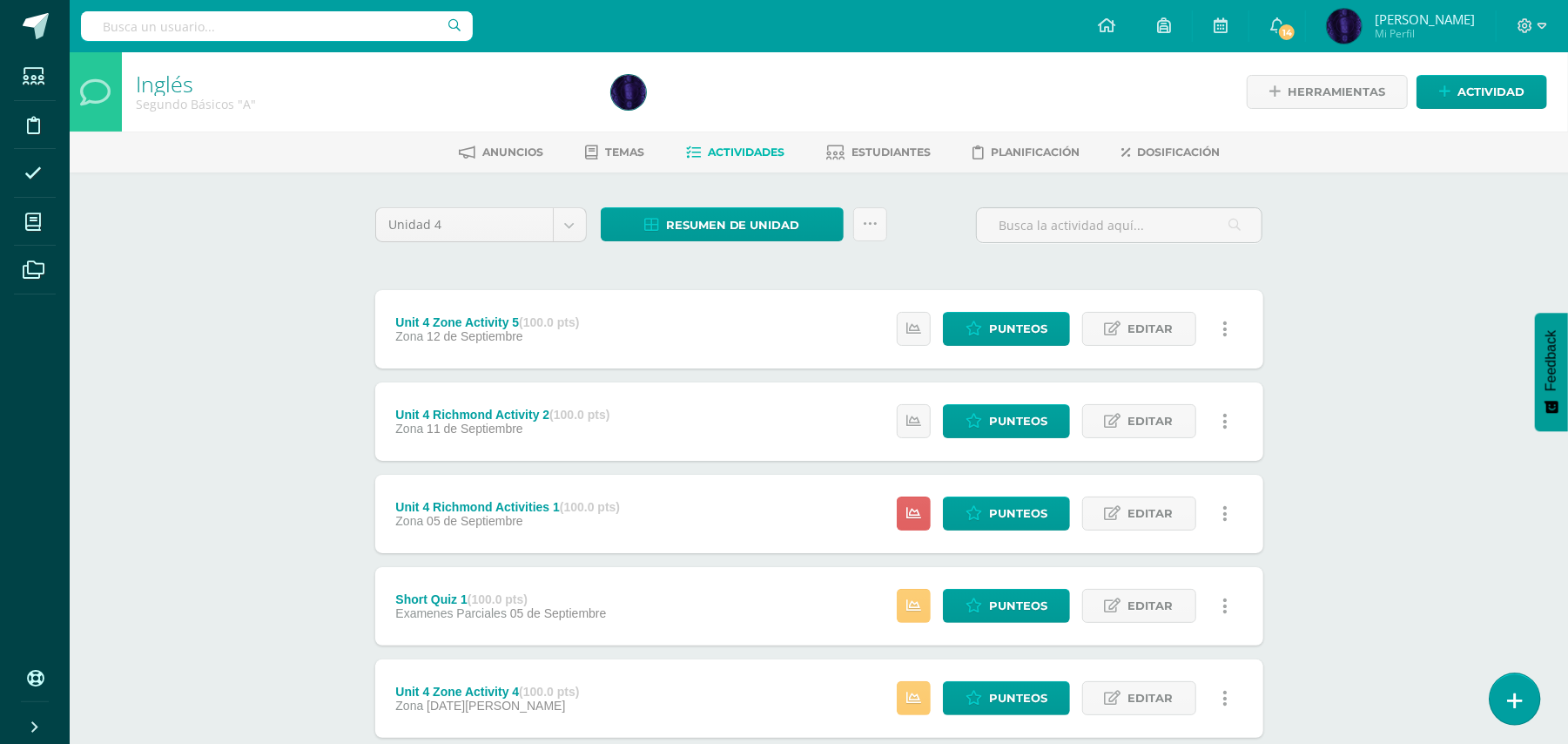
click at [1513, 693] on icon at bounding box center [1515, 701] width 16 height 20
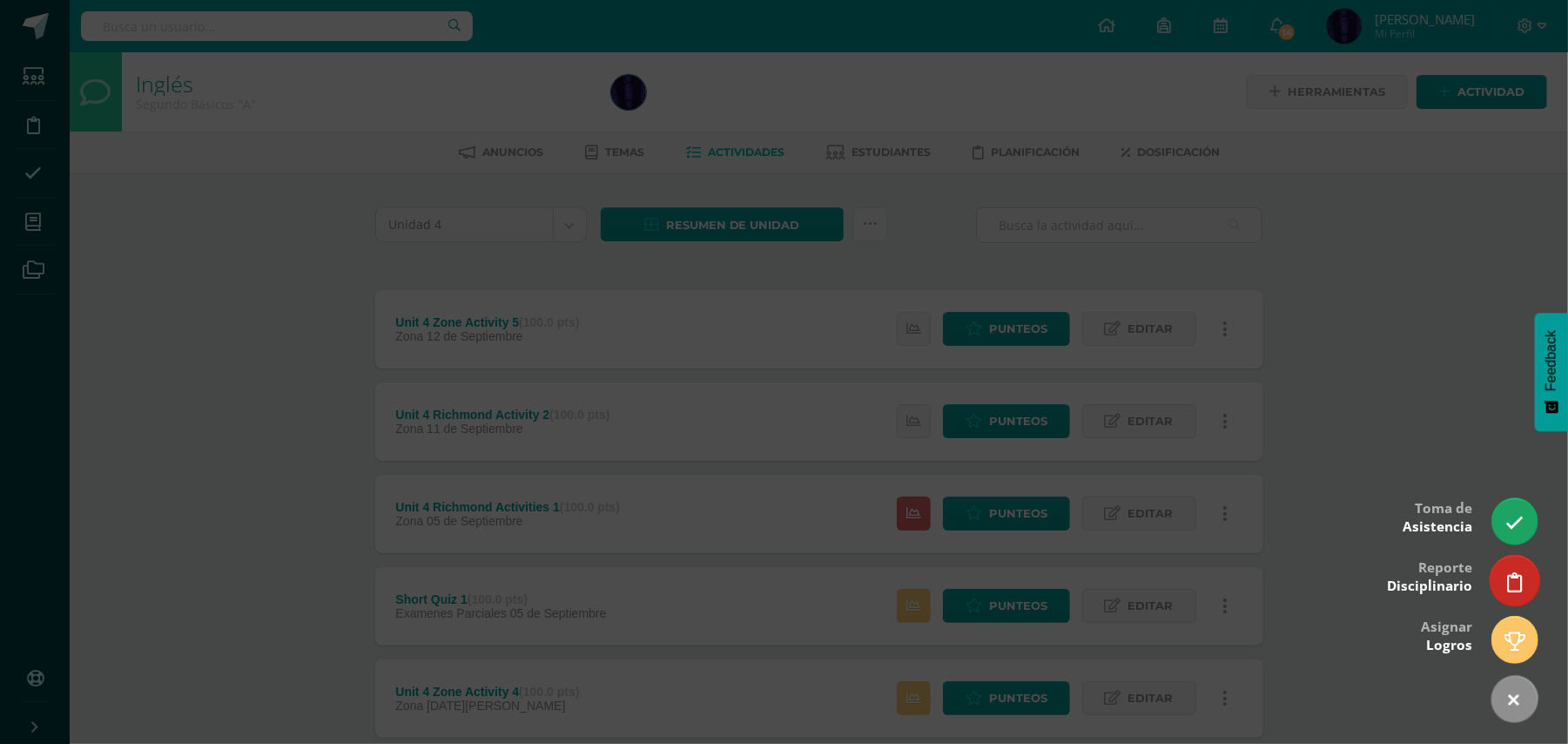
click at [1508, 572] on icon at bounding box center [1515, 582] width 16 height 20
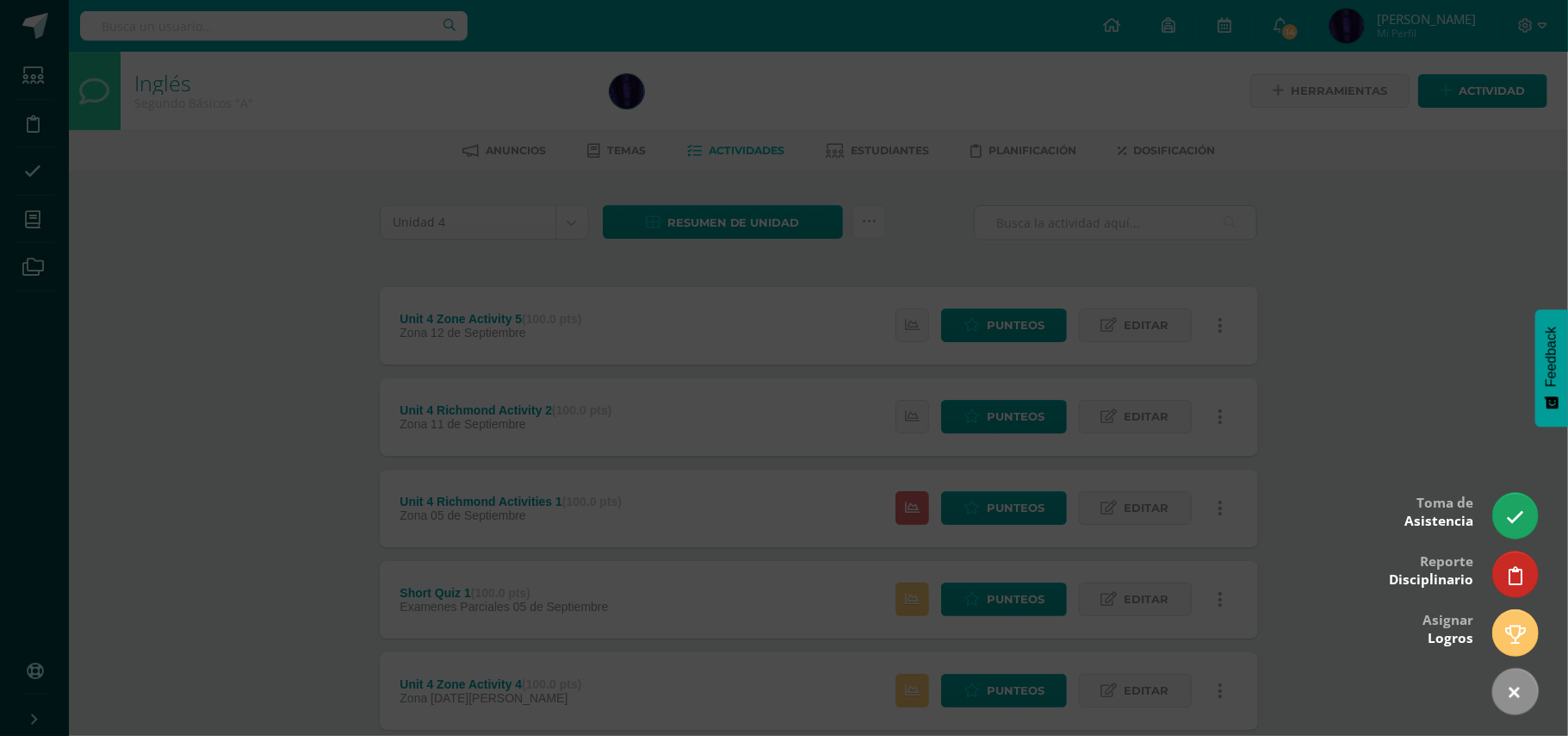
select select "42"
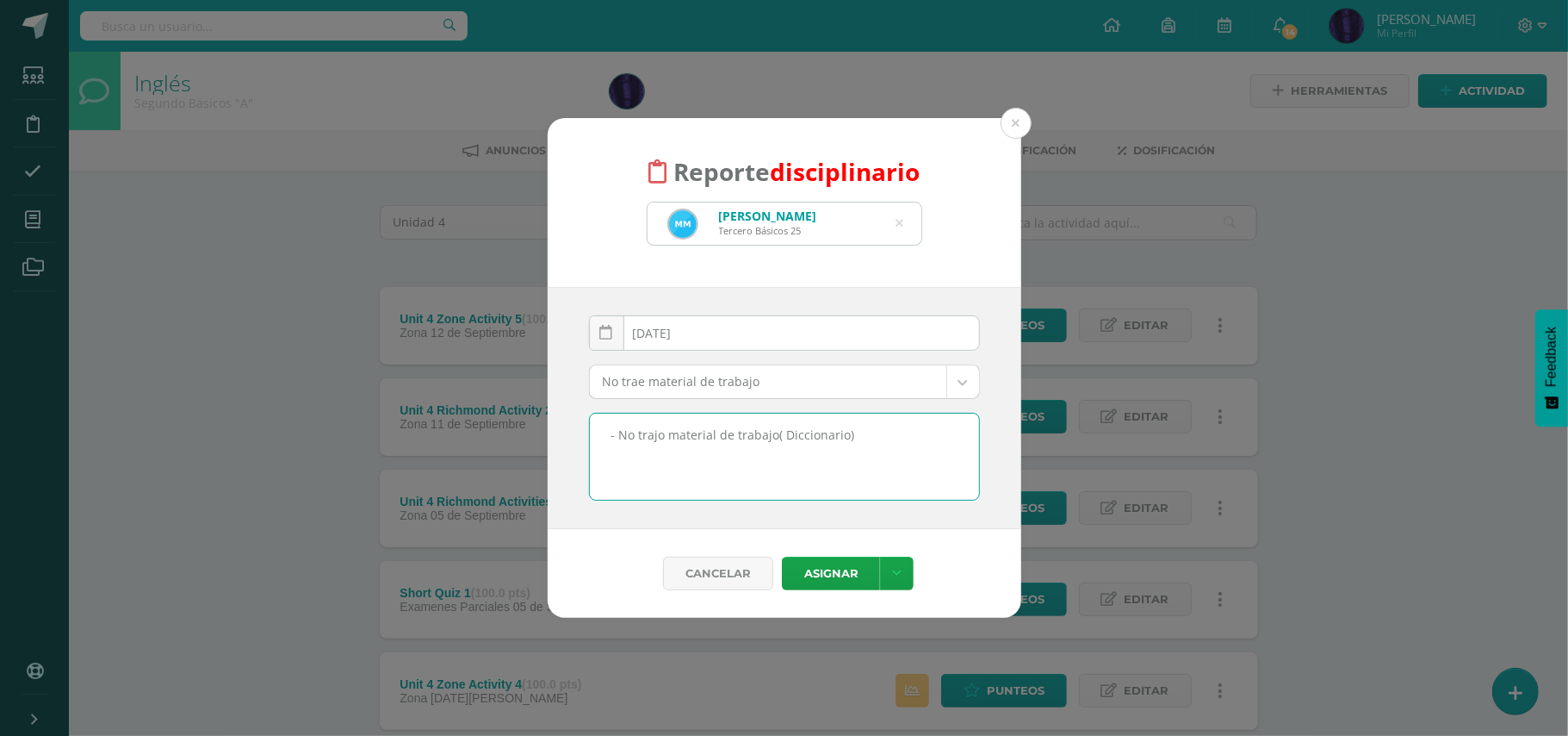
drag, startPoint x: 897, startPoint y: 449, endPoint x: 608, endPoint y: 438, distance: 289.2
click at [608, 438] on textarea "- No trajo material de trabajo( Diccionario)" at bounding box center [785, 456] width 389 height 86
click at [825, 574] on button "Asignar" at bounding box center [831, 573] width 98 height 33
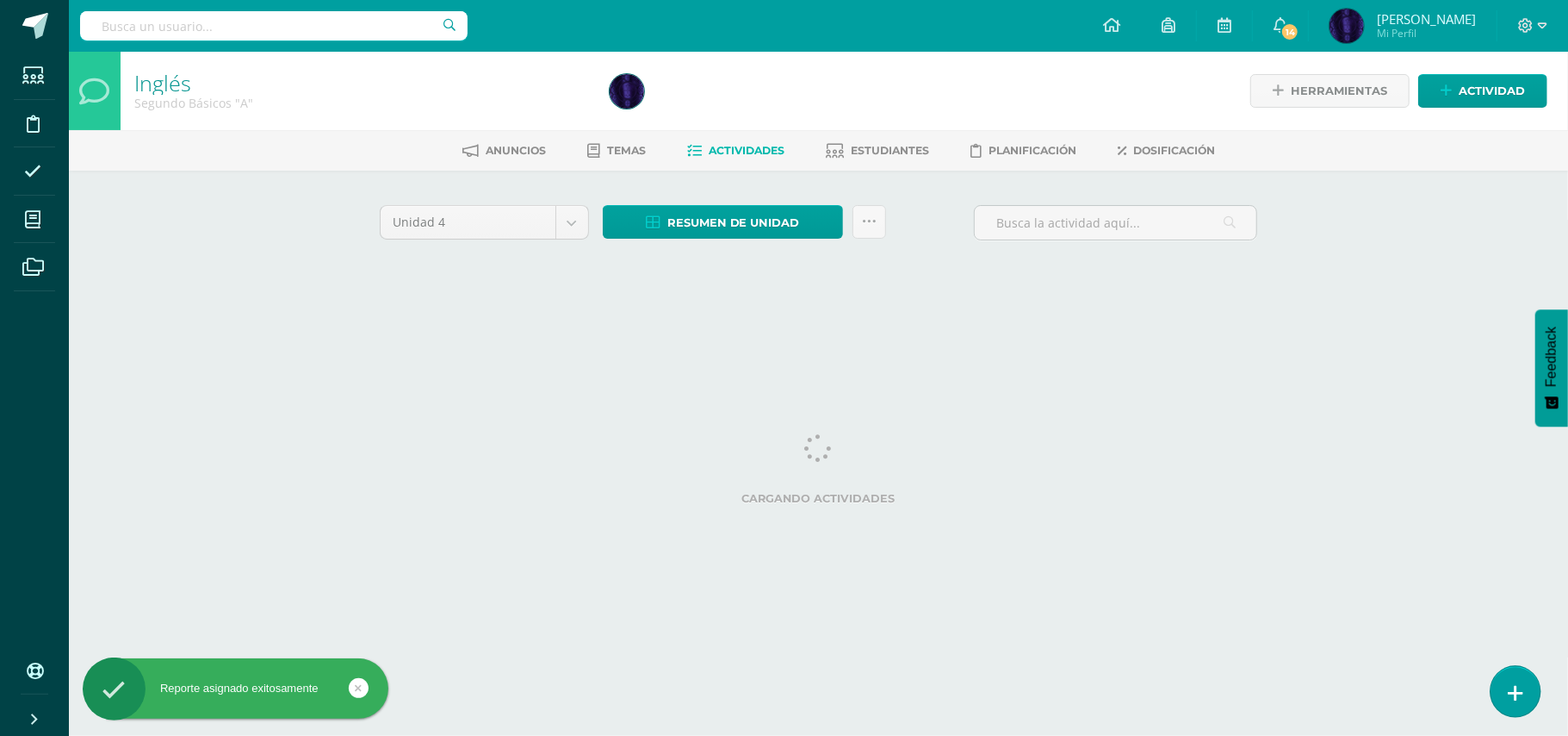
click at [1500, 691] on link at bounding box center [1515, 690] width 49 height 50
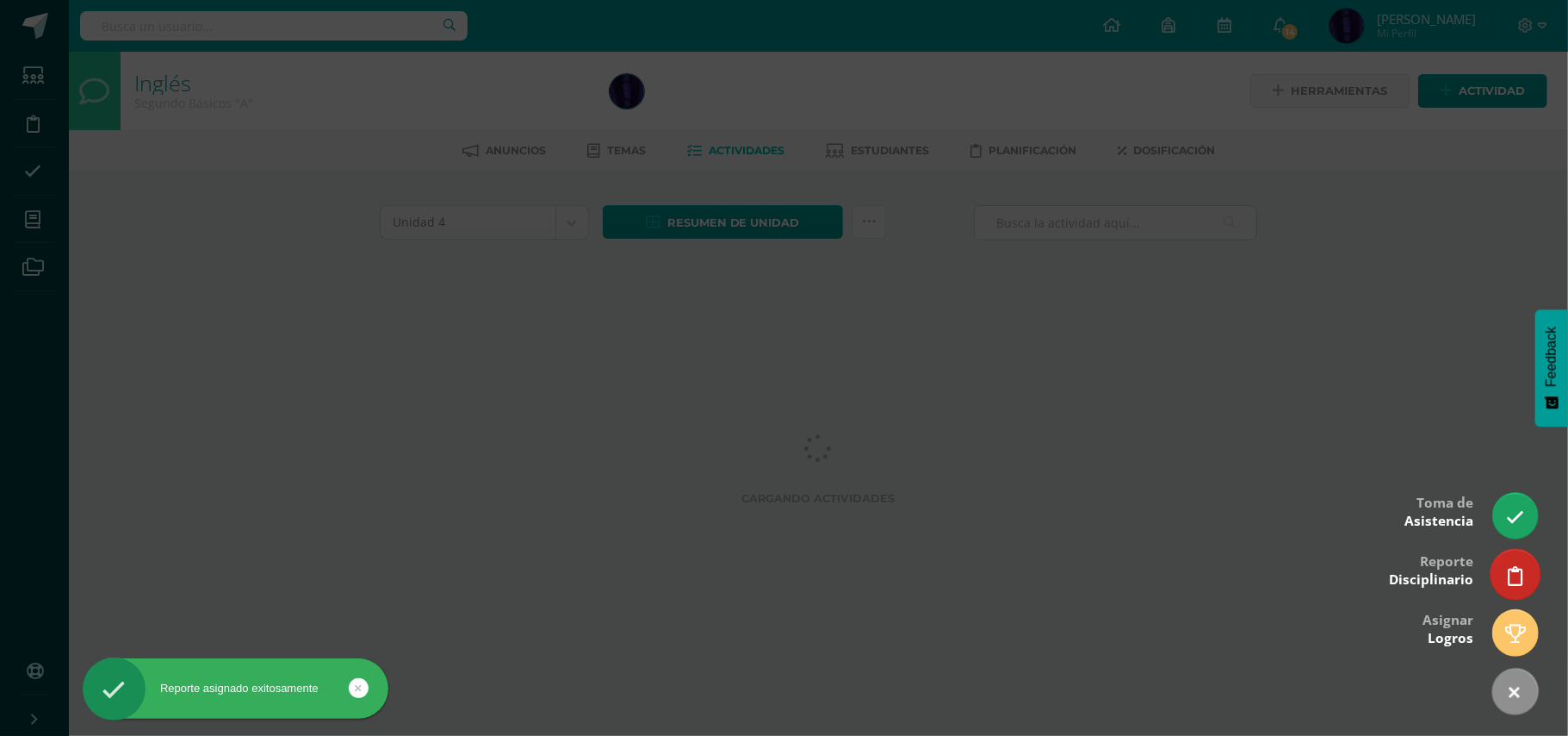
click at [1515, 572] on icon at bounding box center [1516, 575] width 16 height 20
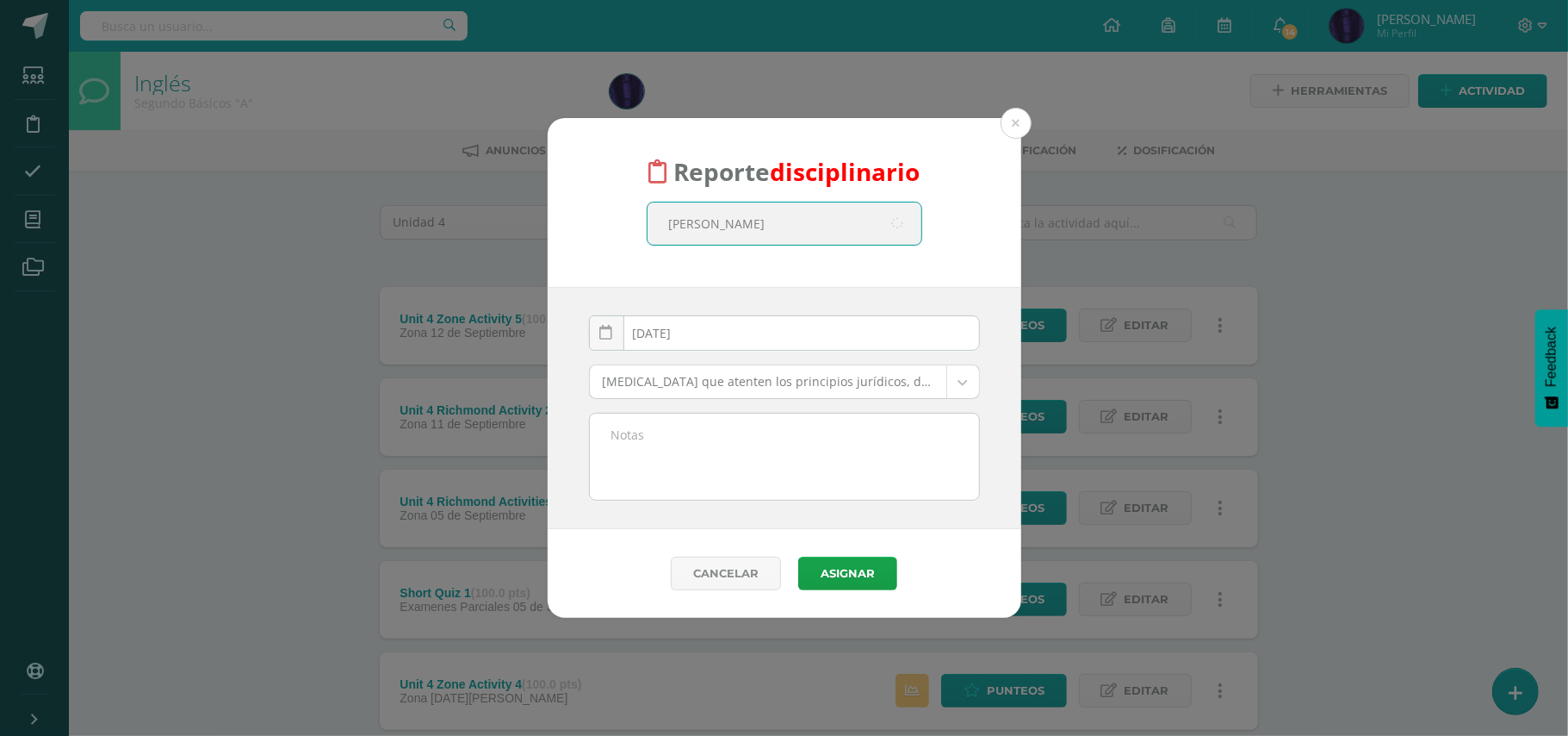
type input "[PERSON_NAME]"
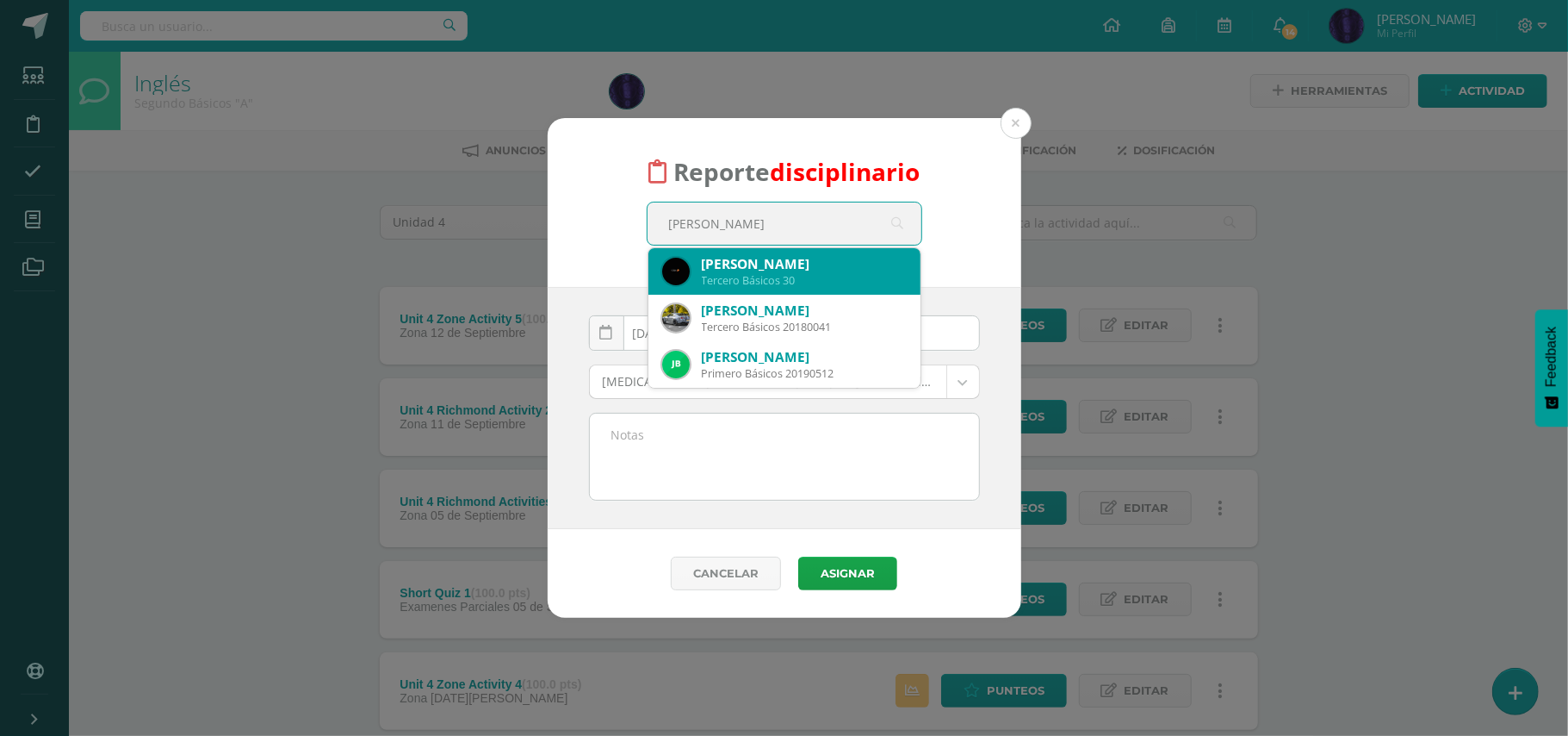
click at [742, 265] on div "[PERSON_NAME]" at bounding box center [804, 264] width 205 height 18
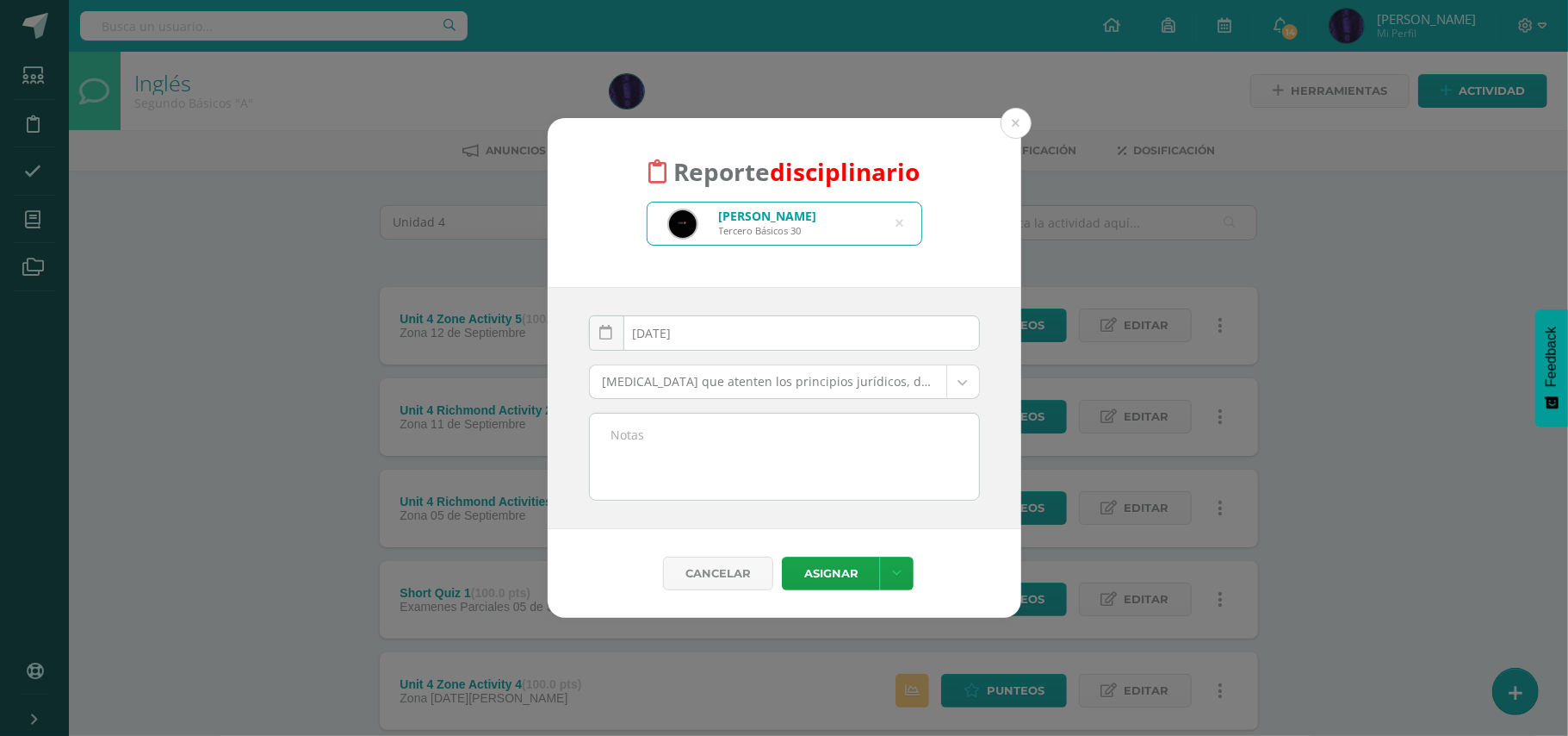
click at [690, 382] on body "Reporte disciplinario [PERSON_NAME] Básicos 30 [PERSON_NAME] ch [DATE] Septembe…" at bounding box center [784, 559] width 1568 height 1118
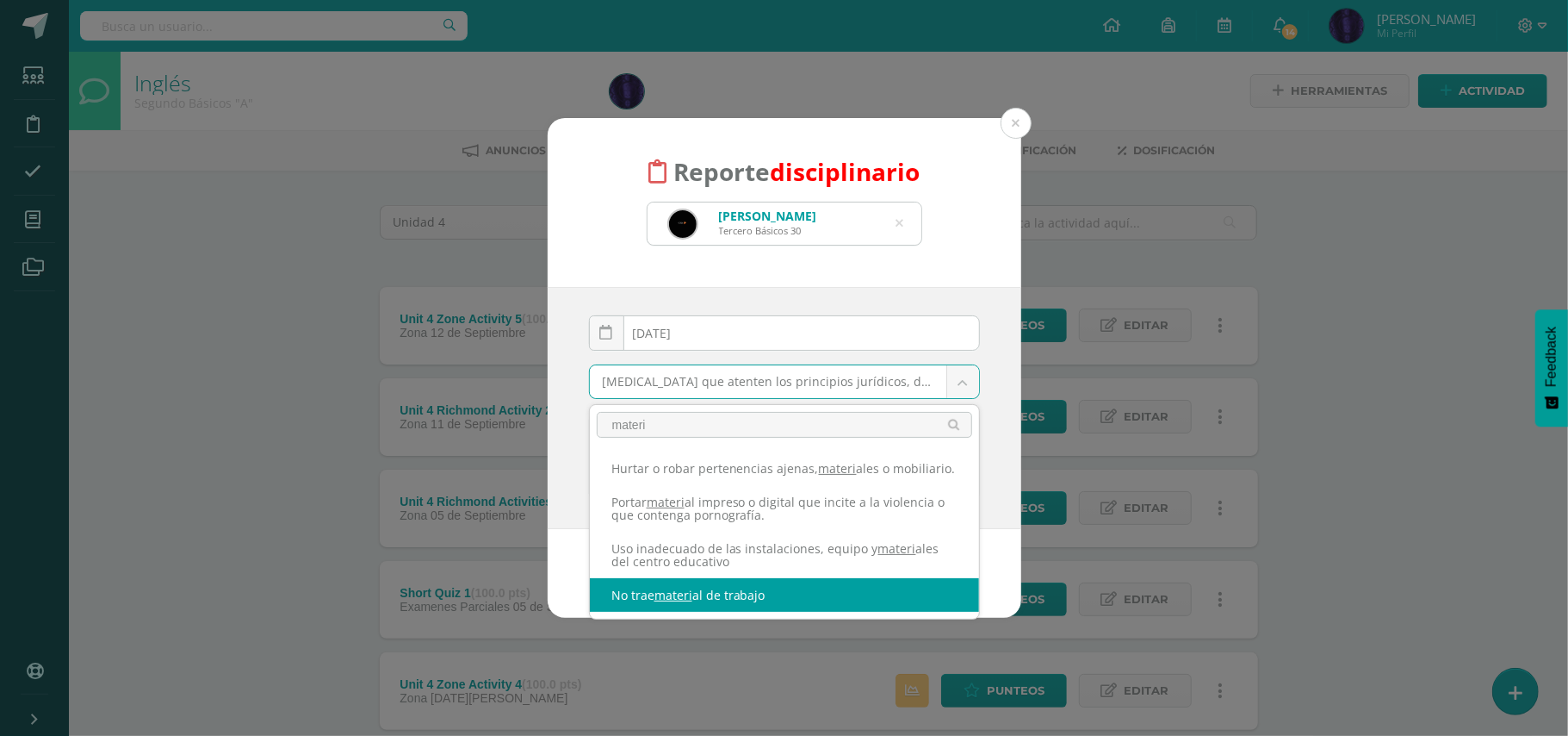
type input "materi"
select select "42"
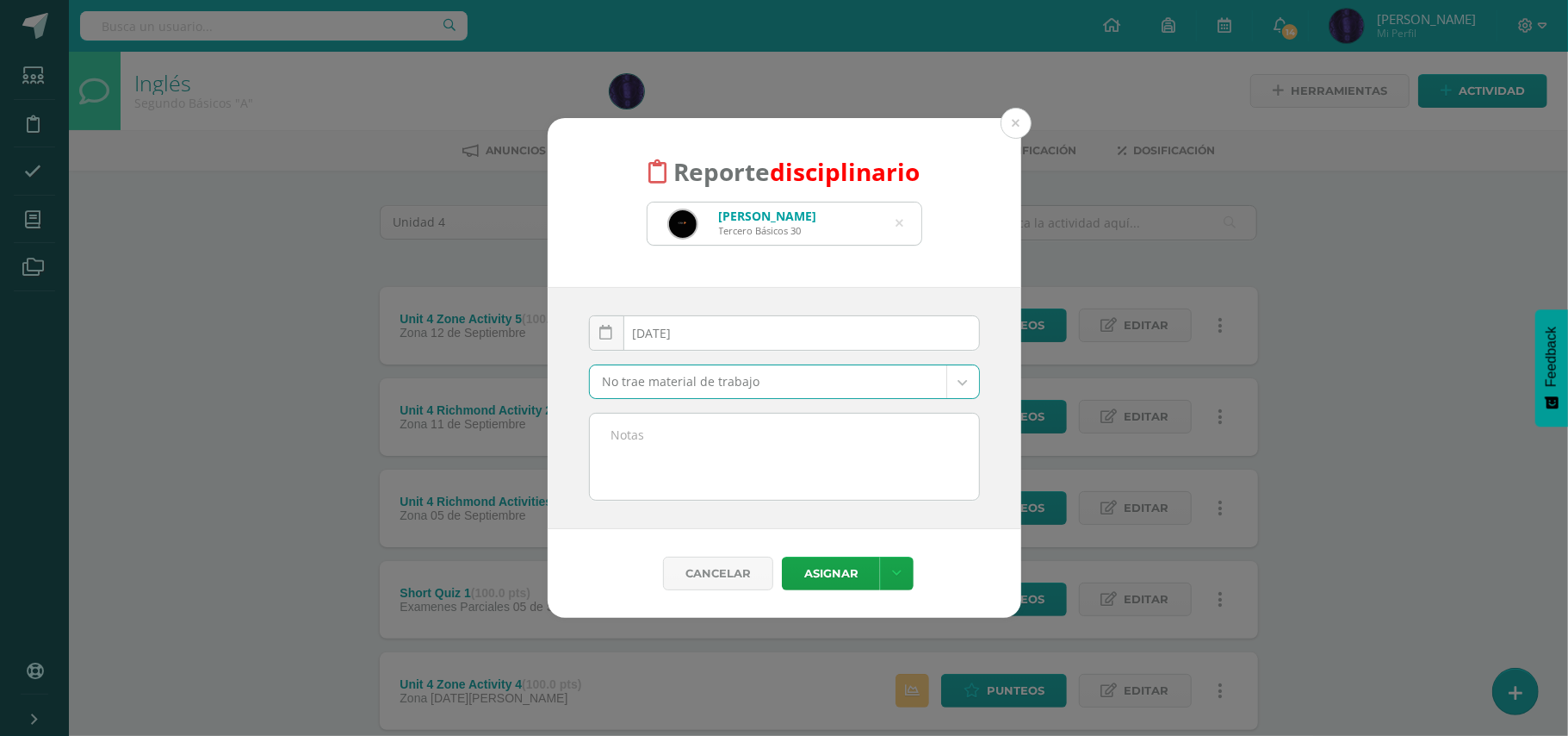
click at [715, 472] on textarea at bounding box center [785, 456] width 389 height 86
paste textarea "- No trajo material de trabajo( Diccionario)"
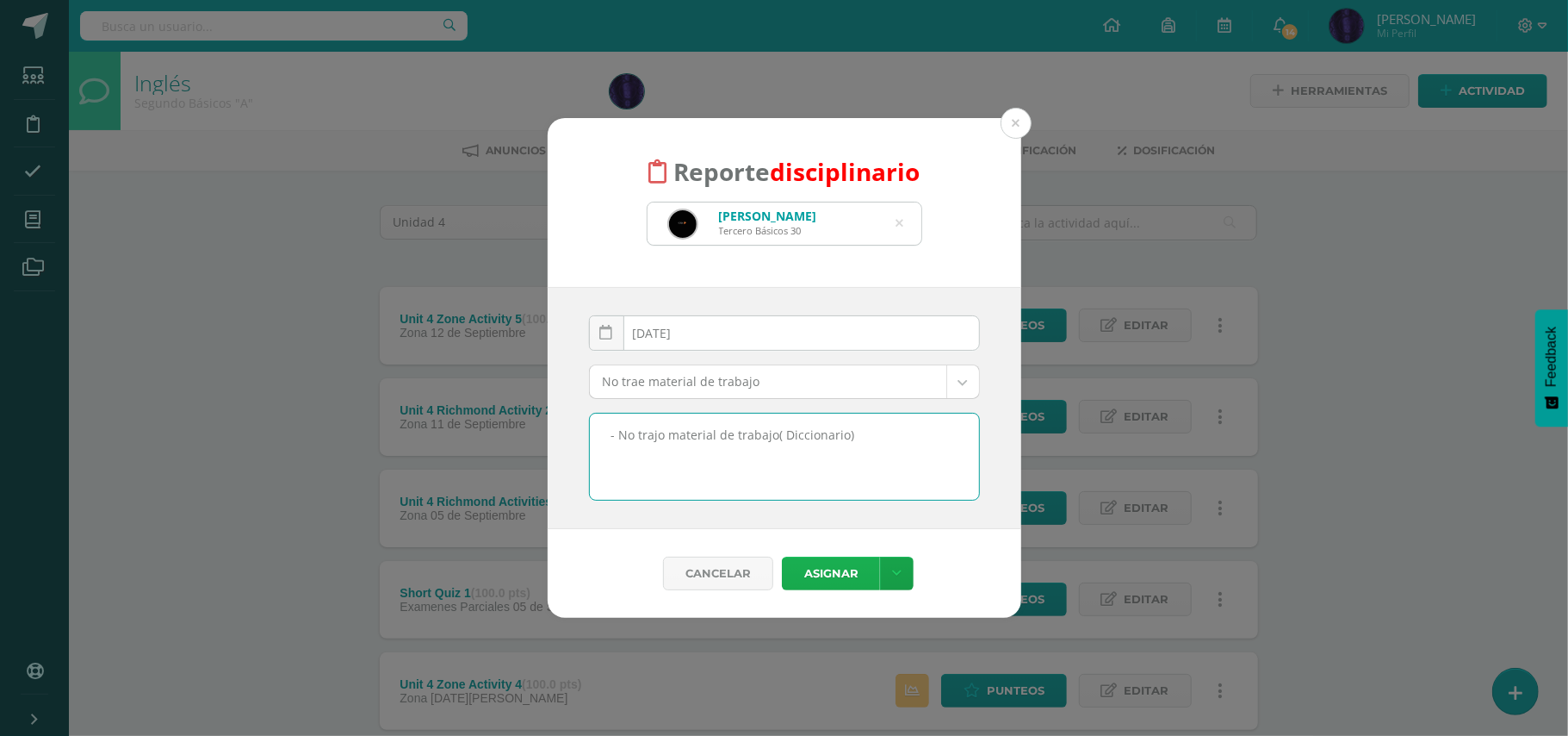
type textarea "- No trajo material de trabajo( Diccionario)"
click at [831, 567] on button "Asignar" at bounding box center [831, 573] width 98 height 33
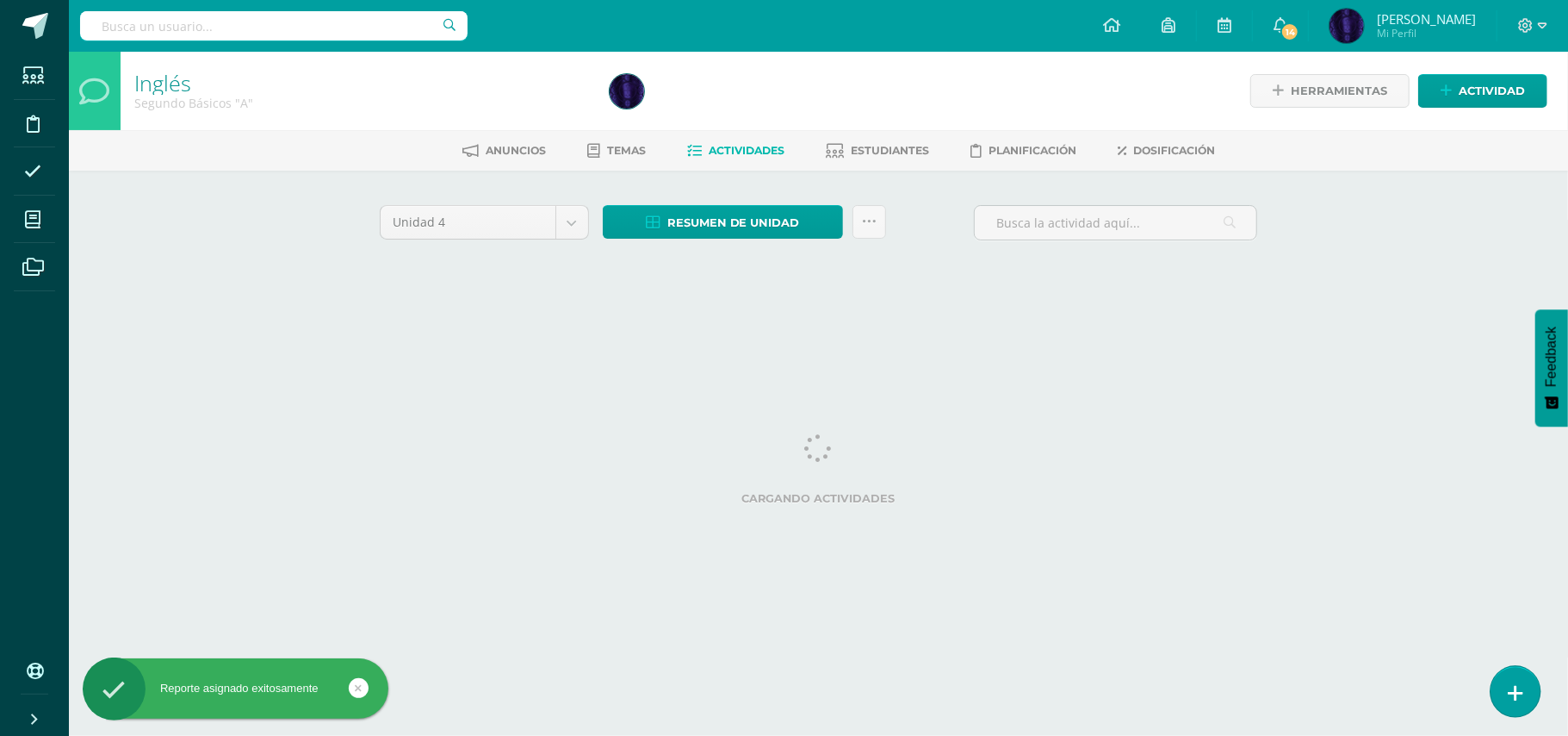
click at [1502, 677] on link at bounding box center [1515, 690] width 49 height 50
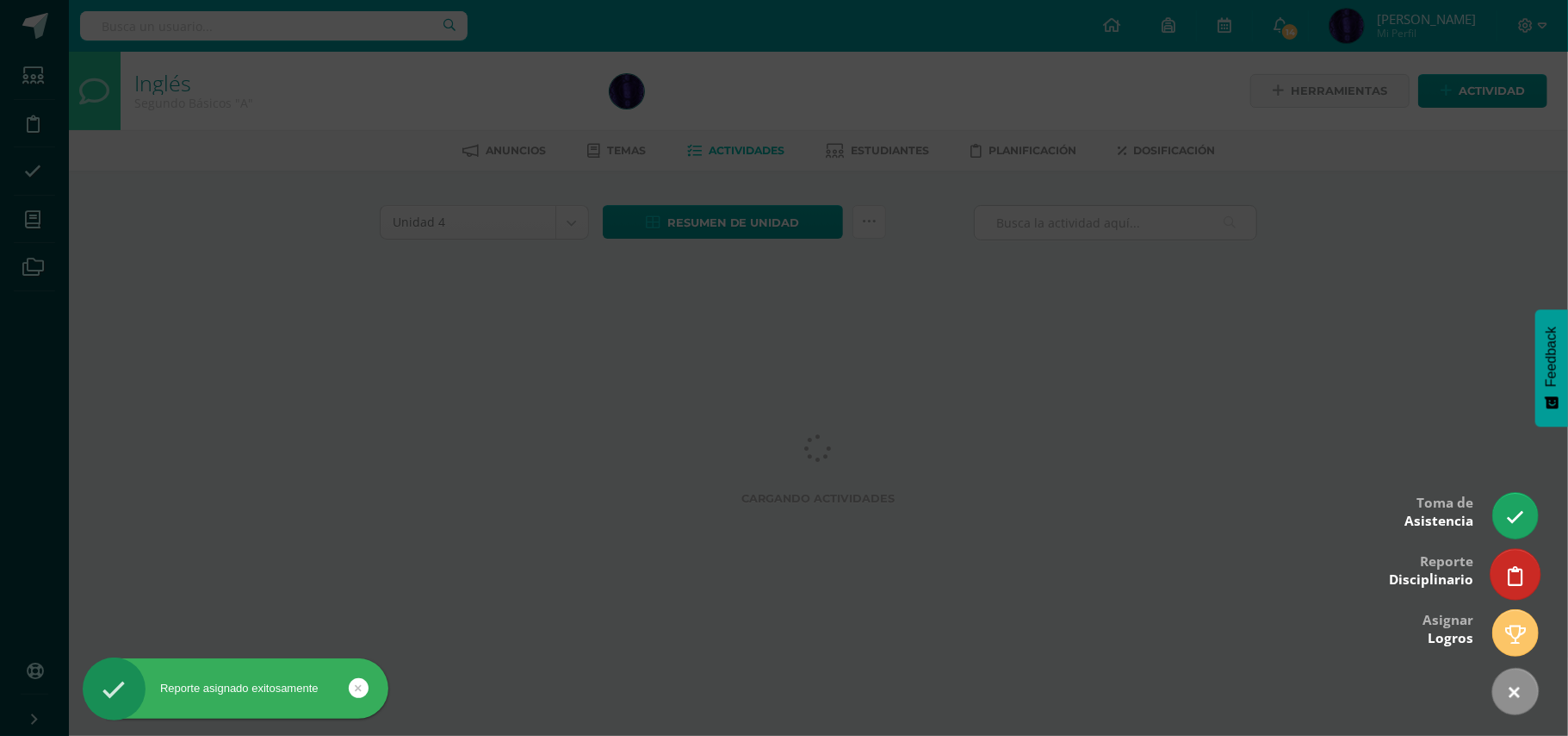
click at [1522, 570] on icon at bounding box center [1516, 575] width 16 height 20
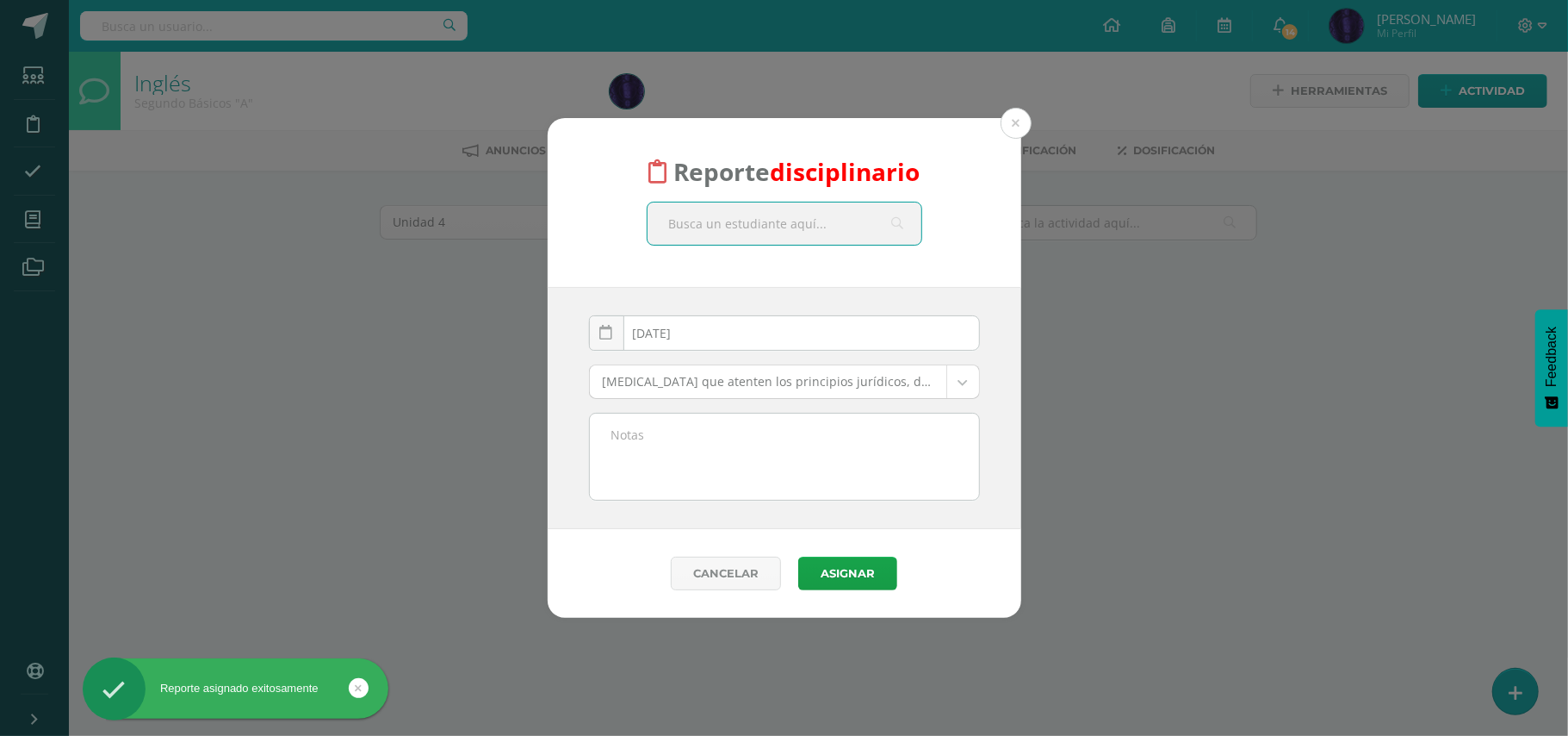
click at [723, 222] on input "text" at bounding box center [785, 224] width 274 height 42
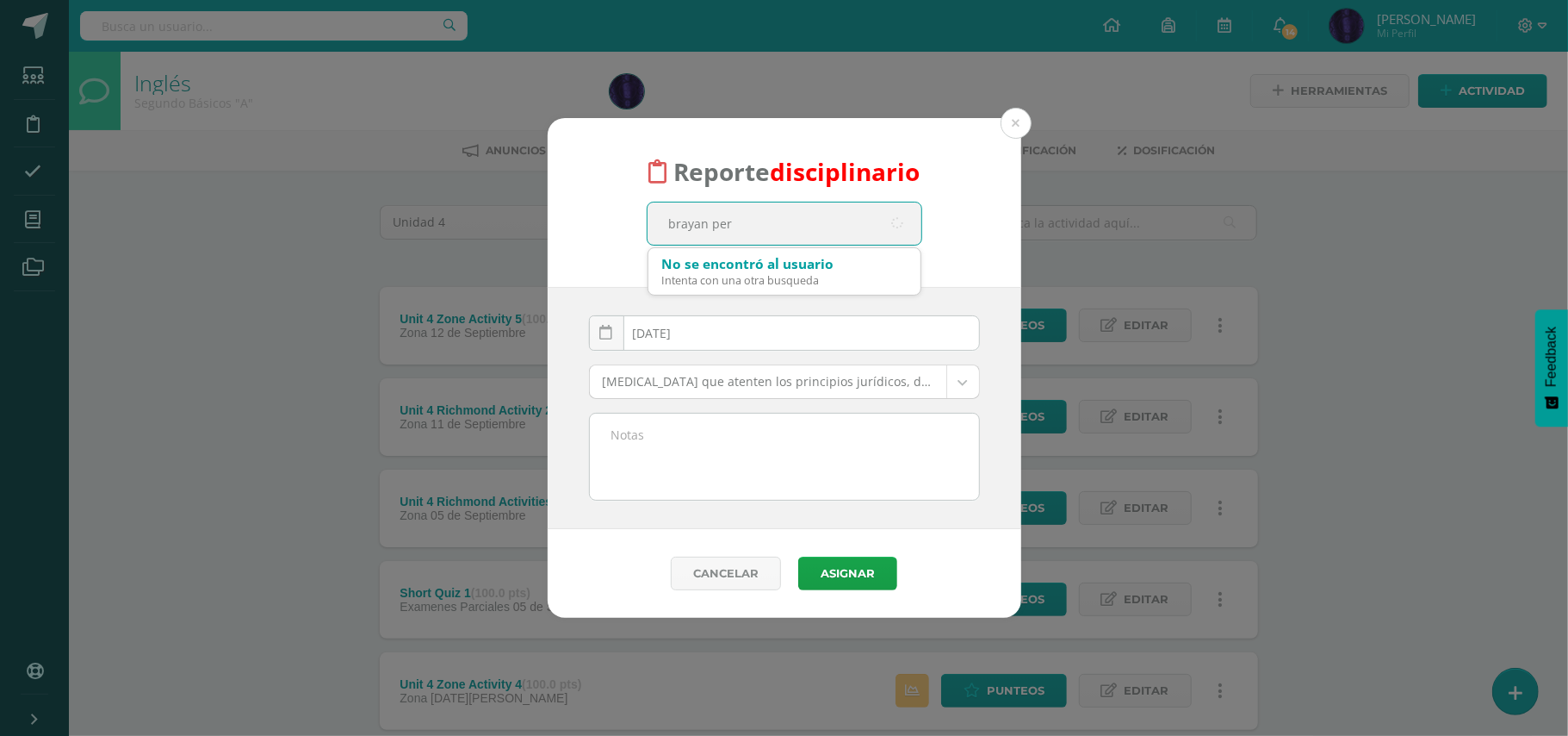
type input "[PERSON_NAME]"
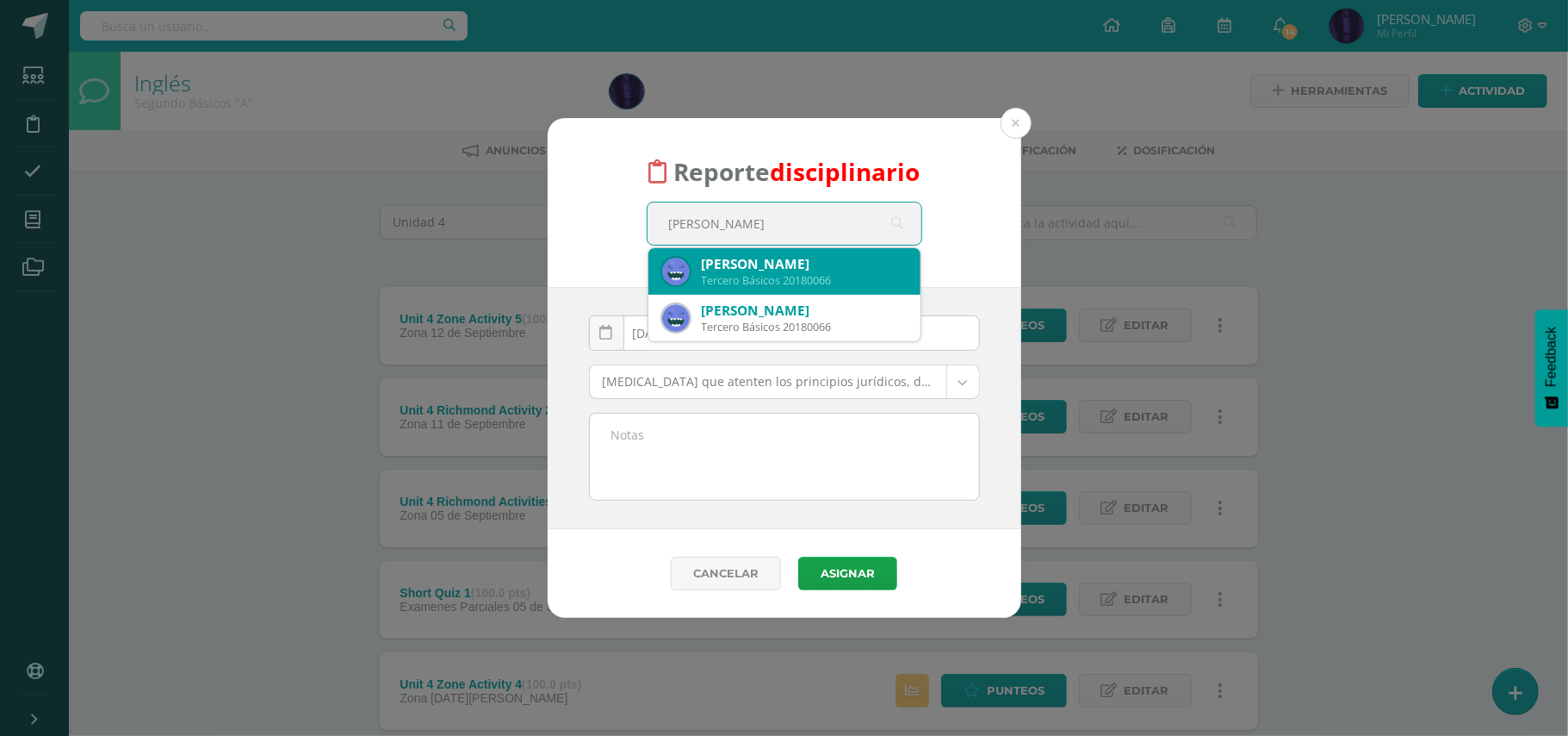
click at [776, 290] on div "Brayan Roberto Pereira Chow Tercero Básicos 20180066" at bounding box center [784, 271] width 245 height 46
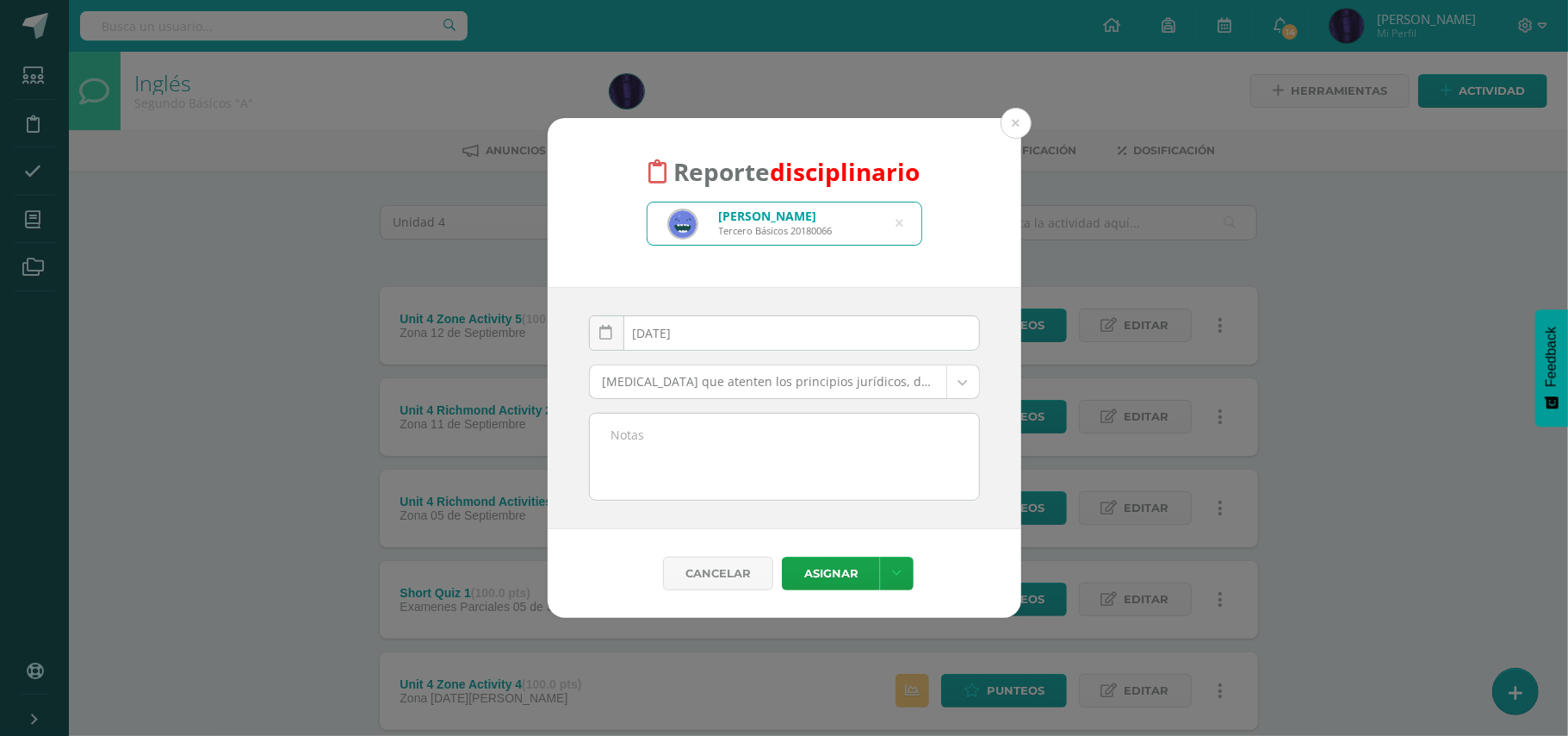
click at [695, 453] on textarea at bounding box center [785, 456] width 389 height 86
paste textarea "- No trajo material de trabajo( Diccionario)"
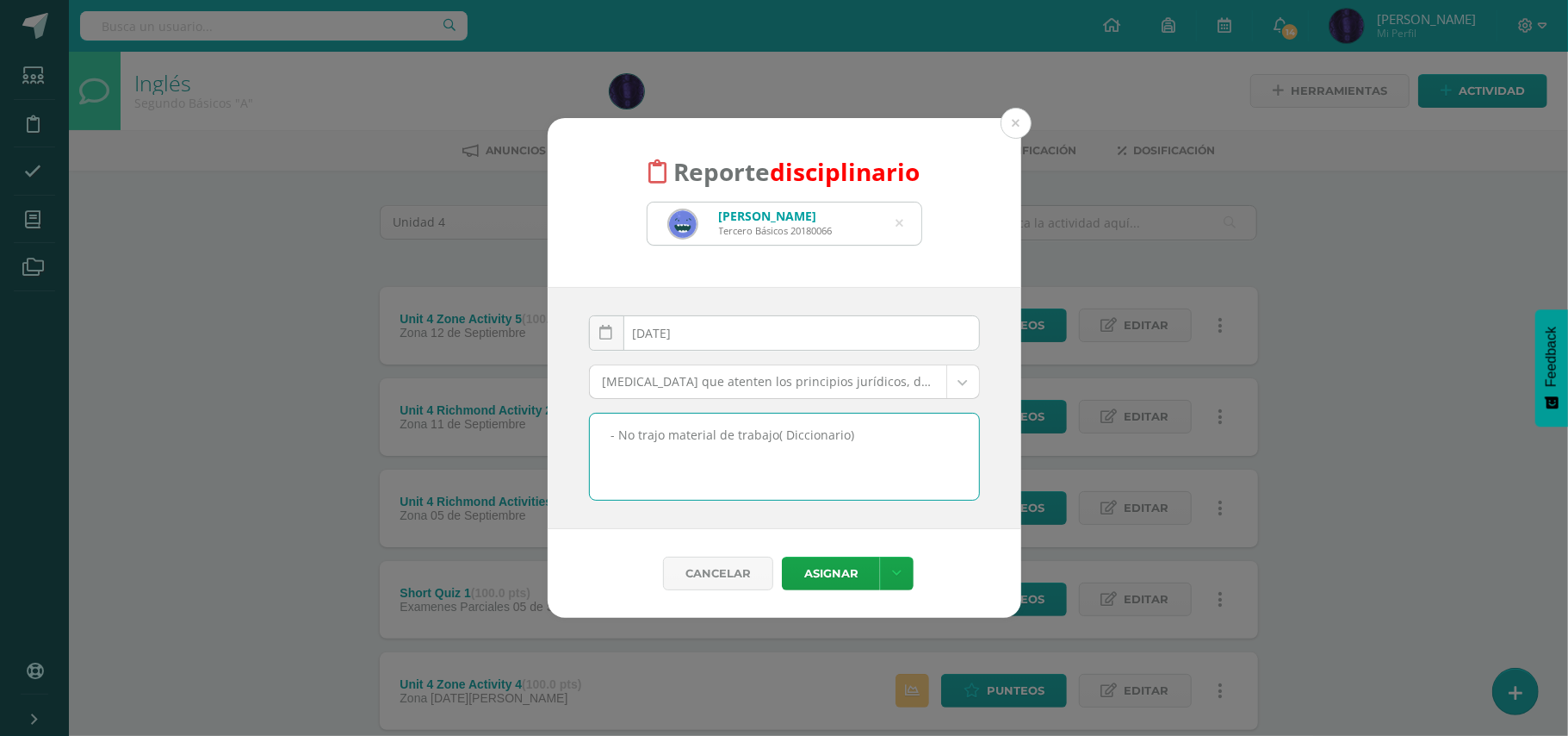
type textarea "- No trajo material de trabajo( Diccionario)"
click at [708, 373] on body "Reporte disciplinario Brayan Roberto Pereira Chow Tercero Básicos 20180066 bray…" at bounding box center [784, 559] width 1568 height 1118
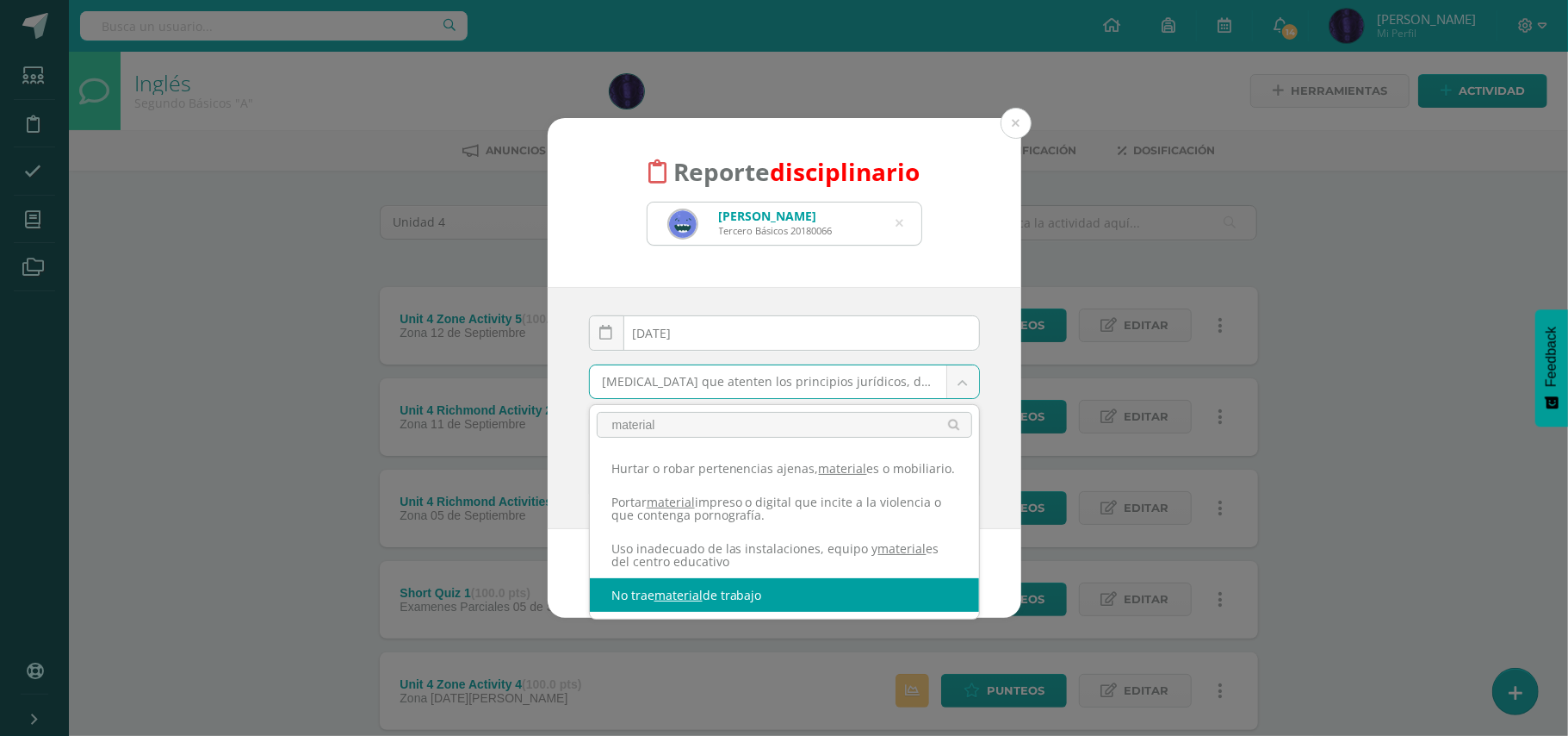
type input "material"
select select "42"
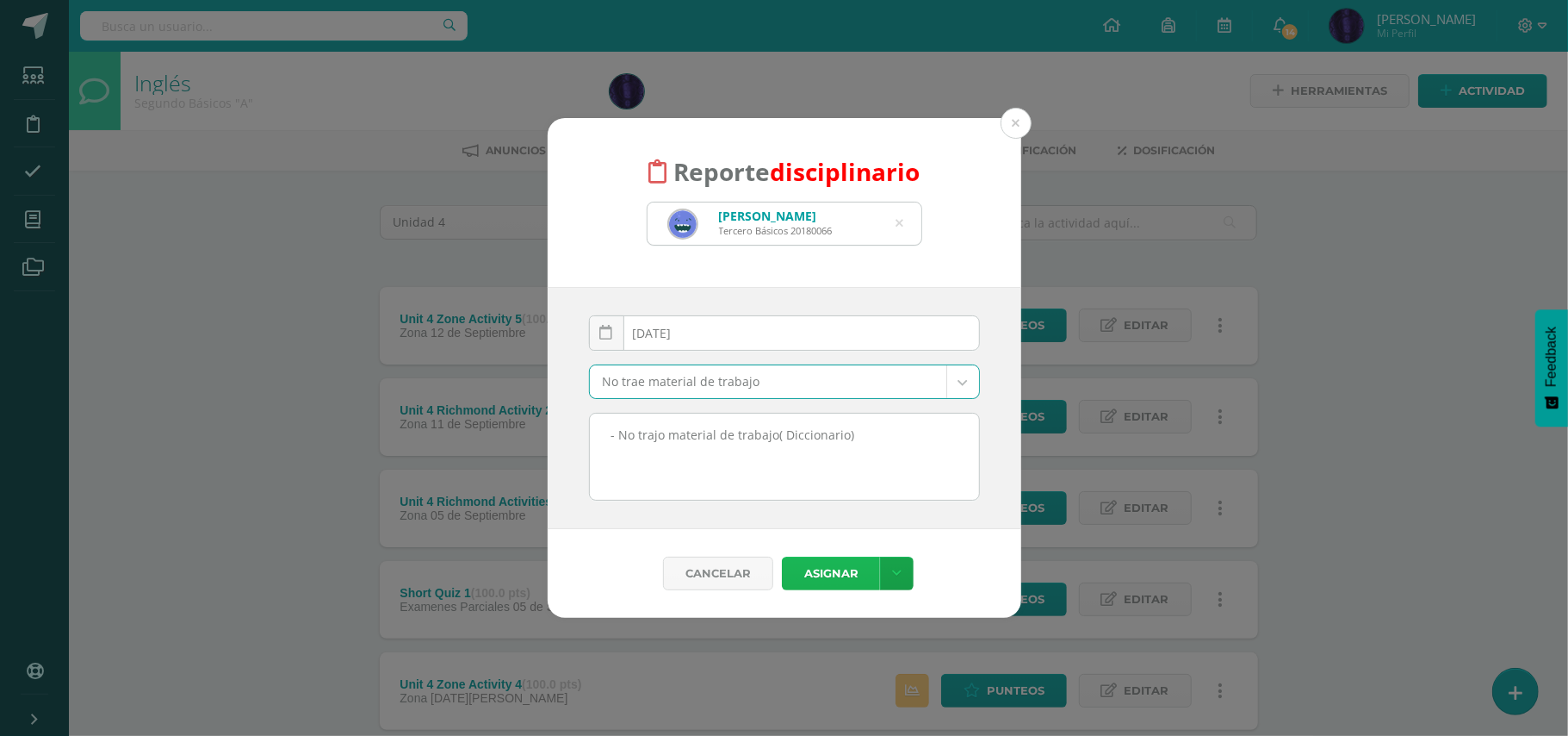
click at [831, 583] on button "Asignar" at bounding box center [831, 573] width 98 height 33
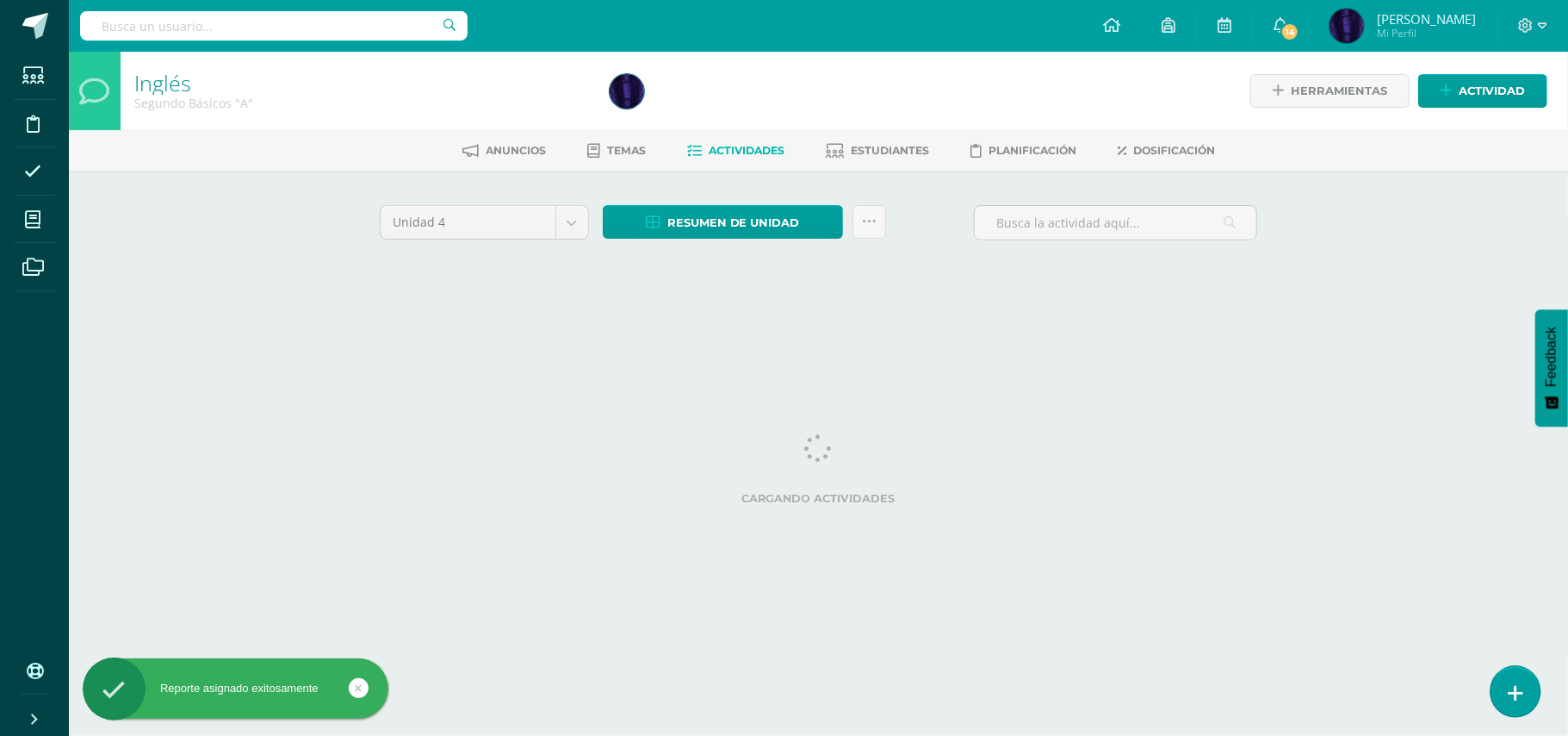
click at [1503, 693] on link at bounding box center [1515, 690] width 49 height 50
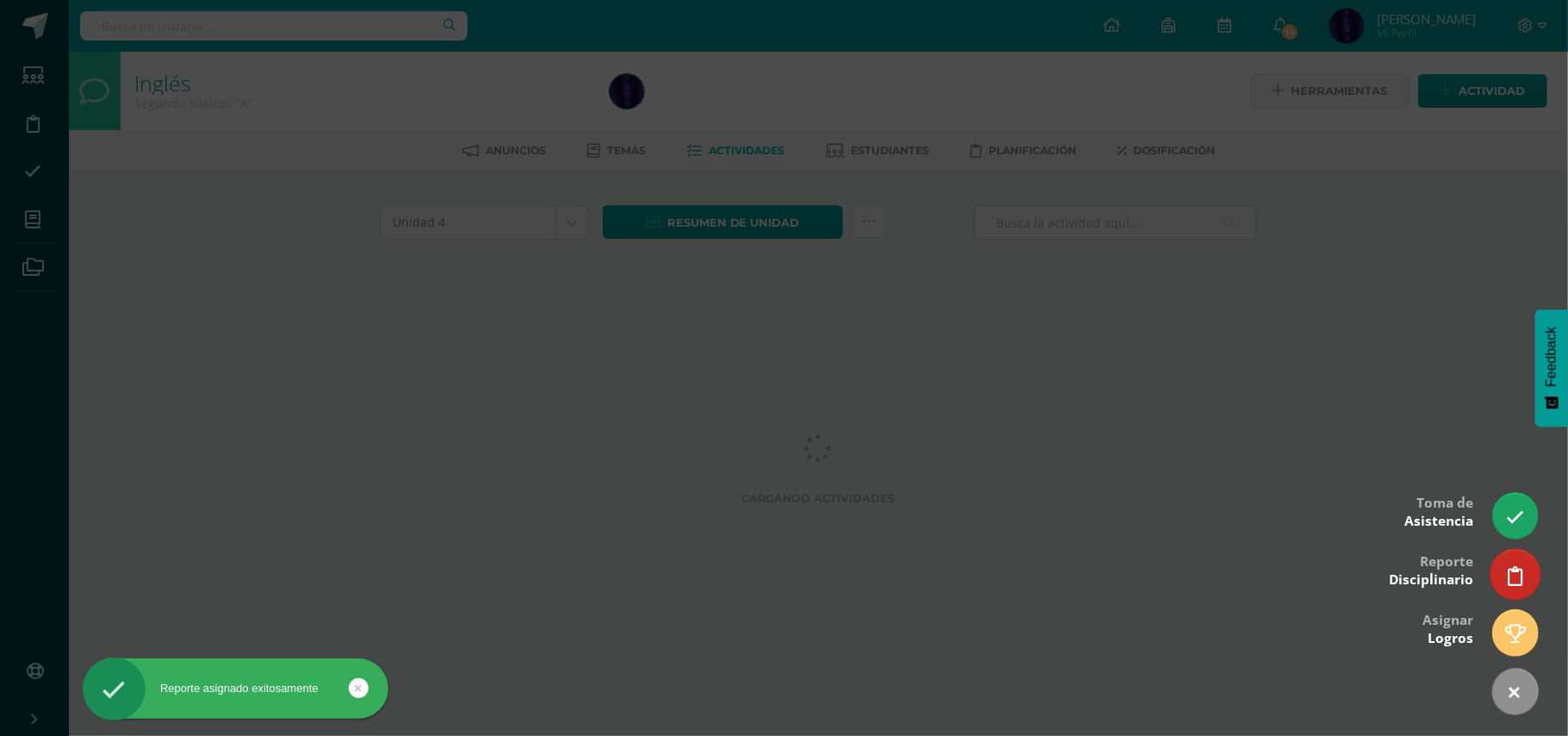
click at [1515, 577] on icon at bounding box center [1516, 575] width 16 height 20
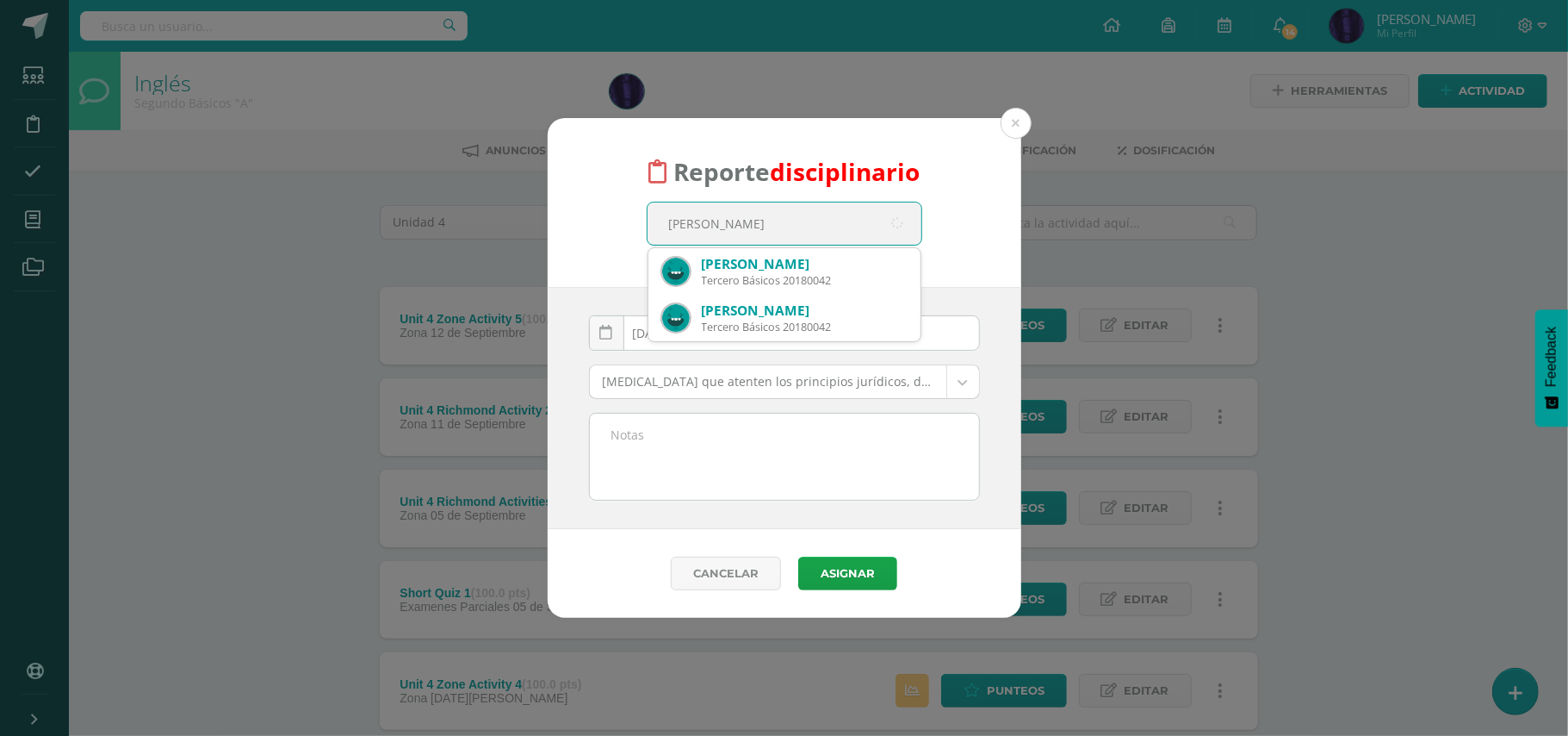
type input "lilian contre"
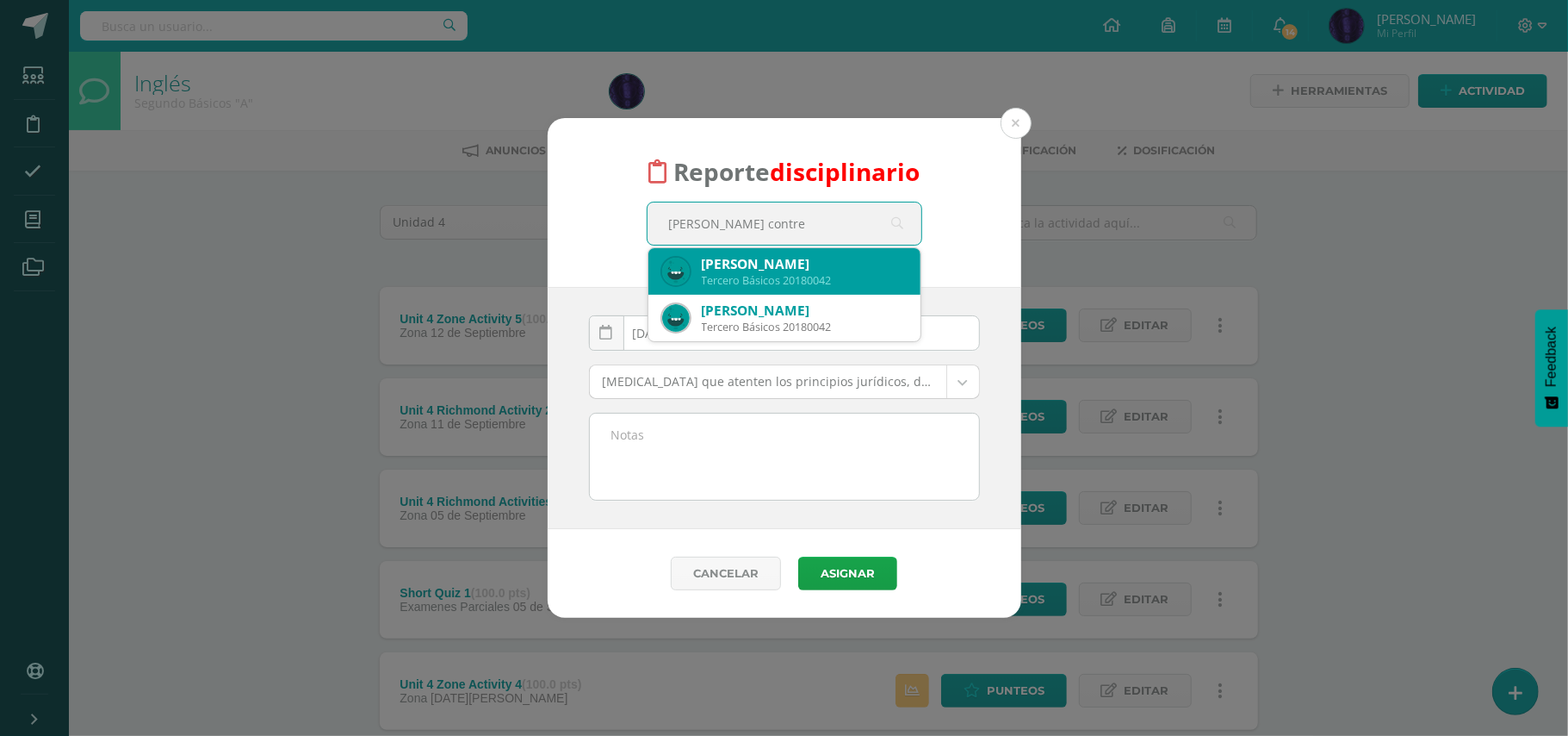
click at [751, 273] on div "Tercero Básicos 20180042" at bounding box center [804, 280] width 205 height 15
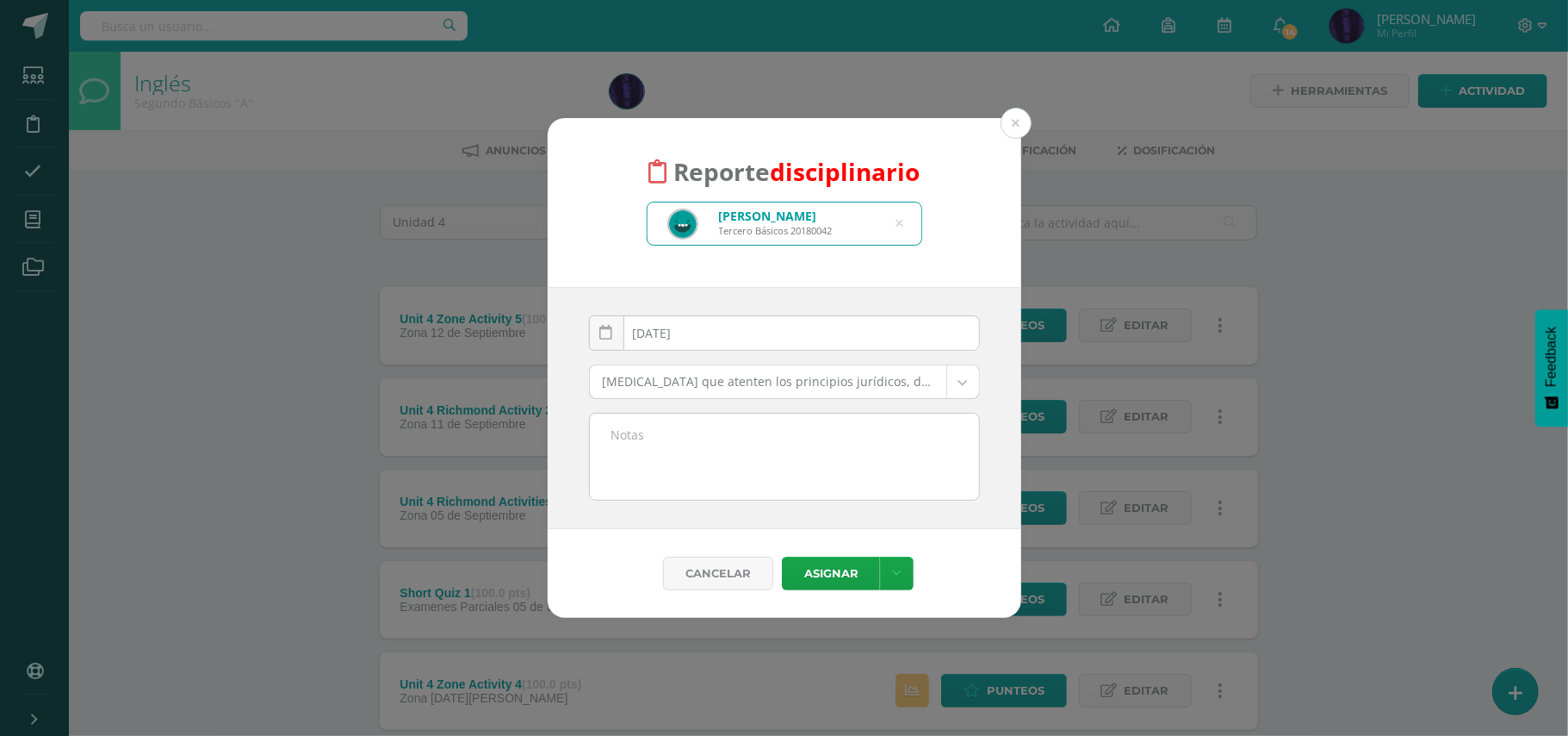
click at [699, 442] on textarea at bounding box center [785, 456] width 389 height 86
paste textarea "- No trajo material de trabajo( Diccionario)"
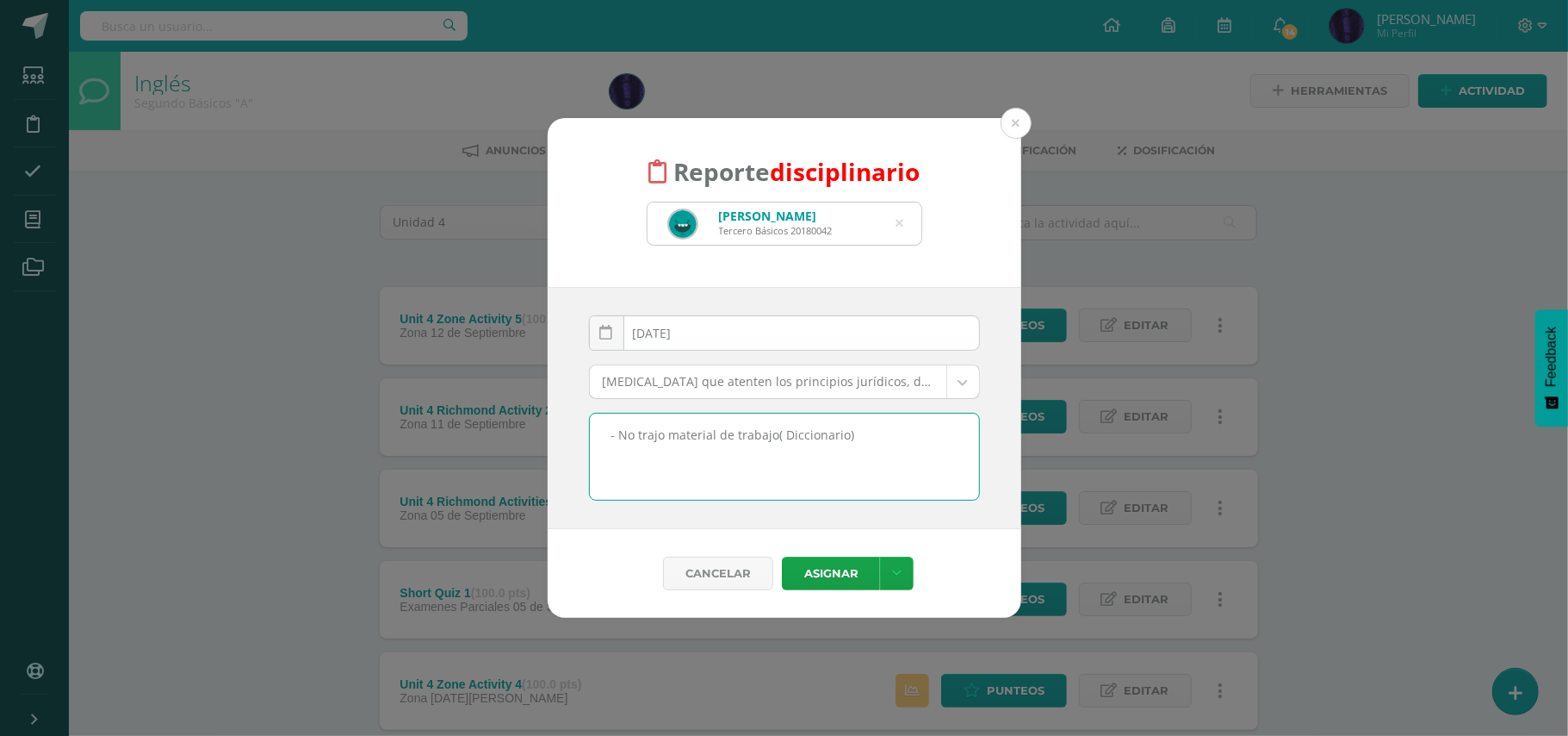
type textarea "- No trajo material de trabajo( Diccionario)"
click at [728, 380] on body "Reporte disciplinario Lilian Annette Contreras Hernández Tercero Básicos 201800…" at bounding box center [784, 559] width 1568 height 1118
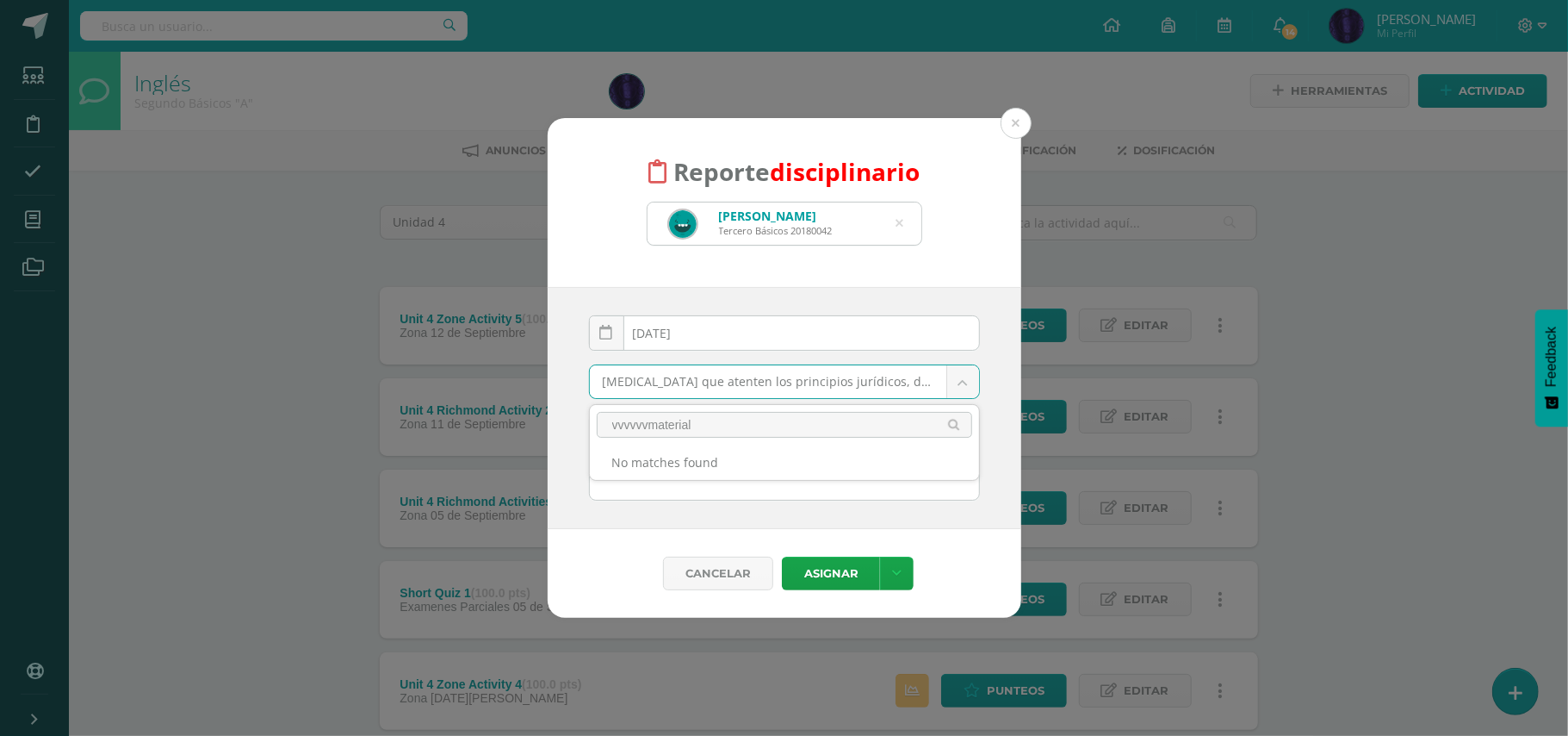
drag, startPoint x: 738, startPoint y: 422, endPoint x: 561, endPoint y: 432, distance: 177.3
click at [561, 432] on body "Reporte disciplinario Lilian Annette Contreras Hernández Tercero Básicos 201800…" at bounding box center [784, 559] width 1568 height 1118
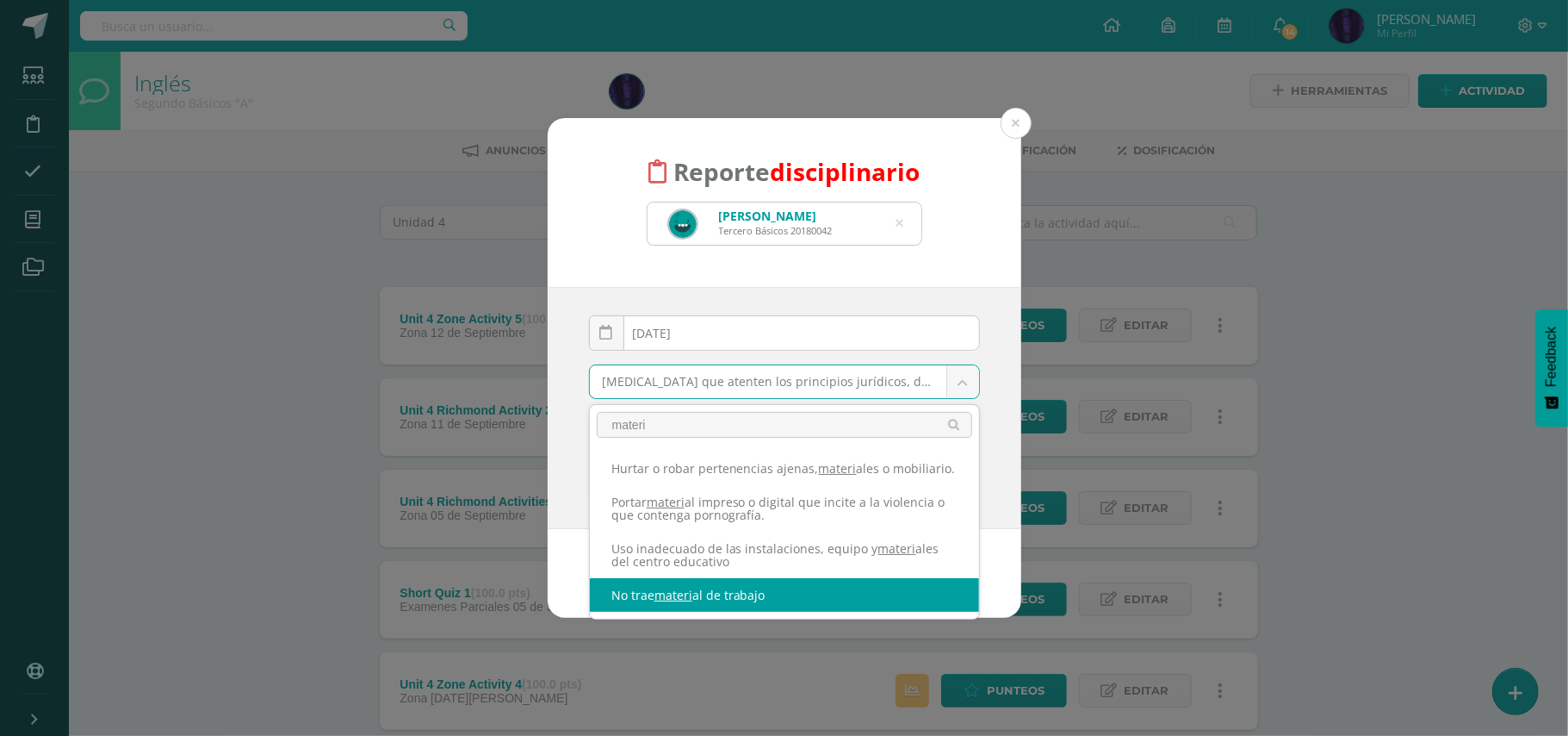
type input "materi"
select select "42"
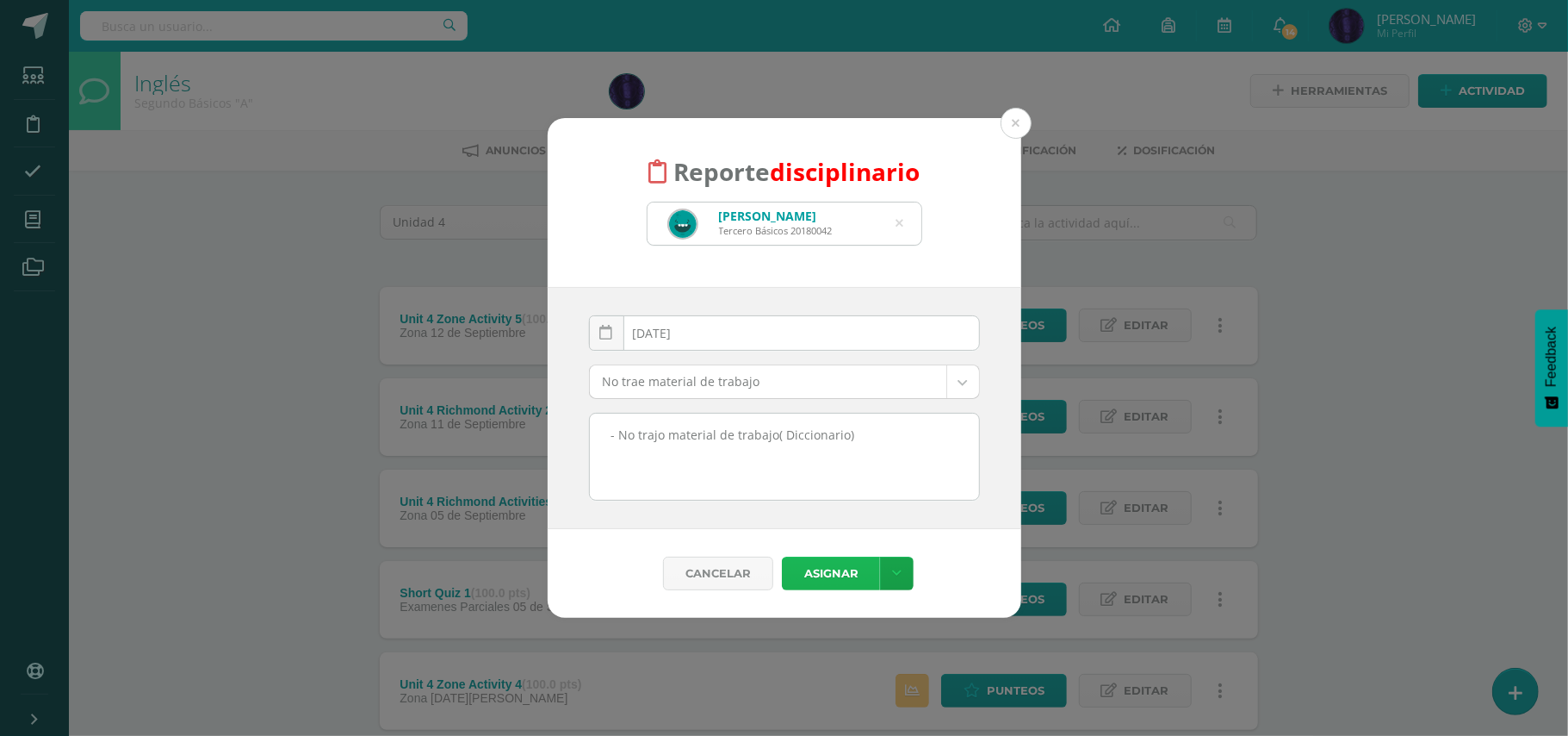
click at [820, 580] on button "Asignar" at bounding box center [831, 573] width 98 height 33
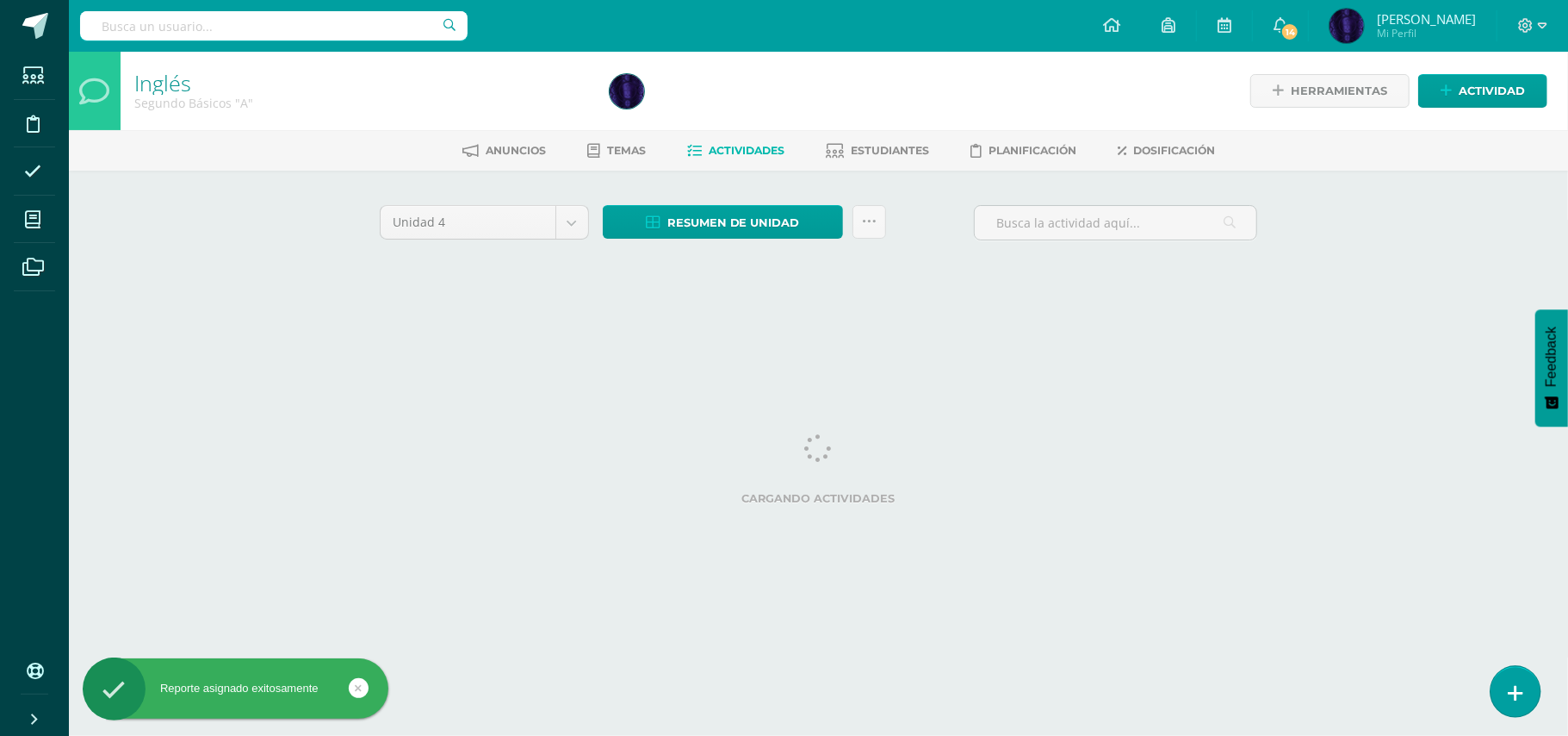
click at [1531, 683] on link at bounding box center [1515, 690] width 49 height 50
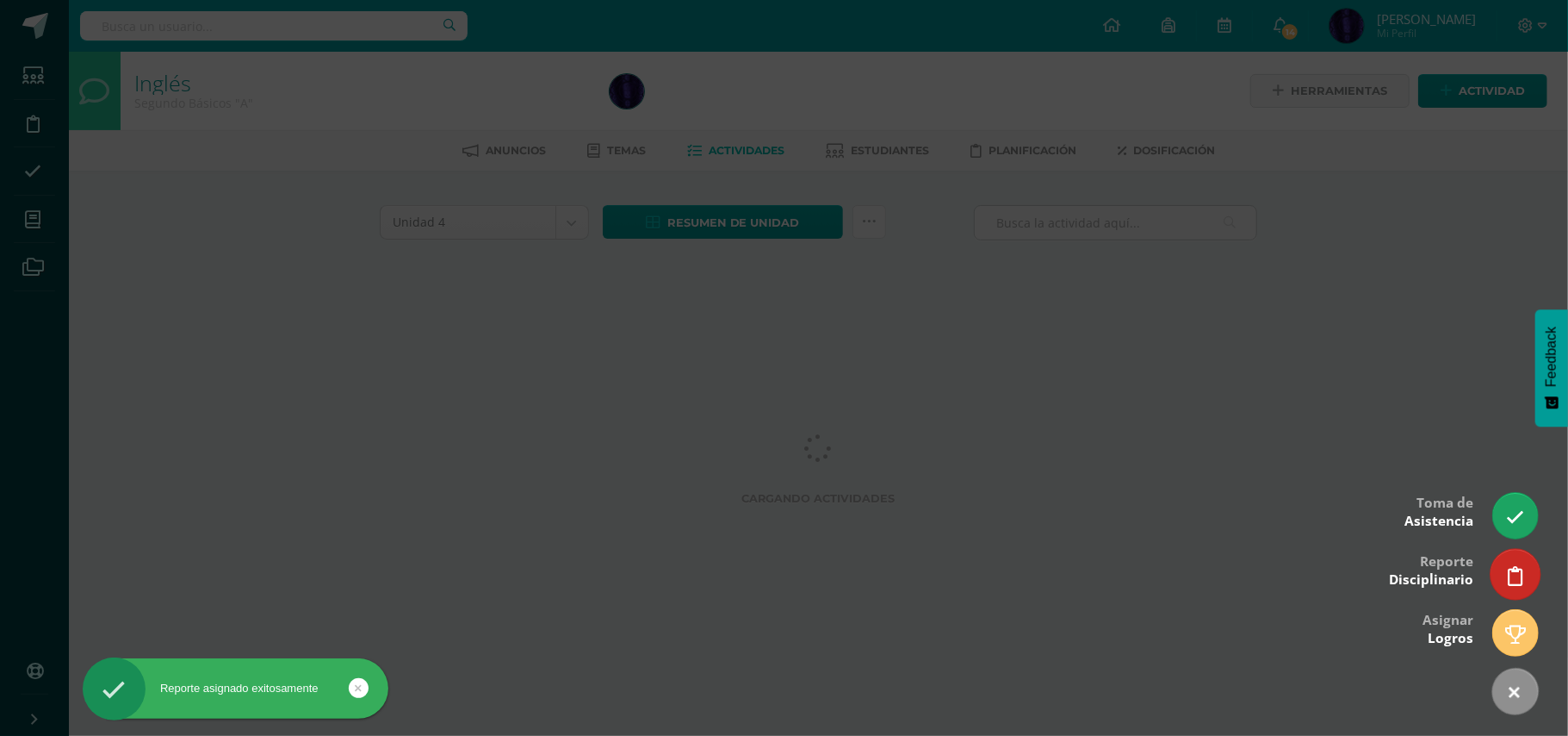
click at [1507, 579] on link at bounding box center [1515, 574] width 49 height 50
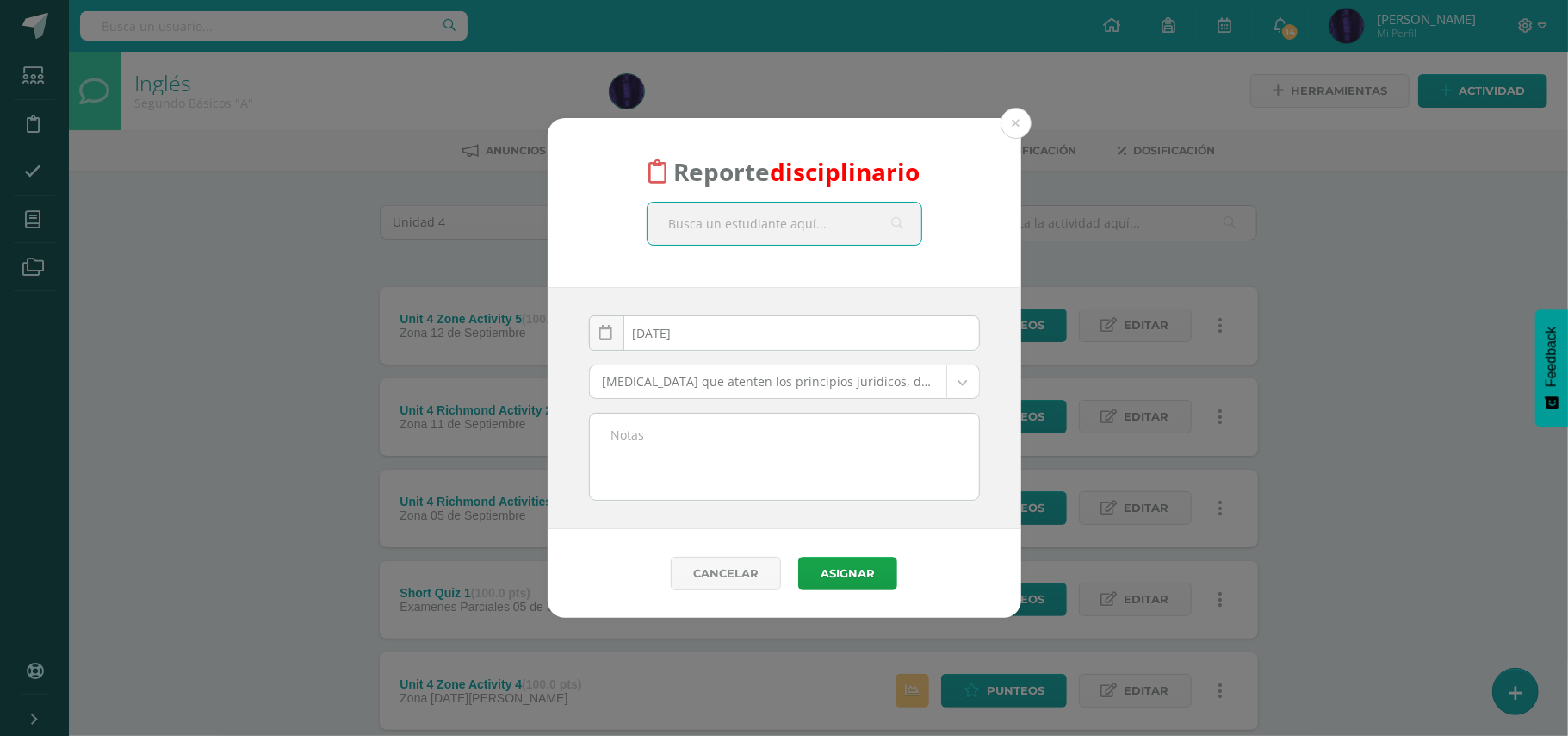
click at [756, 215] on input "text" at bounding box center [785, 224] width 274 height 42
type input "[PERSON_NAME]"
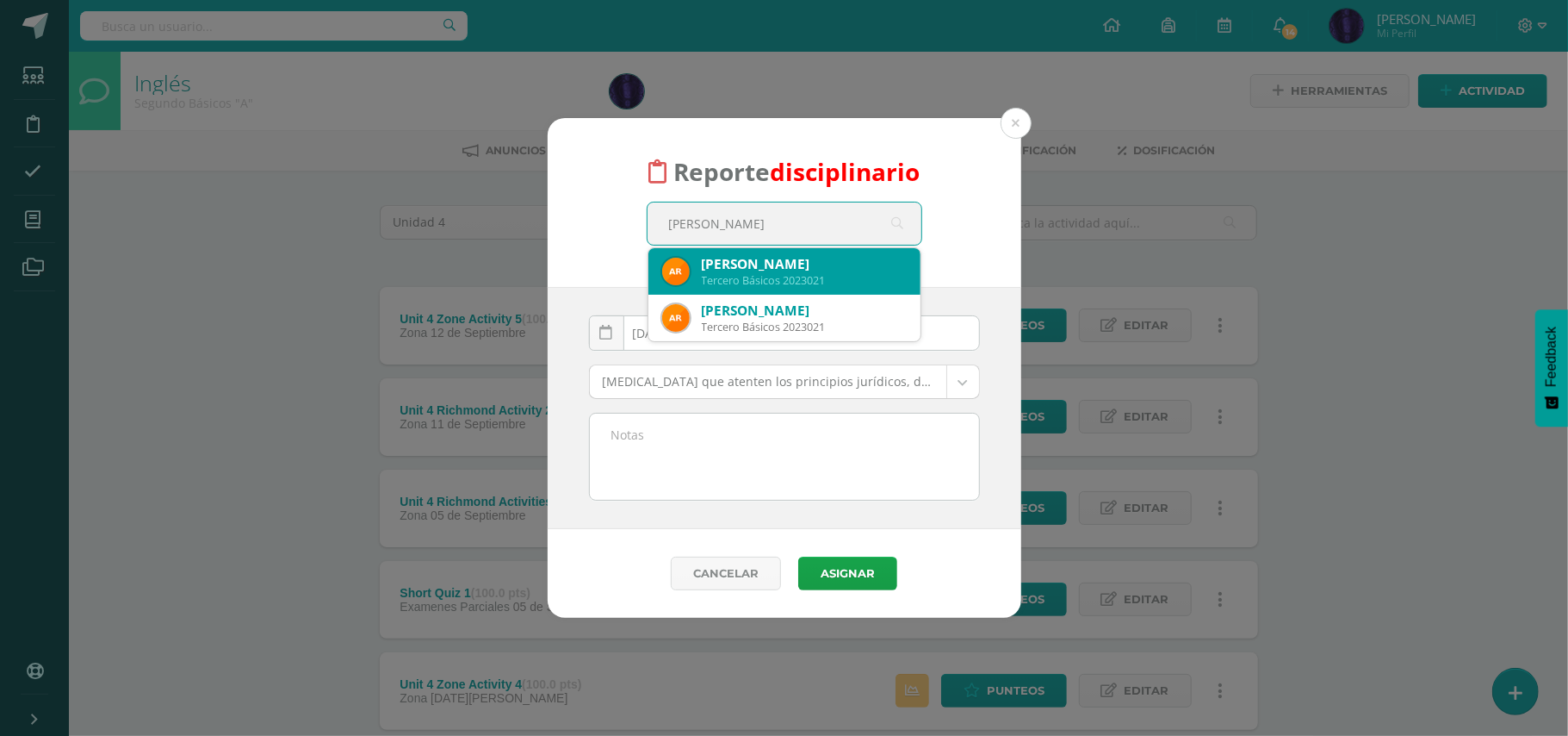
click at [752, 273] on div "Tercero Básicos 2023021" at bounding box center [804, 280] width 205 height 15
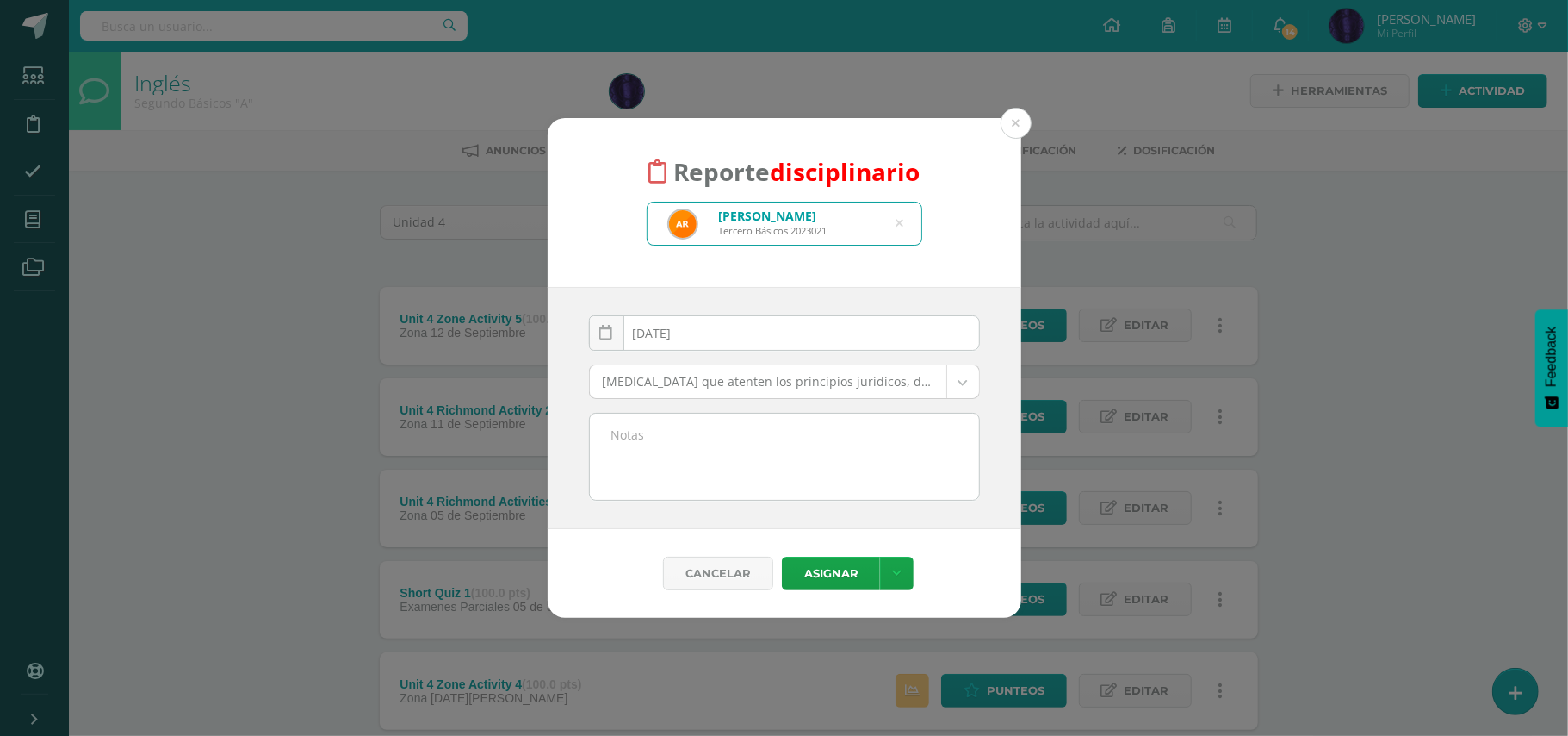
click at [714, 381] on body "Reporte disciplinario [PERSON_NAME] Tercero Básicos 2023021 [PERSON_NAME] [DATE…" at bounding box center [784, 559] width 1568 height 1118
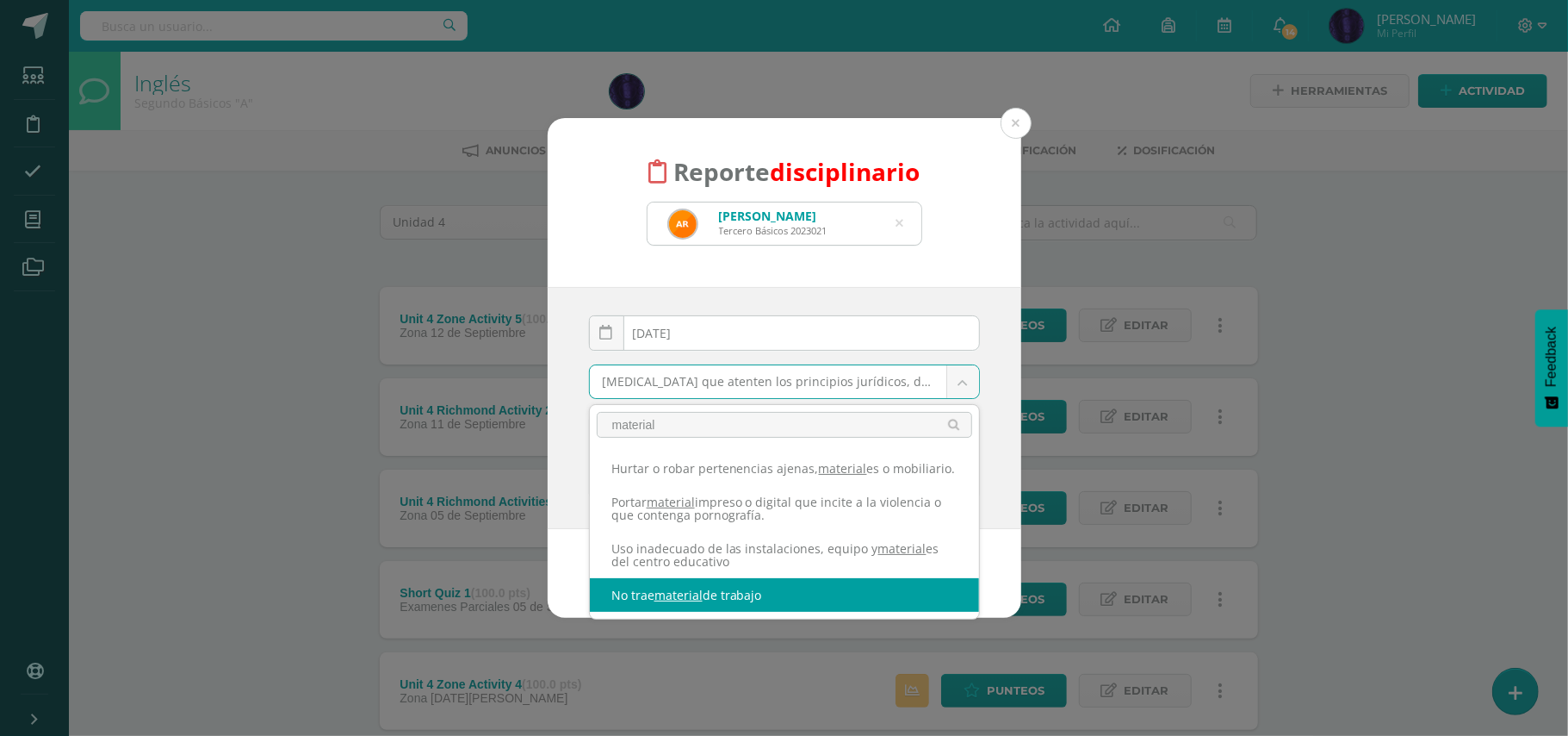
type input "material"
select select "42"
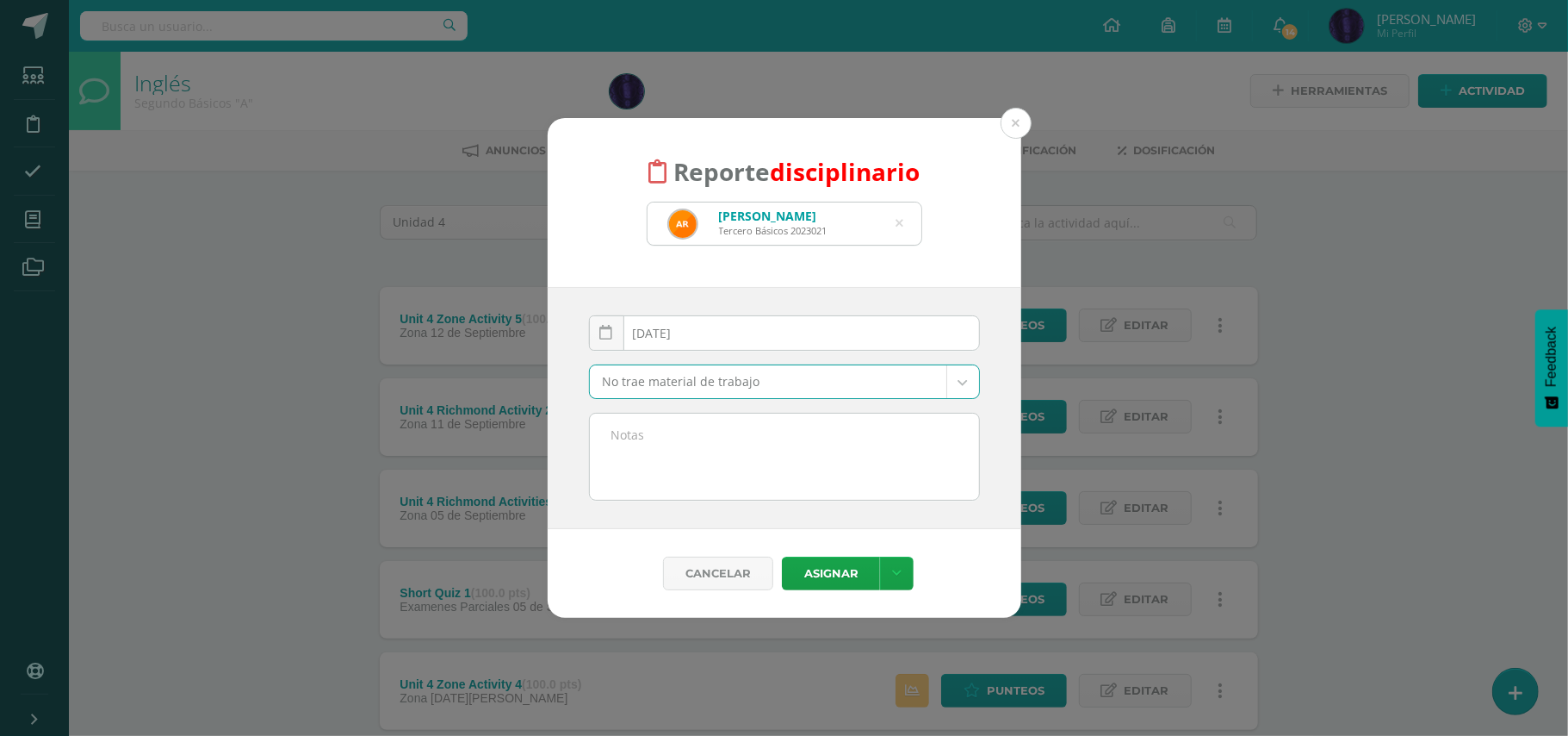
click at [758, 441] on textarea at bounding box center [785, 456] width 389 height 86
paste textarea "- No trajo material de trabajo( Diccionario)"
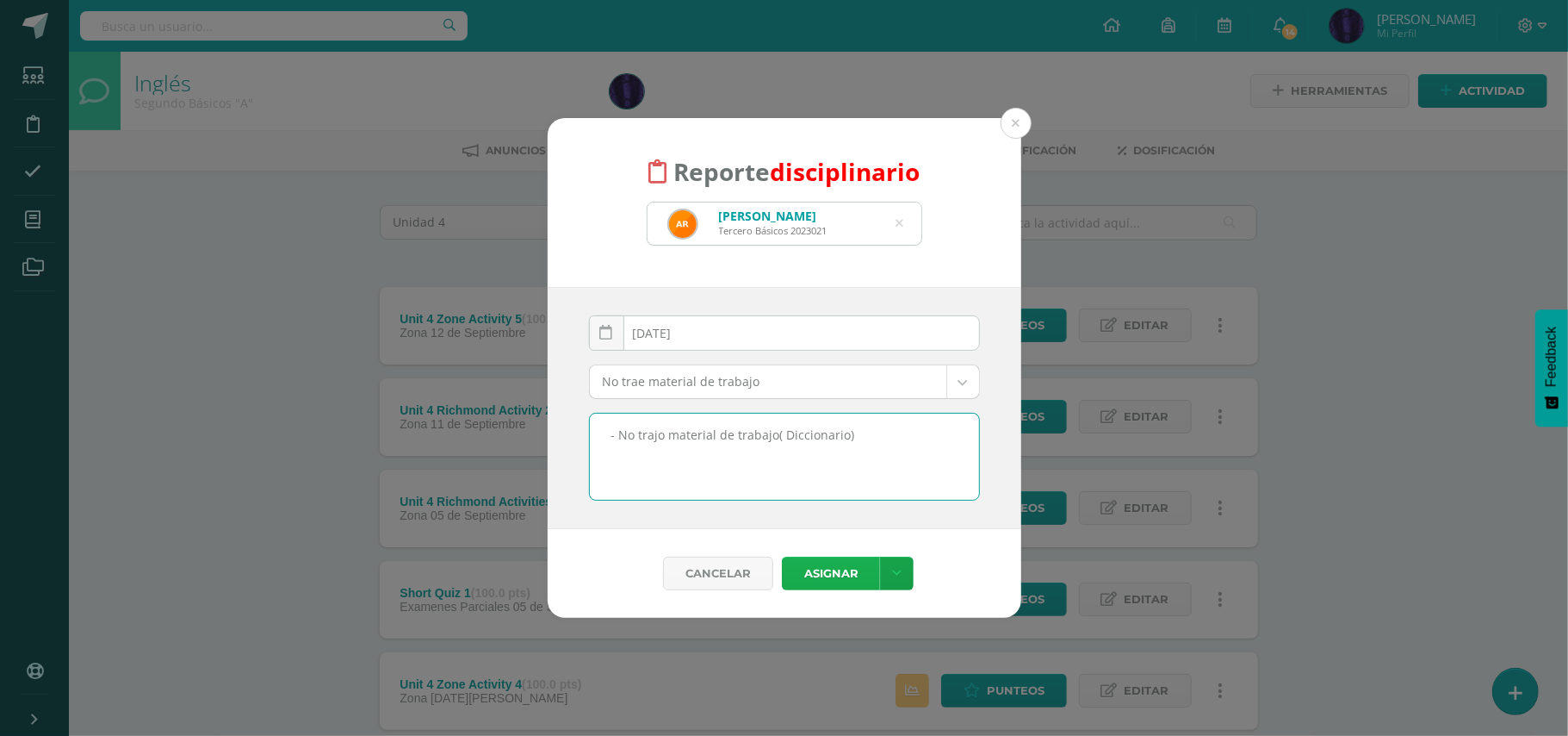
type textarea "- No trajo material de trabajo( Diccionario)"
click at [829, 573] on button "Asignar" at bounding box center [831, 573] width 98 height 33
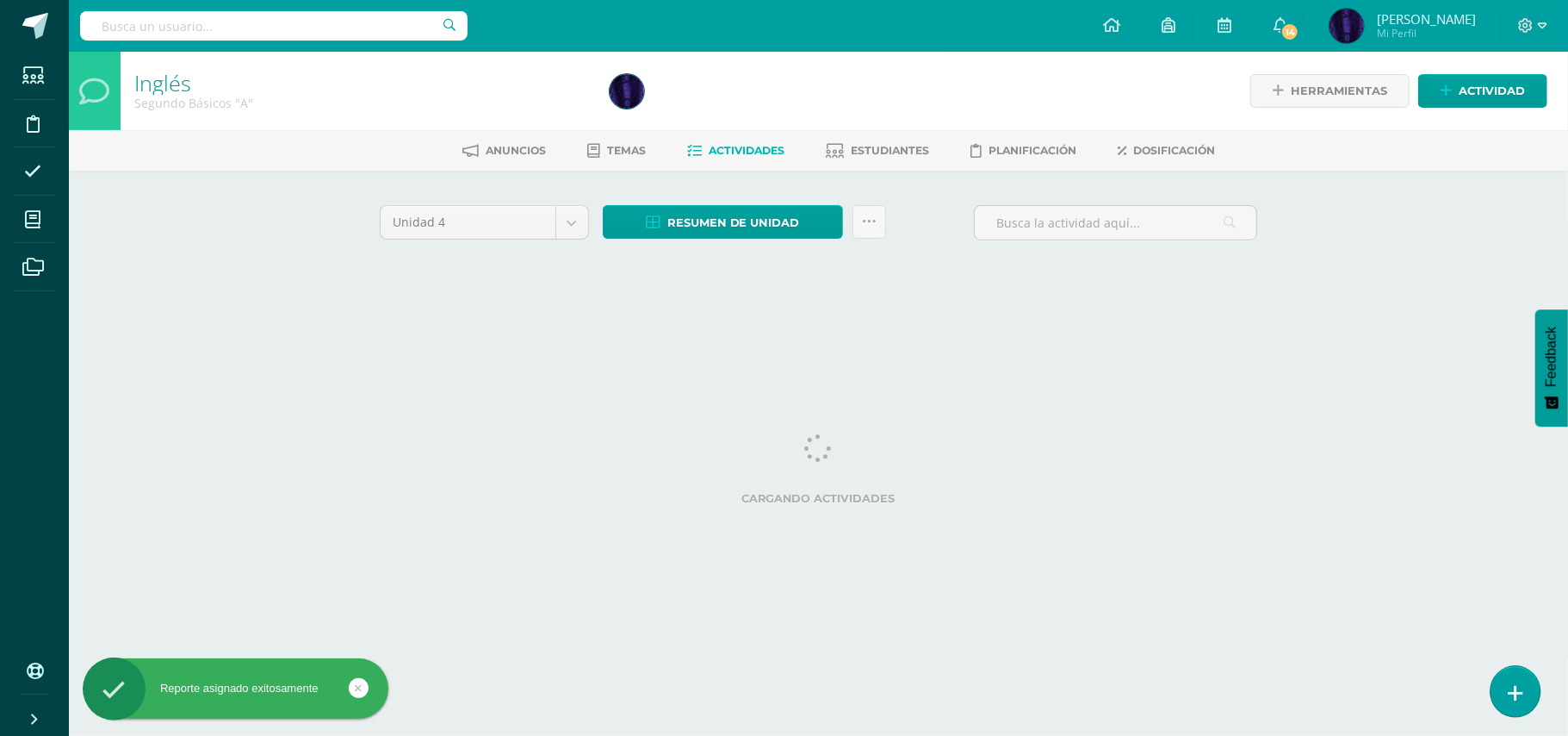
click at [1507, 688] on link at bounding box center [1515, 690] width 49 height 50
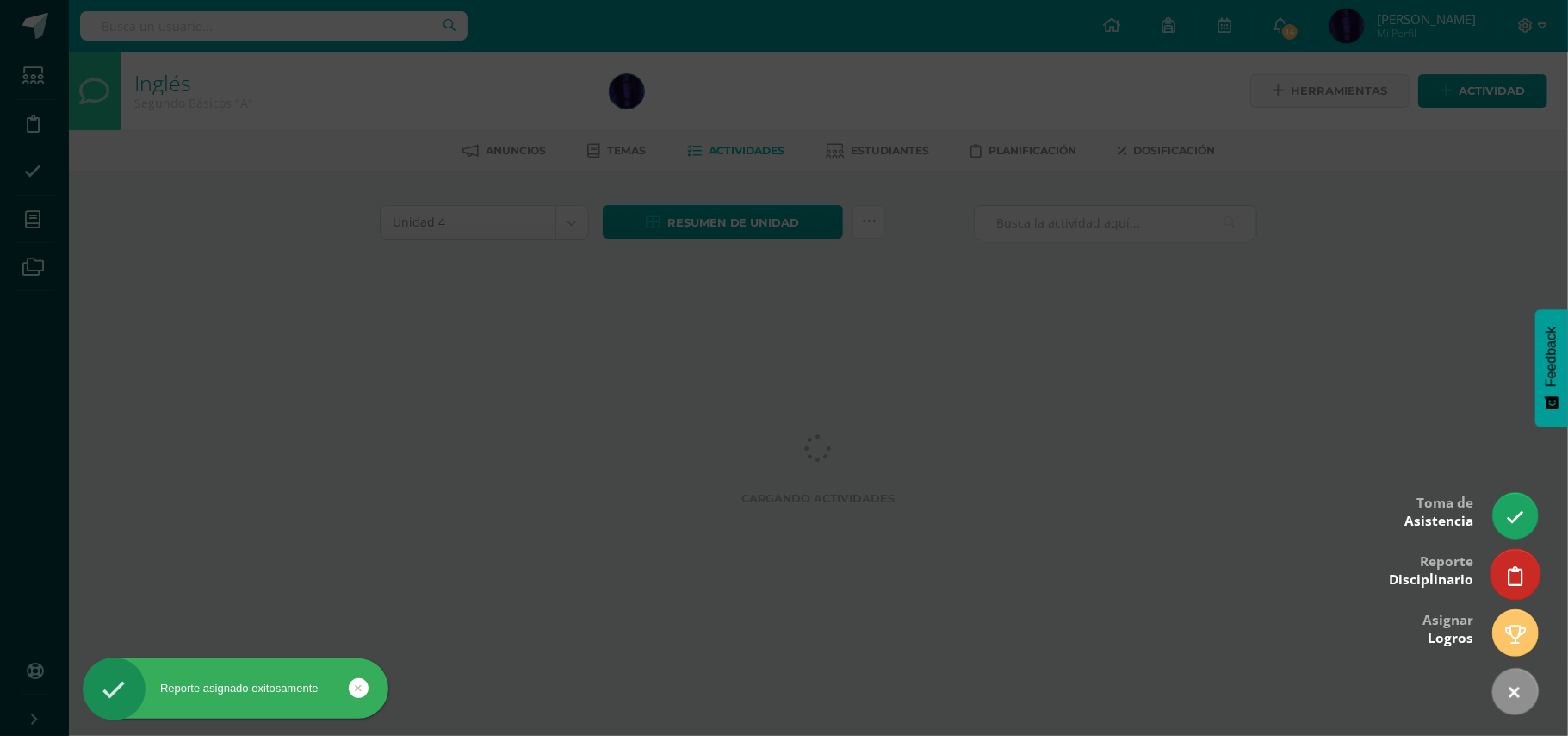
click at [1520, 583] on icon at bounding box center [1516, 575] width 16 height 20
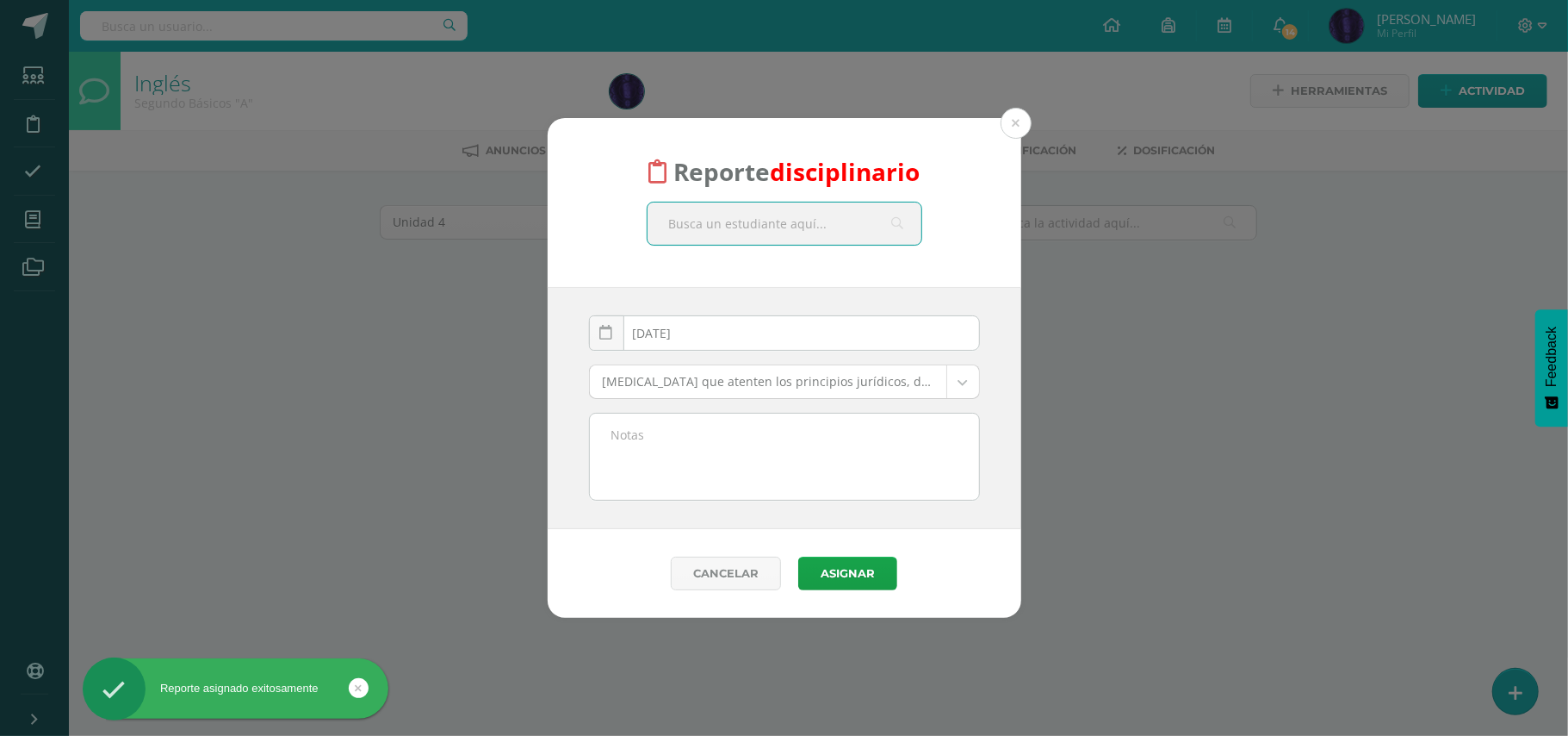
click at [766, 222] on input "text" at bounding box center [785, 224] width 274 height 42
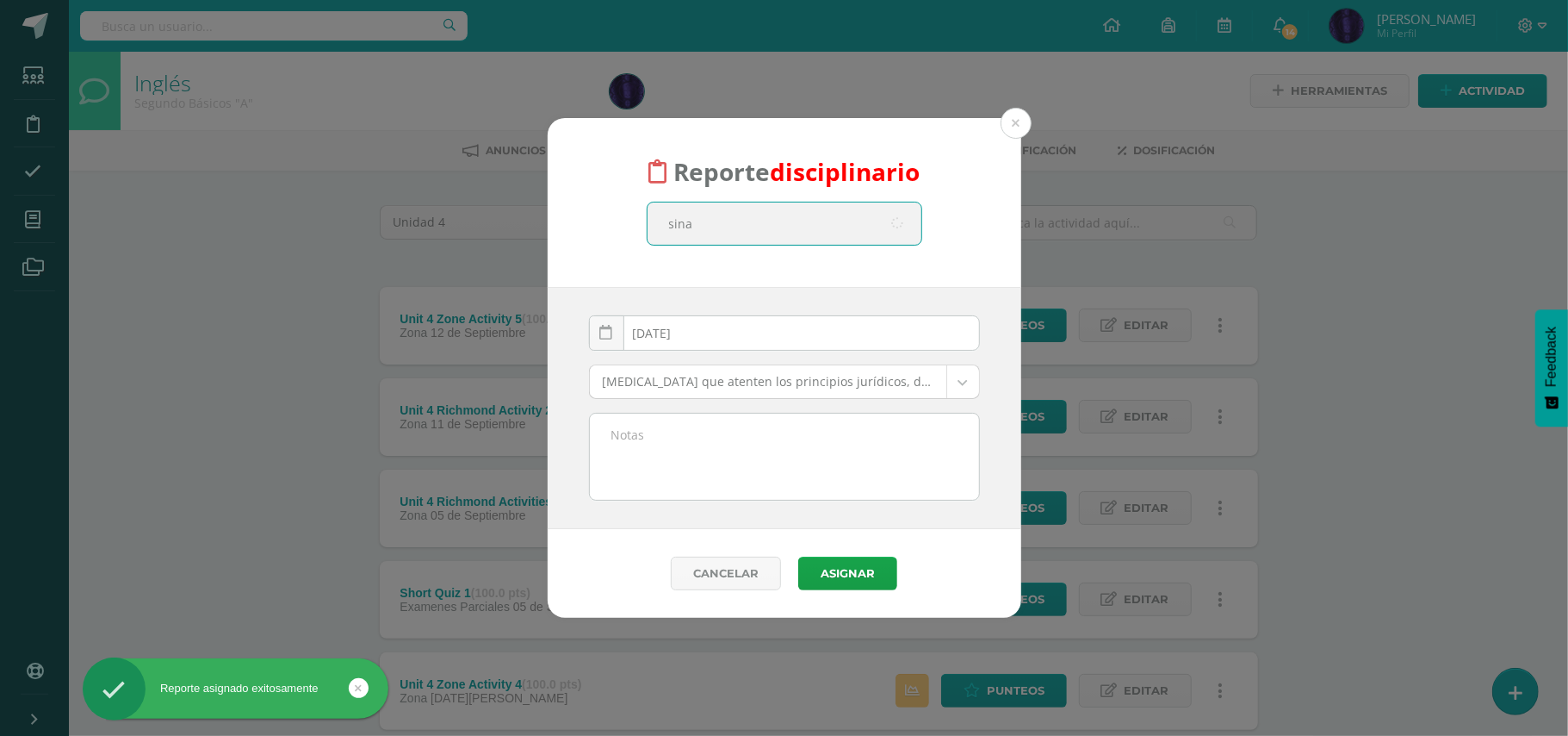
type input "sinay"
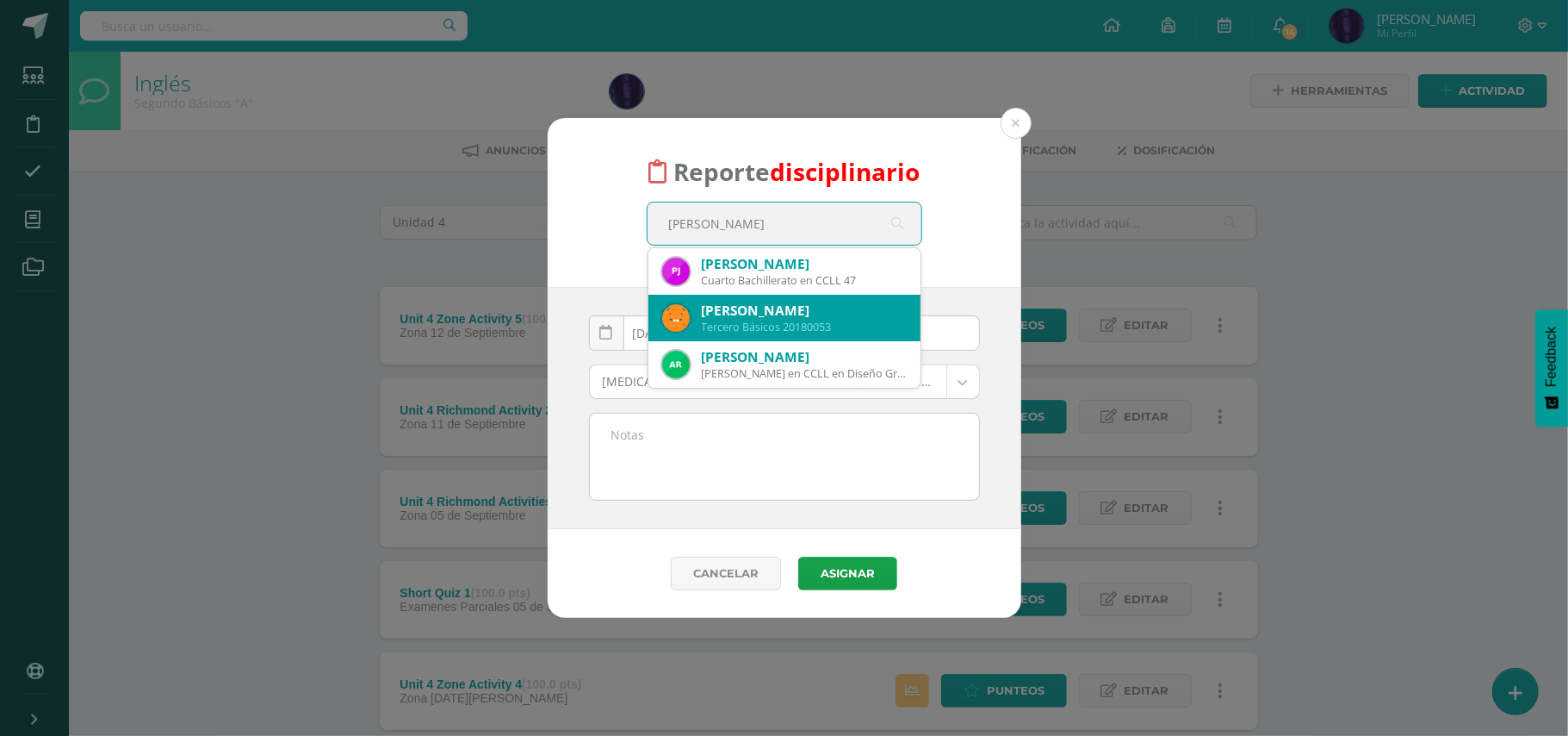
click at [770, 314] on div "Diego Javier Sinay Sarceño" at bounding box center [804, 311] width 205 height 18
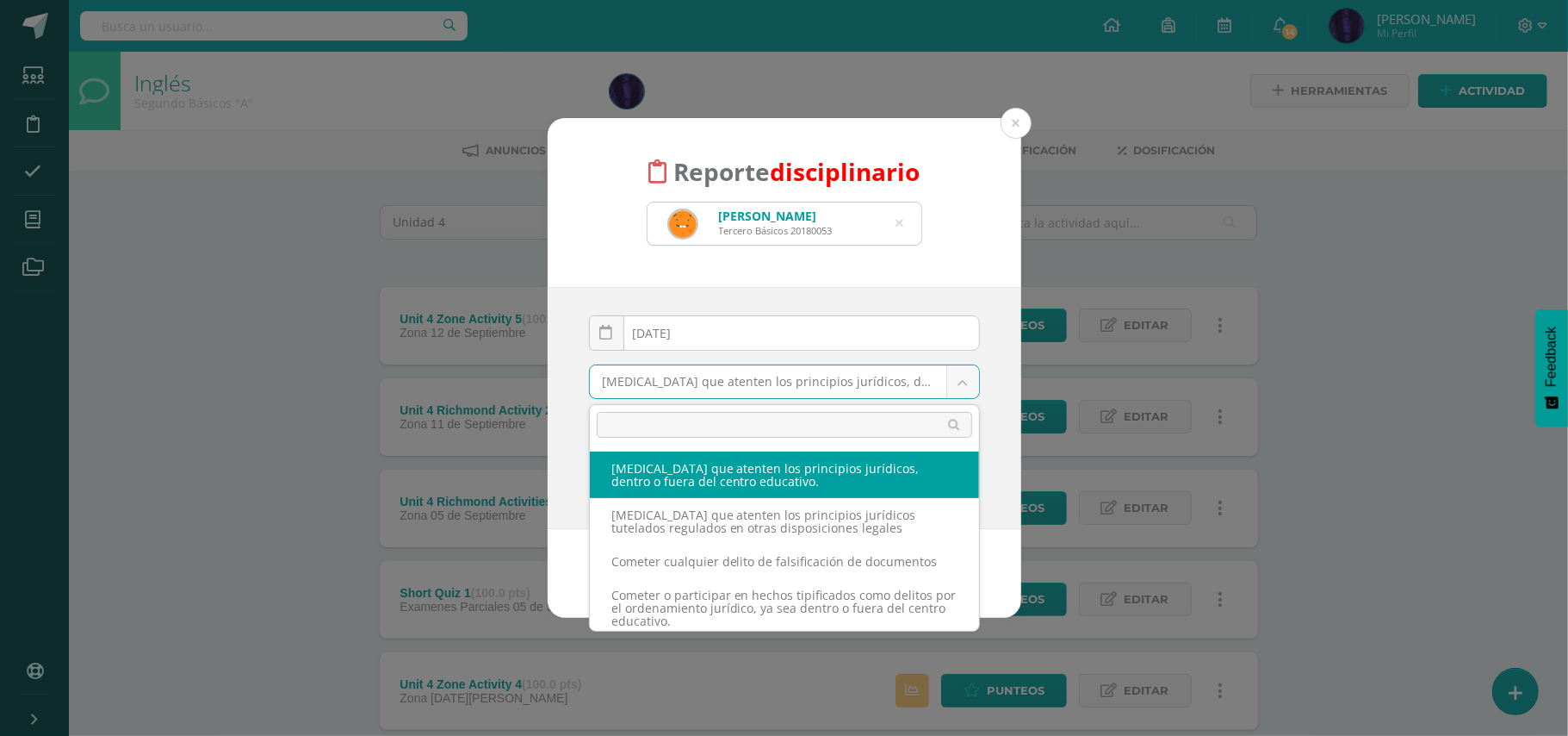
click at [708, 389] on body "Reporte disciplinario Diego Javier Sinay Sarceño Tercero Básicos 20180053 sinay…" at bounding box center [784, 559] width 1568 height 1118
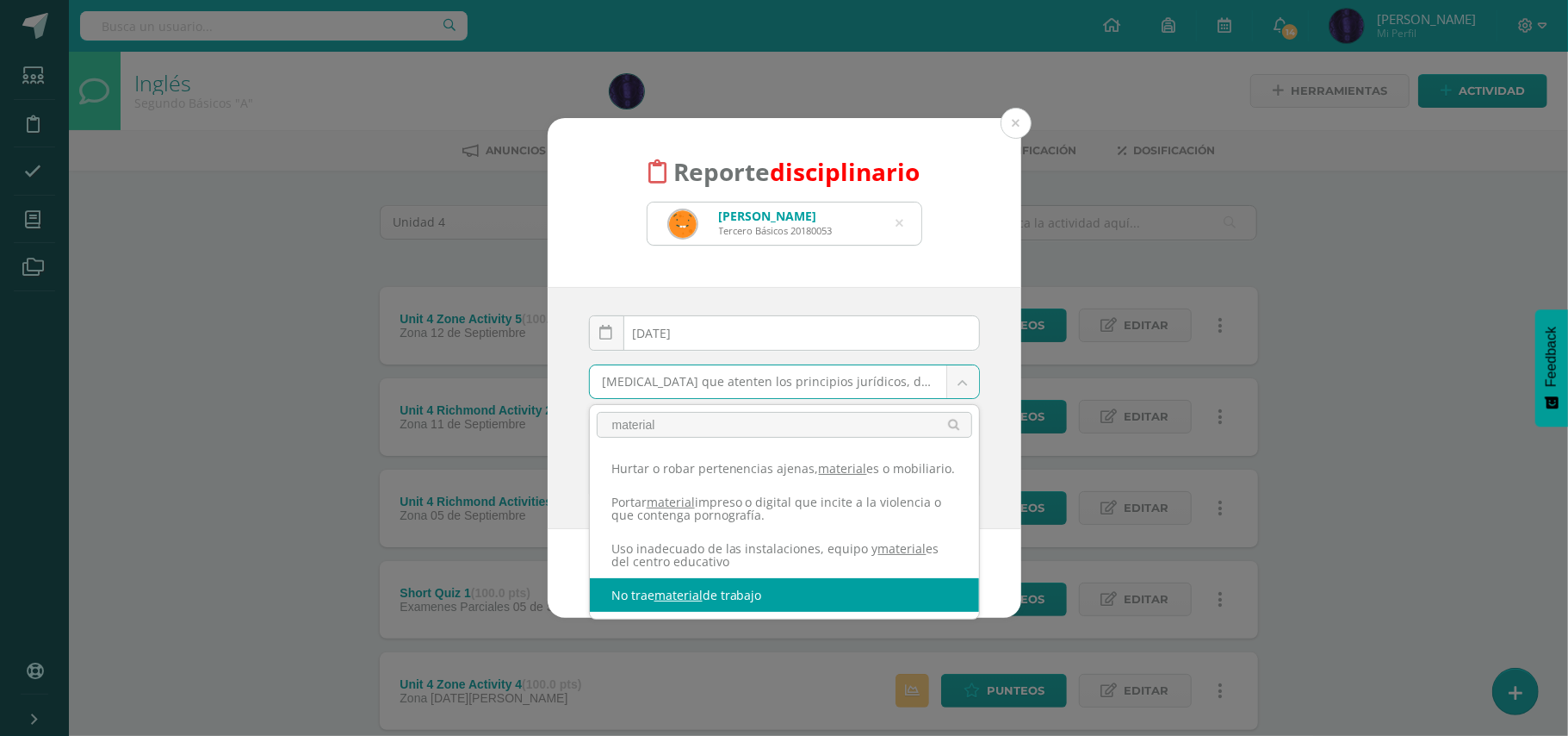
type input "material"
select select "42"
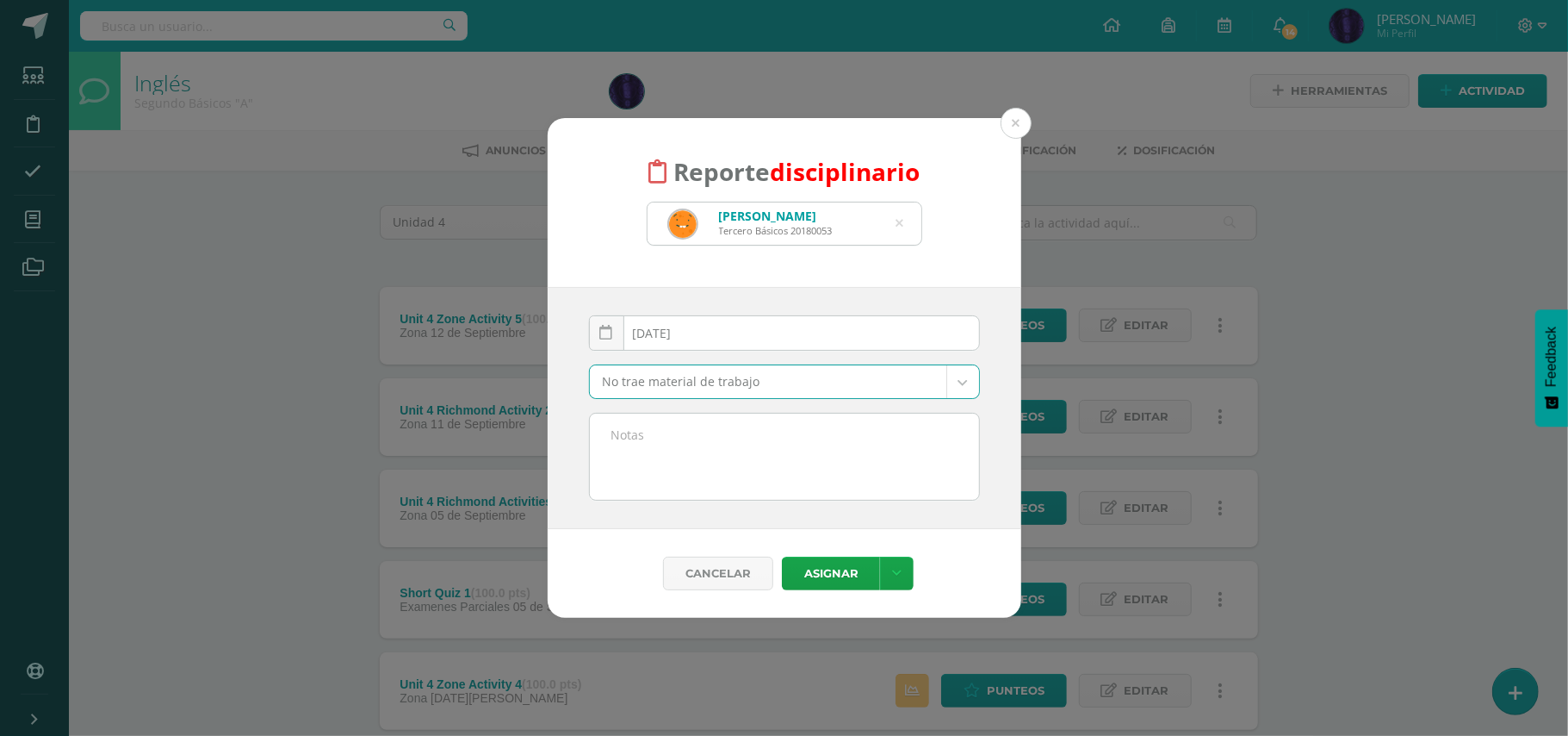
click at [725, 461] on textarea at bounding box center [785, 456] width 389 height 86
paste textarea "- No trajo material de trabajo( Diccionario)"
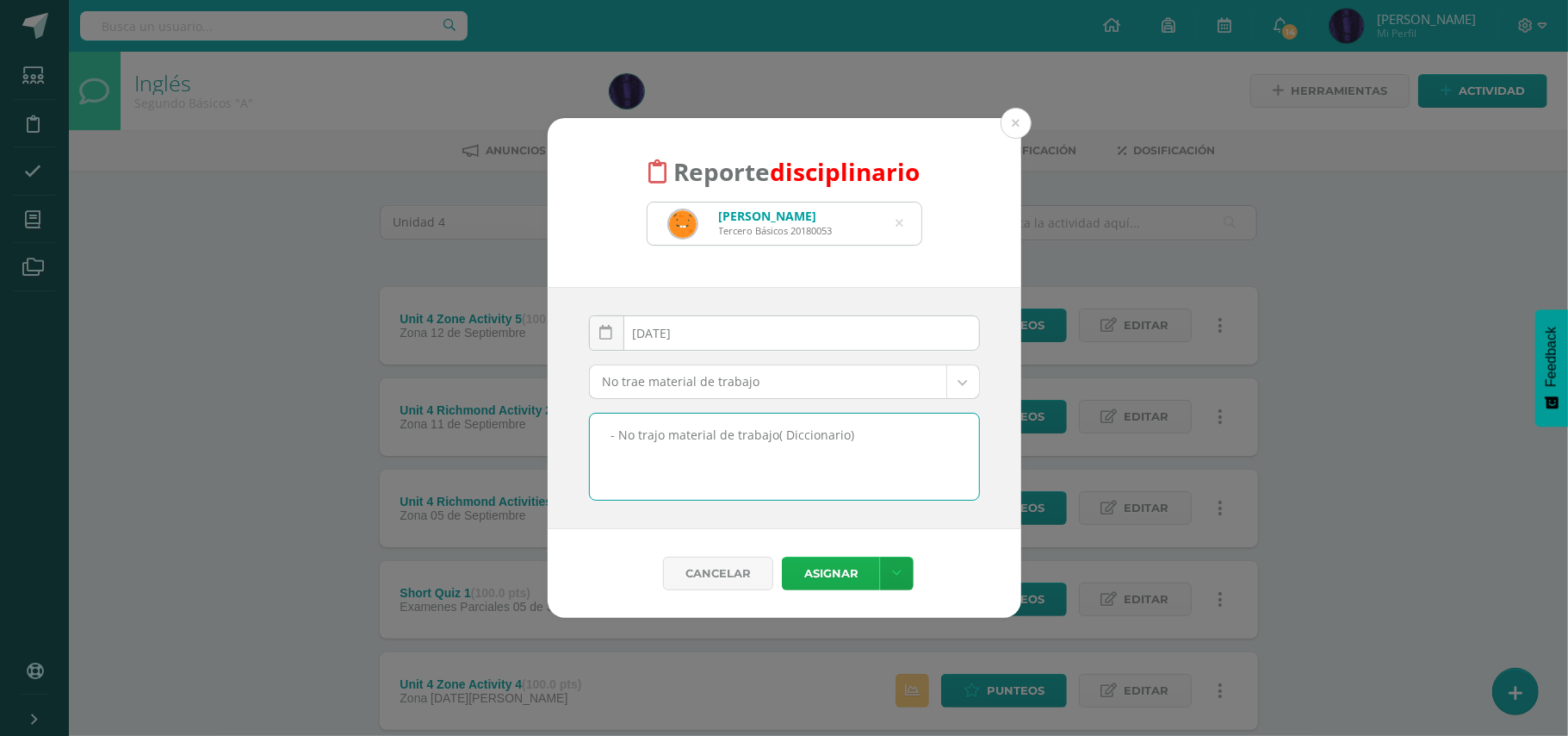
type textarea "- No trajo material de trabajo( Diccionario)"
click at [844, 577] on button "Asignar" at bounding box center [831, 573] width 98 height 33
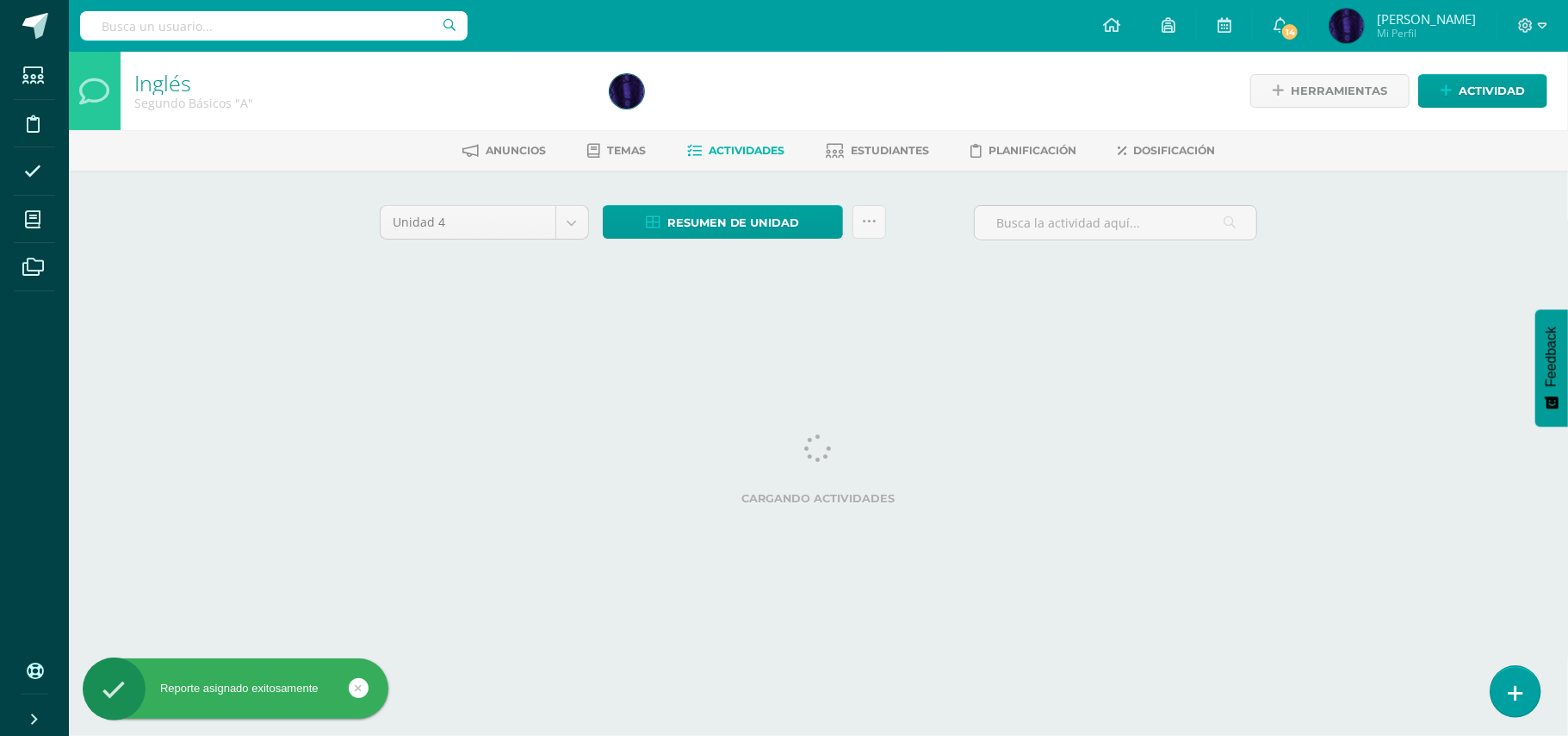
click at [1510, 683] on icon at bounding box center [1516, 693] width 16 height 20
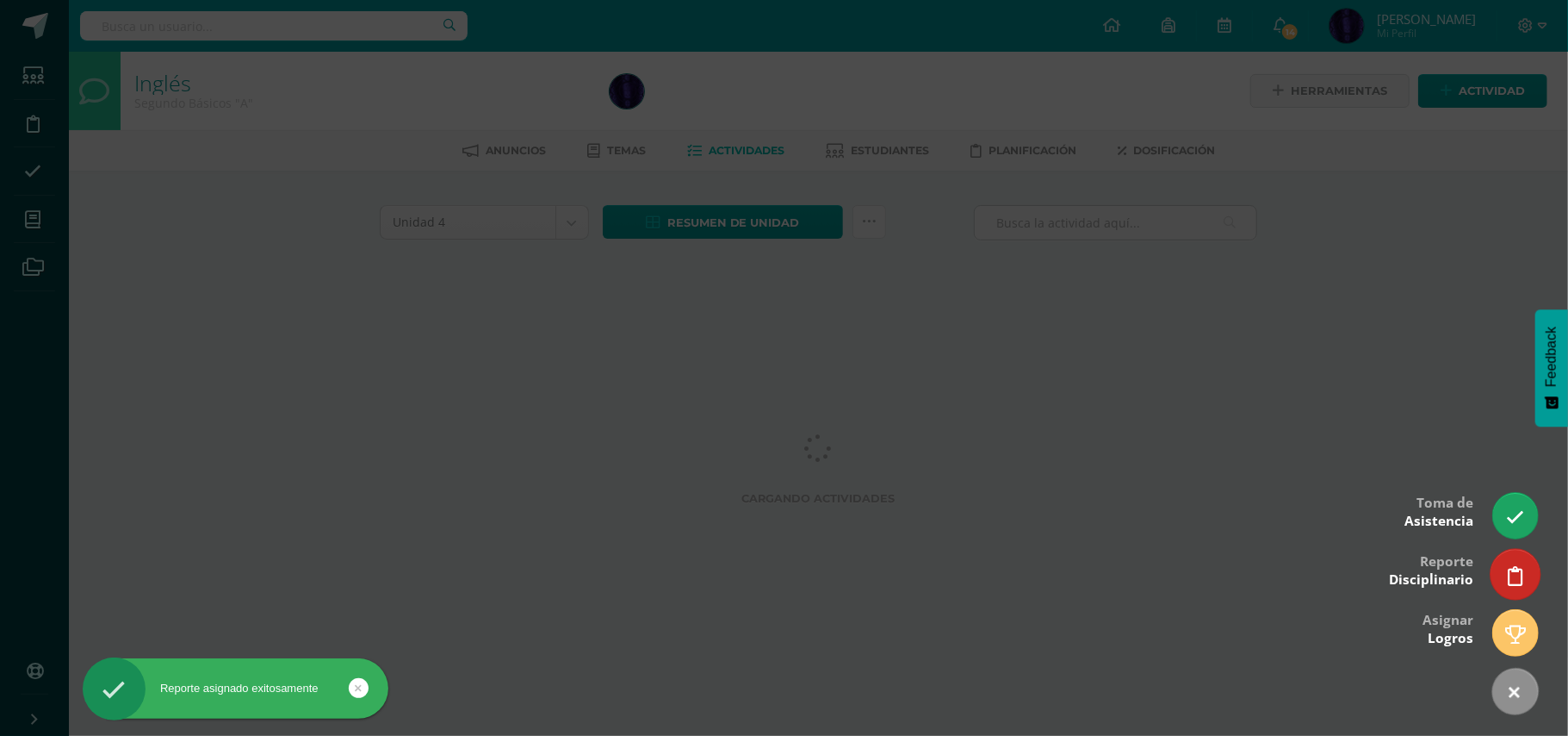
click at [1509, 594] on link at bounding box center [1515, 574] width 49 height 50
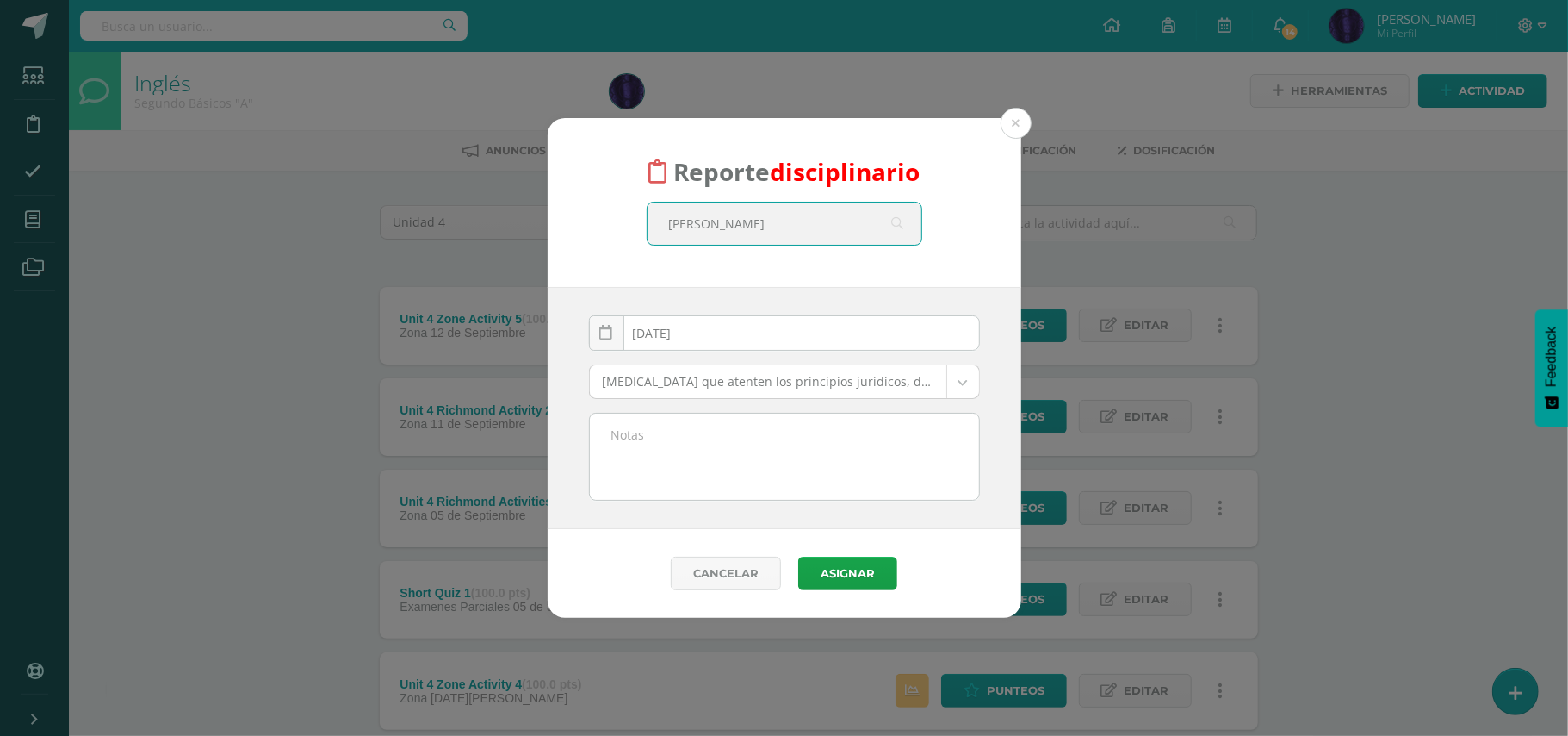
type input "[PERSON_NAME]"
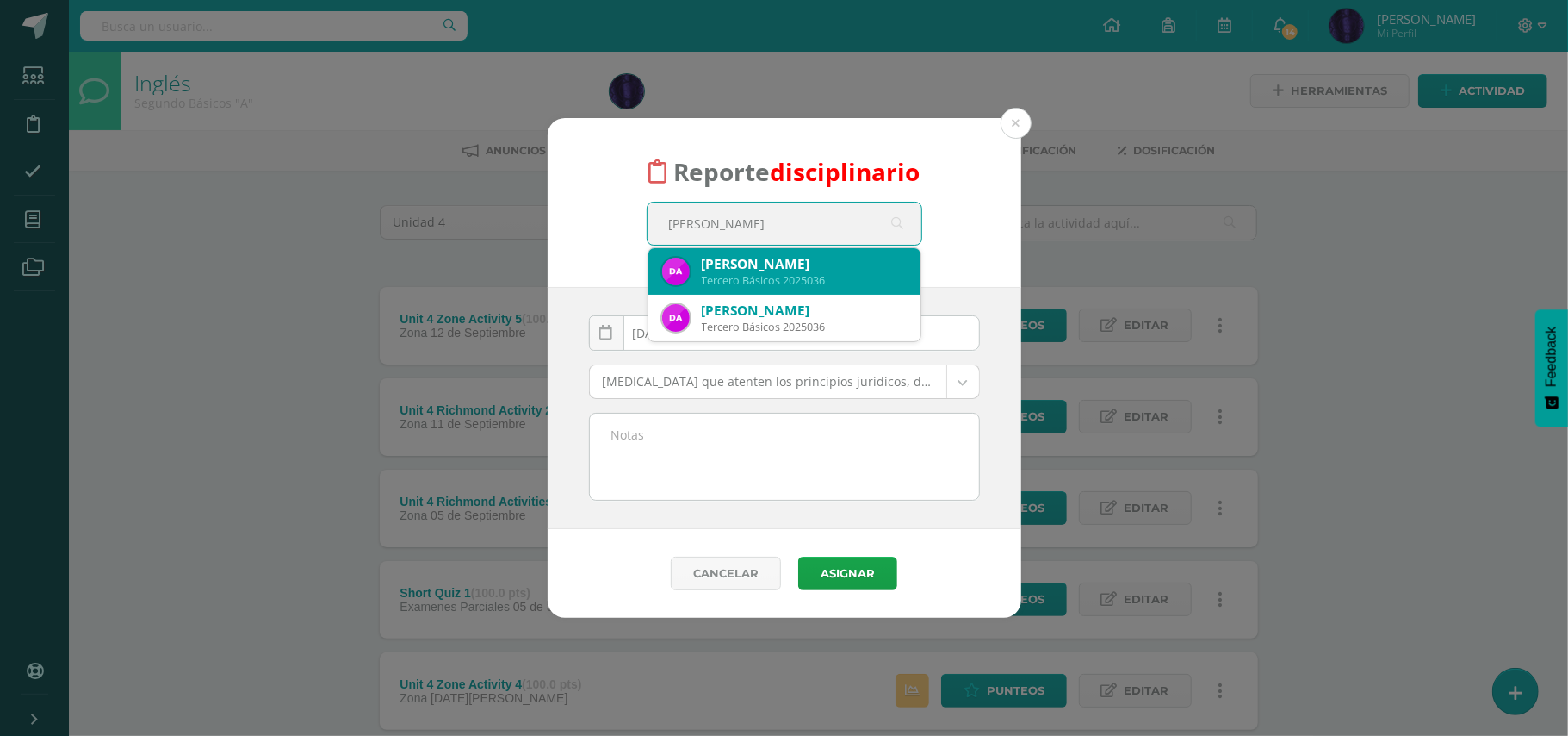
click at [773, 275] on div "Tercero Básicos 2025036" at bounding box center [804, 280] width 205 height 15
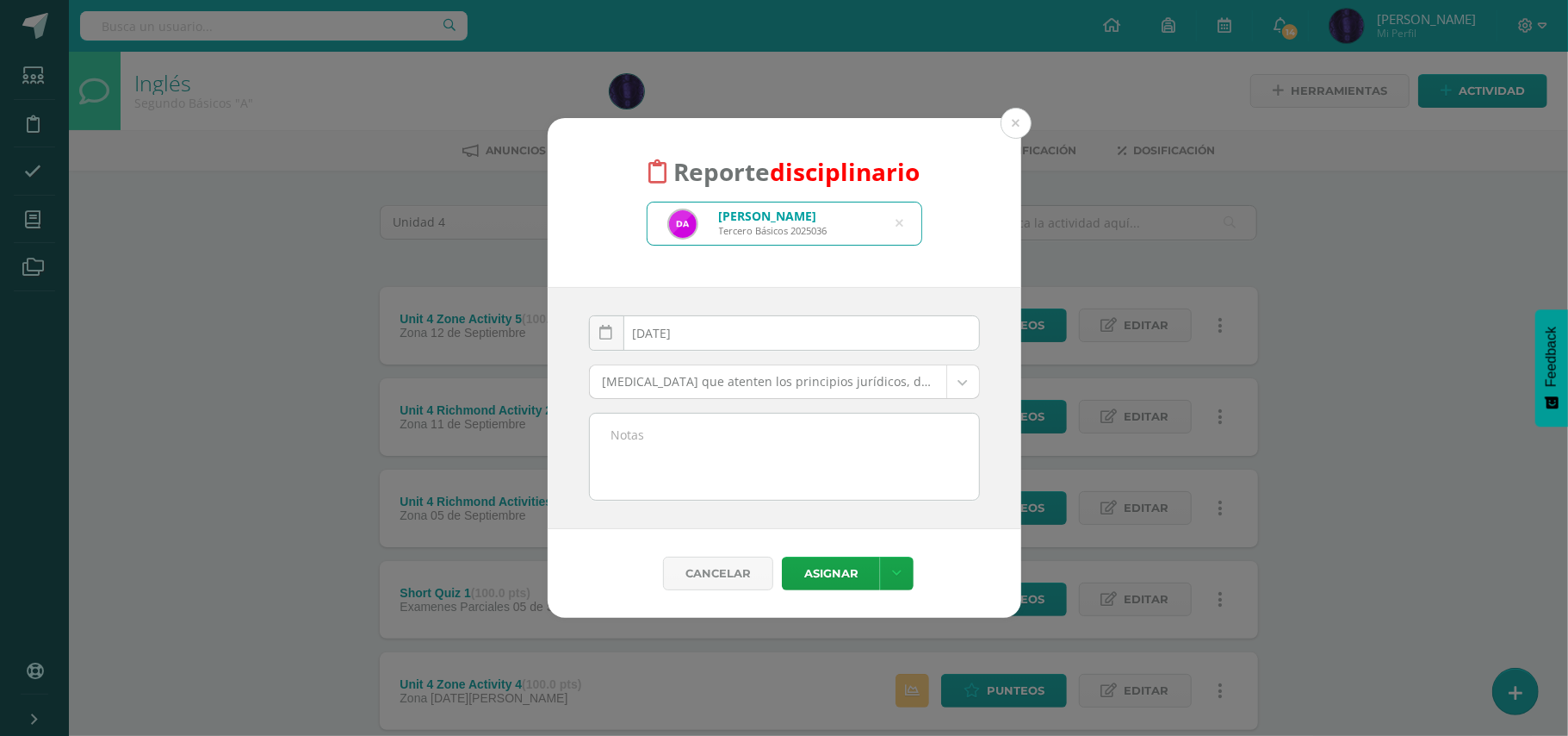
click at [714, 383] on body "Reporte disciplinario Diego Eduardo Aragón Tecun Tercero Básicos 2025036 diego …" at bounding box center [784, 559] width 1568 height 1118
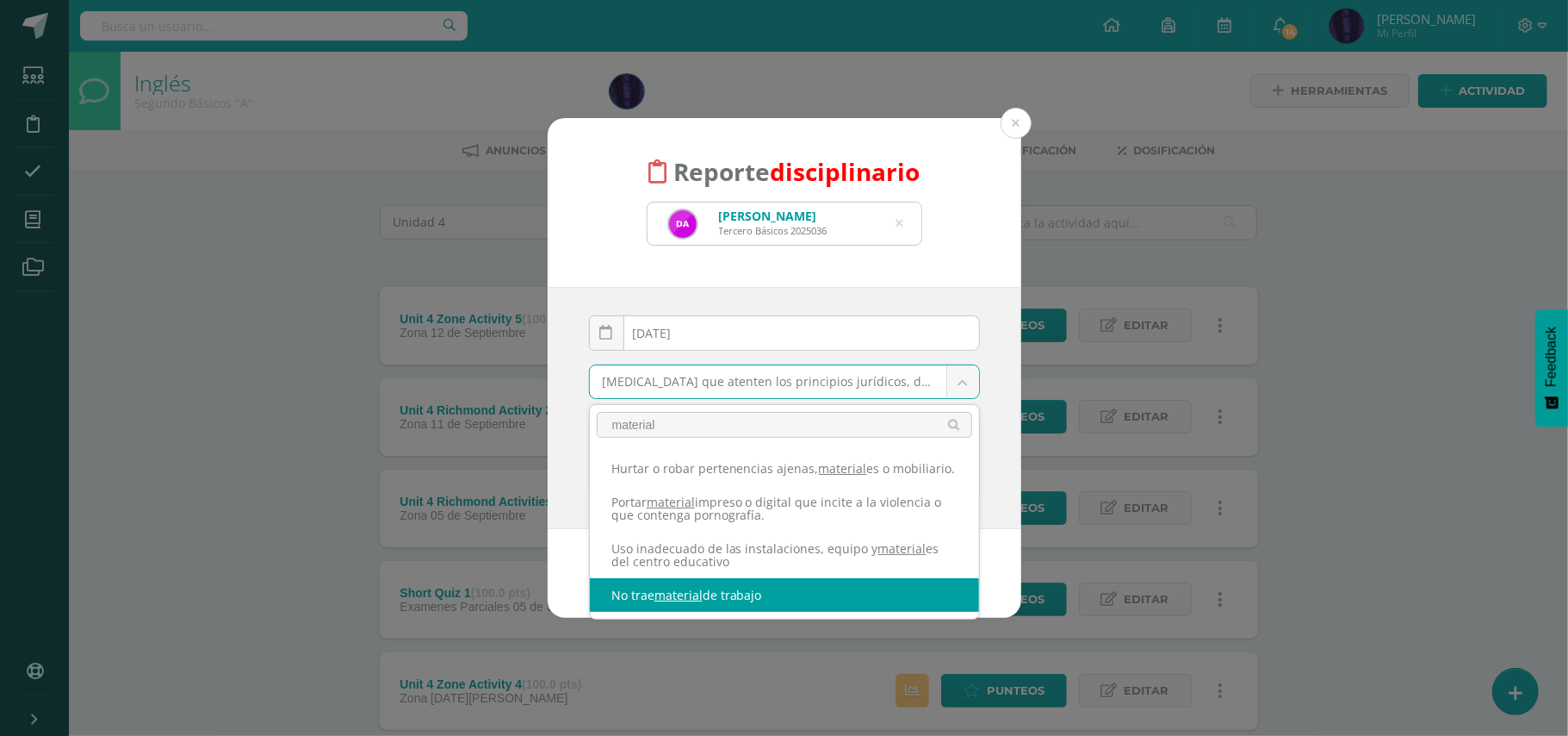
type input "material"
select select "42"
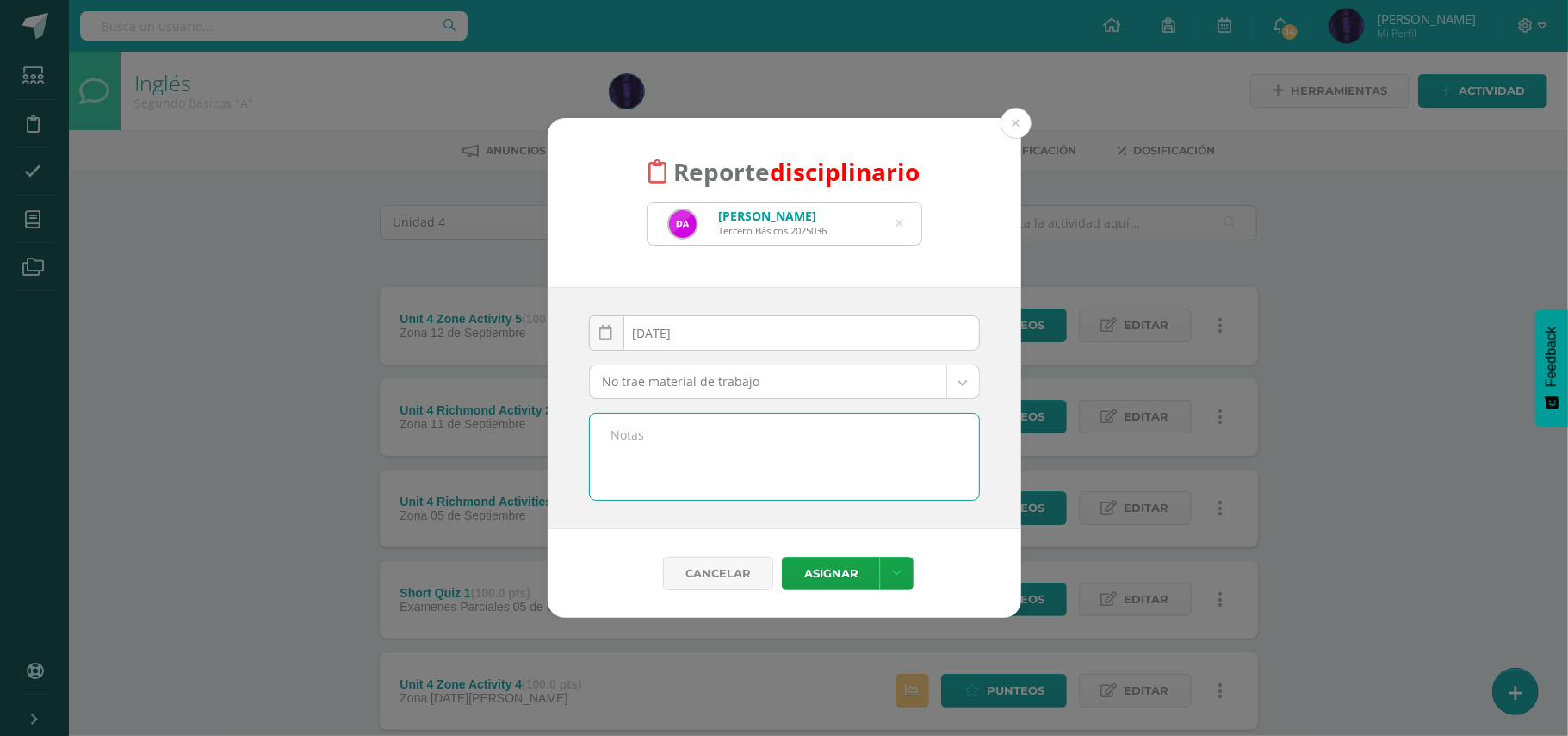
click at [731, 439] on textarea at bounding box center [785, 456] width 389 height 86
paste textarea "- No trajo material de trabajo( Diccionario)"
type textarea "- No trajo material de trabajo( Diccionario)"
click at [816, 580] on button "Asignar" at bounding box center [831, 573] width 98 height 33
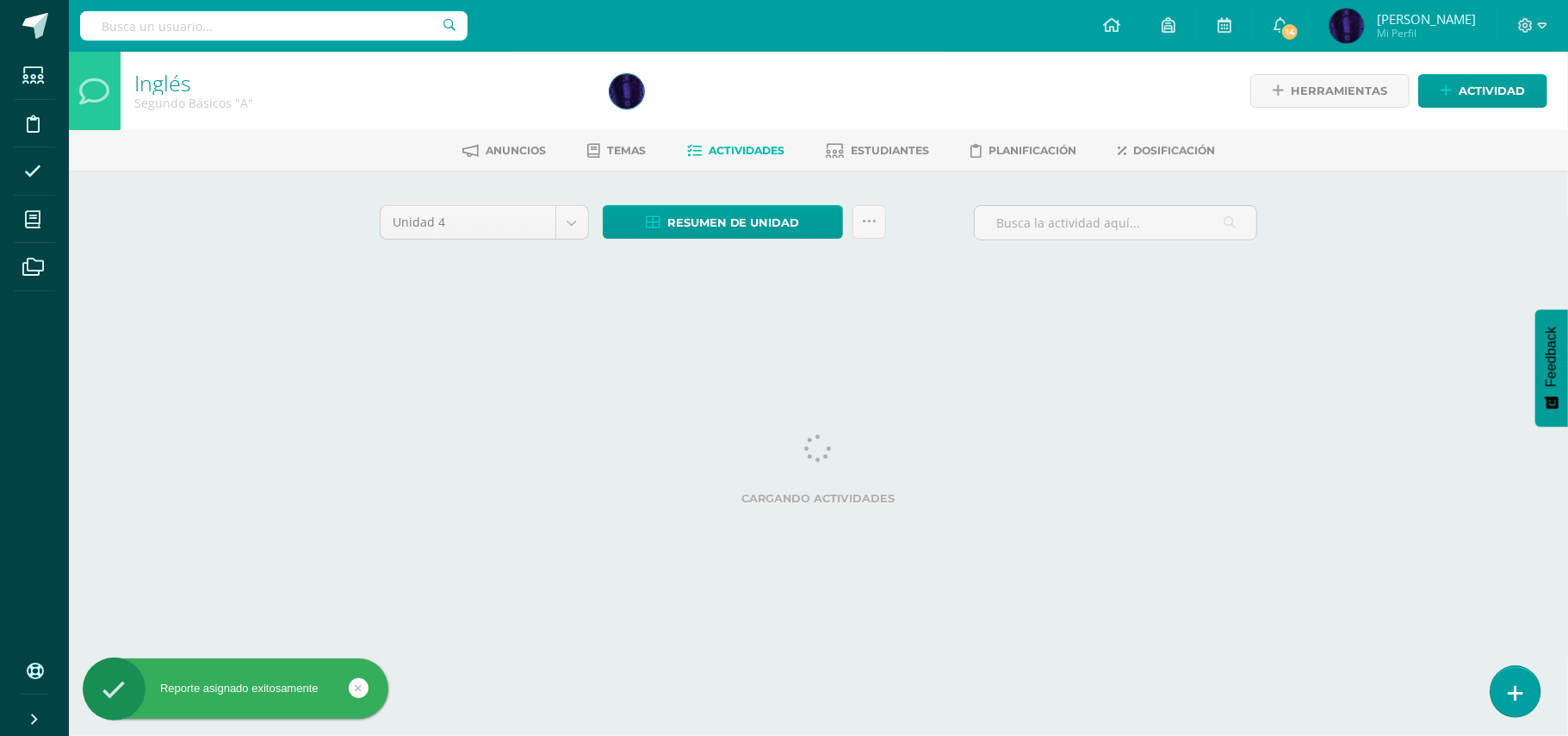
click at [1523, 682] on link at bounding box center [1515, 690] width 49 height 50
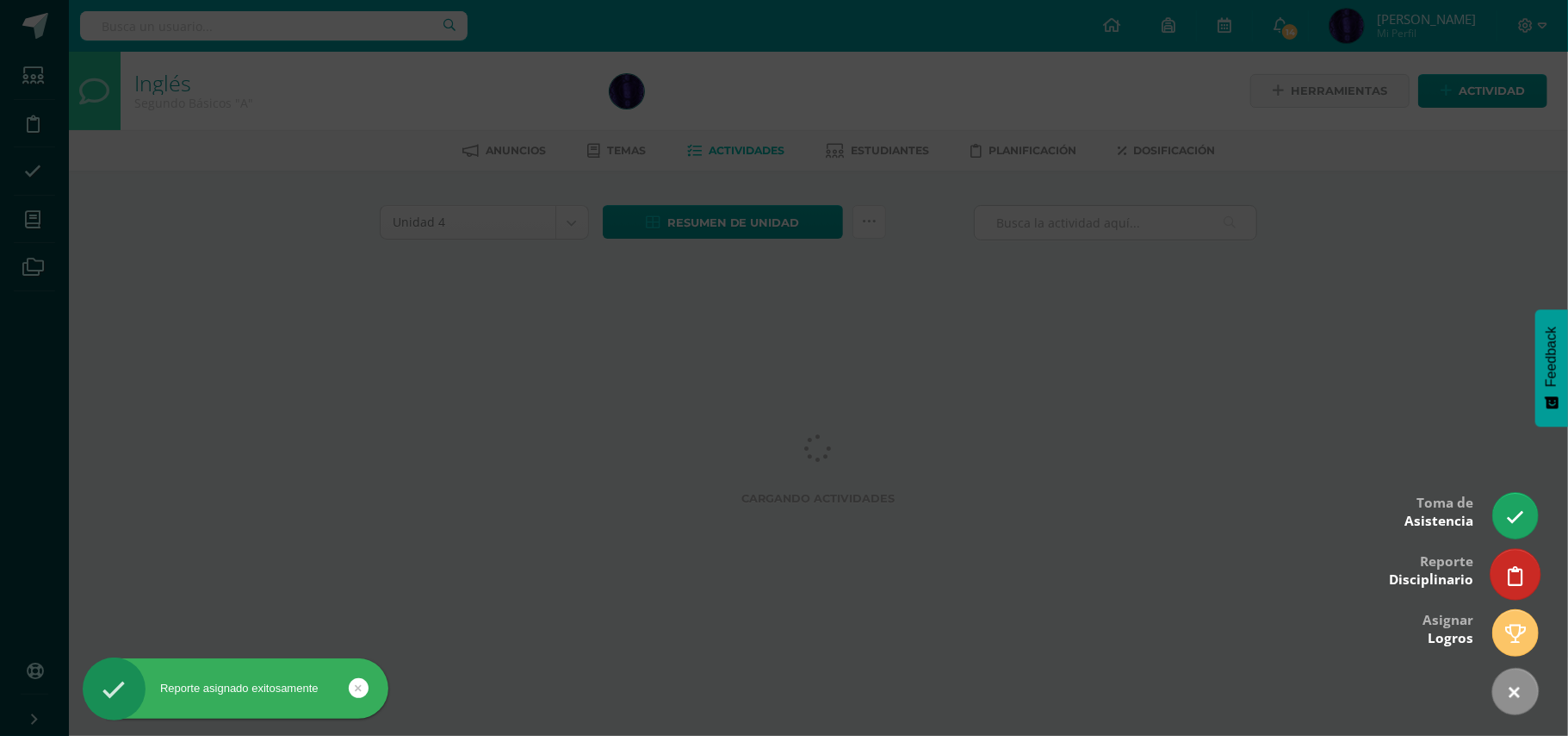
click at [1524, 574] on link at bounding box center [1515, 574] width 49 height 50
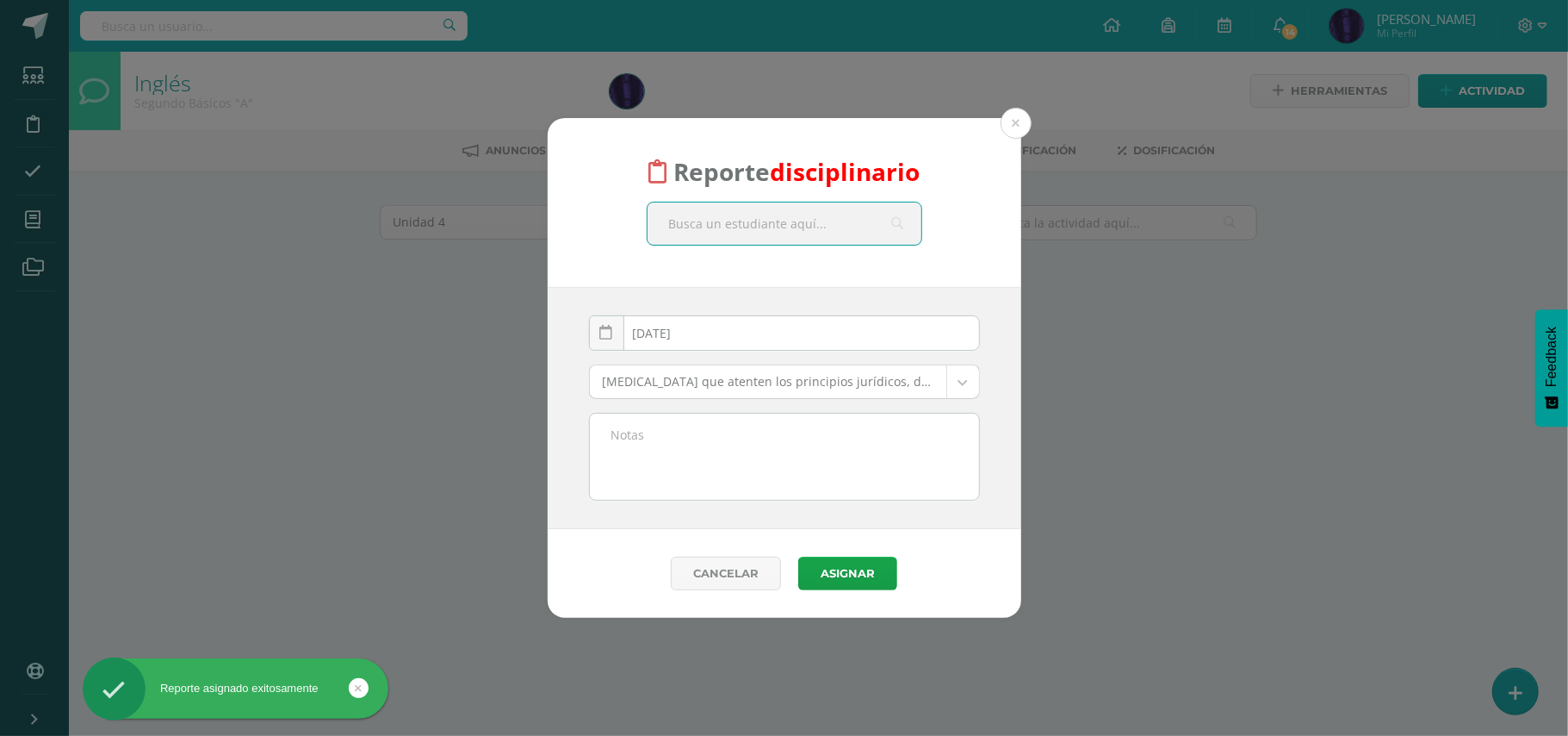
click at [722, 217] on input "text" at bounding box center [785, 224] width 274 height 42
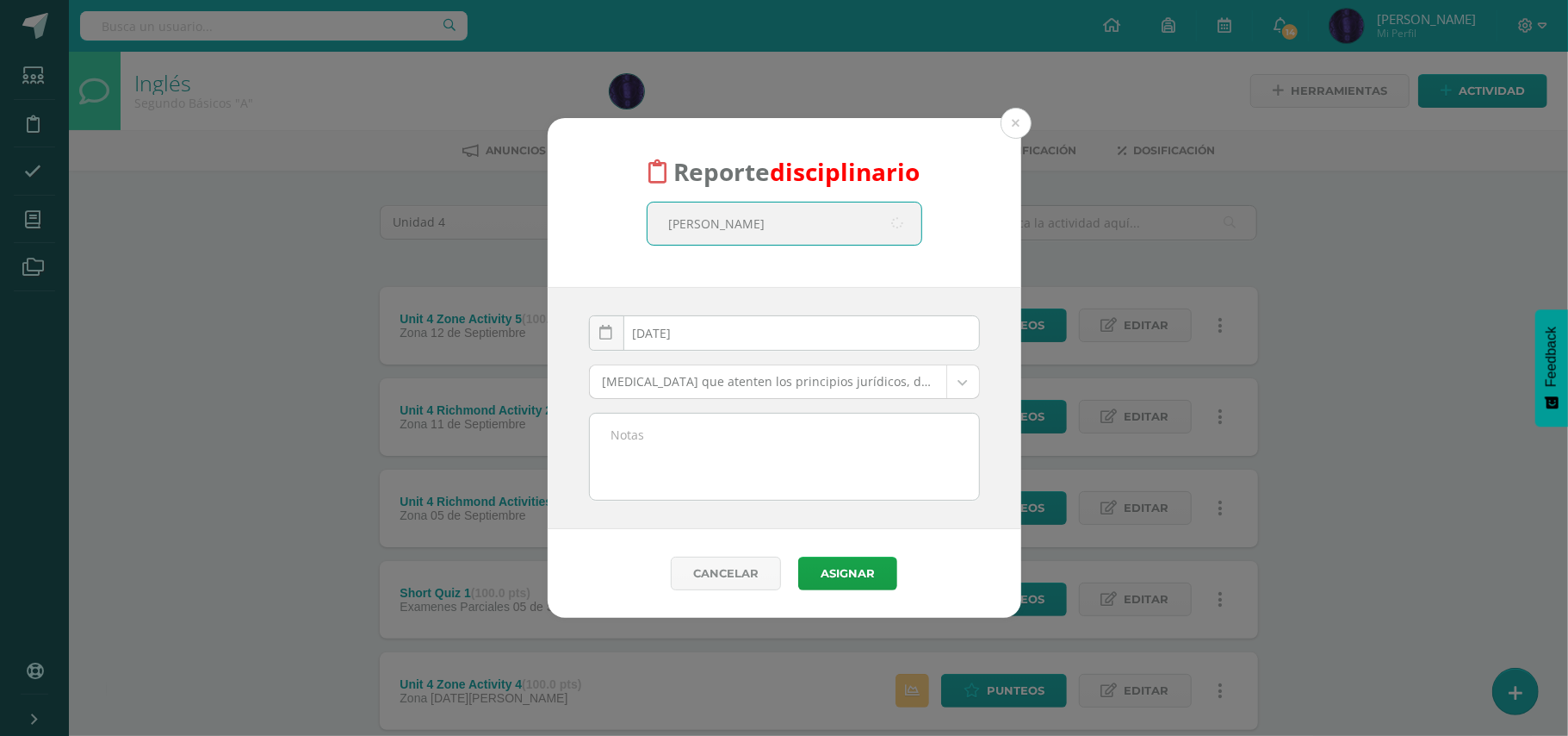
type input "claudia sica"
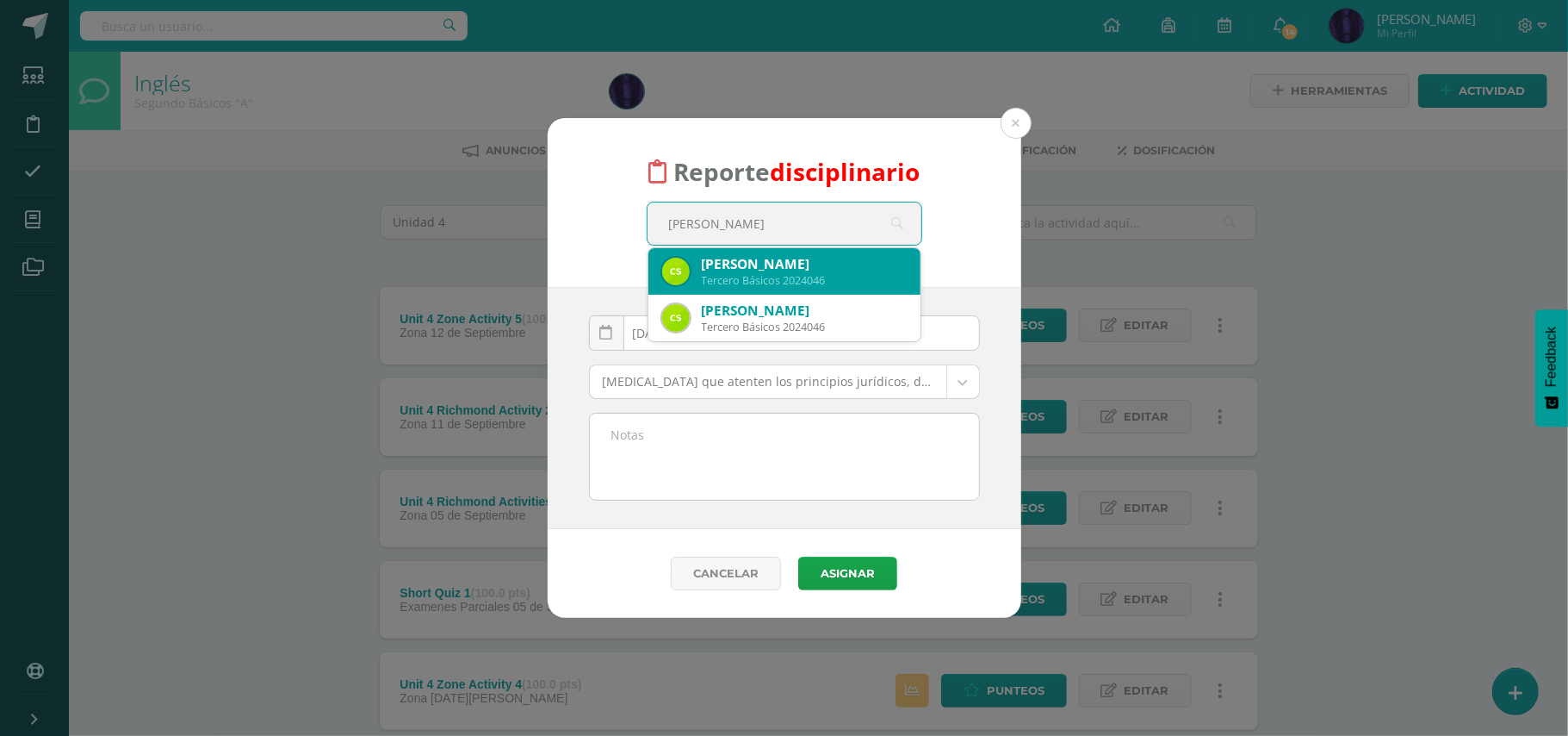
click at [794, 259] on div "Claudia Ileani Sicá Maldonado" at bounding box center [804, 264] width 205 height 18
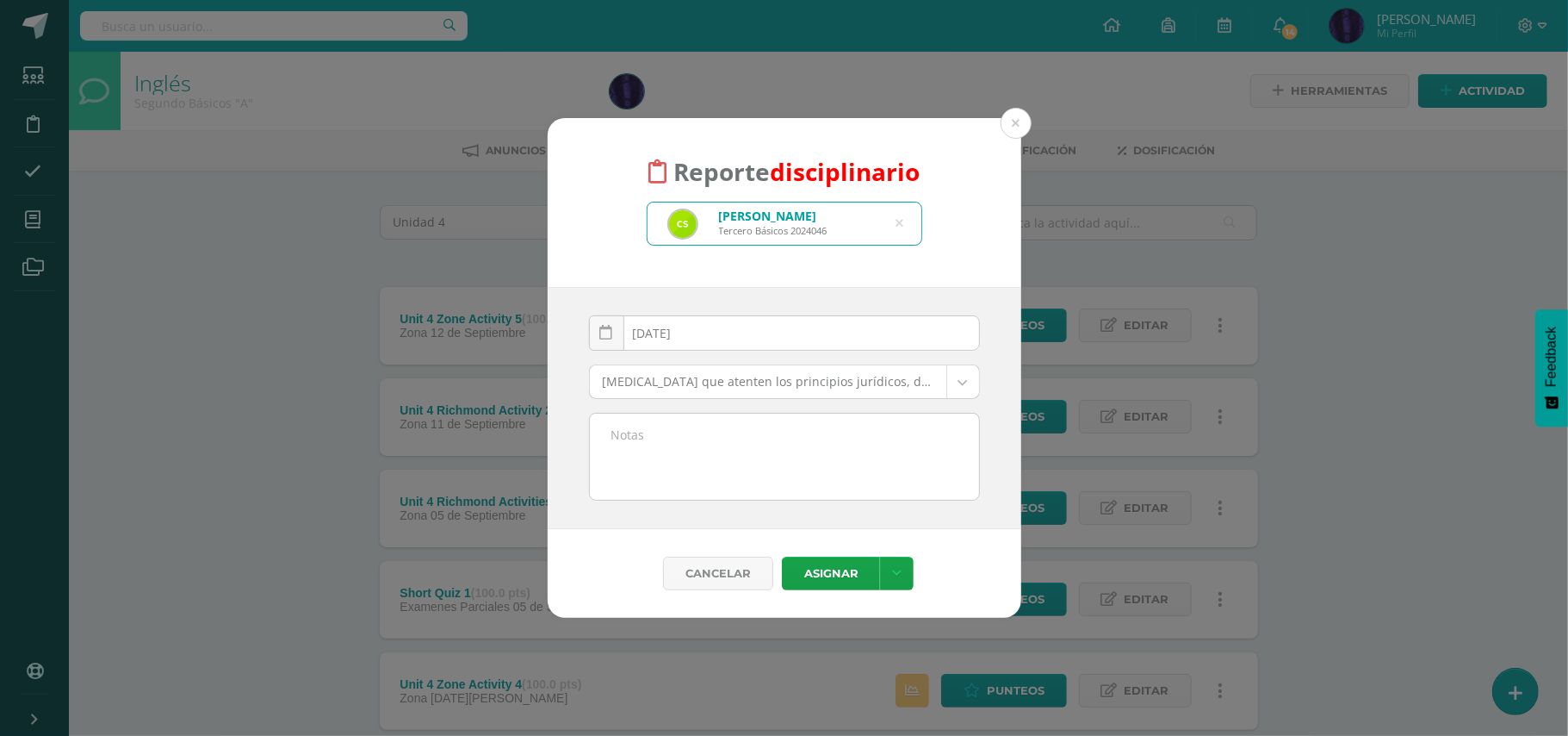
click at [761, 388] on body "Reporte disciplinario Claudia Ileani Sicá Maldonado Tercero Básicos 2024046 cla…" at bounding box center [784, 559] width 1568 height 1118
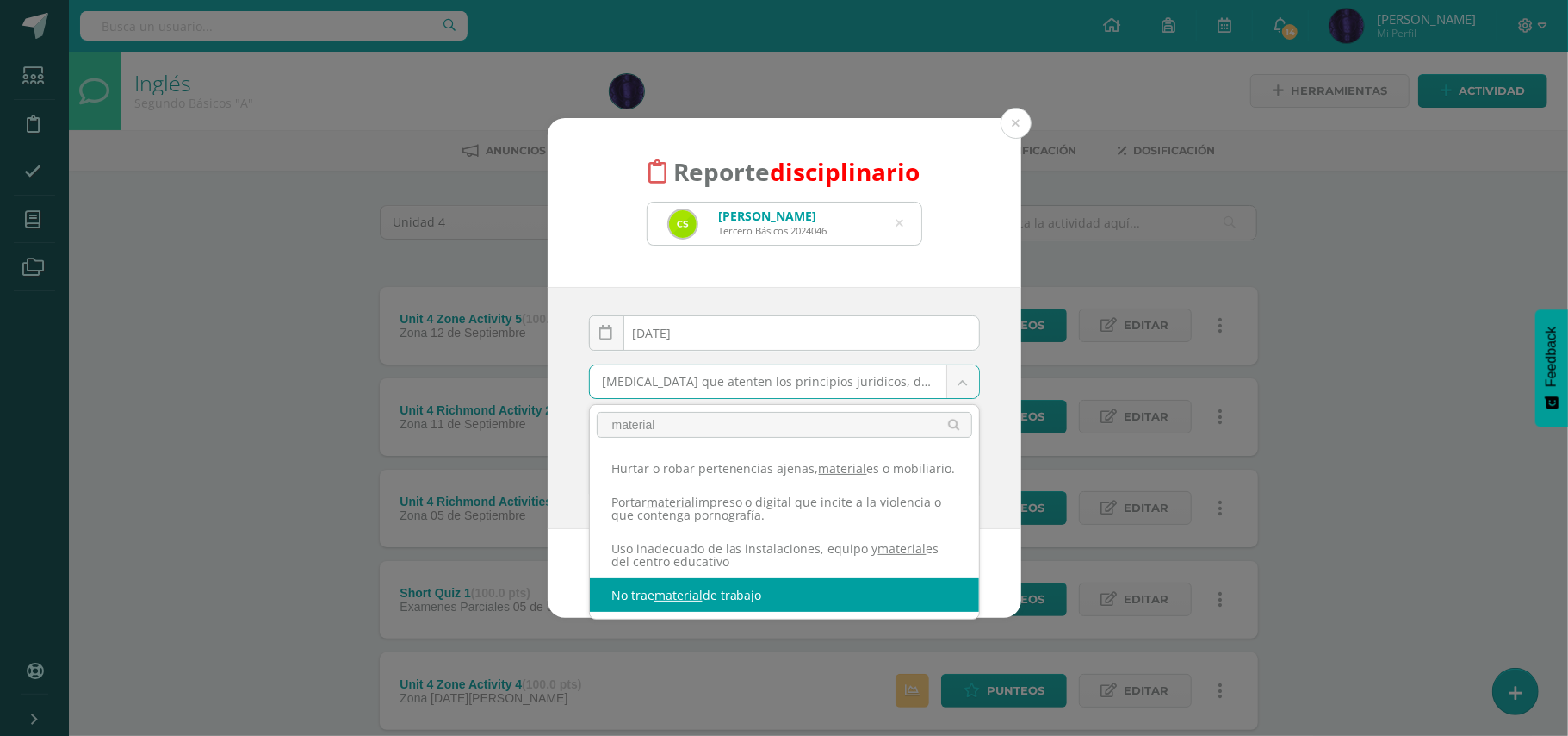
type input "material"
select select "42"
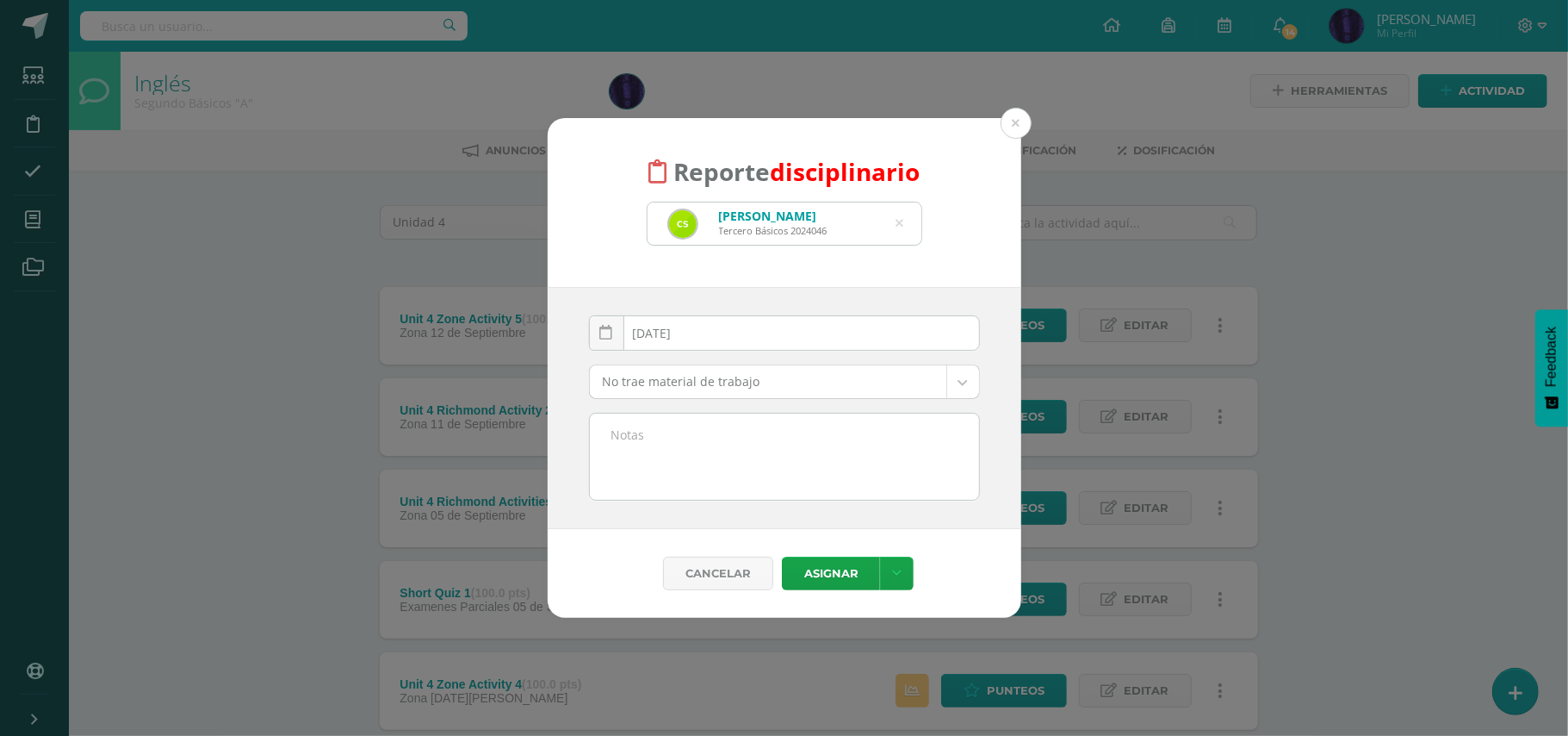
click at [766, 511] on div "2025-09-09 September, 2025 Mo Tu We Th Fr Sa Su 1 2 3 4 5 6 7 8 9 10 11 12 13 1…" at bounding box center [785, 408] width 474 height 242
click at [780, 446] on textarea at bounding box center [785, 456] width 389 height 86
paste textarea "- No trajo material de trabajo( Diccionario)"
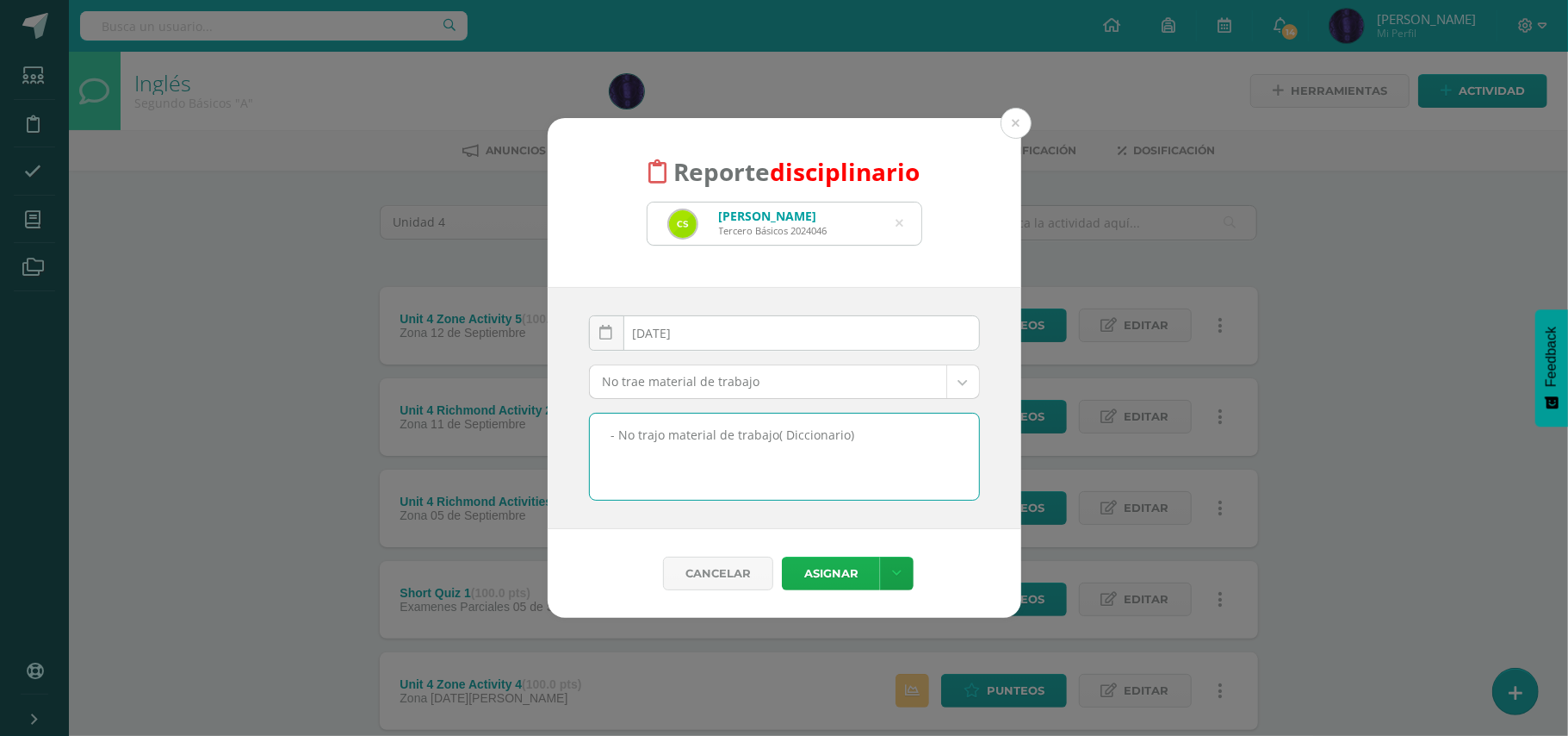
type textarea "- No trajo material de trabajo( Diccionario)"
click at [847, 577] on button "Asignar" at bounding box center [831, 573] width 98 height 33
